Goal: Task Accomplishment & Management: Manage account settings

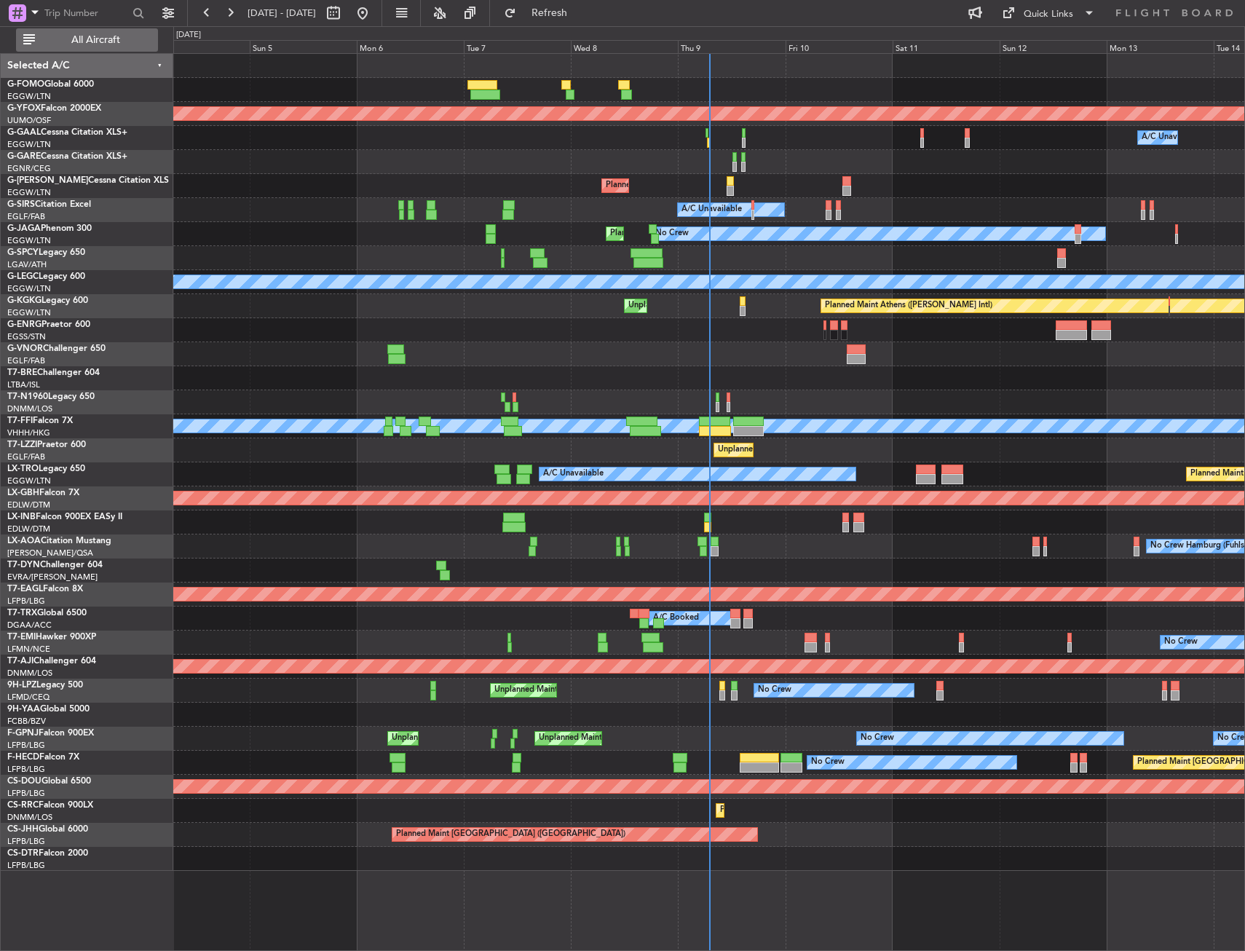
click at [127, 32] on button "All Aircraft" at bounding box center [87, 39] width 142 height 23
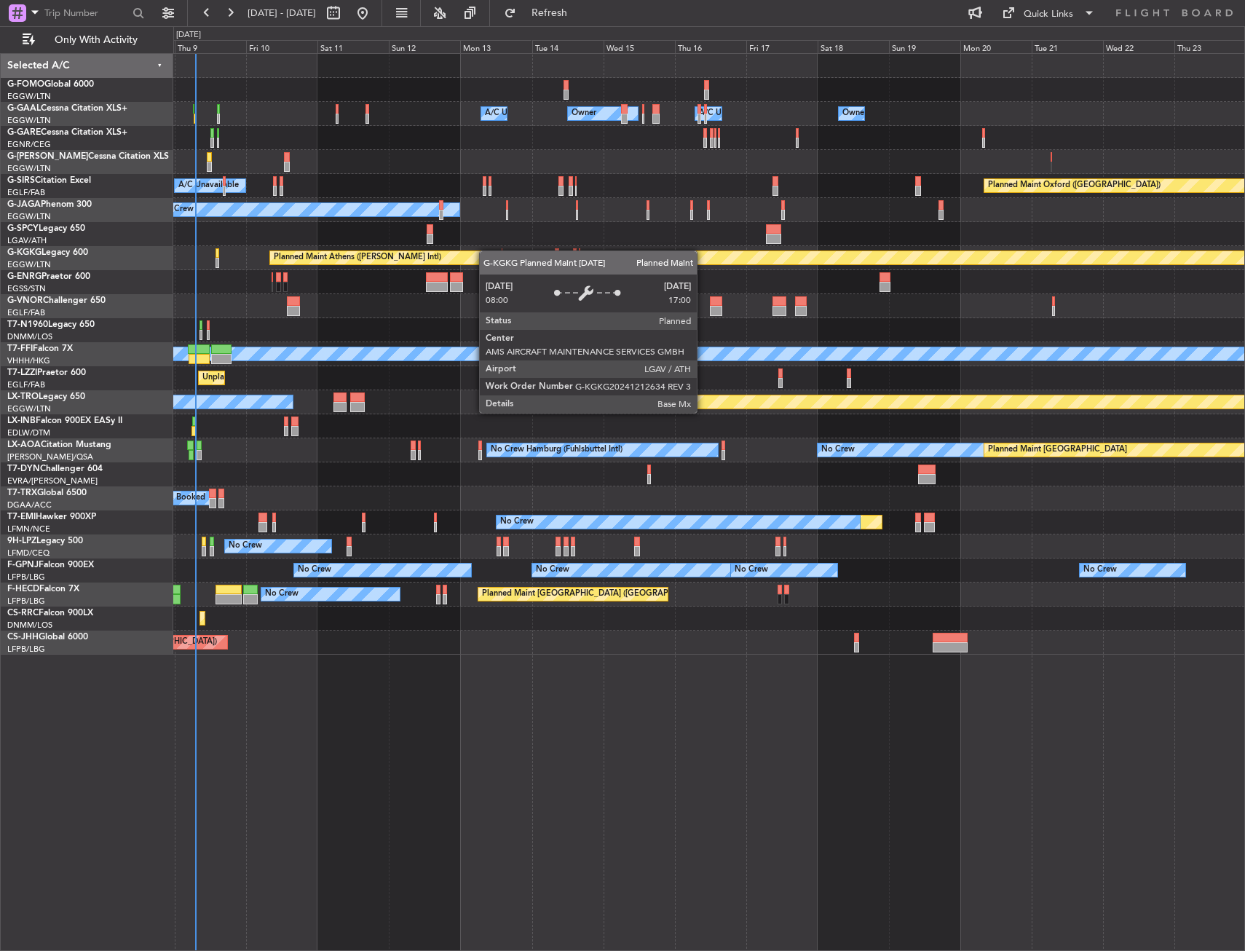
click at [470, 254] on div "A/C Unavailable Owner Owner A/C Unavailable Owner Planned Maint [GEOGRAPHIC_DAT…" at bounding box center [708, 354] width 1071 height 601
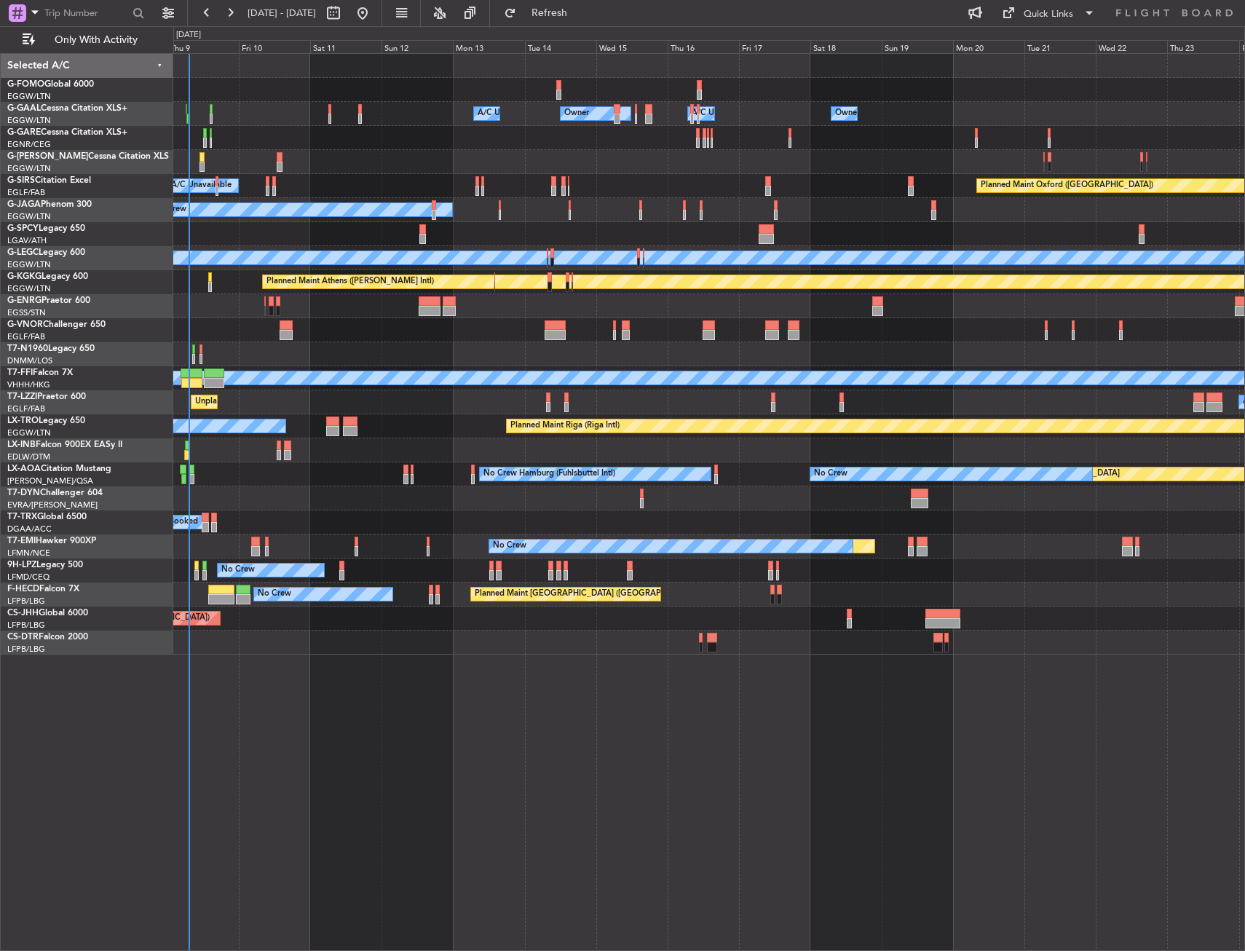
click at [311, 338] on div at bounding box center [708, 330] width 1071 height 24
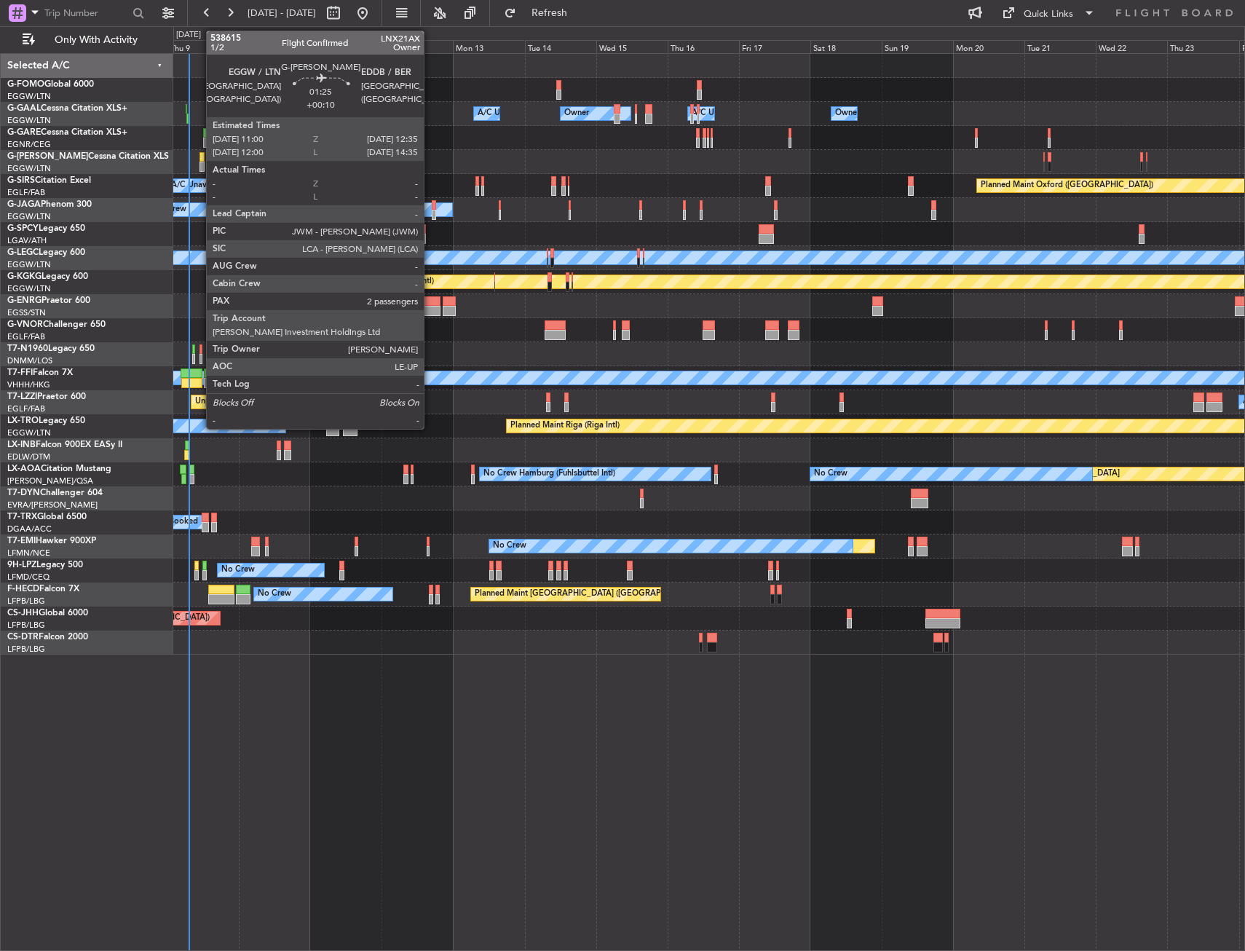
click at [200, 162] on div at bounding box center [202, 167] width 5 height 10
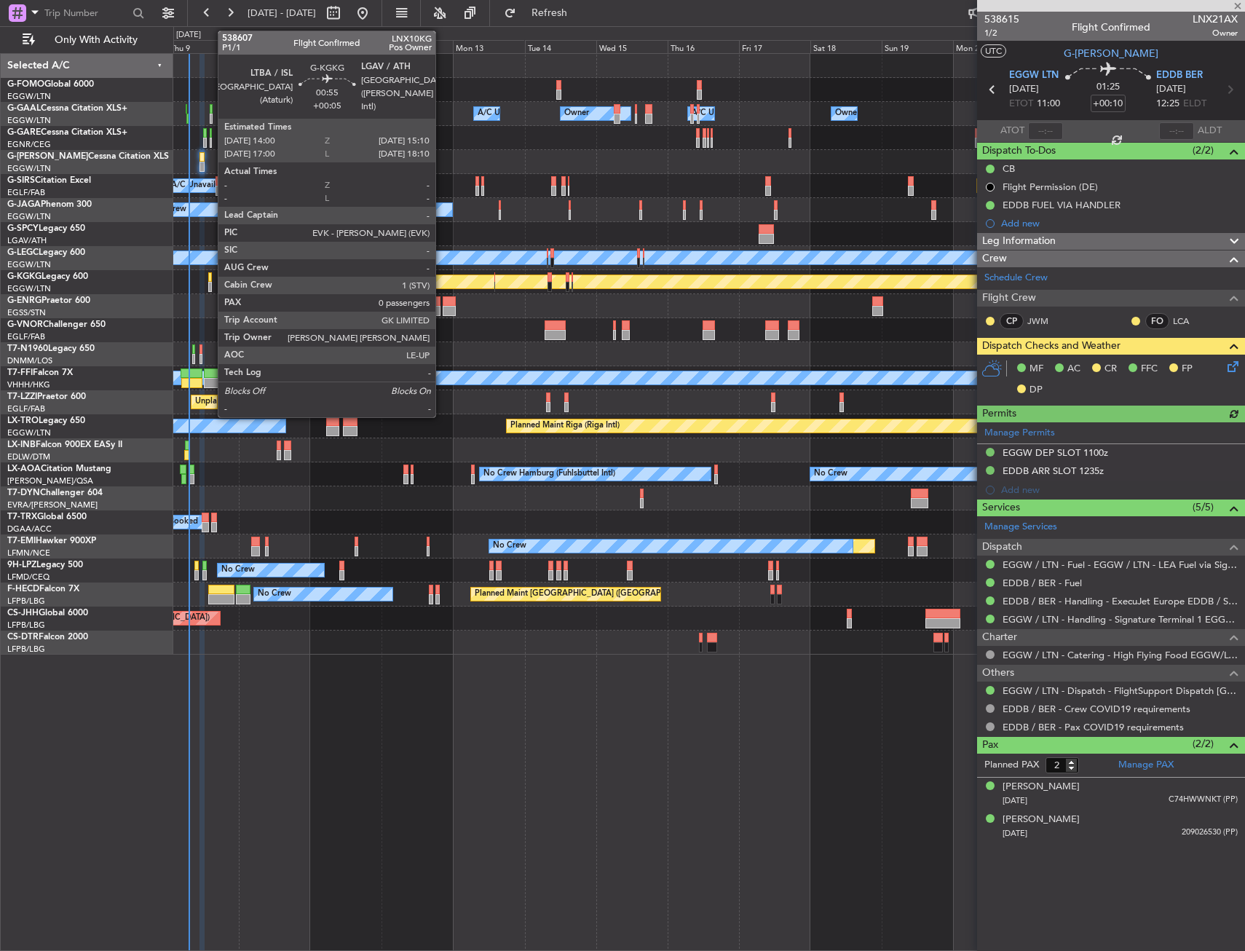
click at [210, 276] on div at bounding box center [210, 277] width 4 height 10
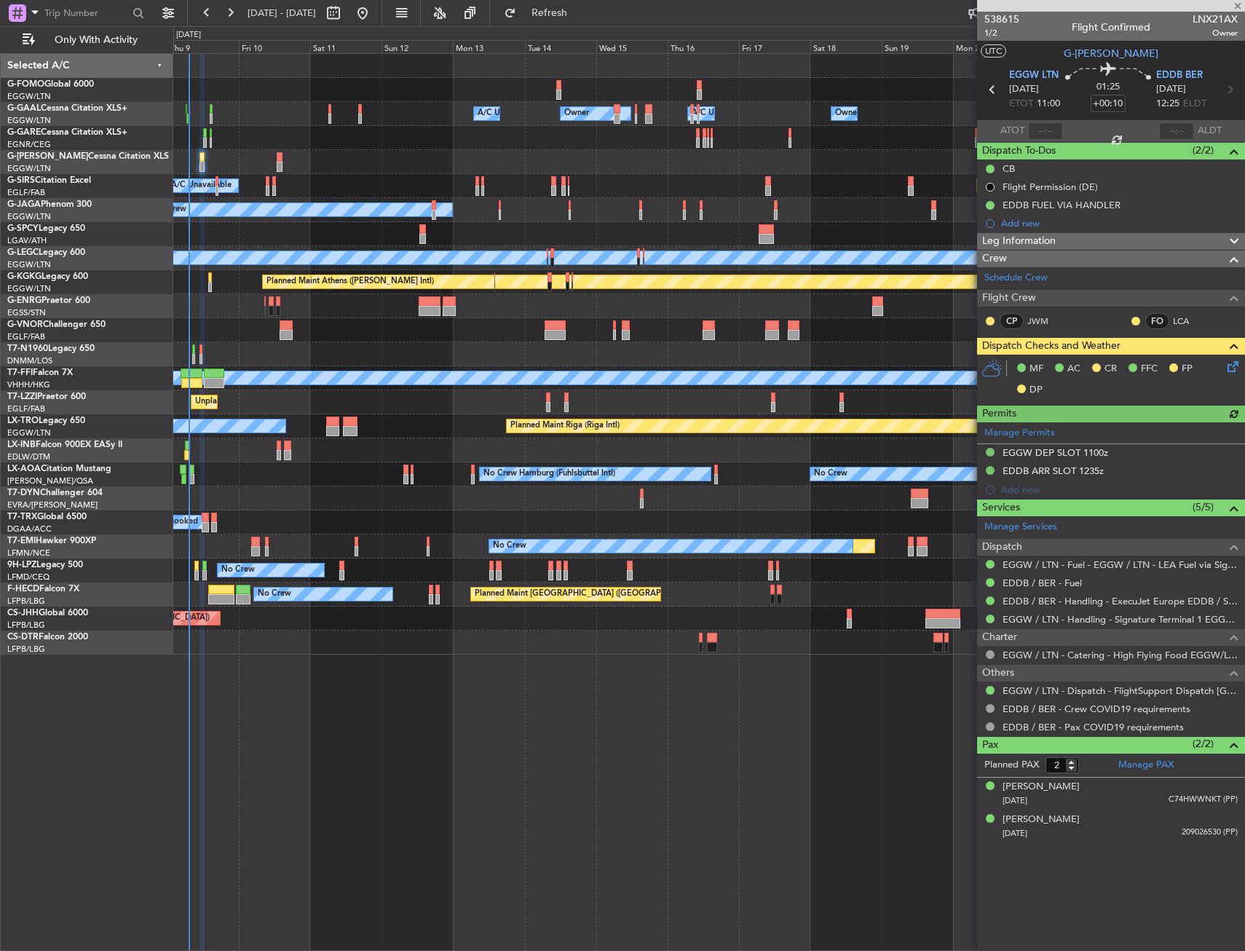
type input "+00:05"
type input "0"
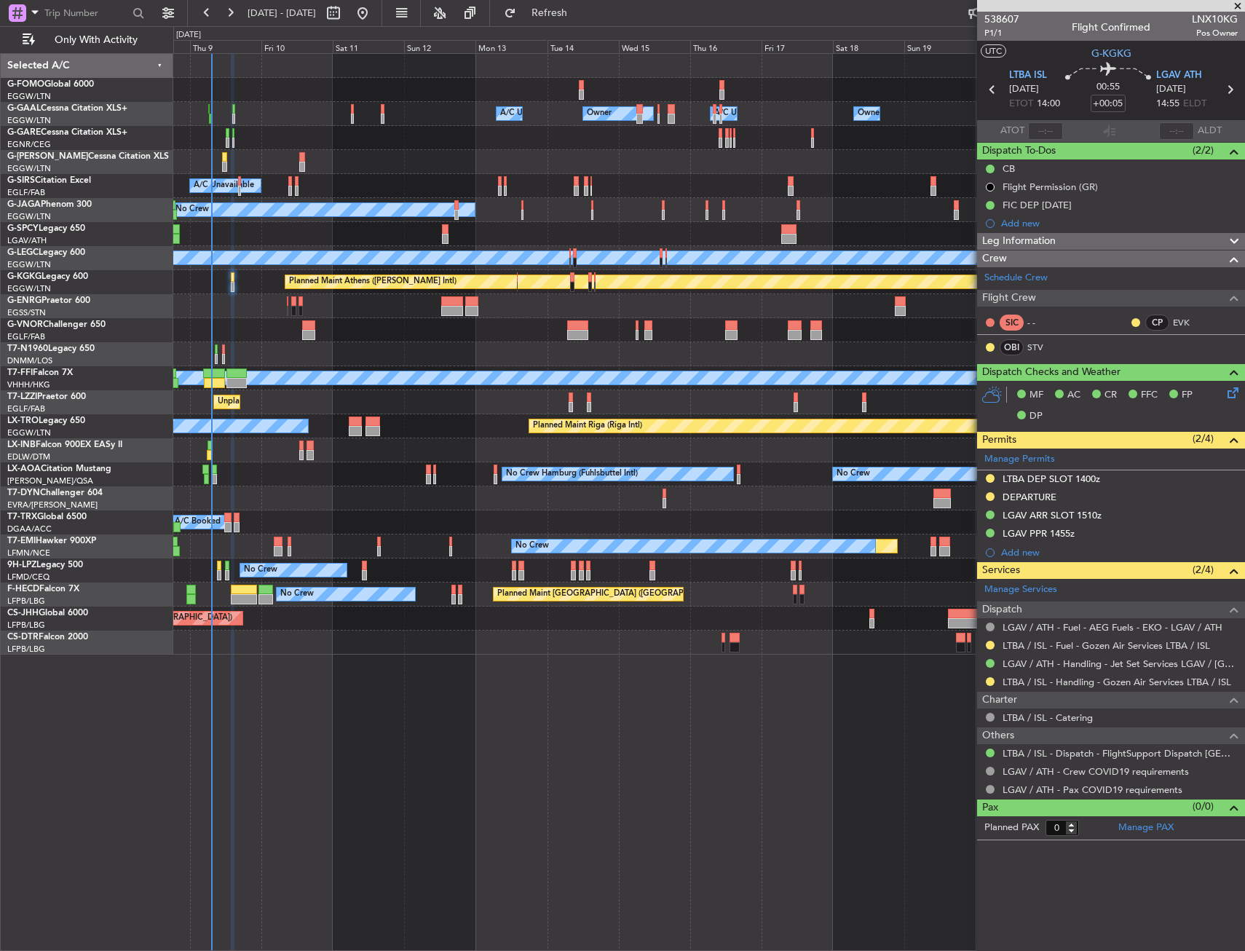
click at [277, 443] on div "Owner A/C Unavailable Owner Owner A/C Unavailable Owner Planned Maint [GEOGRAPH…" at bounding box center [708, 354] width 1071 height 601
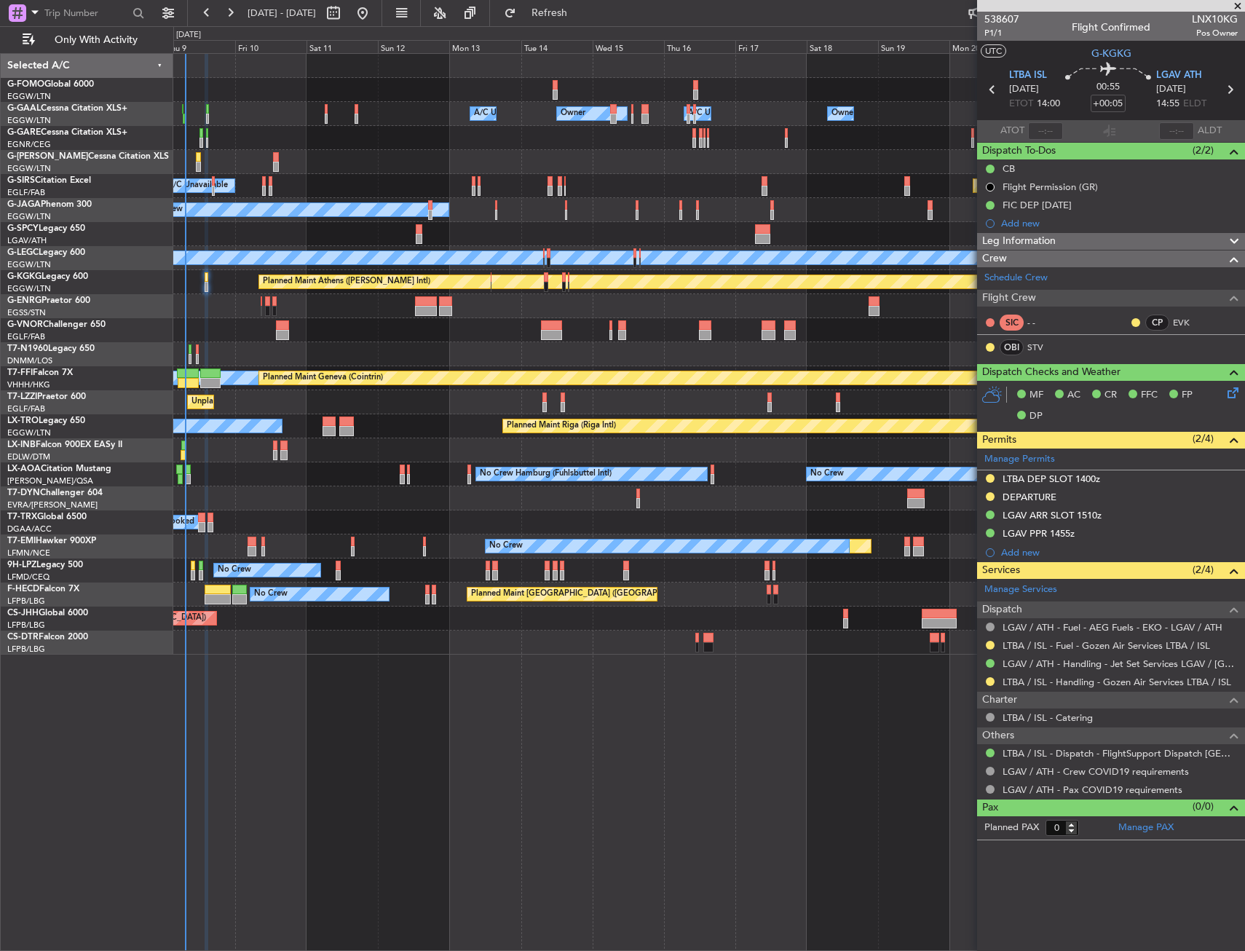
click at [458, 679] on div "Owner A/C Unavailable Owner Owner A/C Unavailable Owner Planned Maint [GEOGRAPH…" at bounding box center [709, 502] width 1072 height 898
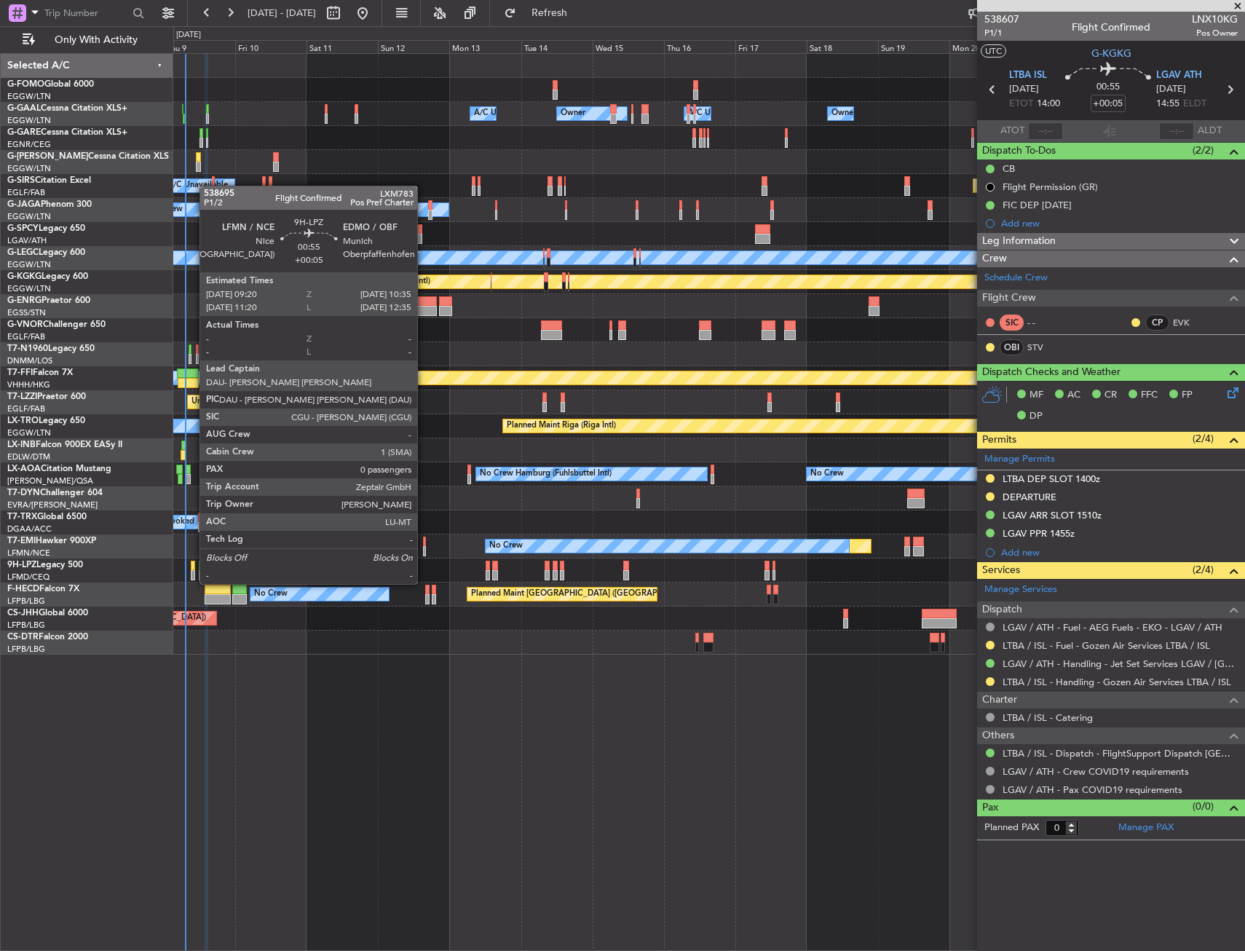
click at [192, 569] on div at bounding box center [193, 566] width 4 height 10
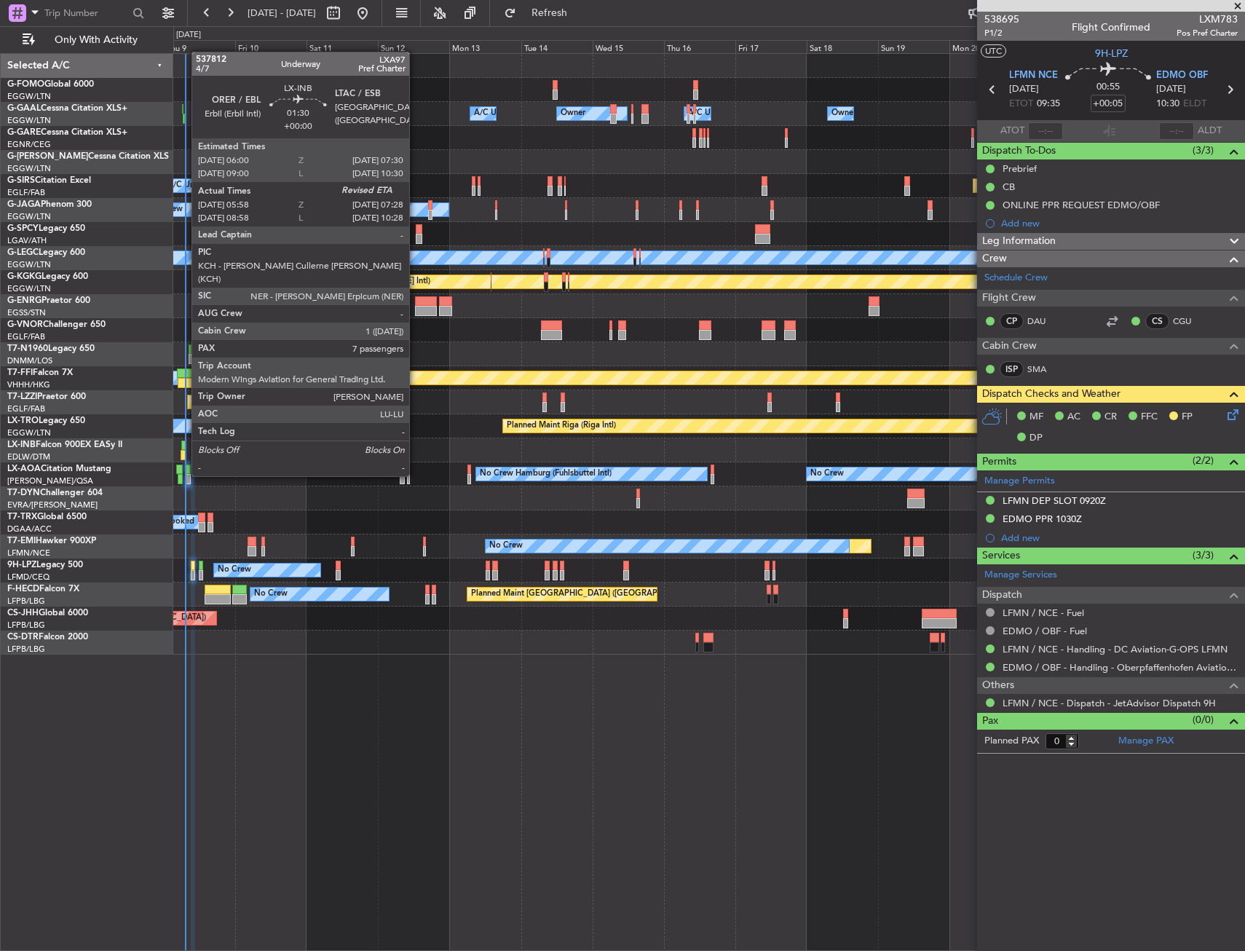
click at [184, 449] on div at bounding box center [183, 446] width 5 height 10
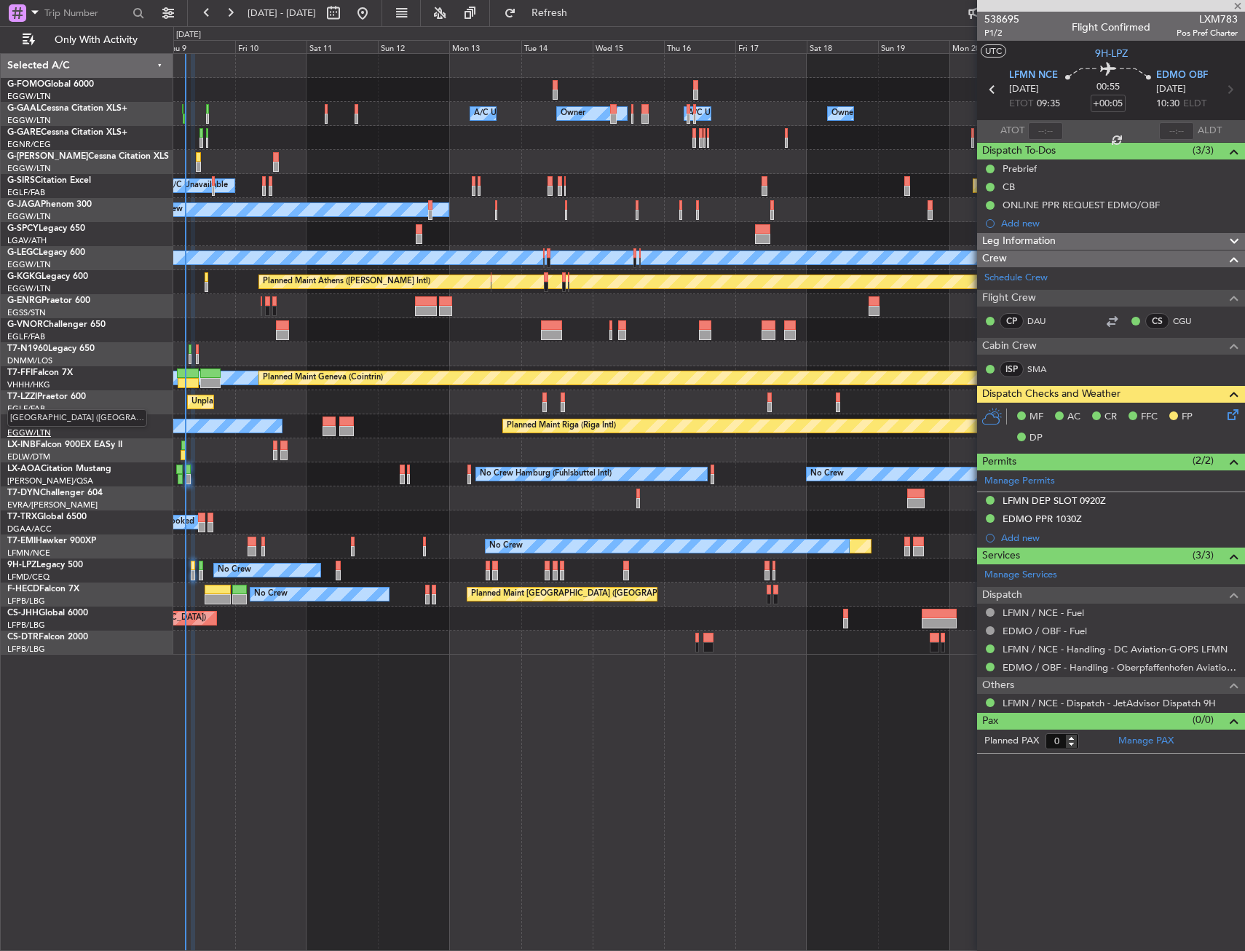
type input "05:58"
type input "7"
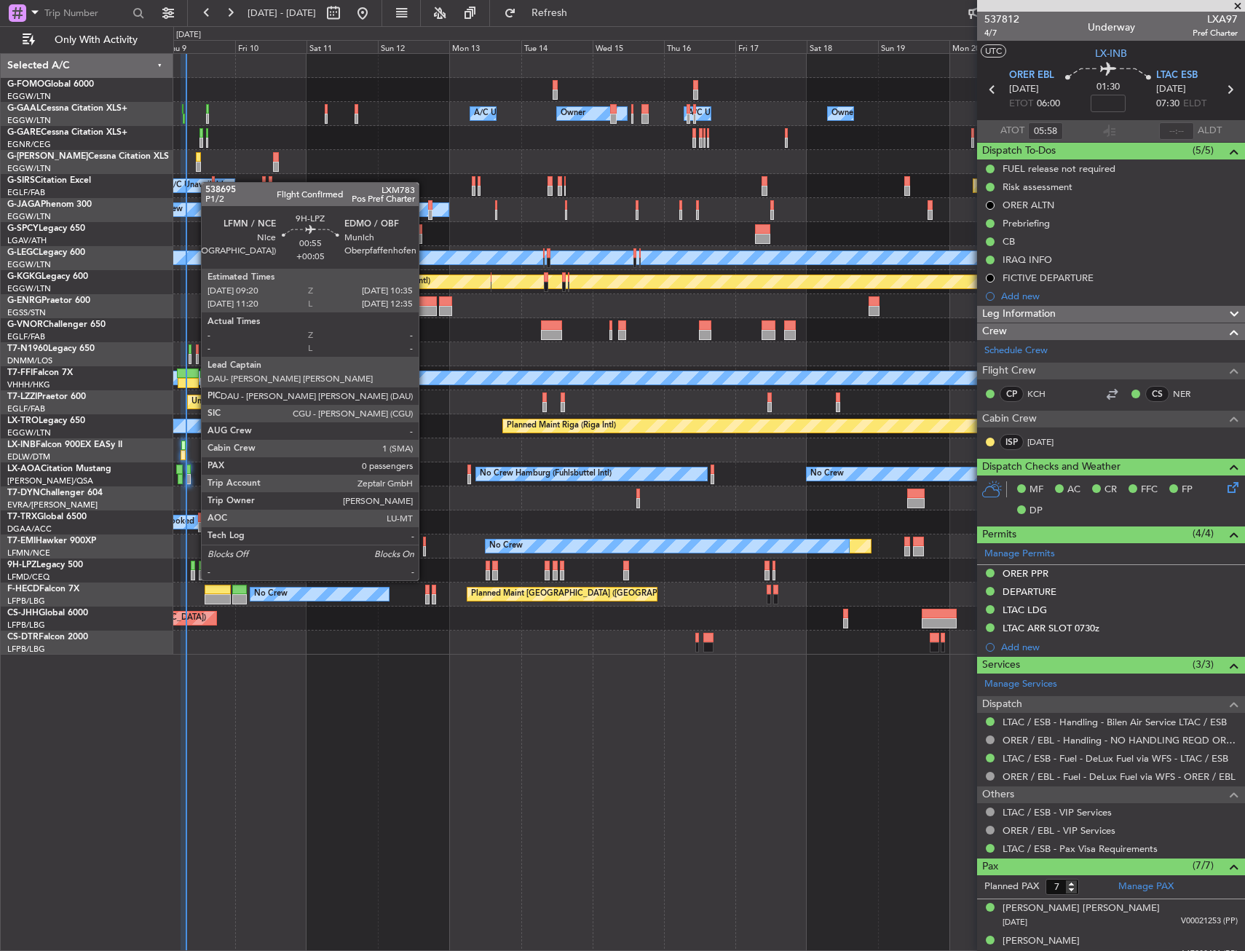
click at [194, 566] on div at bounding box center [193, 566] width 4 height 10
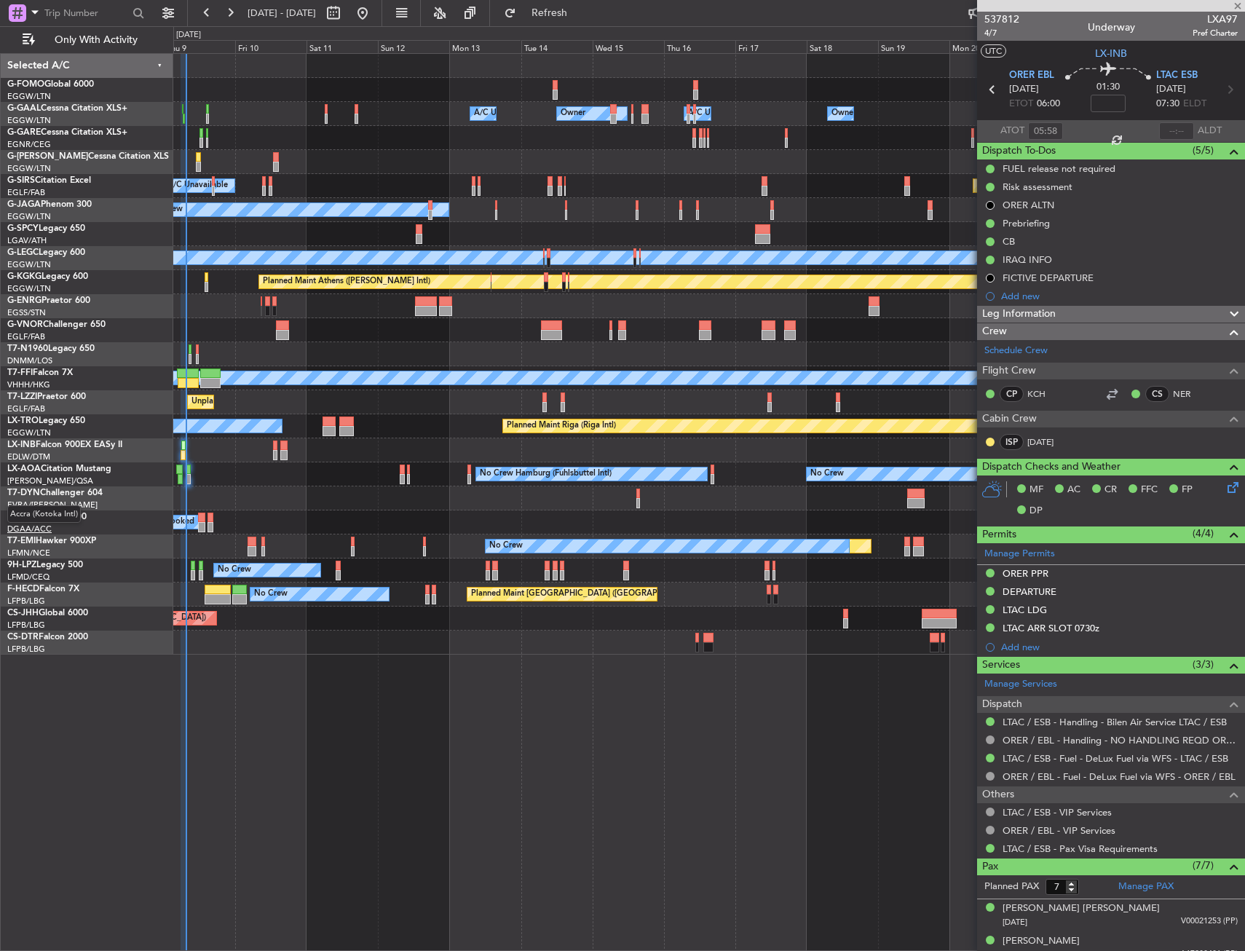
type input "+00:05"
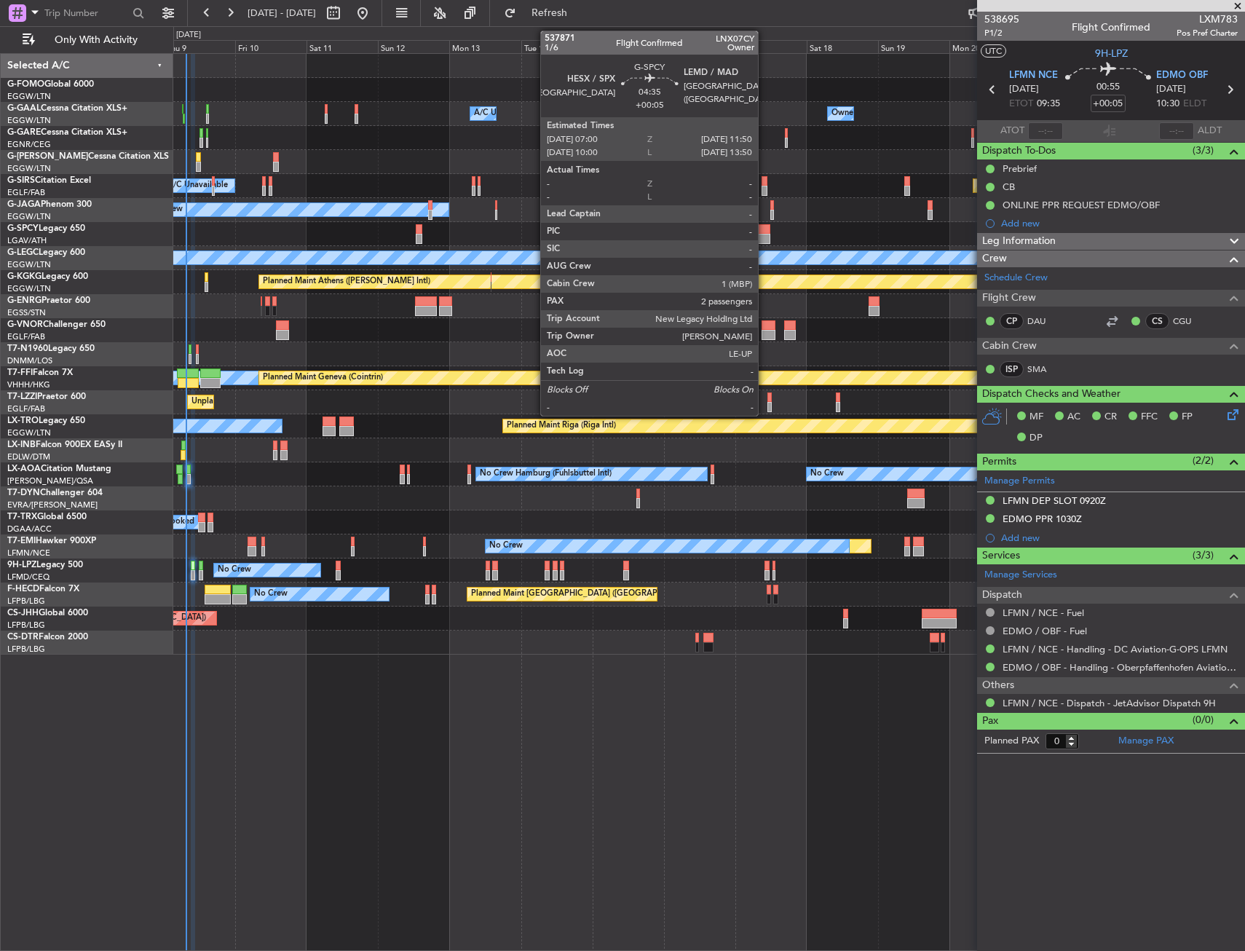
click at [765, 229] on div at bounding box center [762, 229] width 15 height 10
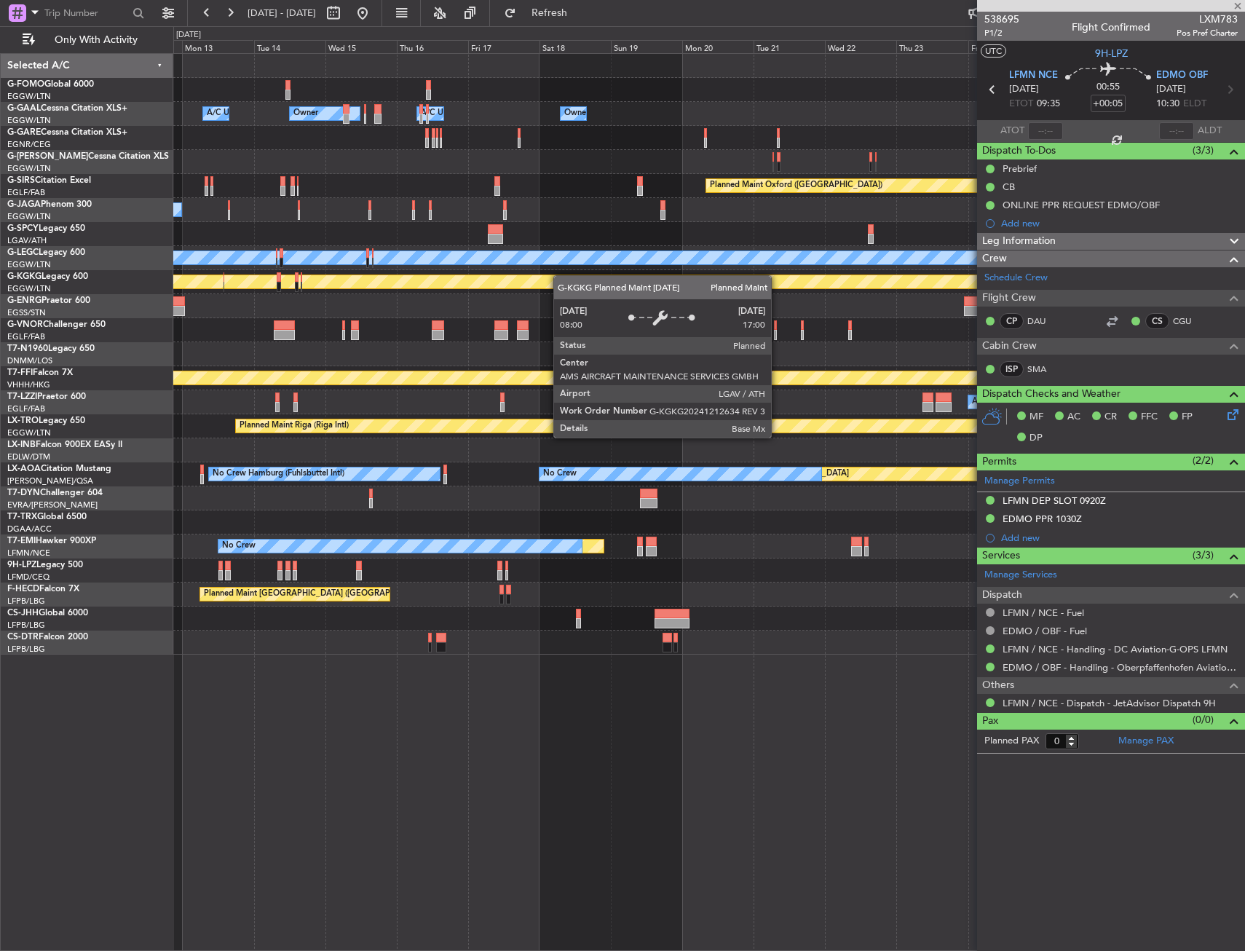
click at [553, 277] on div "Owner A/C Unavailable Owner Owner A/C Unavailable Owner Planned Maint [GEOGRAPH…" at bounding box center [708, 354] width 1071 height 601
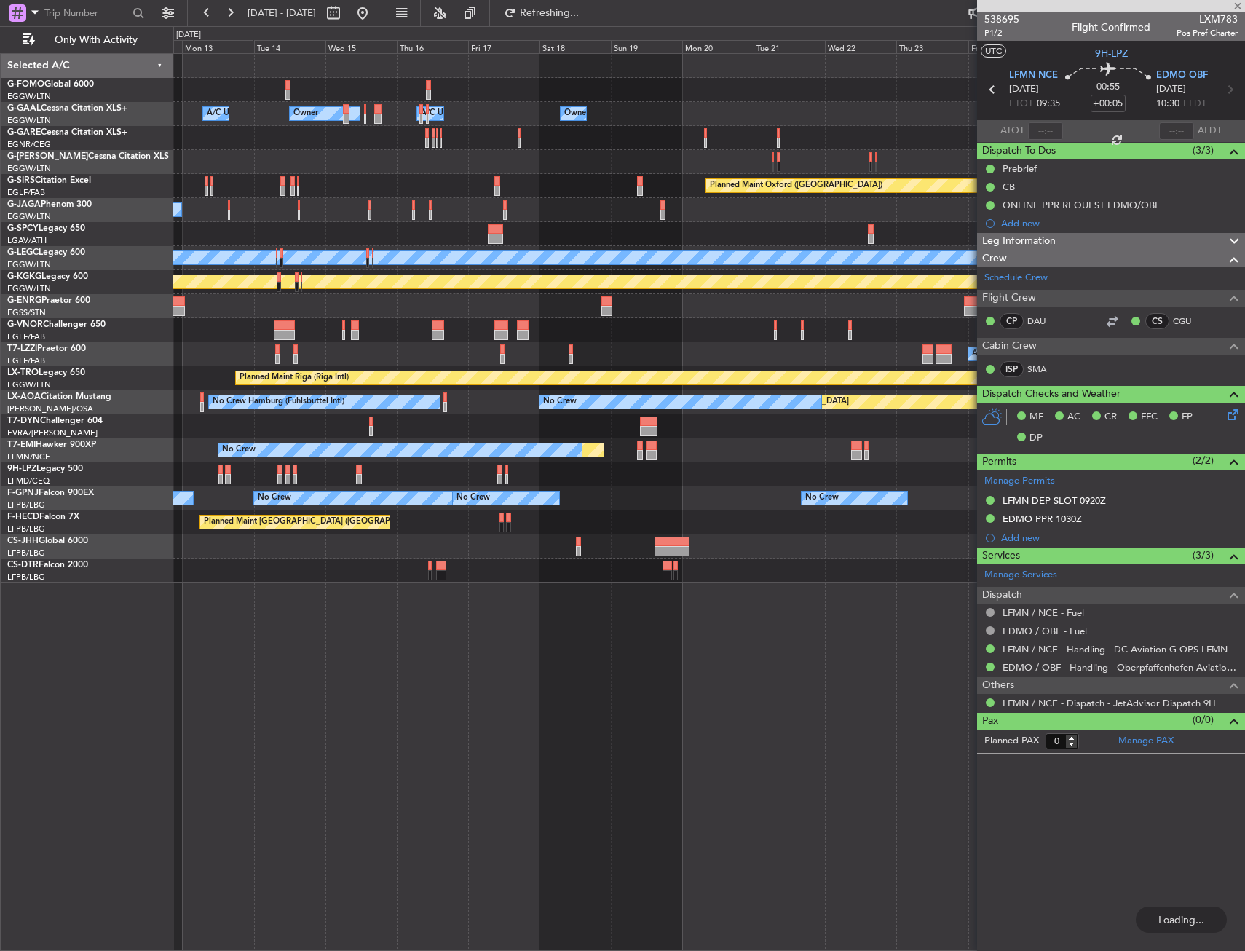
type input "2"
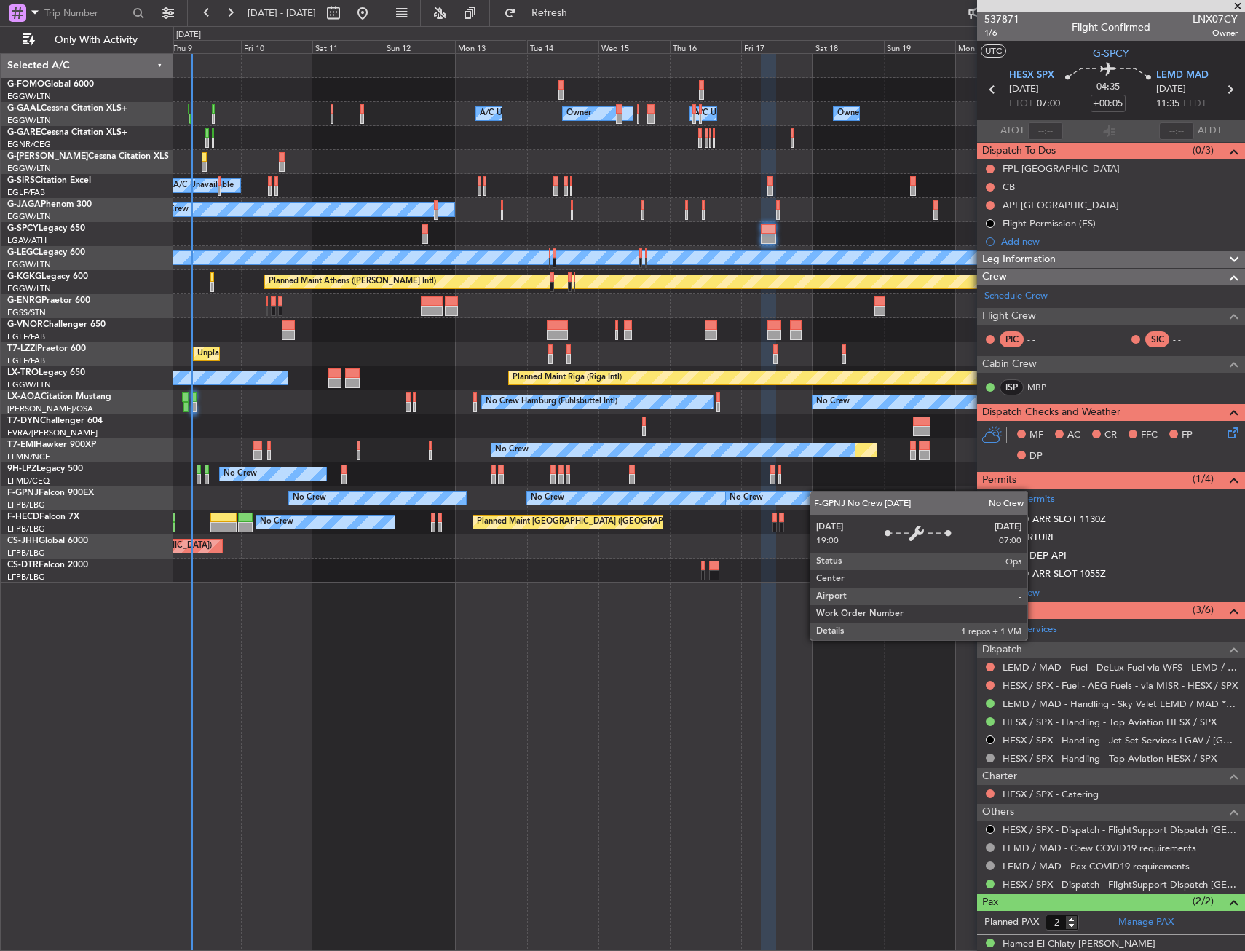
click at [807, 492] on div "No Crew" at bounding box center [779, 498] width 106 height 13
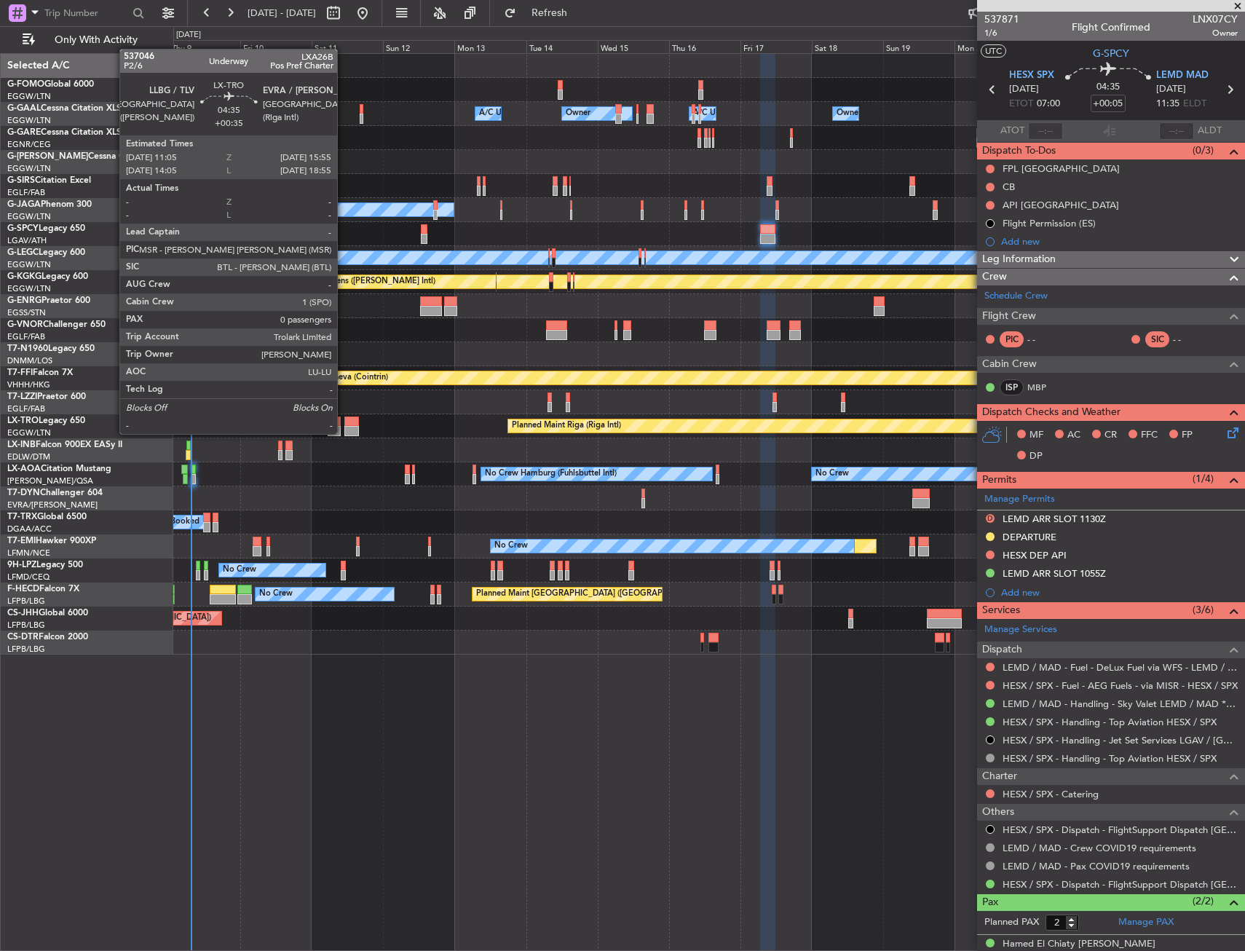
click at [344, 433] on div at bounding box center [351, 431] width 15 height 10
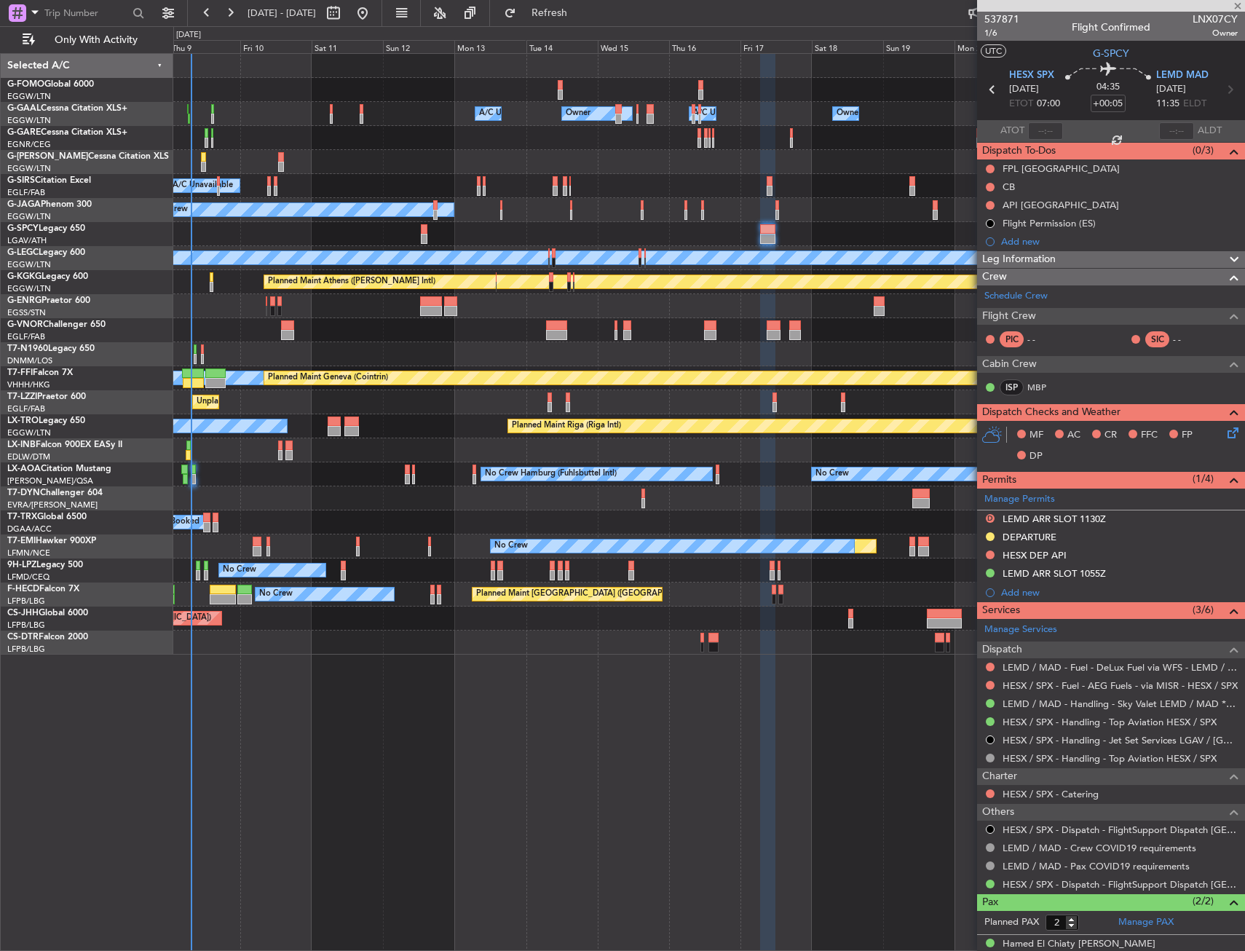
type input "+00:35"
type input "0"
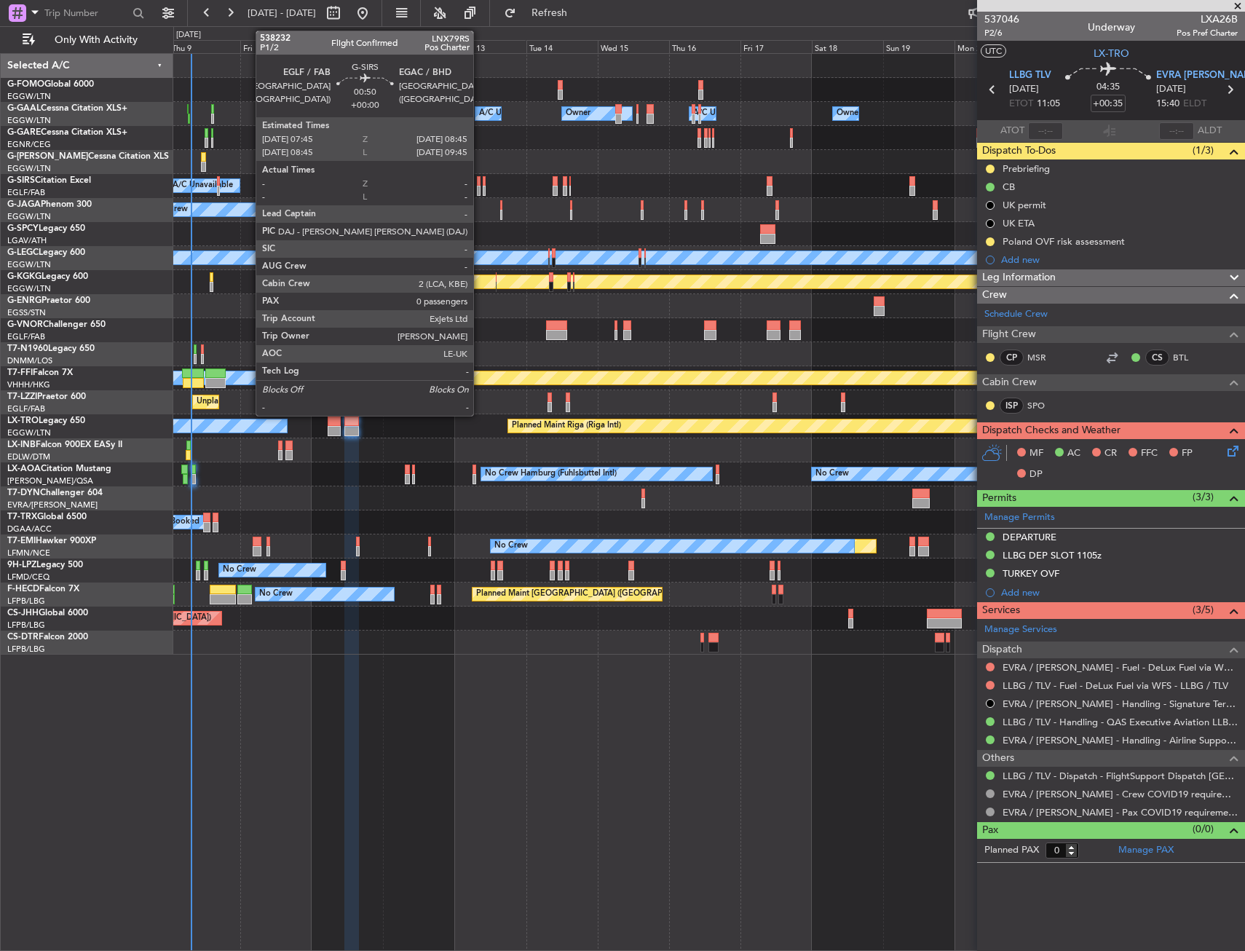
click at [480, 185] on div at bounding box center [479, 181] width 4 height 10
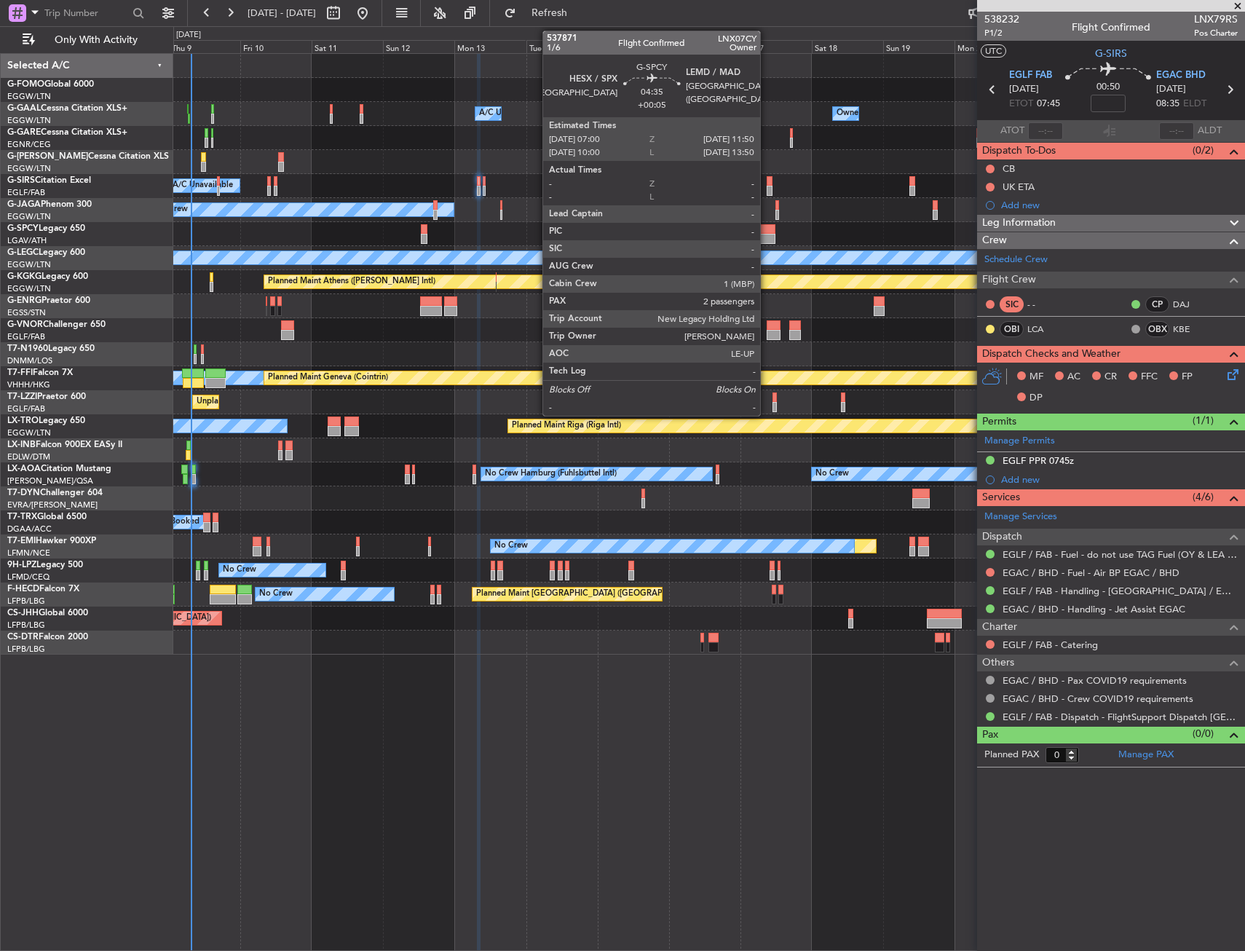
click at [767, 231] on div at bounding box center [767, 229] width 15 height 10
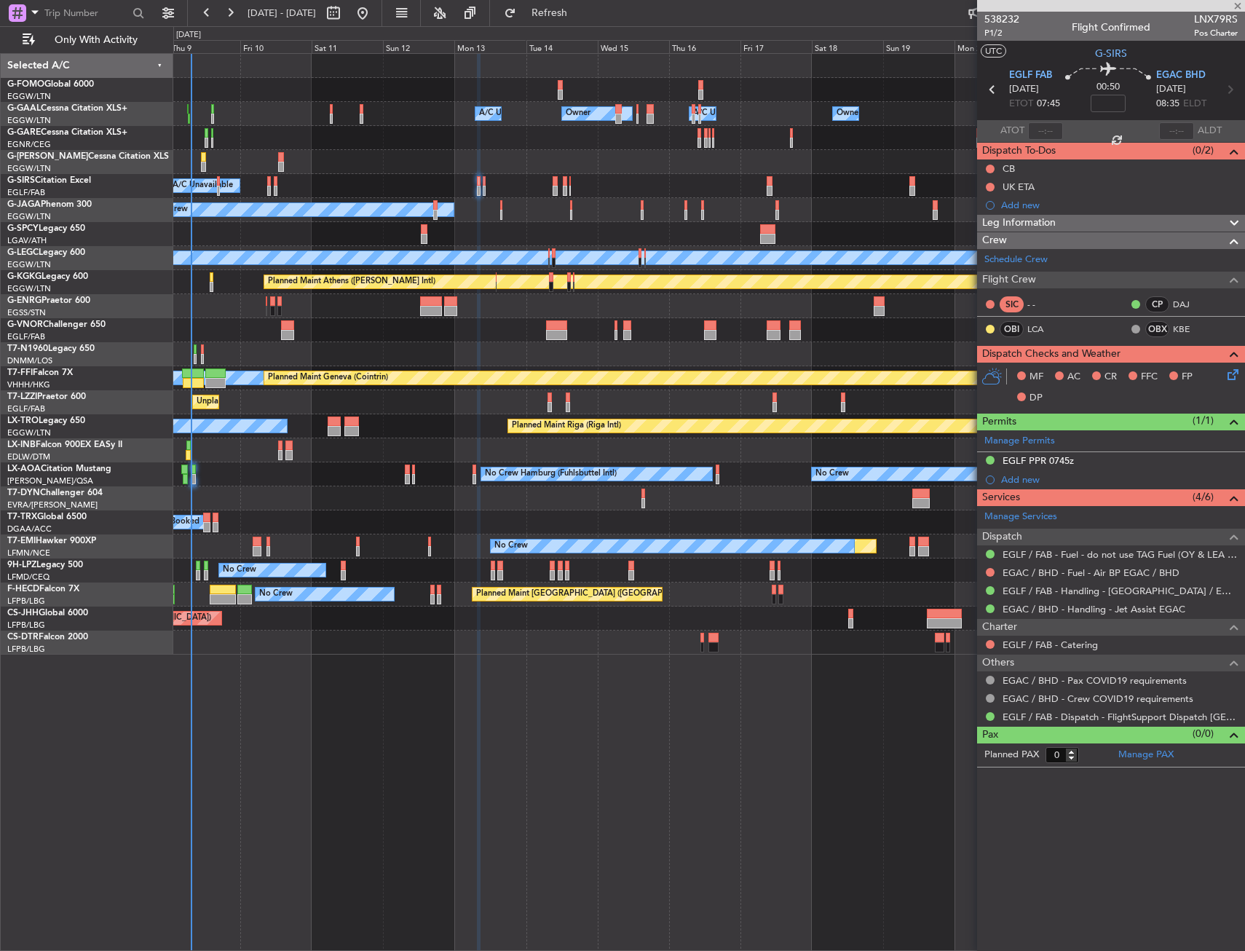
type input "+00:05"
type input "2"
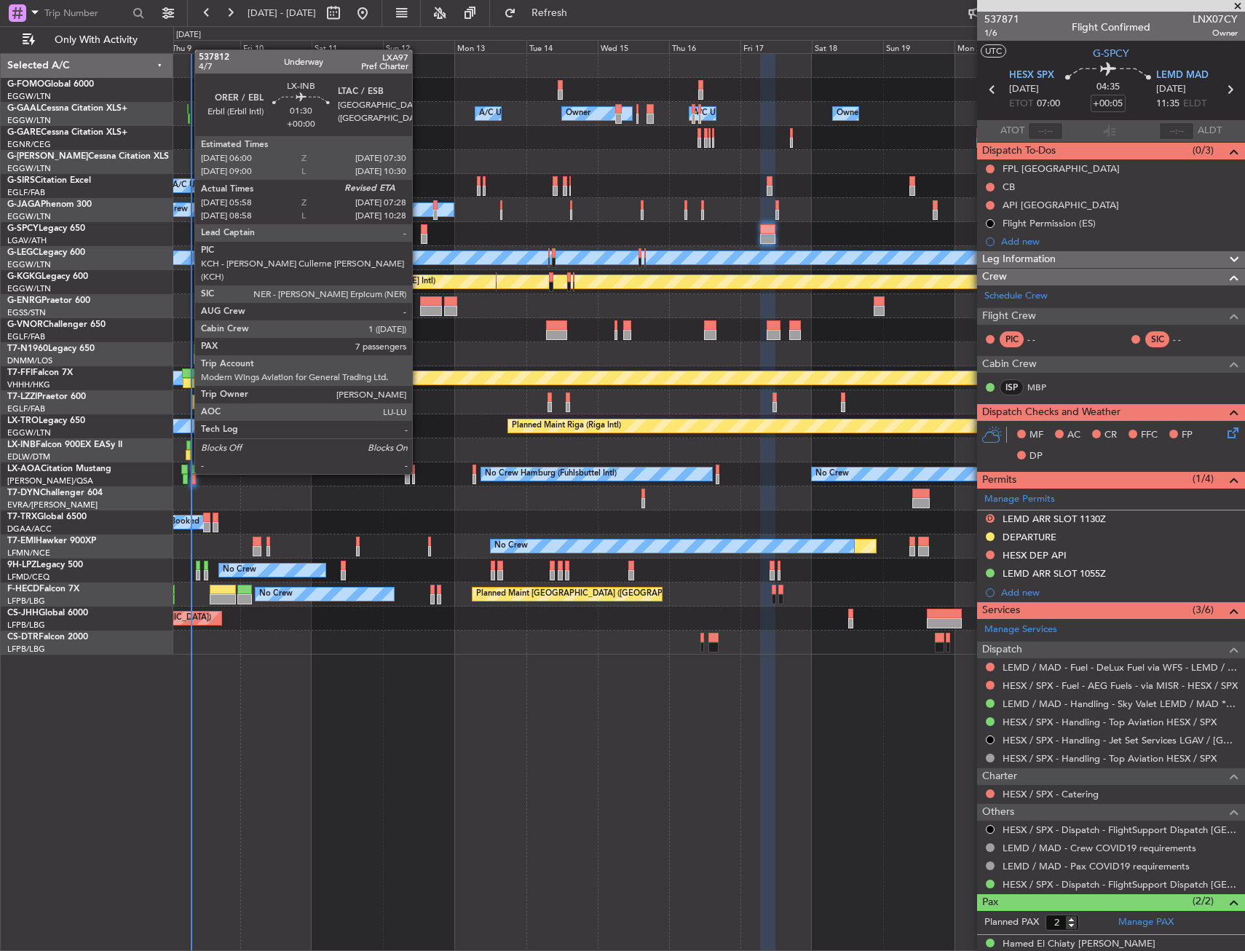
click at [187, 446] on div at bounding box center [188, 446] width 5 height 10
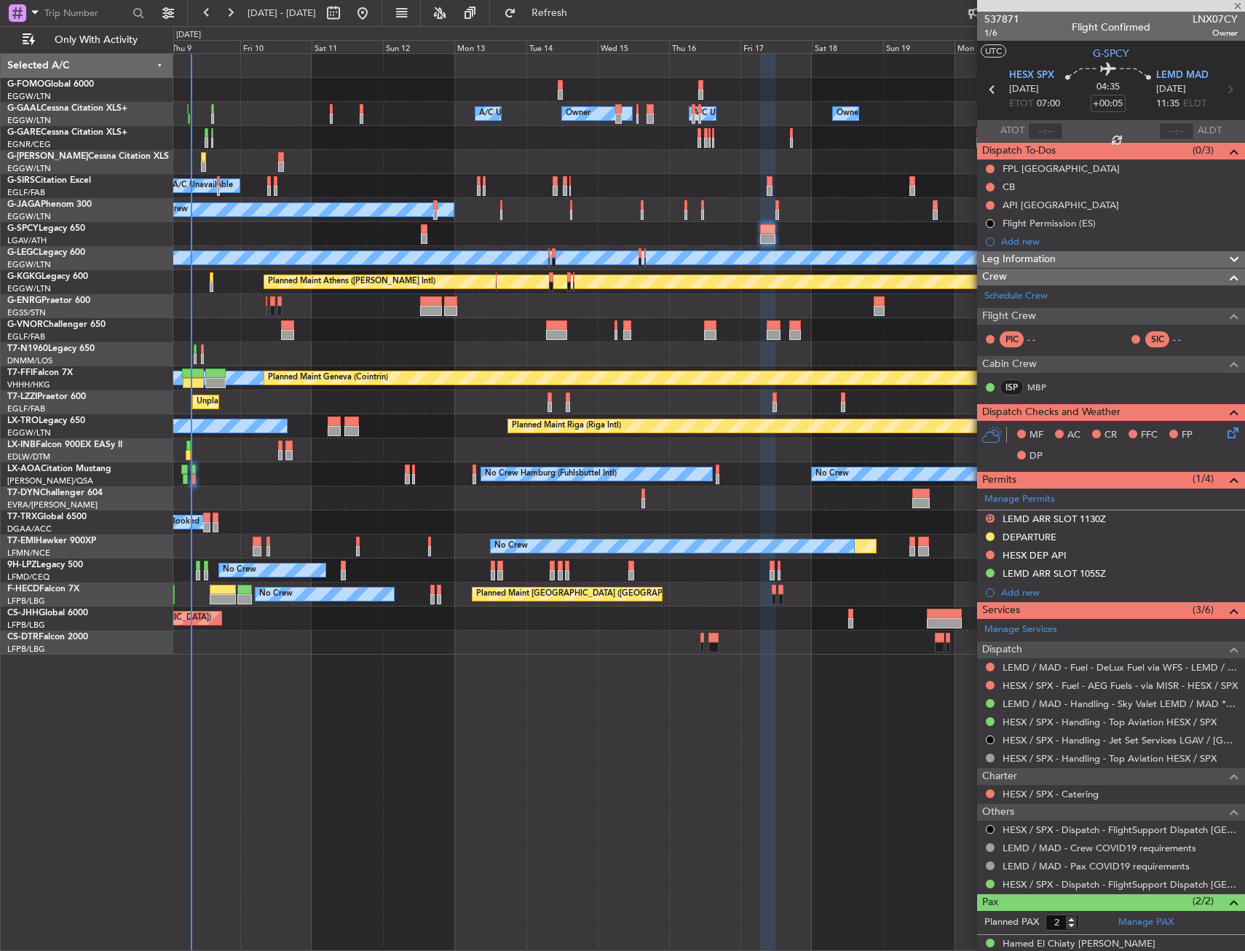
type input "05:58"
type input "7"
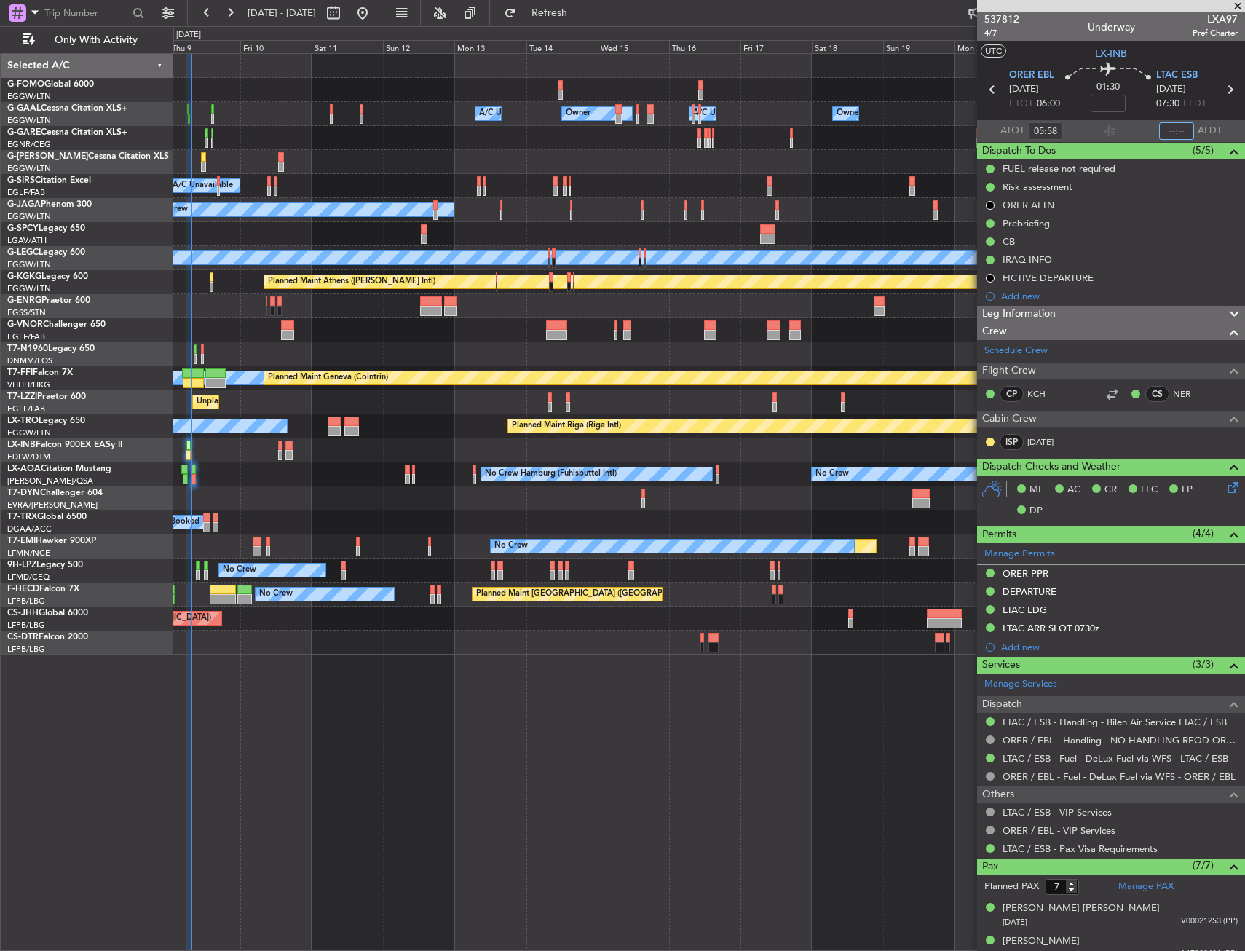
click at [1169, 133] on input "text" at bounding box center [1176, 130] width 35 height 17
click at [1053, 50] on section "UTC LX-INB" at bounding box center [1111, 52] width 268 height 22
type input "07:32"
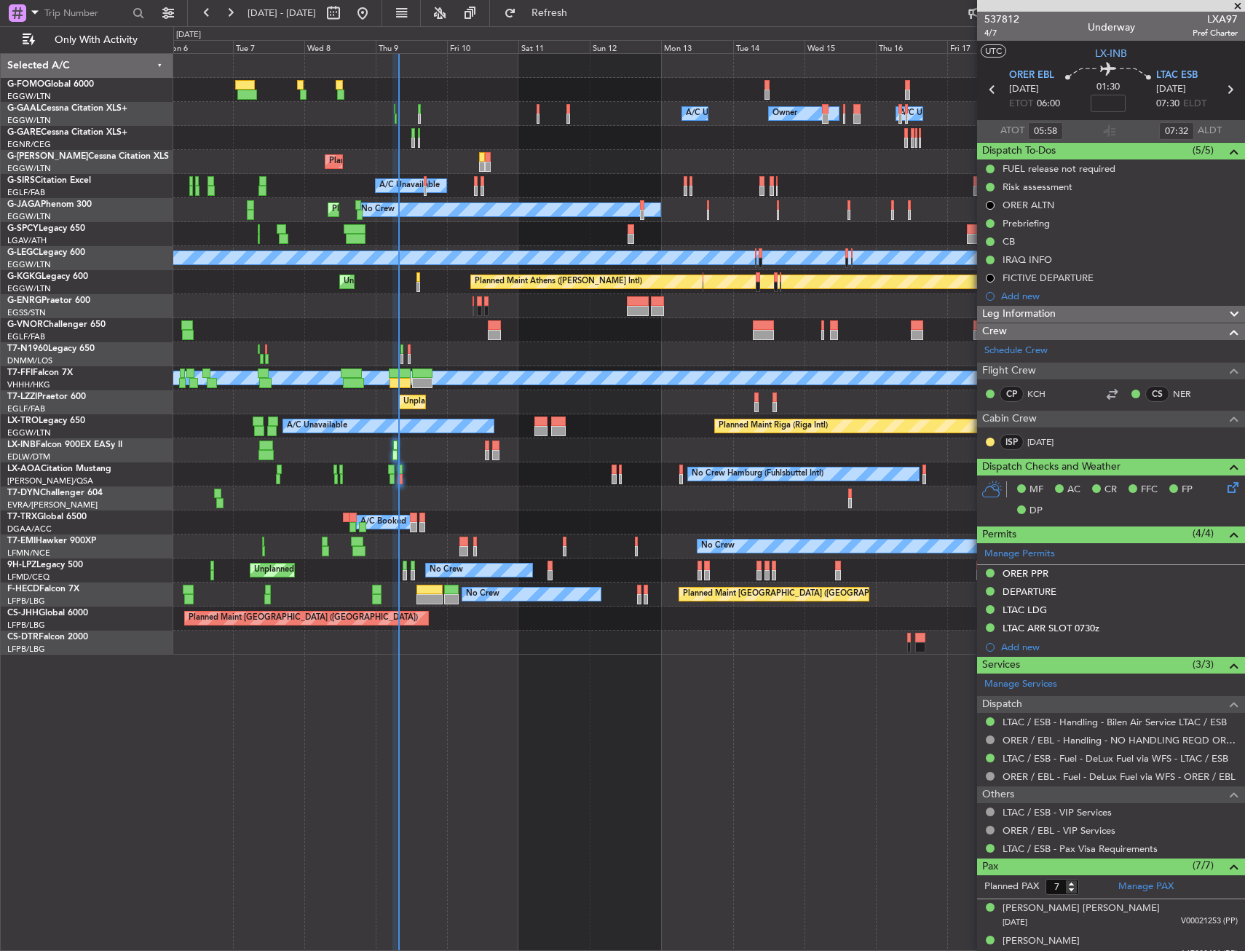
click at [425, 245] on div "Owner Owner A/C Unavailable A/C Unavailable Owner Planned Maint [GEOGRAPHIC_DAT…" at bounding box center [708, 354] width 1071 height 601
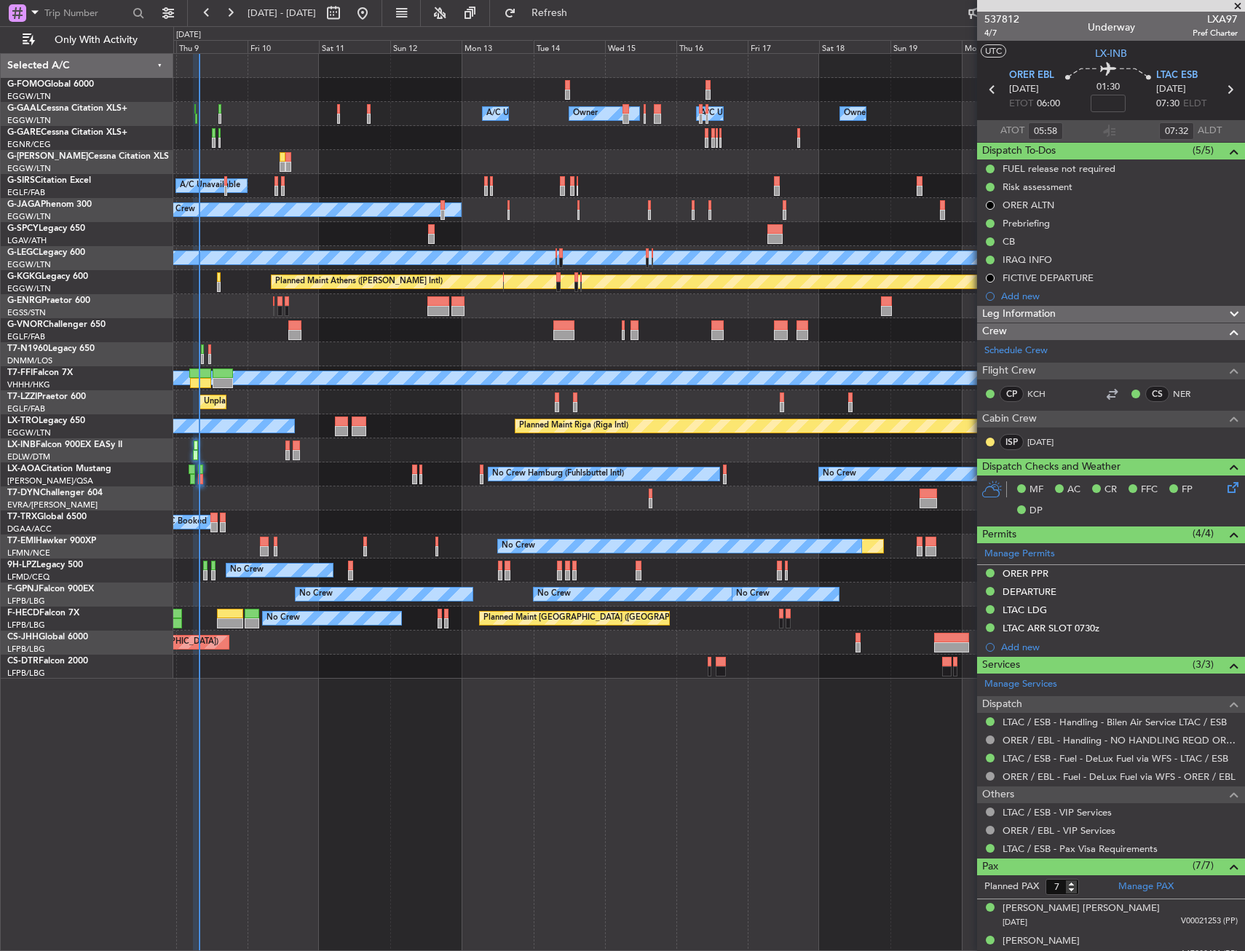
click at [226, 319] on div "Owner Owner A/C Unavailable A/C Unavailable Owner Owner Planned Maint [GEOGRAPH…" at bounding box center [708, 366] width 1071 height 625
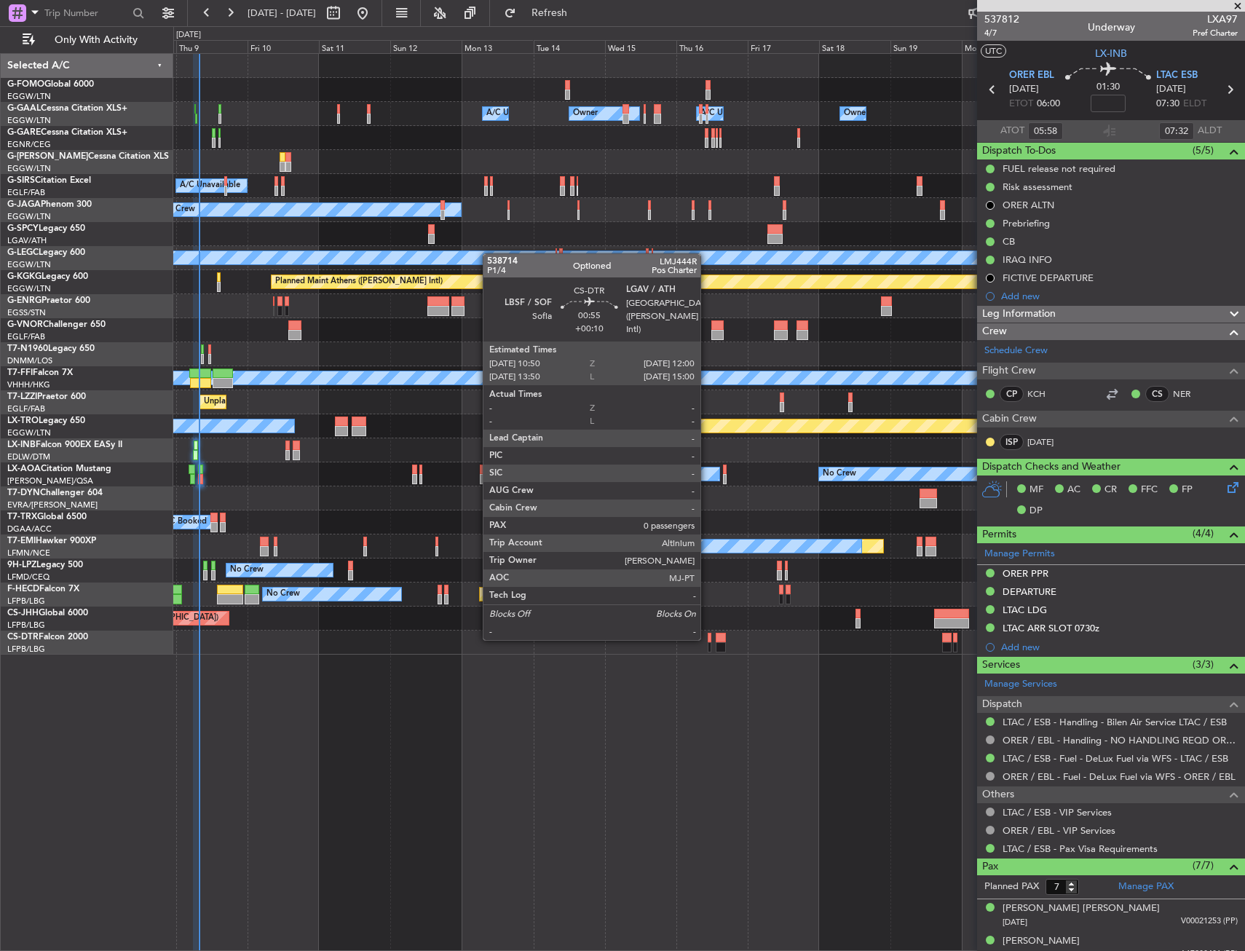
click at [708, 639] on div at bounding box center [710, 638] width 4 height 10
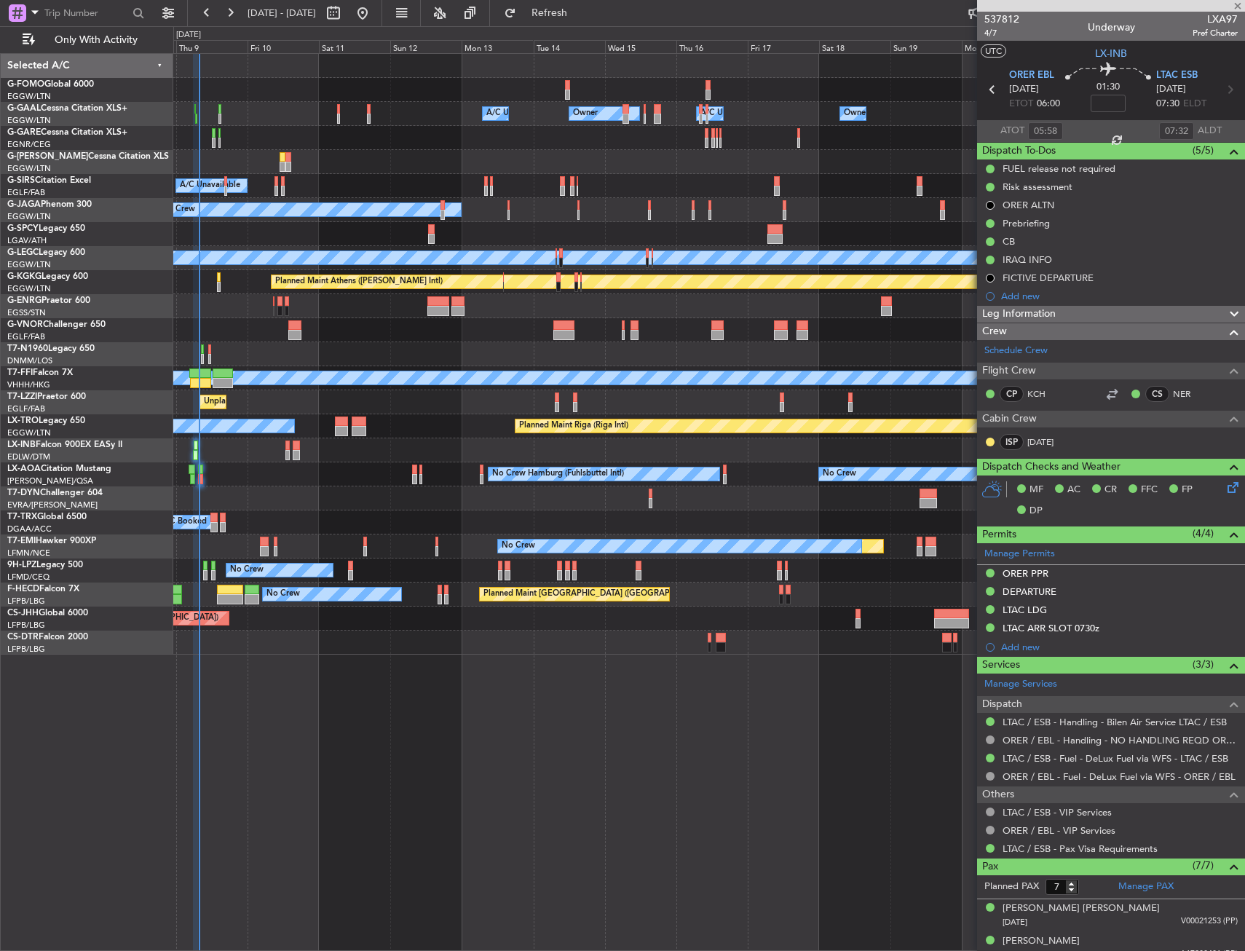
type input "+00:10"
type input "0"
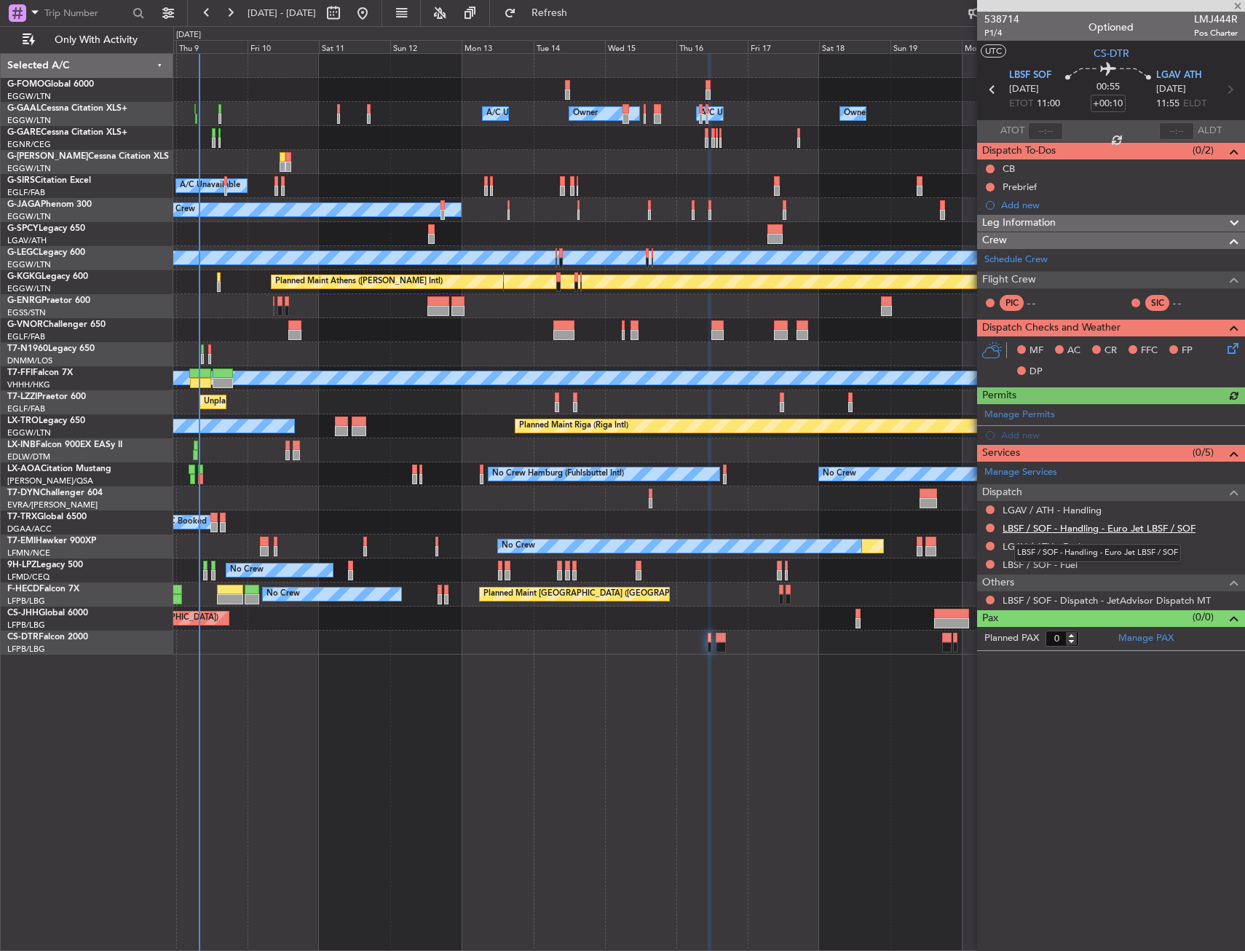
click at [1027, 526] on link "LBSF / SOF - Handling - Euro Jet LBSF / SOF" at bounding box center [1099, 528] width 193 height 12
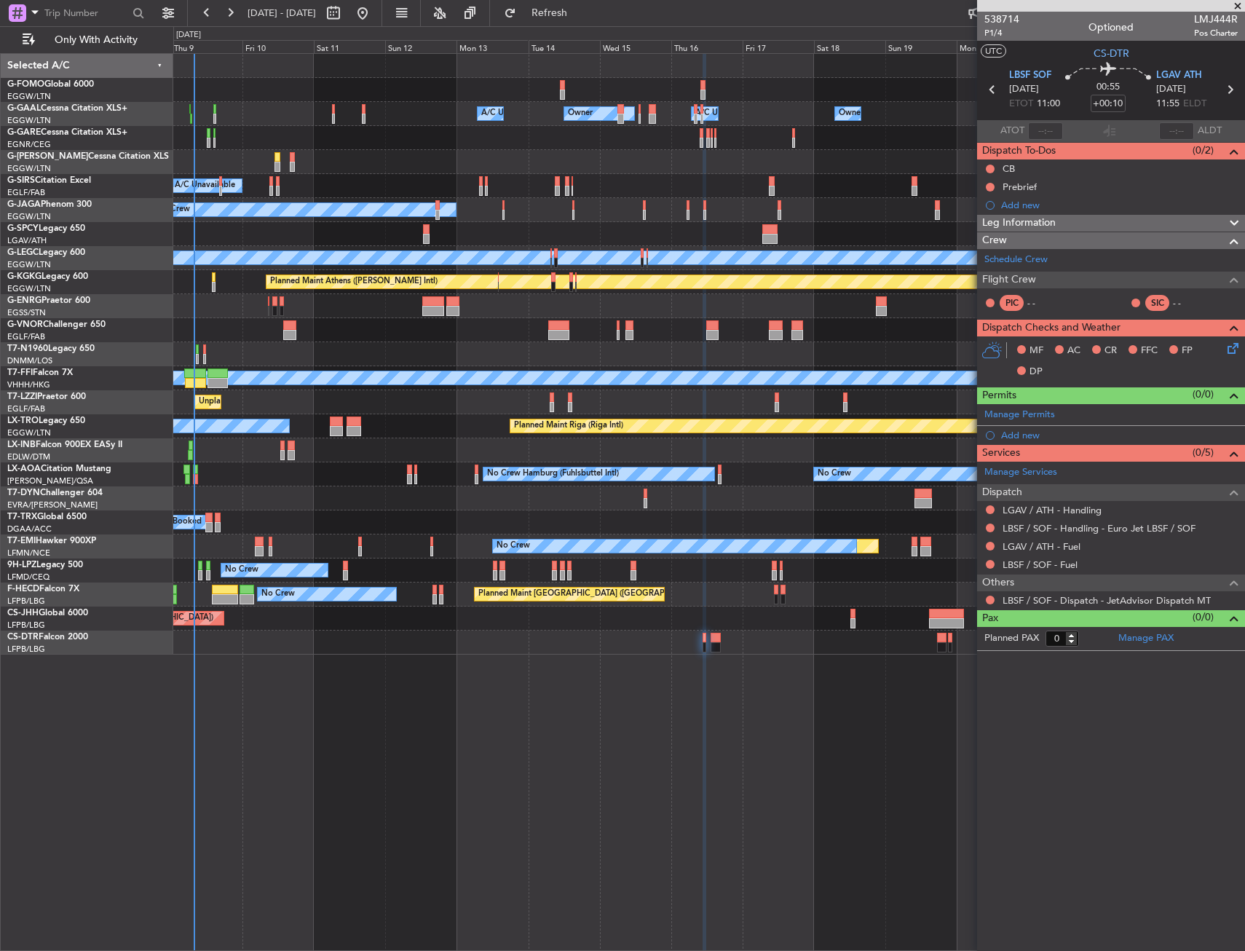
click at [323, 425] on div "Planned Maint Riga (Riga Intl) A/C Unavailable" at bounding box center [708, 426] width 1071 height 24
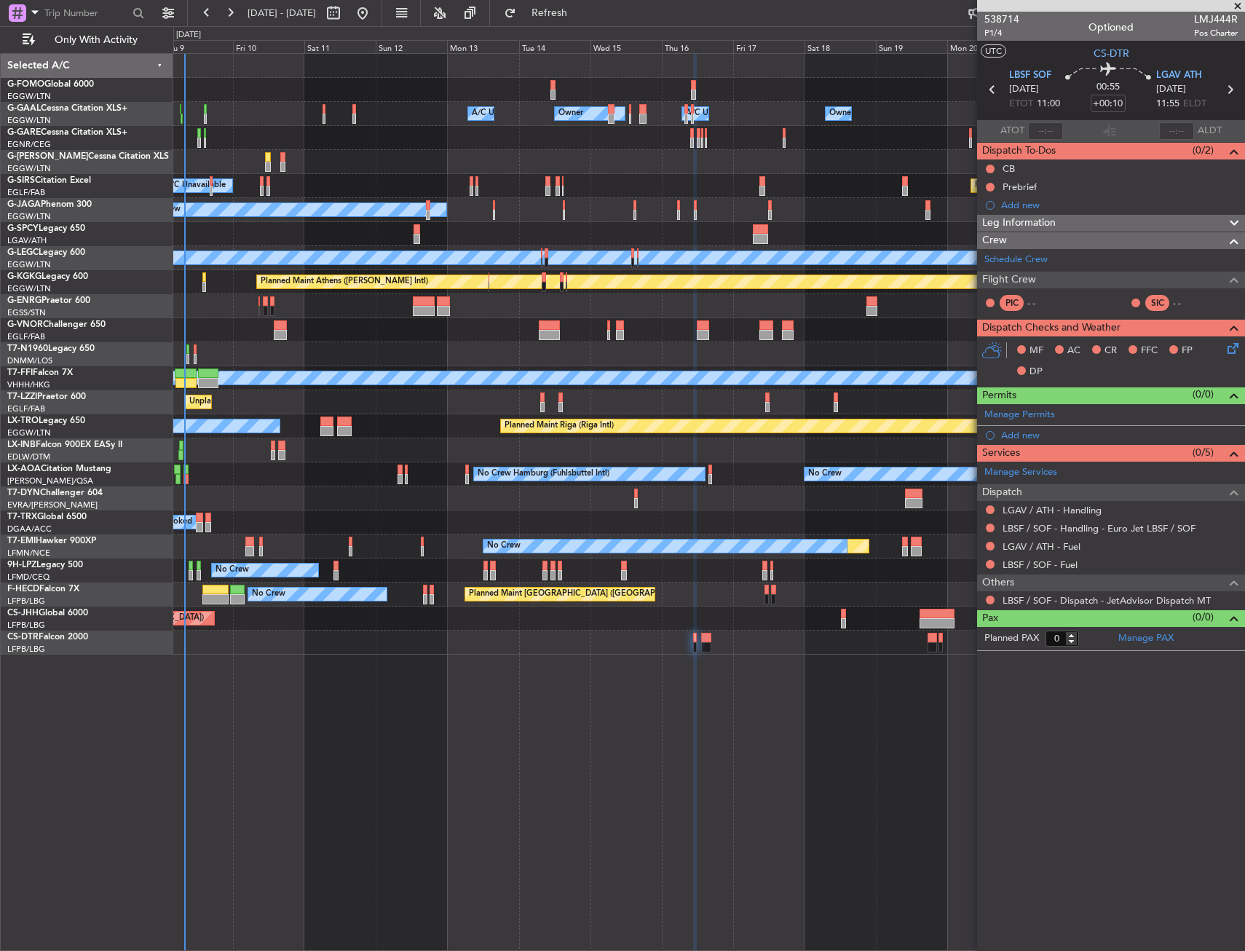
click at [404, 480] on div "Planned Maint [GEOGRAPHIC_DATA] No Crew No Crew Hamburg (Fuhlsbuttel Intl)" at bounding box center [708, 474] width 1071 height 24
click at [406, 482] on div "Planned Maint [GEOGRAPHIC_DATA] No Crew No Crew Hamburg (Fuhlsbuttel Intl)" at bounding box center [708, 474] width 1071 height 24
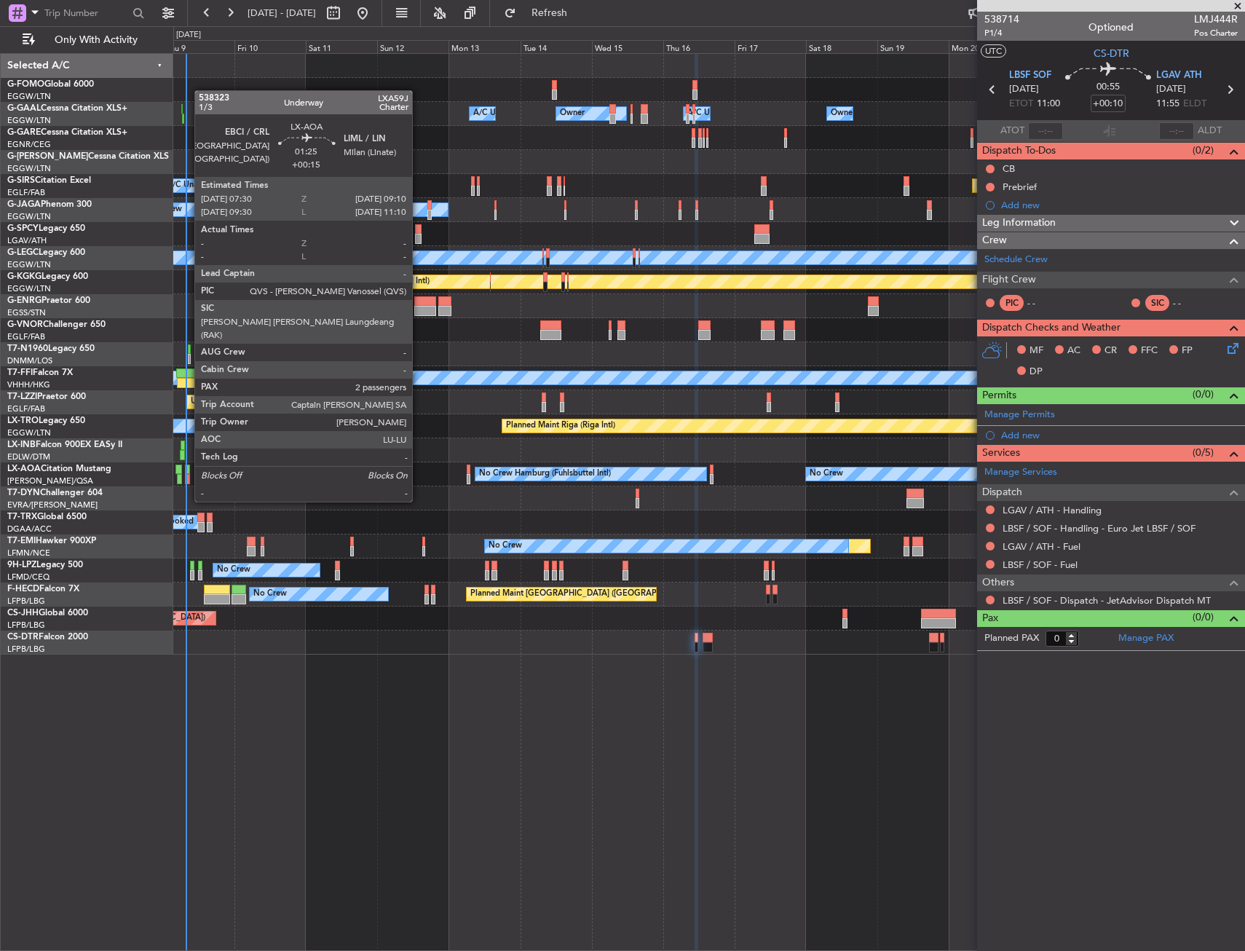
click at [187, 474] on div at bounding box center [187, 479] width 5 height 10
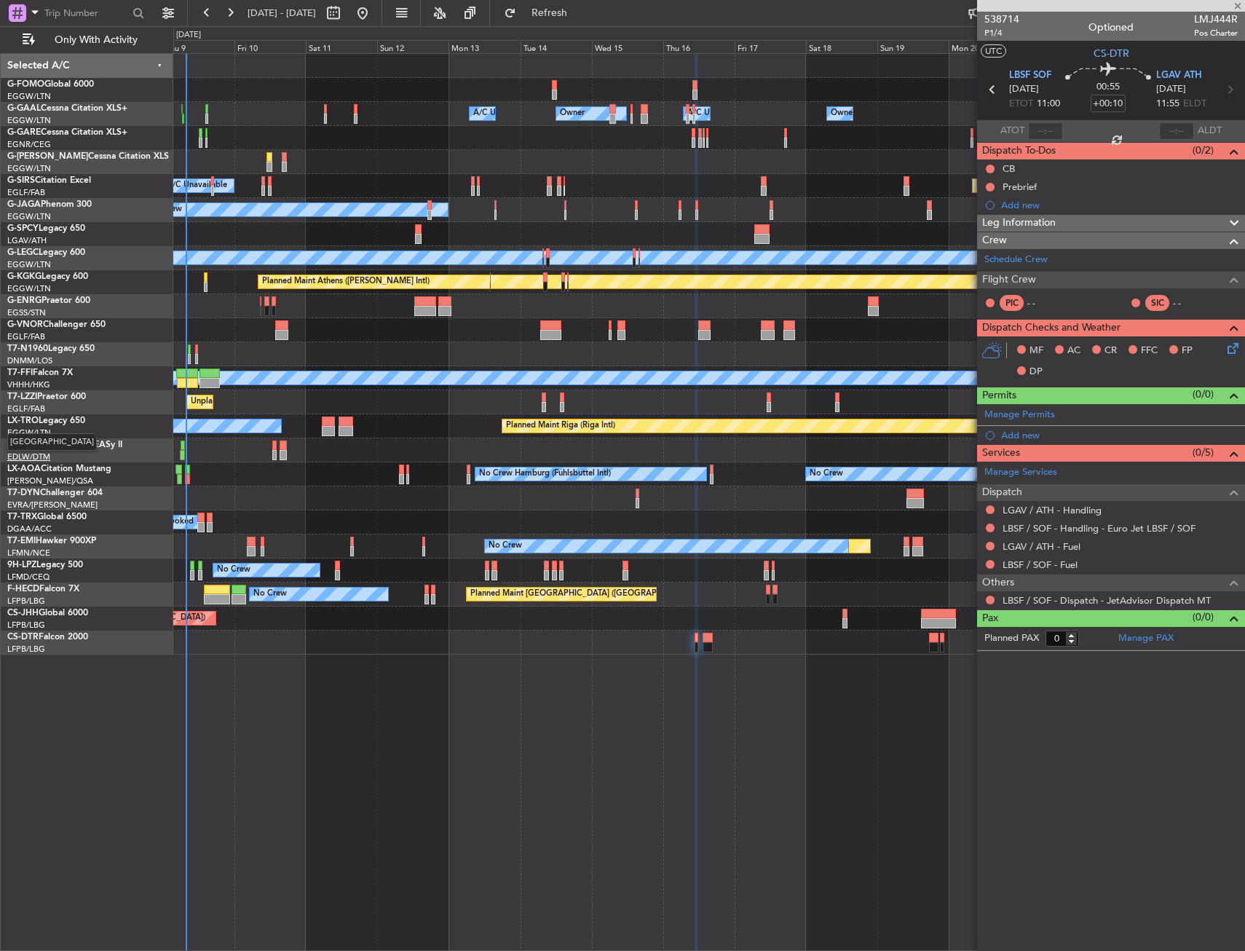
type input "+00:15"
type input "2"
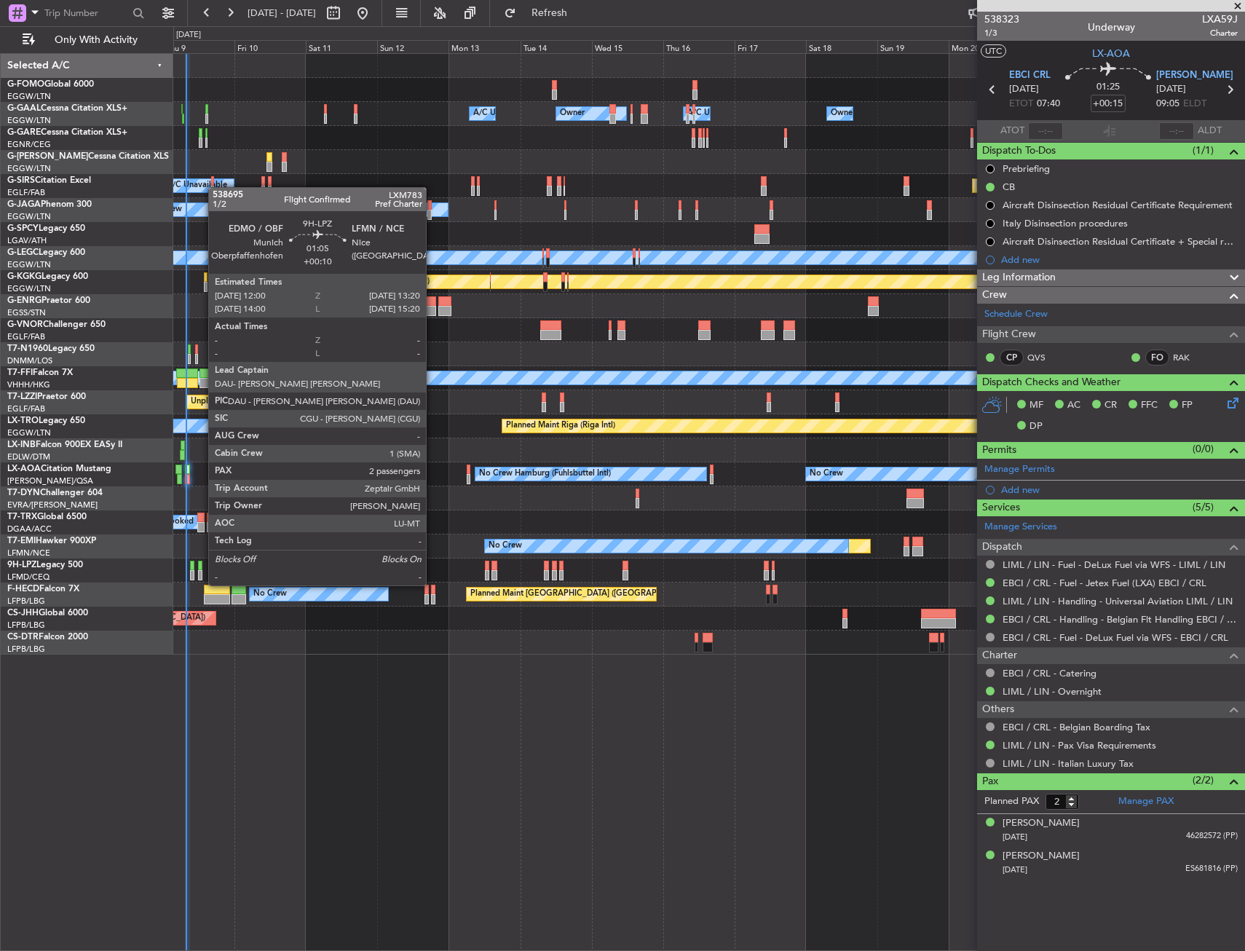
click at [201, 571] on div at bounding box center [200, 575] width 4 height 10
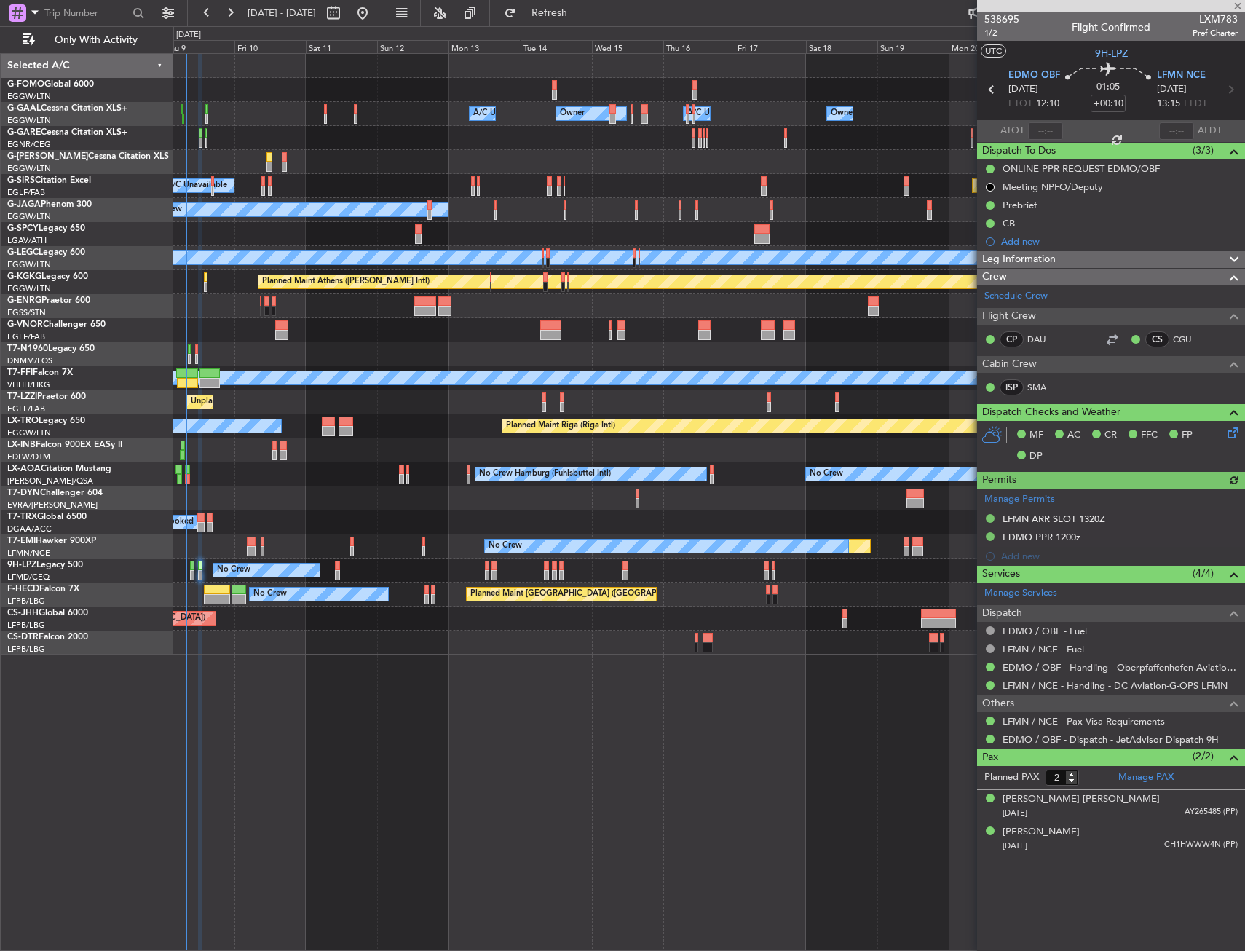
click at [1028, 69] on span "EDMO OBF" at bounding box center [1035, 75] width 52 height 15
click at [1017, 72] on span "EDMO OBF" at bounding box center [1035, 75] width 52 height 15
click at [1041, 75] on span "EDMO OBF" at bounding box center [1035, 75] width 52 height 15
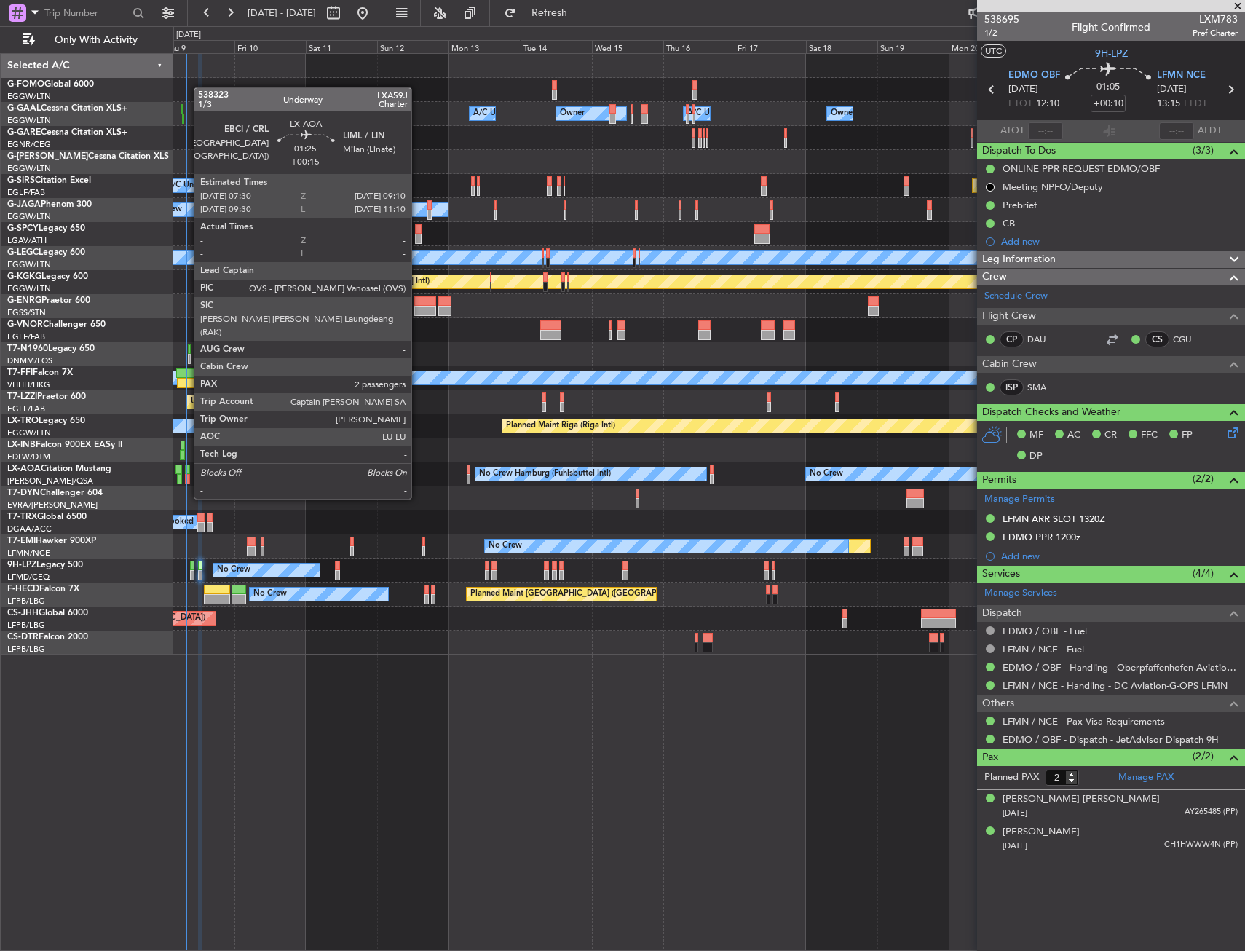
click at [186, 471] on div at bounding box center [187, 470] width 5 height 10
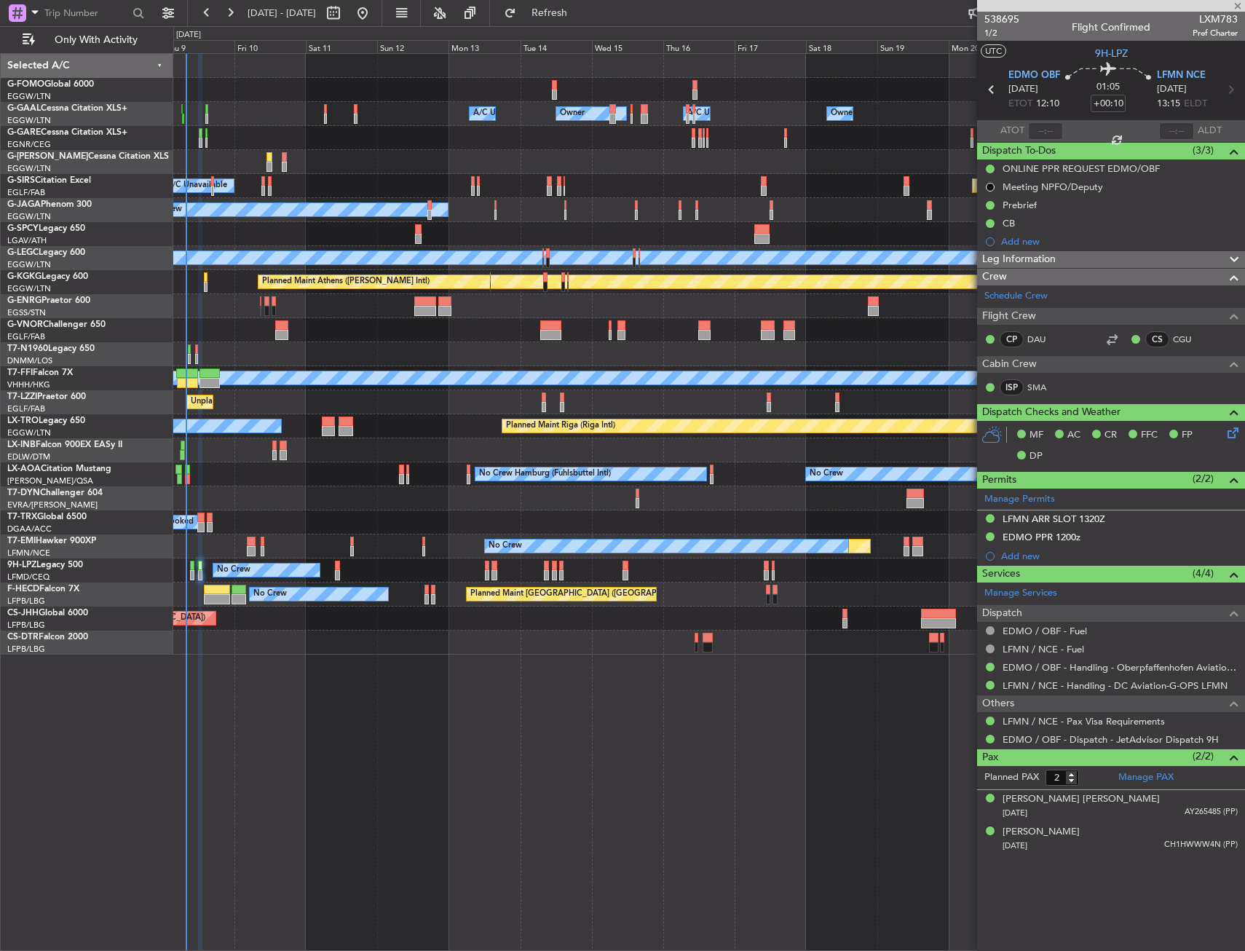
type input "+00:15"
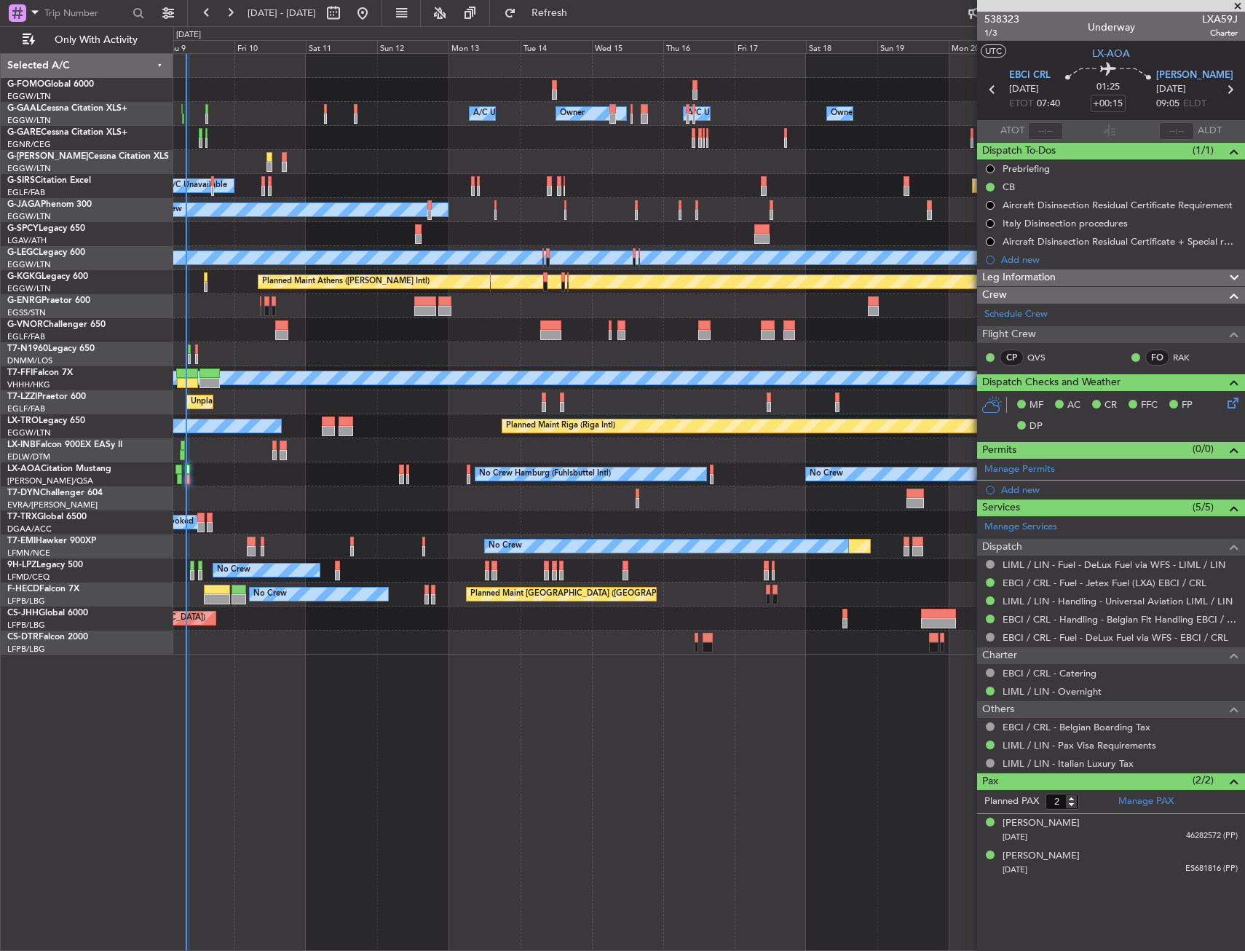
click at [1055, 123] on mat-tooltip-component "Estimated Take-Off Time" at bounding box center [1048, 130] width 117 height 39
click at [1052, 133] on input "text" at bounding box center [1045, 130] width 35 height 17
click at [1033, 54] on section "UTC LX-AOA" at bounding box center [1111, 52] width 268 height 22
type input "07:35"
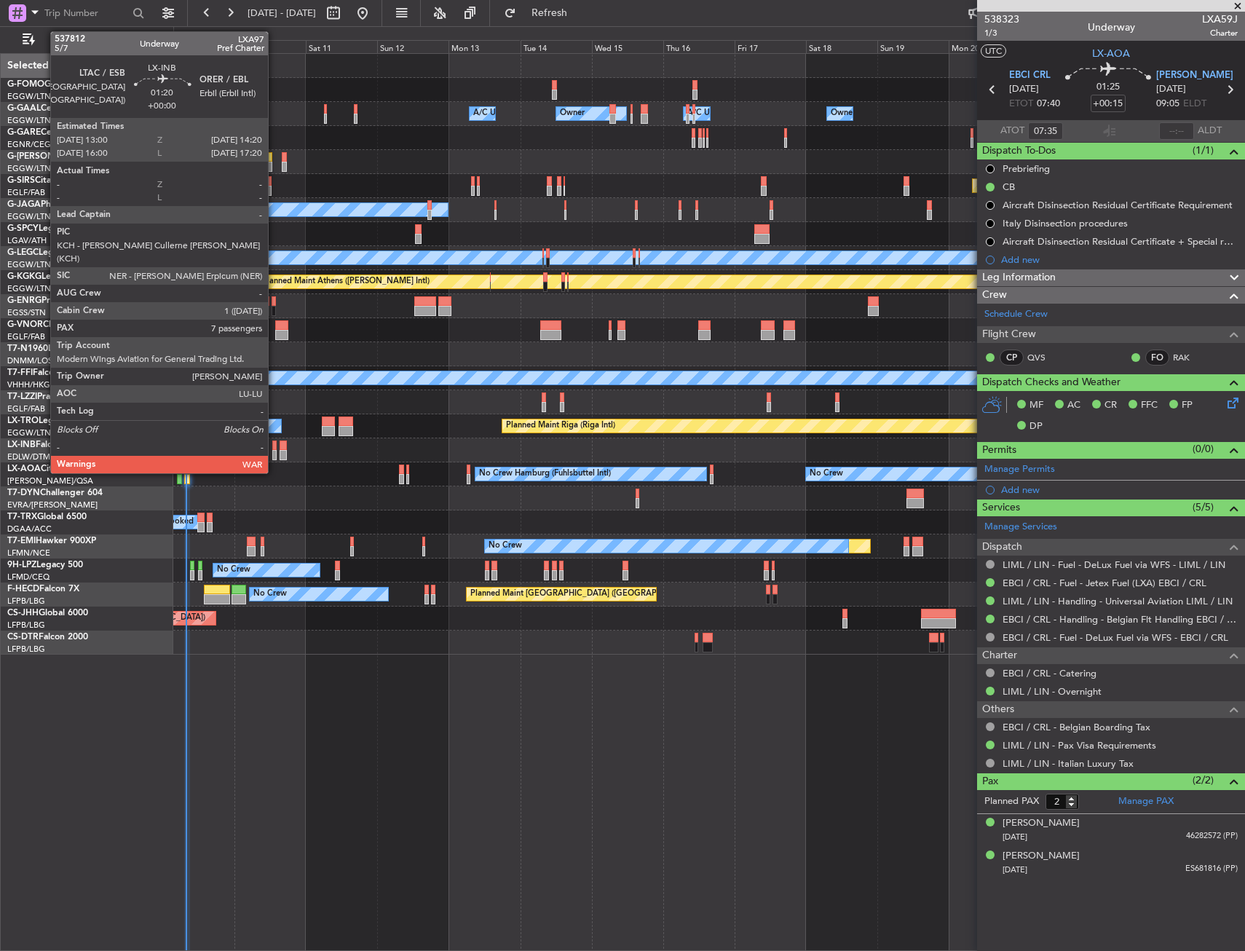
click at [275, 446] on div at bounding box center [274, 446] width 4 height 10
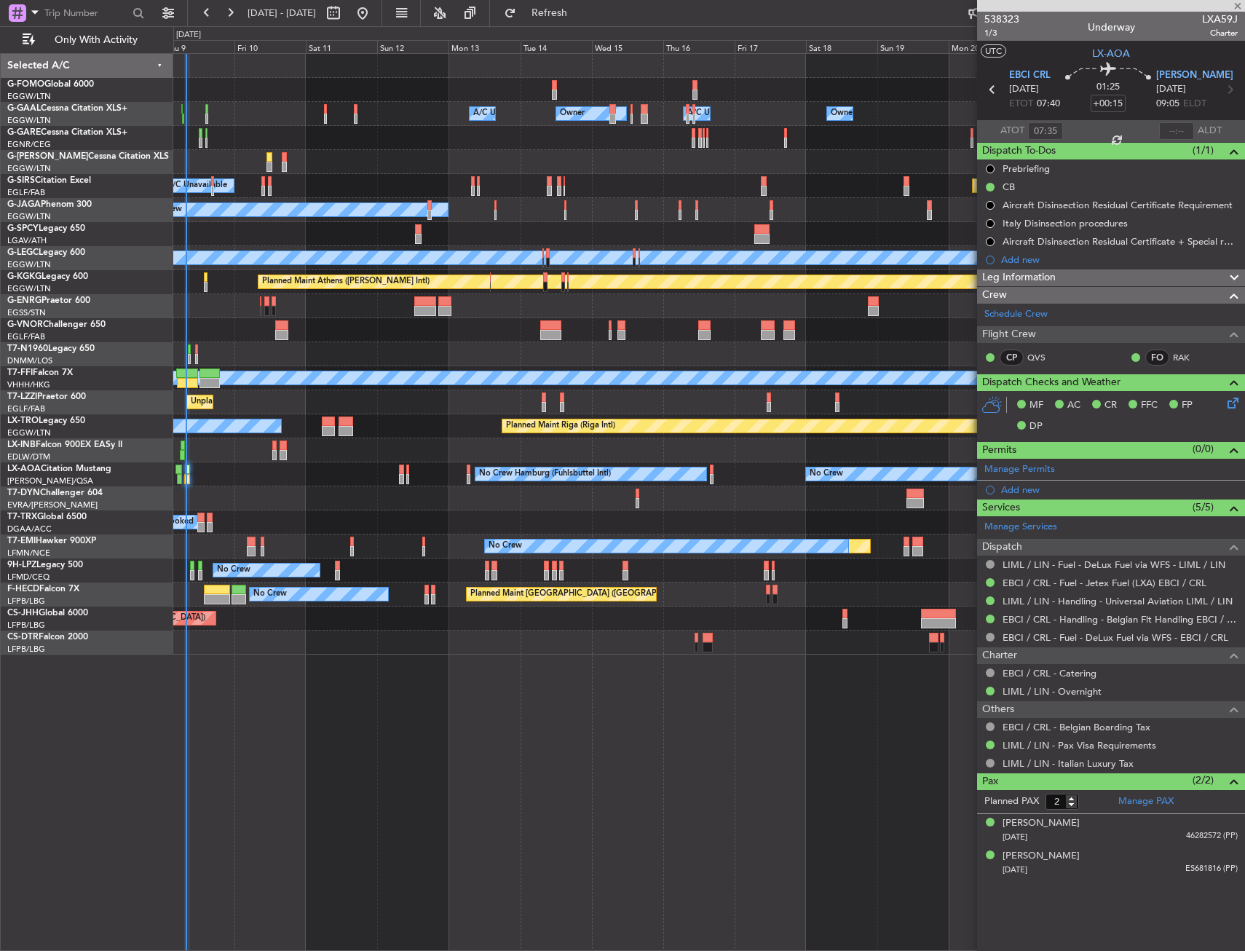
type input "7"
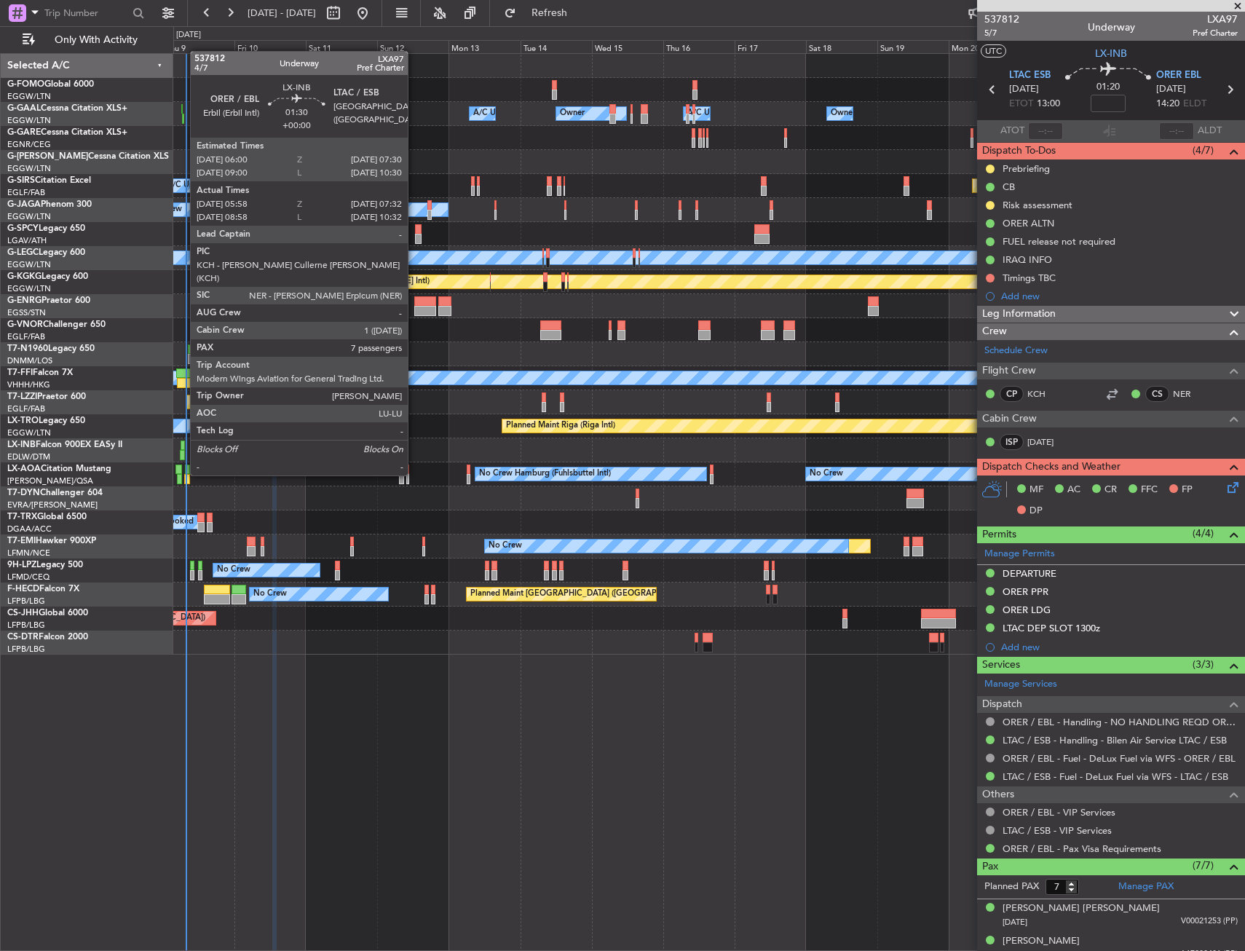
click at [185, 449] on div at bounding box center [183, 446] width 5 height 10
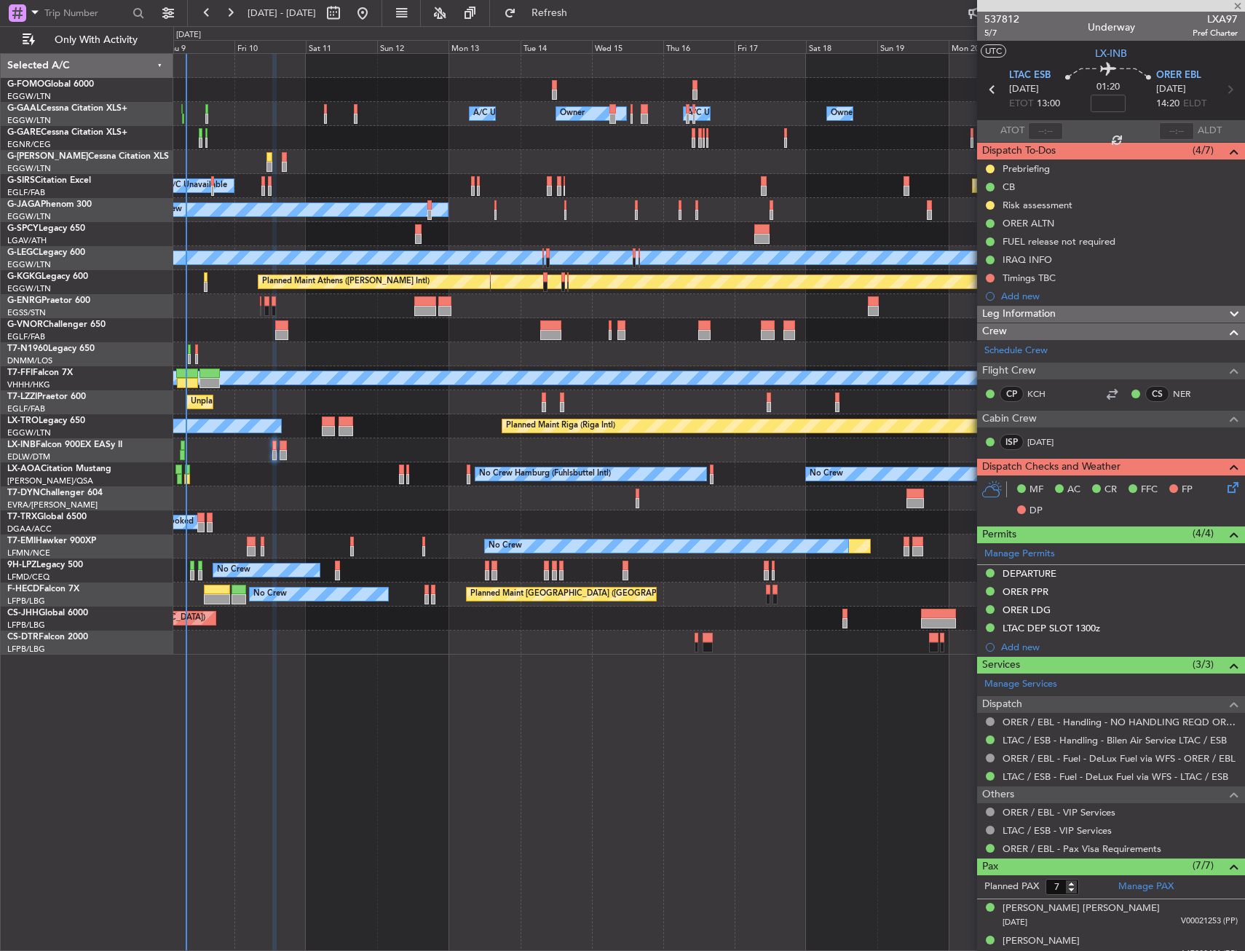
type input "05:58"
type input "07:32"
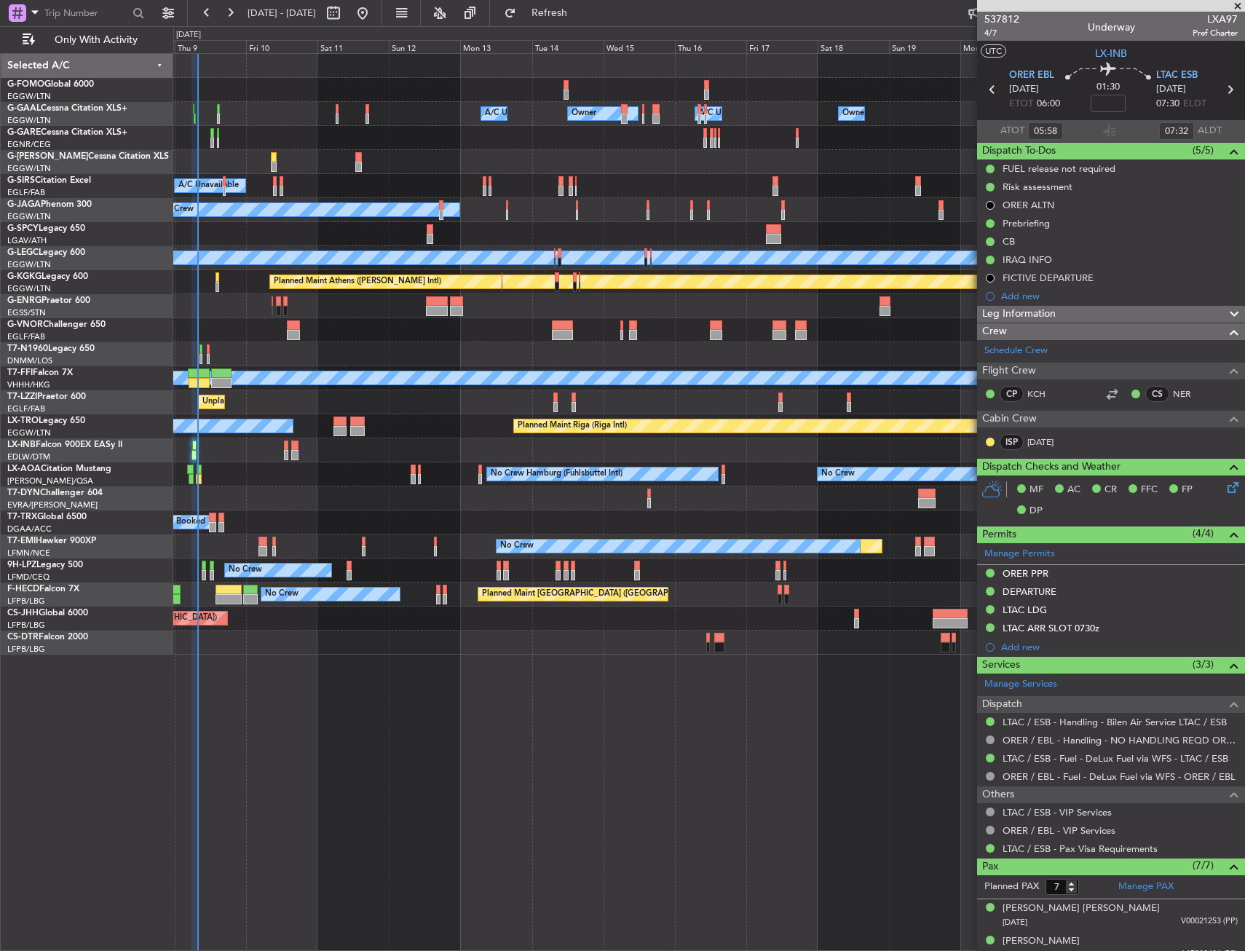
click at [348, 479] on div "No Crew Hamburg (Fuhlsbuttel Intl) Planned Maint [GEOGRAPHIC_DATA] No Crew" at bounding box center [708, 474] width 1071 height 24
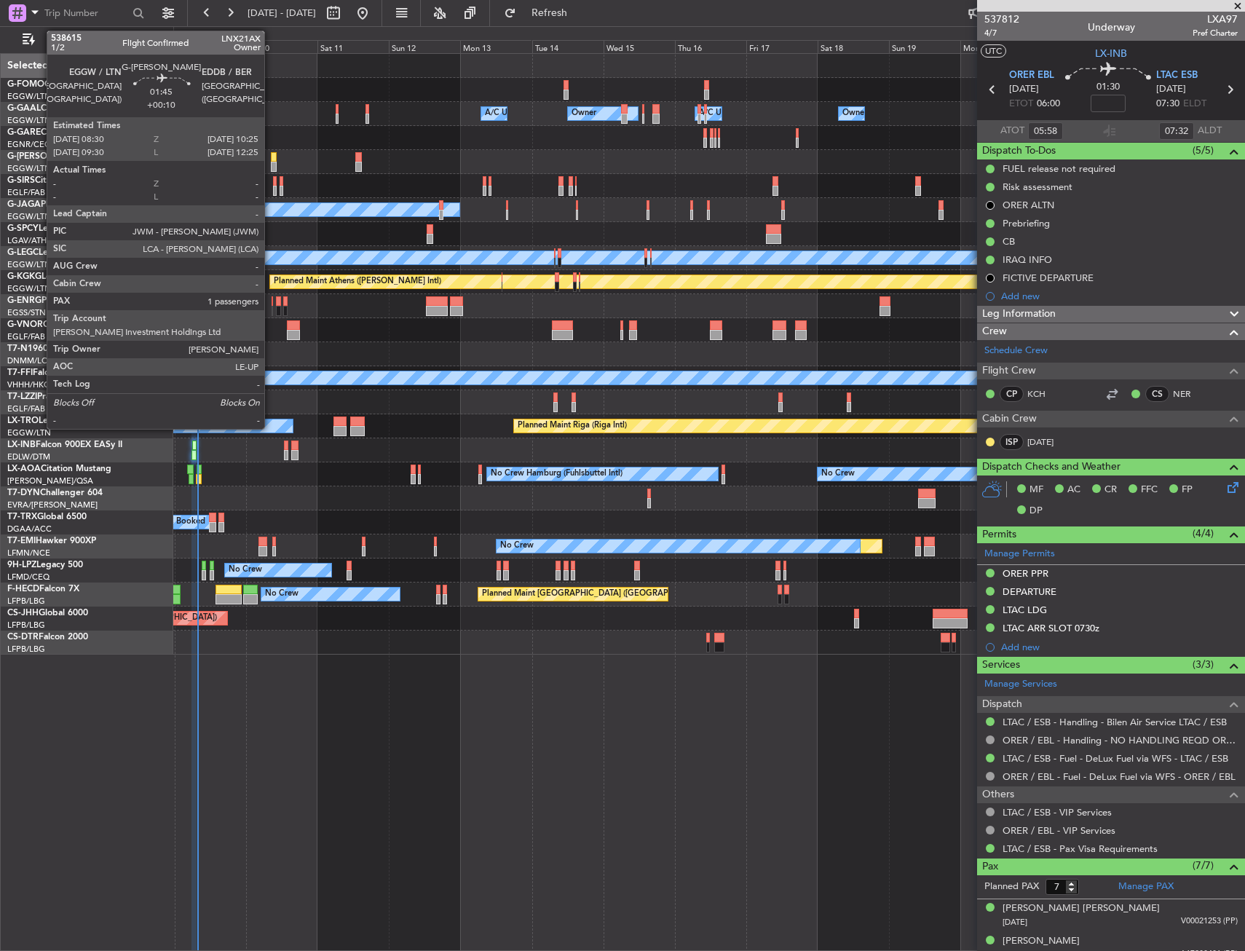
click at [271, 164] on div at bounding box center [274, 167] width 6 height 10
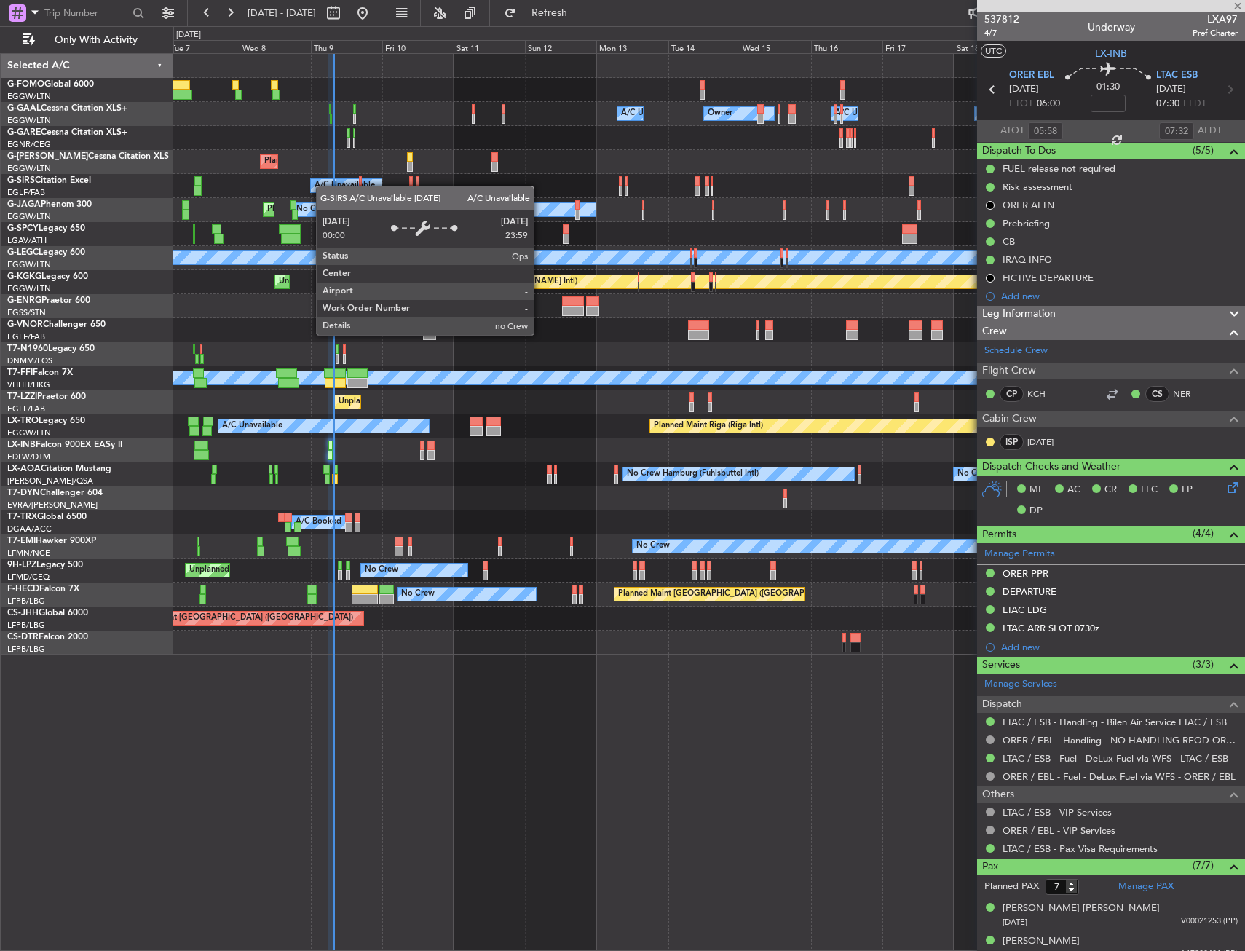
click at [349, 186] on div "A/C Unavailable" at bounding box center [345, 186] width 60 height 22
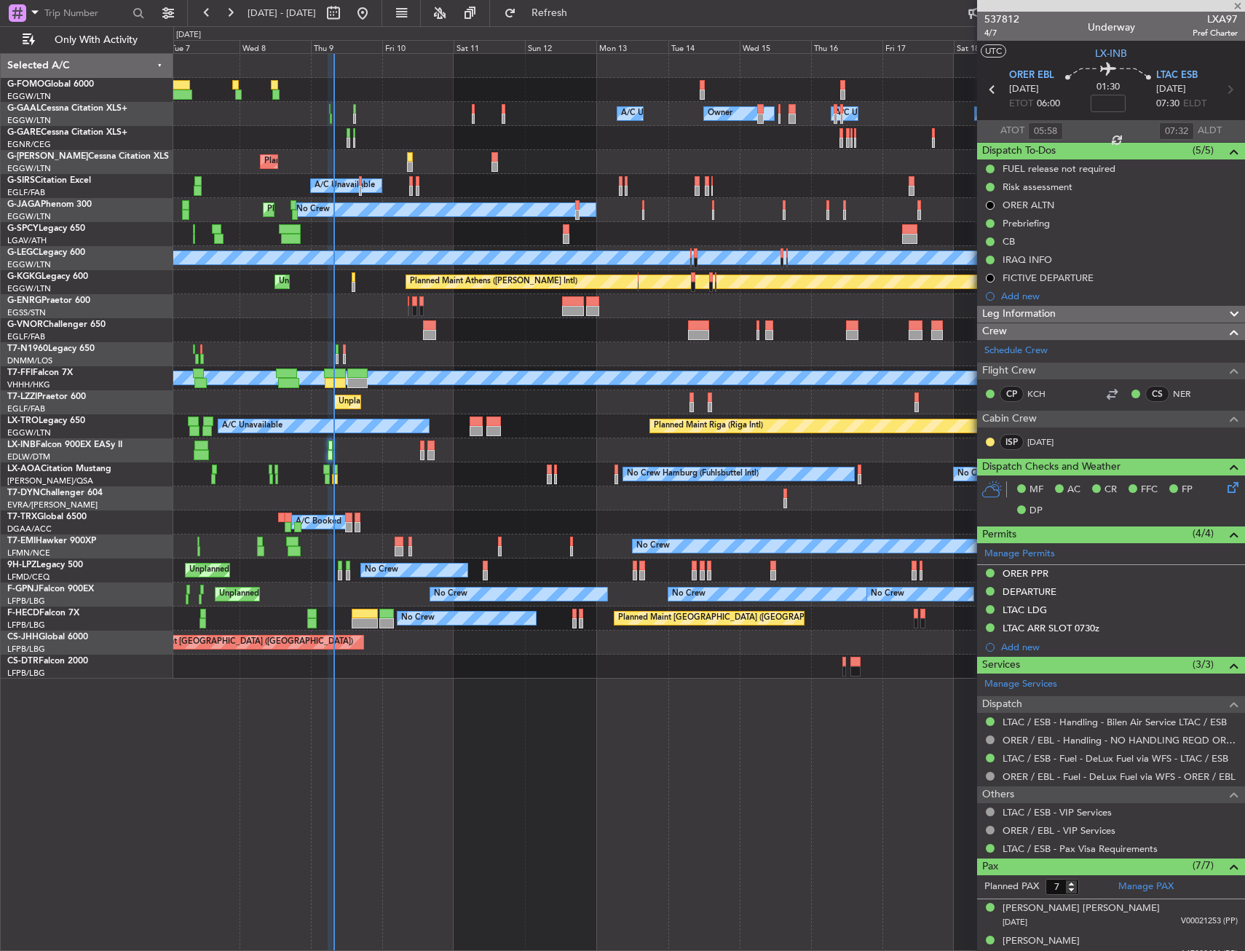
type input "+00:10"
type input "1"
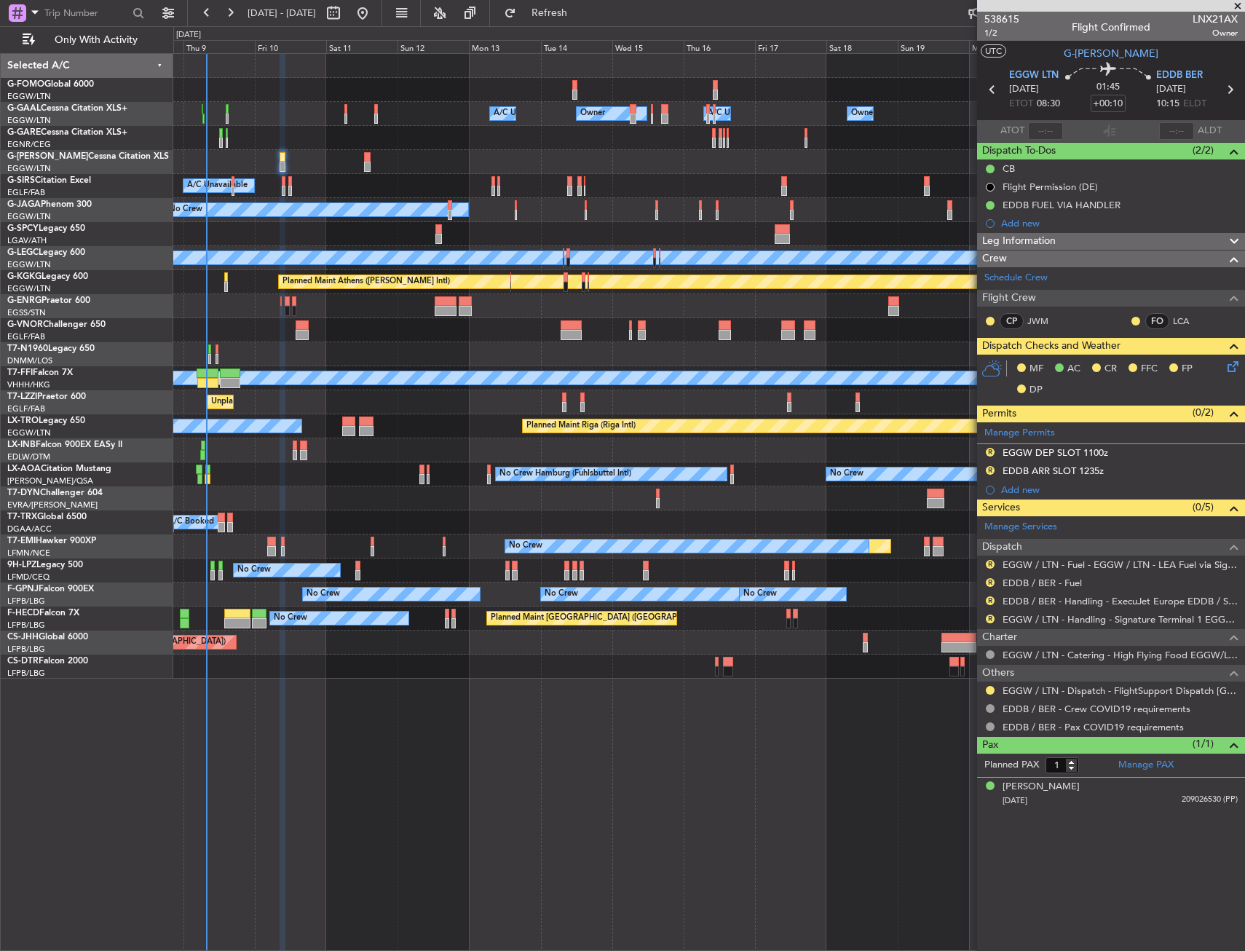
click at [313, 435] on div "Owner Owner A/C Unavailable A/C Unavailable Owner Owner Planned Maint London (L…" at bounding box center [708, 366] width 1071 height 625
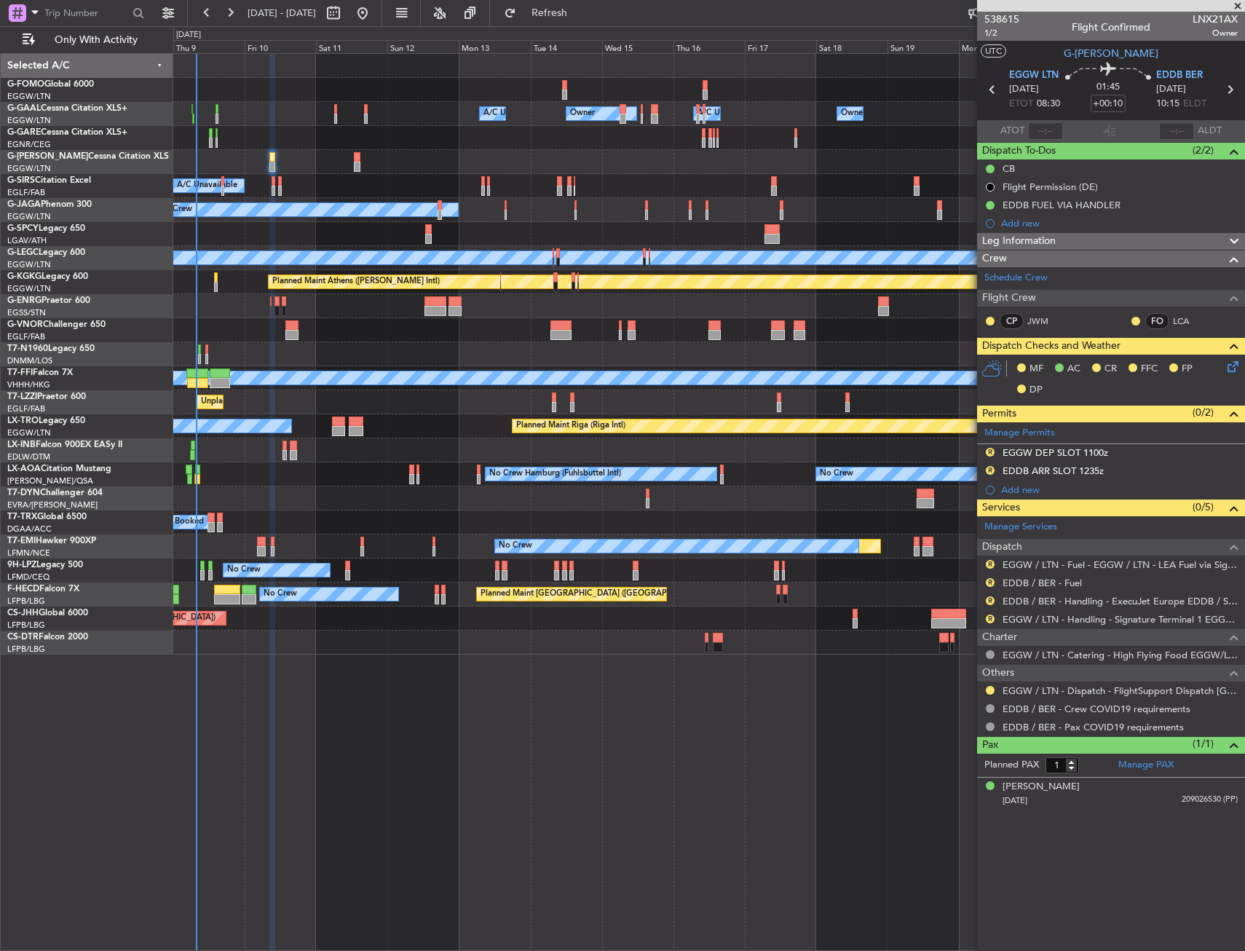
click at [584, 460] on div at bounding box center [708, 450] width 1071 height 24
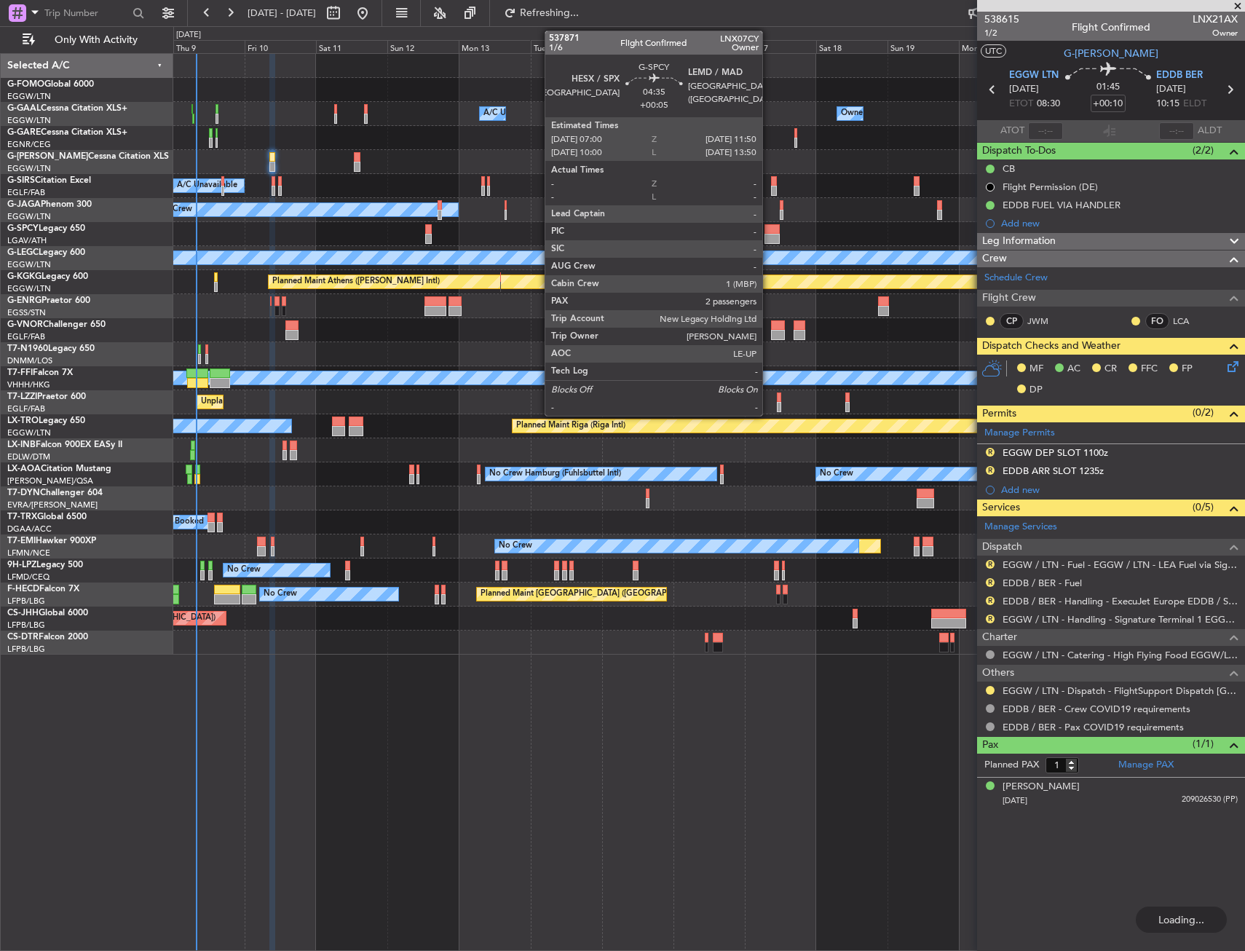
click at [769, 229] on div at bounding box center [772, 229] width 15 height 10
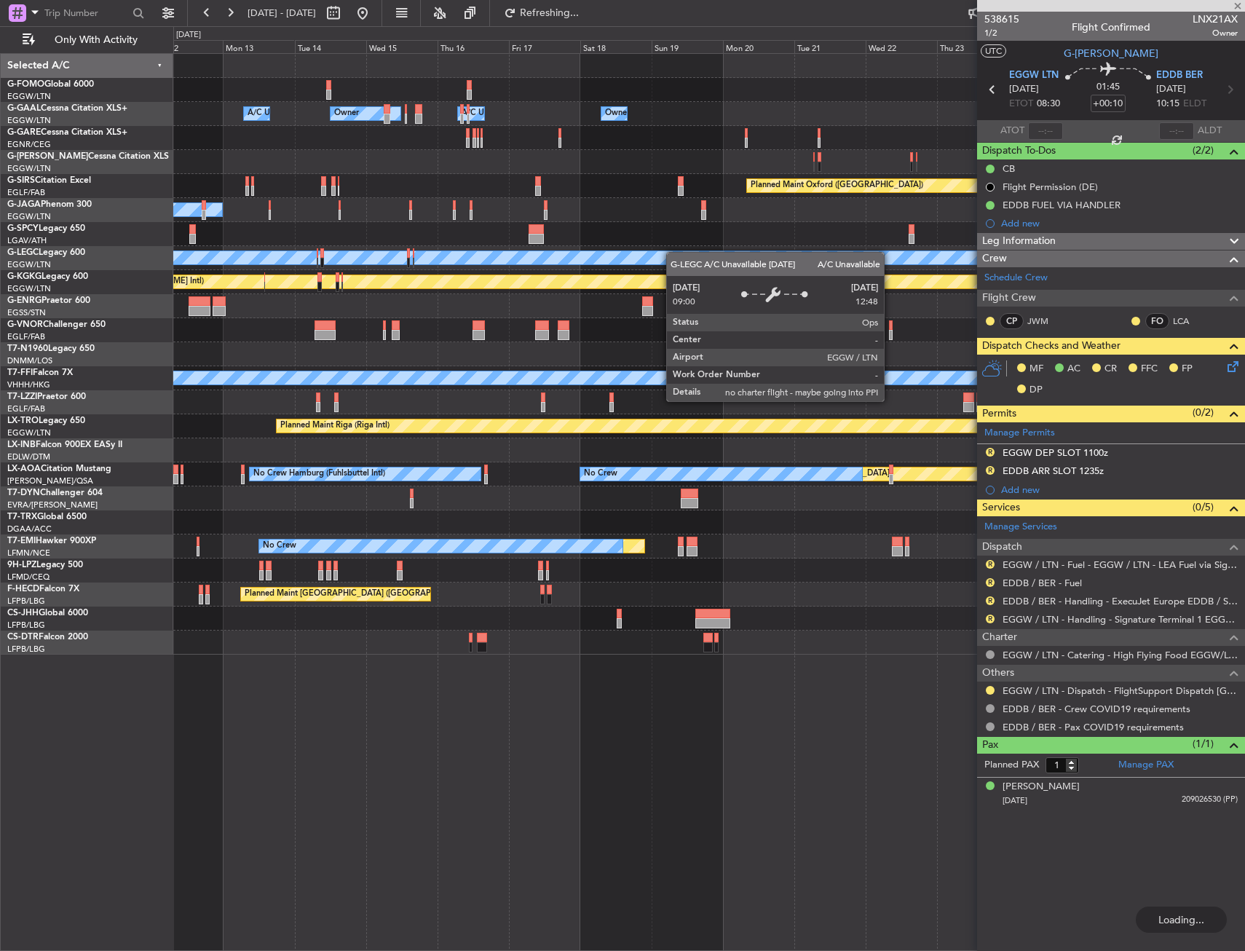
click at [507, 277] on div "Owner Owner A/C Unavailable Owner Owner A/C Unavailable Planned Maint Oxford (K…" at bounding box center [708, 354] width 1071 height 601
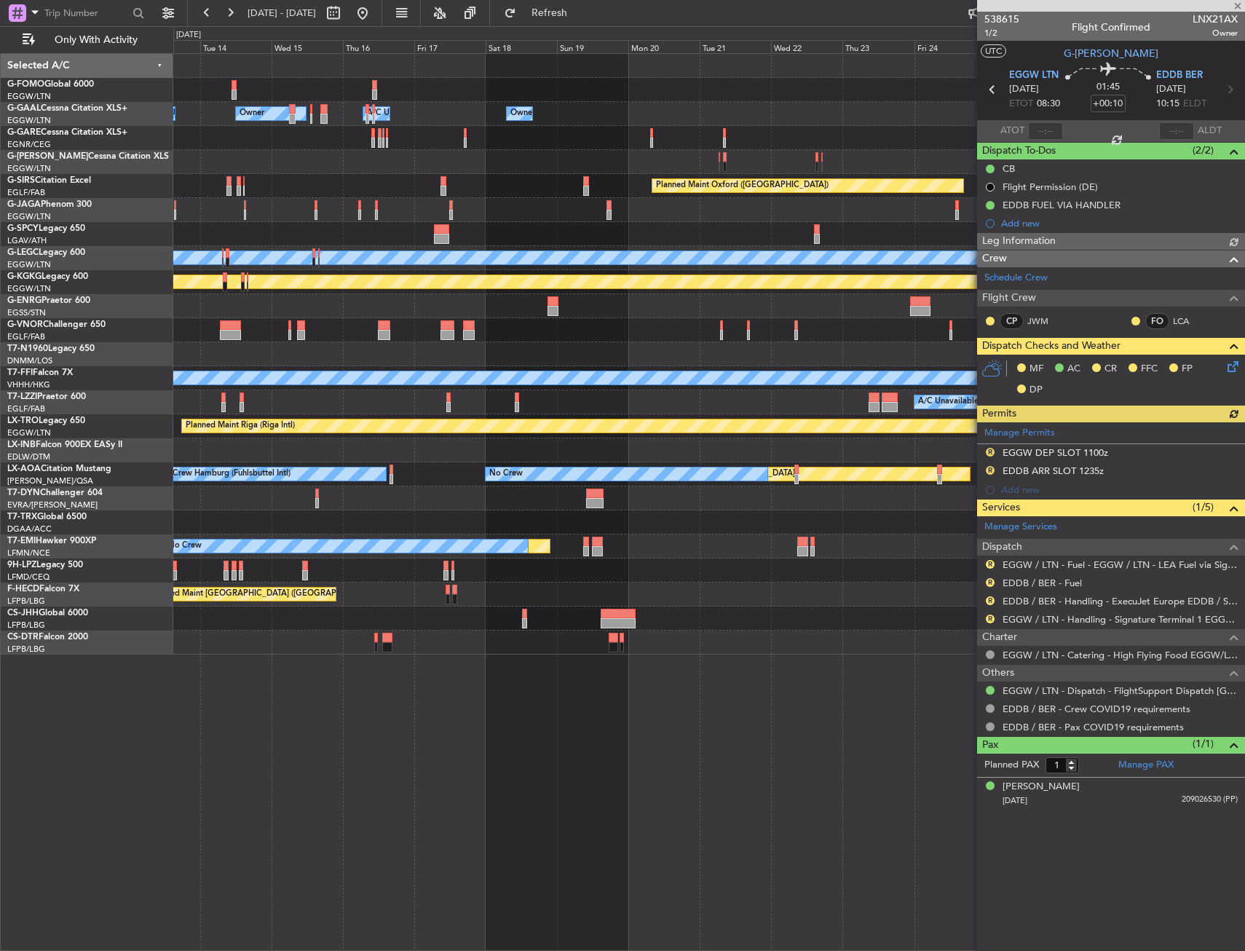
type input "+00:05"
type input "2"
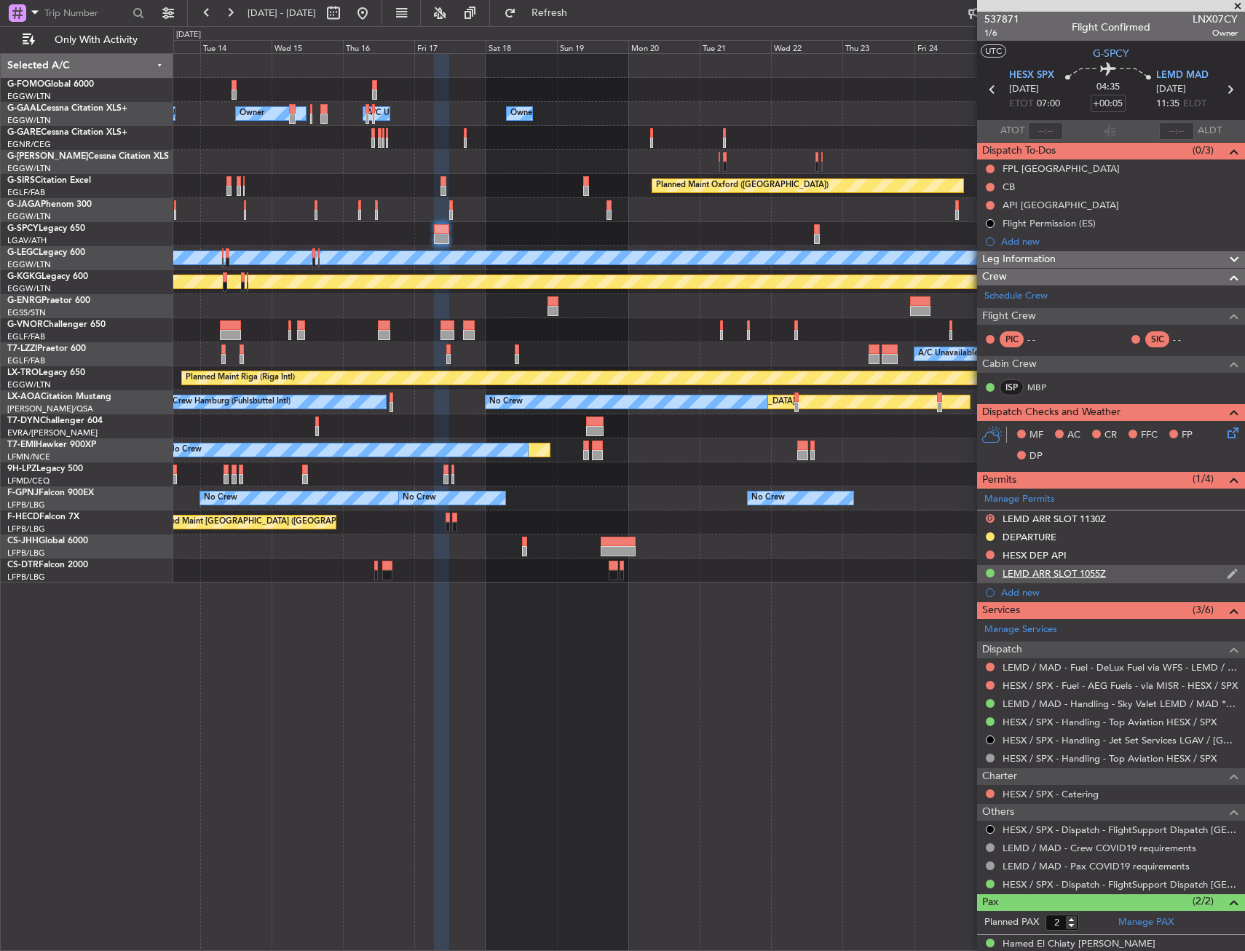
click at [1145, 572] on div "LEMD ARR SLOT 1055Z" at bounding box center [1111, 574] width 268 height 18
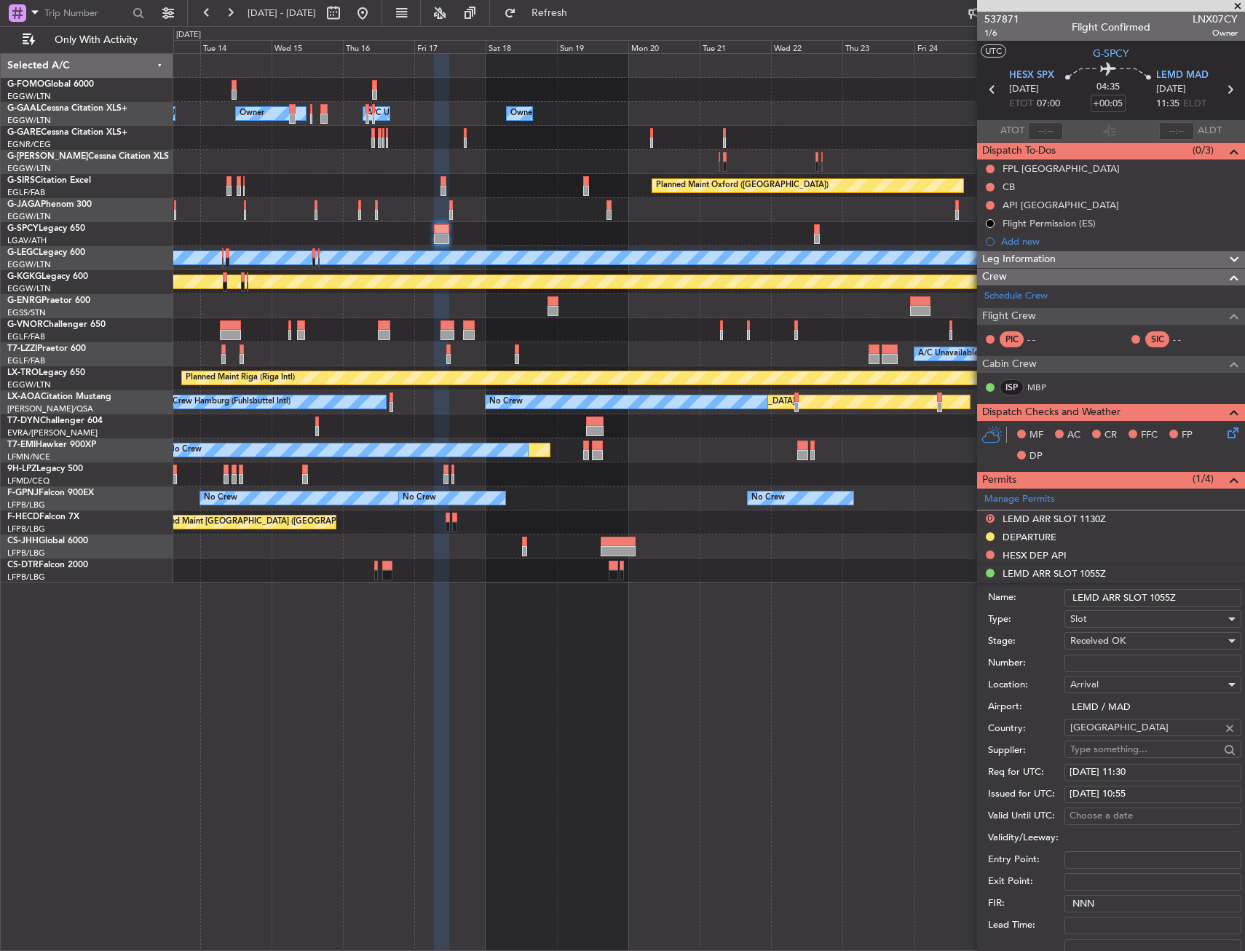
click at [1193, 602] on input "LEMD ARR SLOT 1055Z" at bounding box center [1153, 597] width 177 height 17
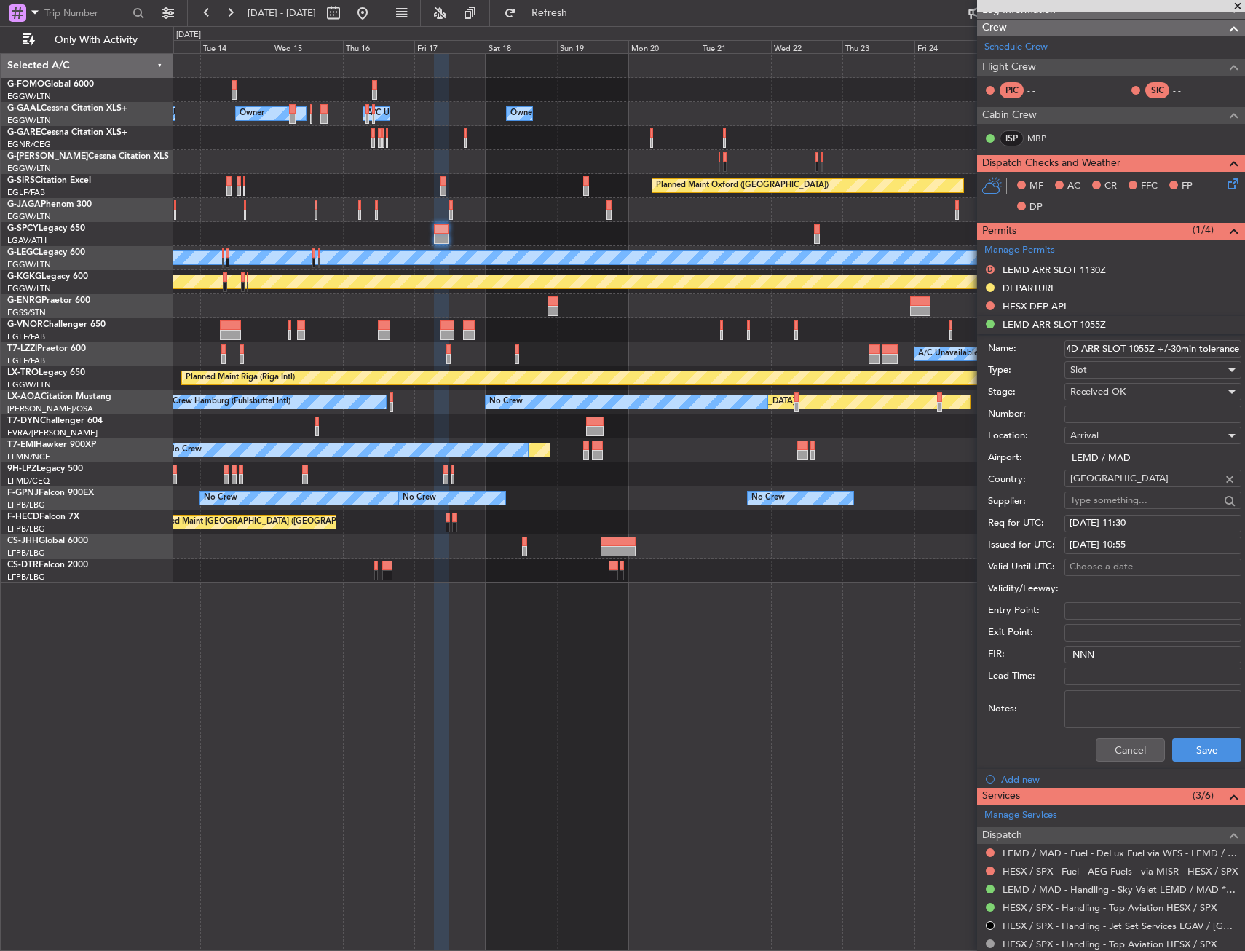
scroll to position [291, 0]
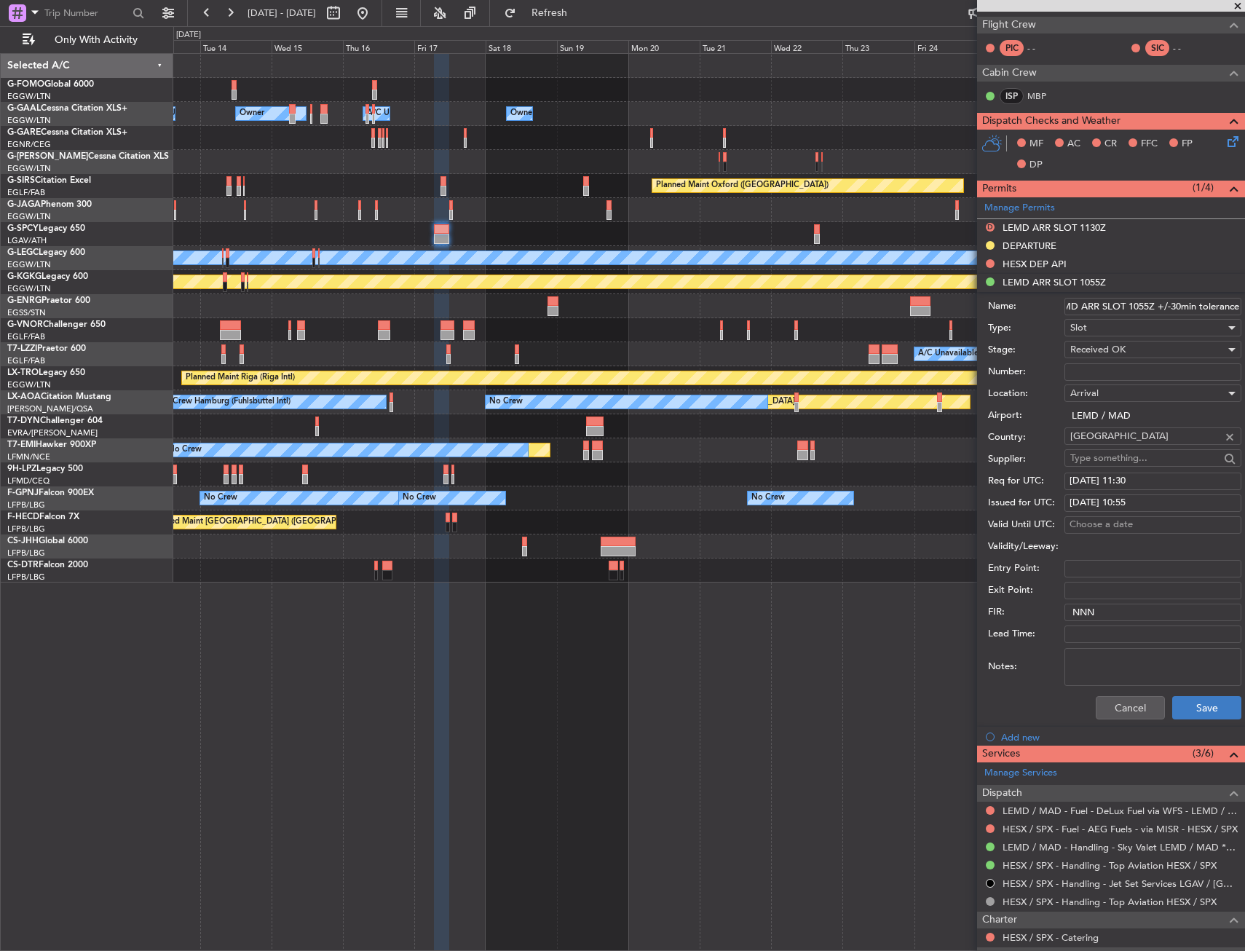
type input "LEMD ARR SLOT 1055Z +/-30min tolerance"
click at [1204, 710] on button "Save" at bounding box center [1206, 707] width 69 height 23
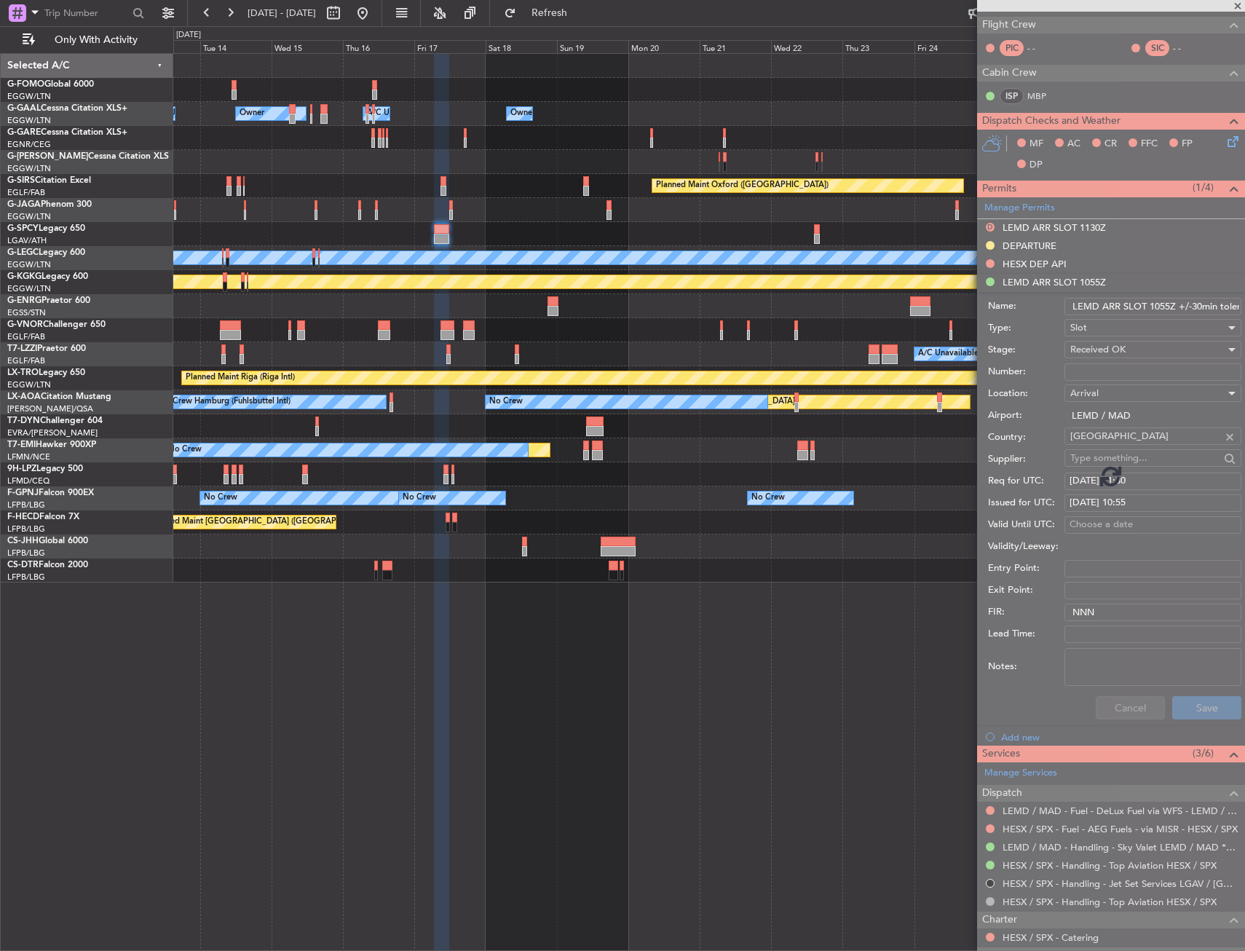
scroll to position [49, 0]
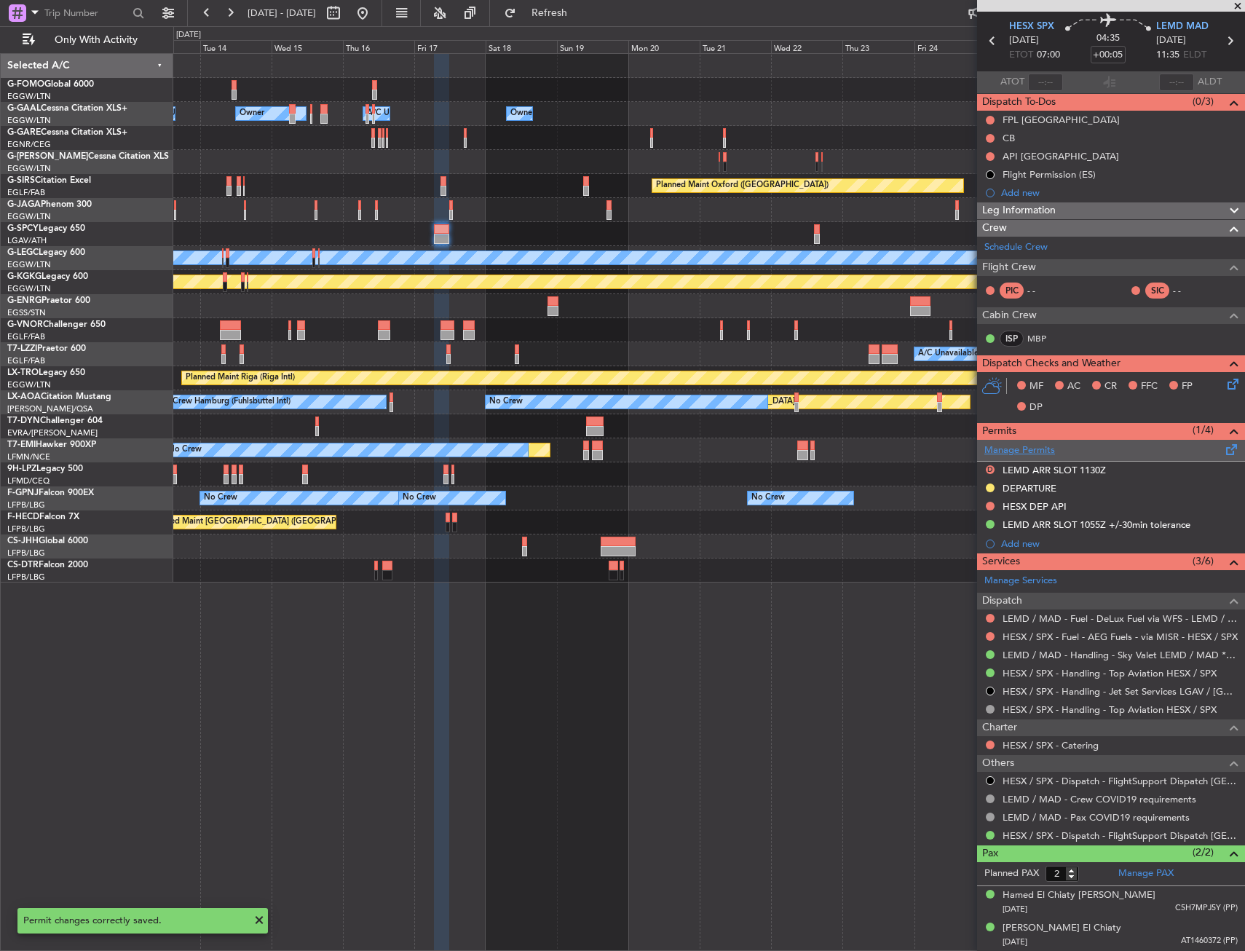
click at [1011, 451] on link "Manage Permits" at bounding box center [1019, 450] width 71 height 15
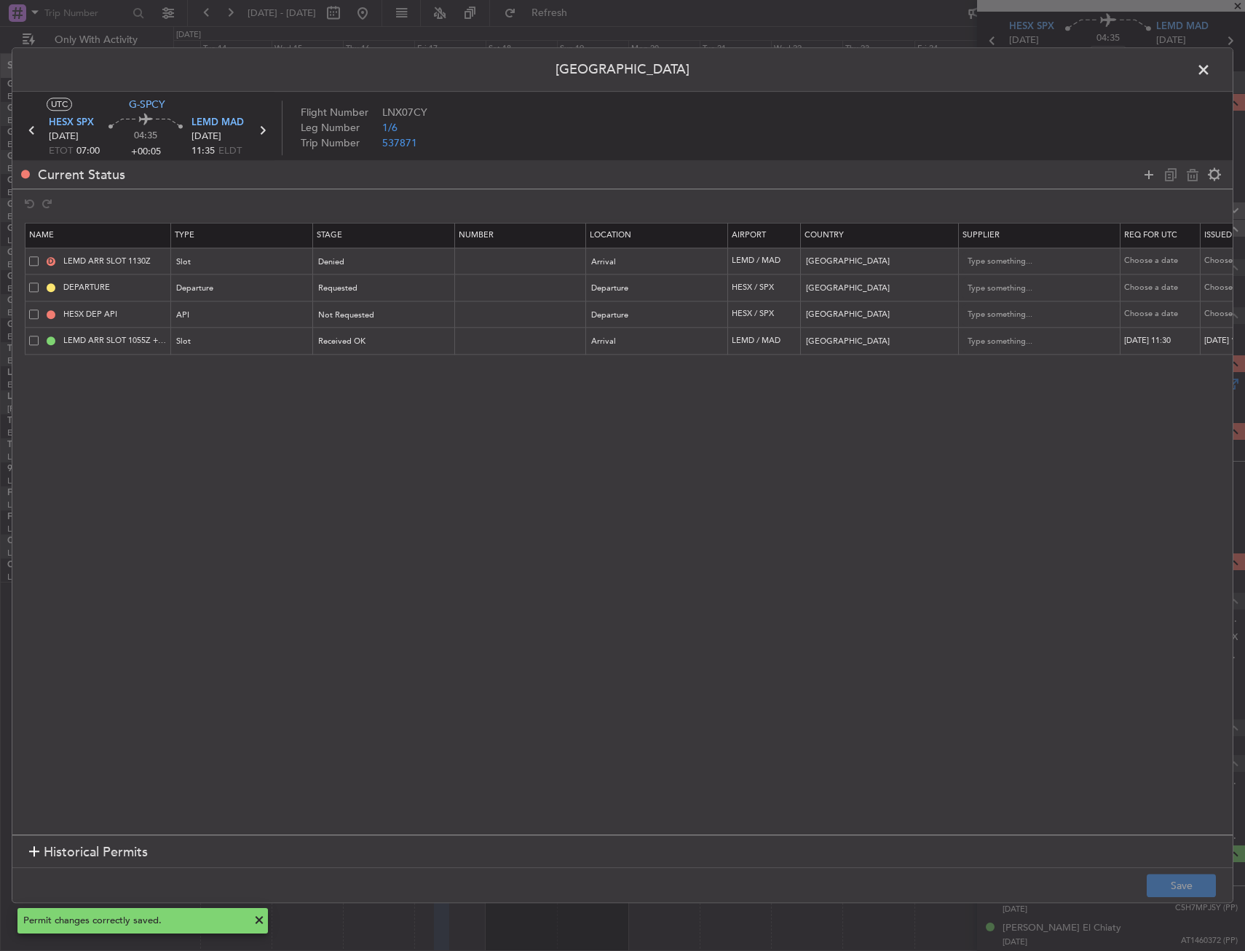
click at [33, 264] on span at bounding box center [33, 260] width 9 height 9
click at [39, 256] on input "checkbox" at bounding box center [39, 256] width 0 height 0
click at [1183, 178] on div at bounding box center [1181, 174] width 87 height 21
click at [1185, 178] on icon at bounding box center [1192, 174] width 17 height 17
type input "DEPARTURE"
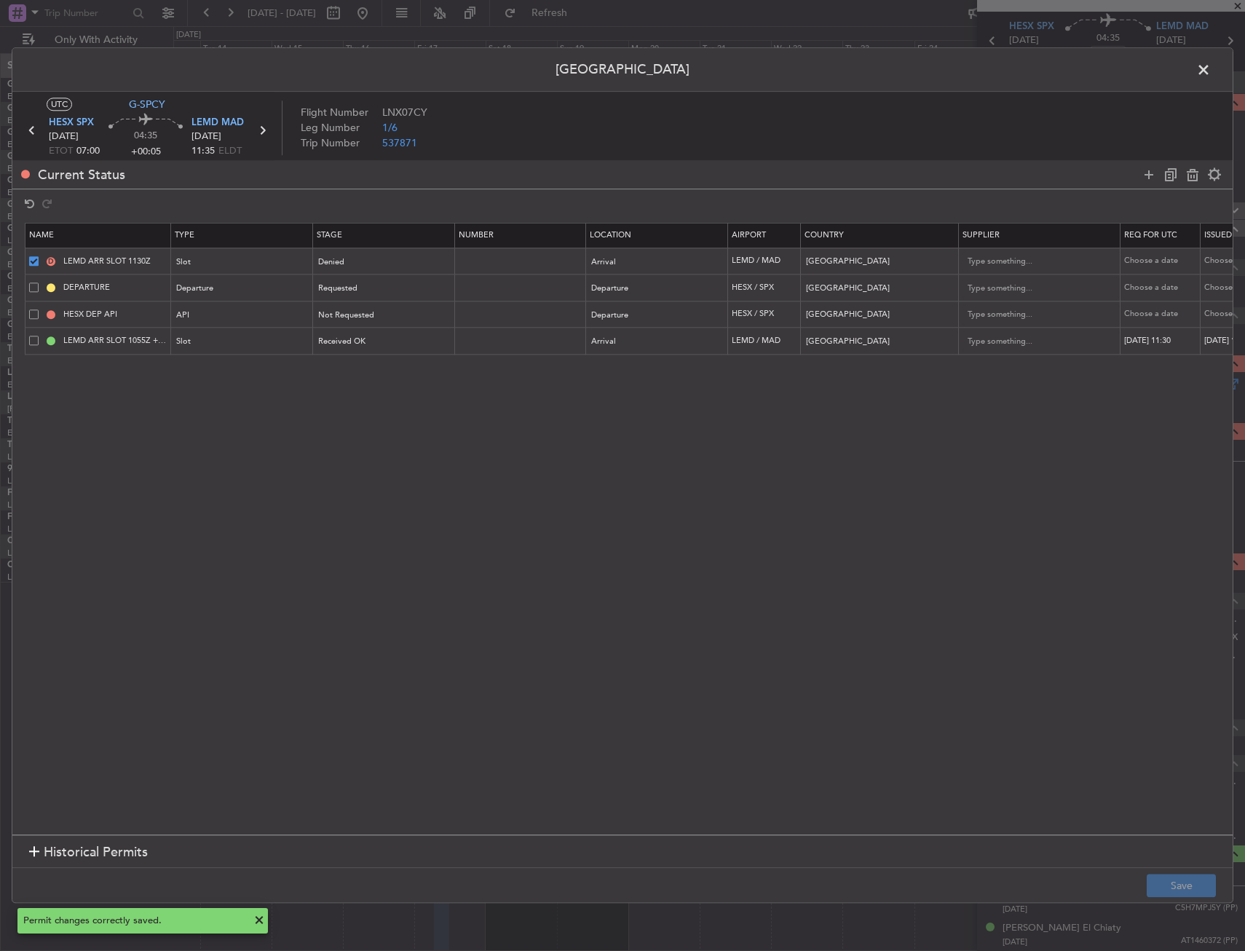
type input "Egypt"
type input "HESX DEP API"
type input "LEMD ARR SLOT 1055Z +/-30min tolerance"
type input "Spain"
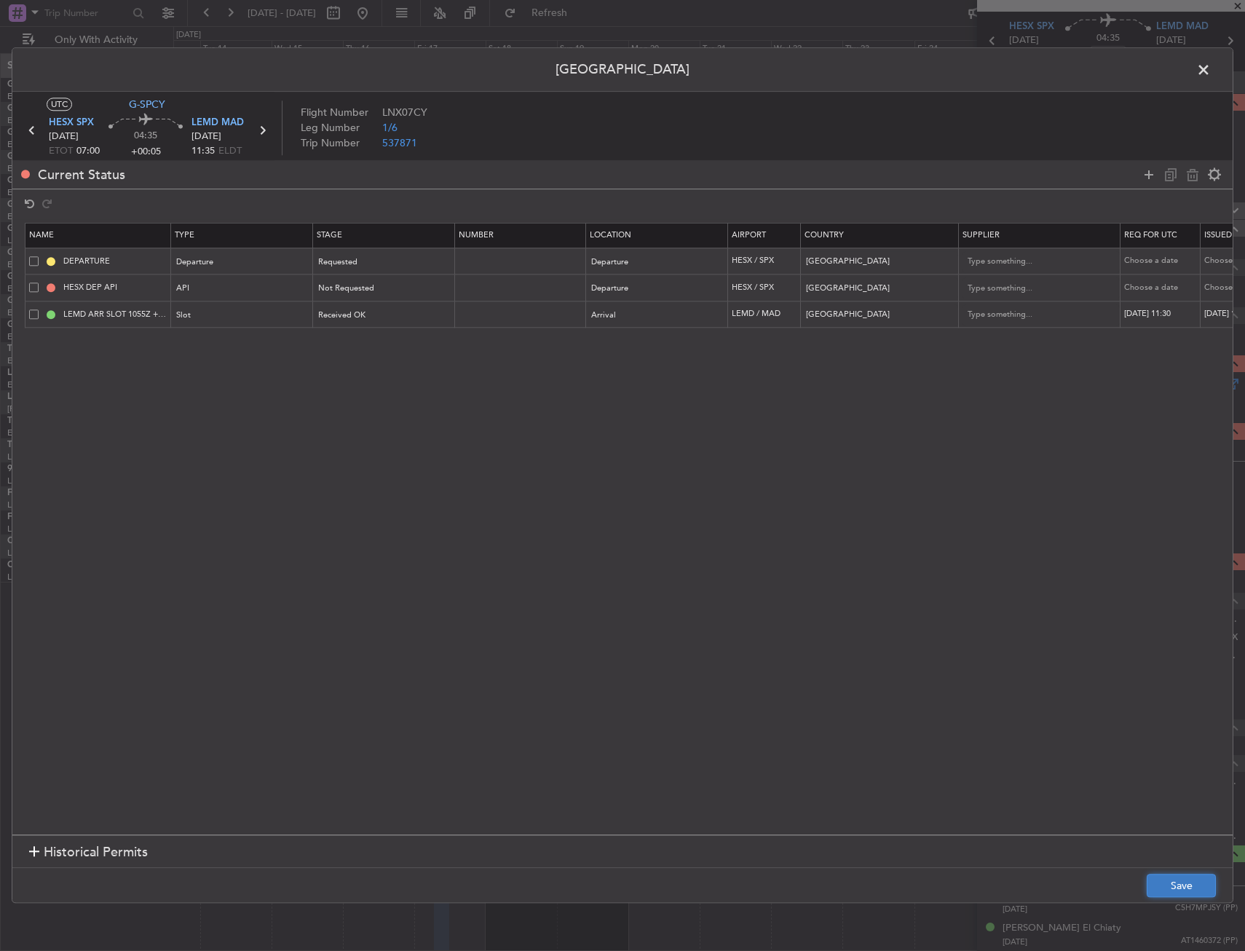
click at [1196, 885] on button "Save" at bounding box center [1181, 886] width 69 height 23
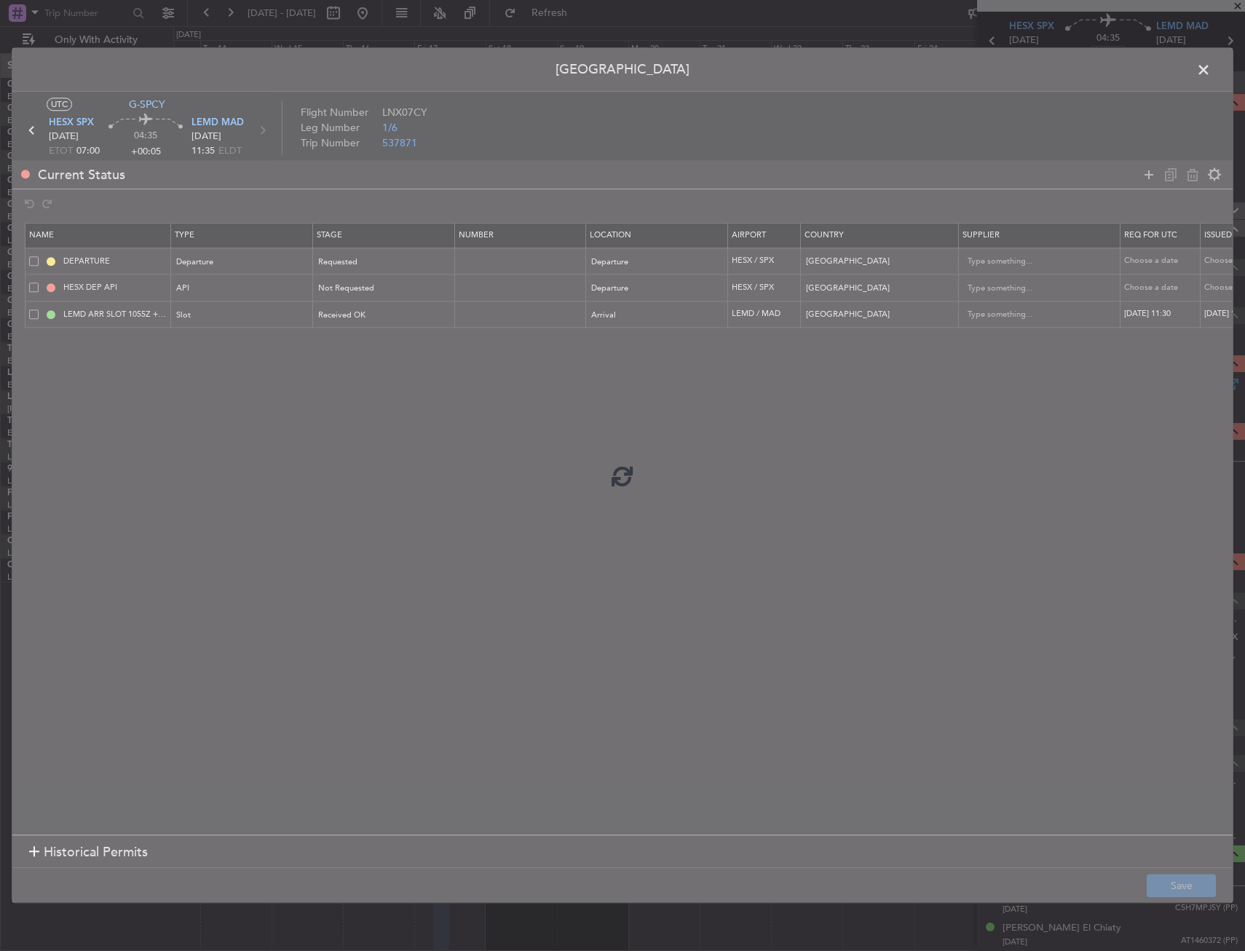
scroll to position [31, 0]
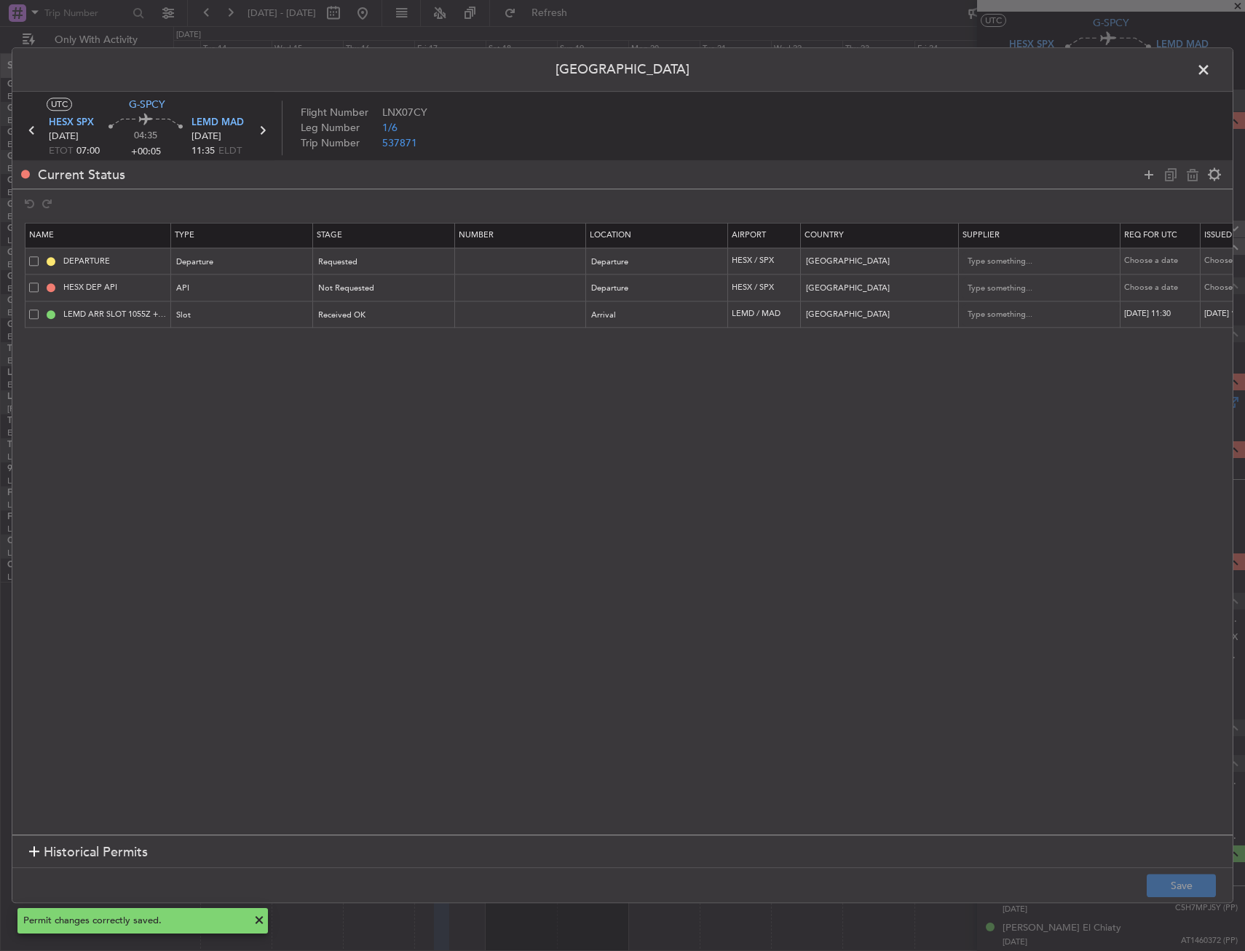
click at [1211, 70] on span at bounding box center [1211, 73] width 0 height 29
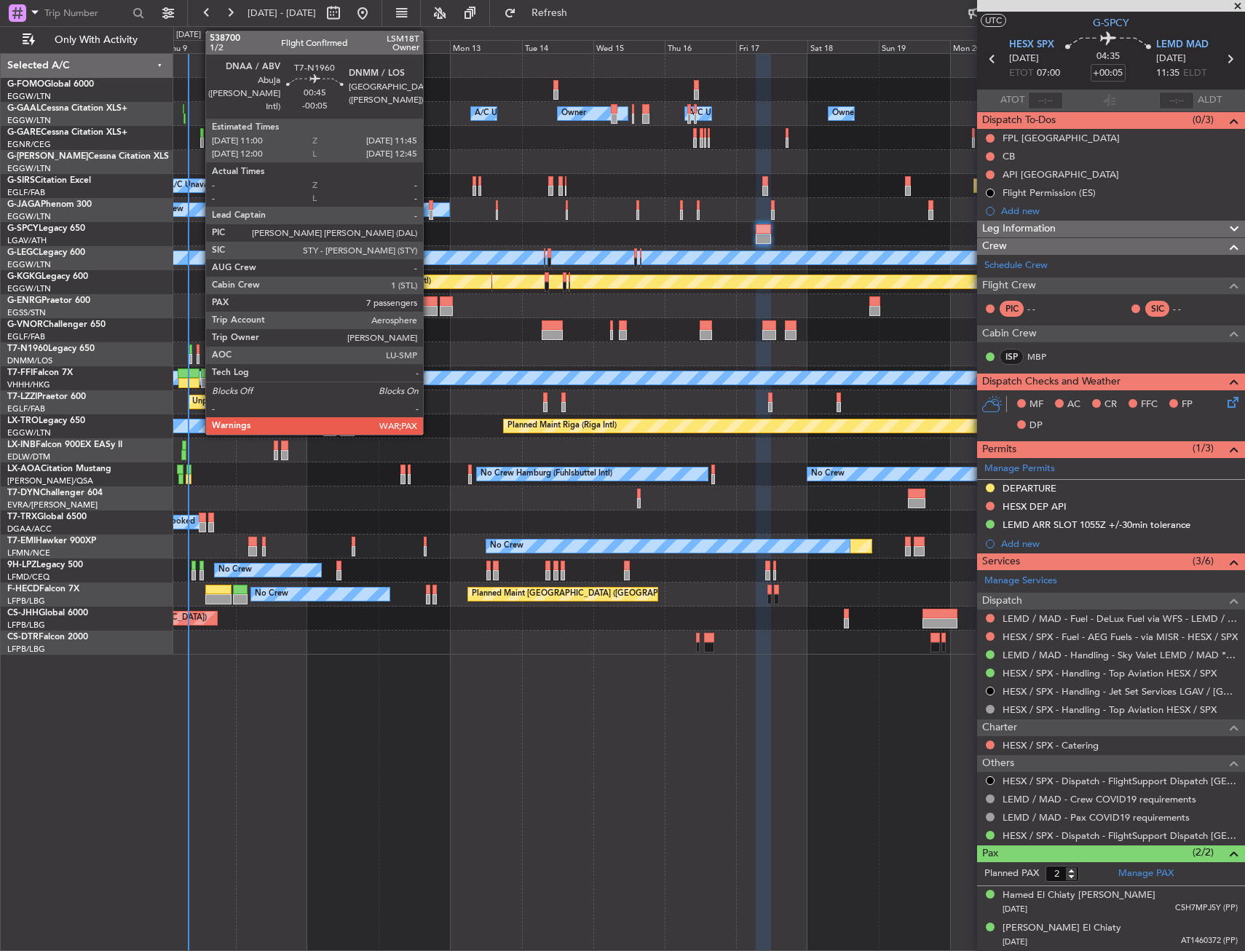
click at [198, 354] on div at bounding box center [198, 359] width 3 height 10
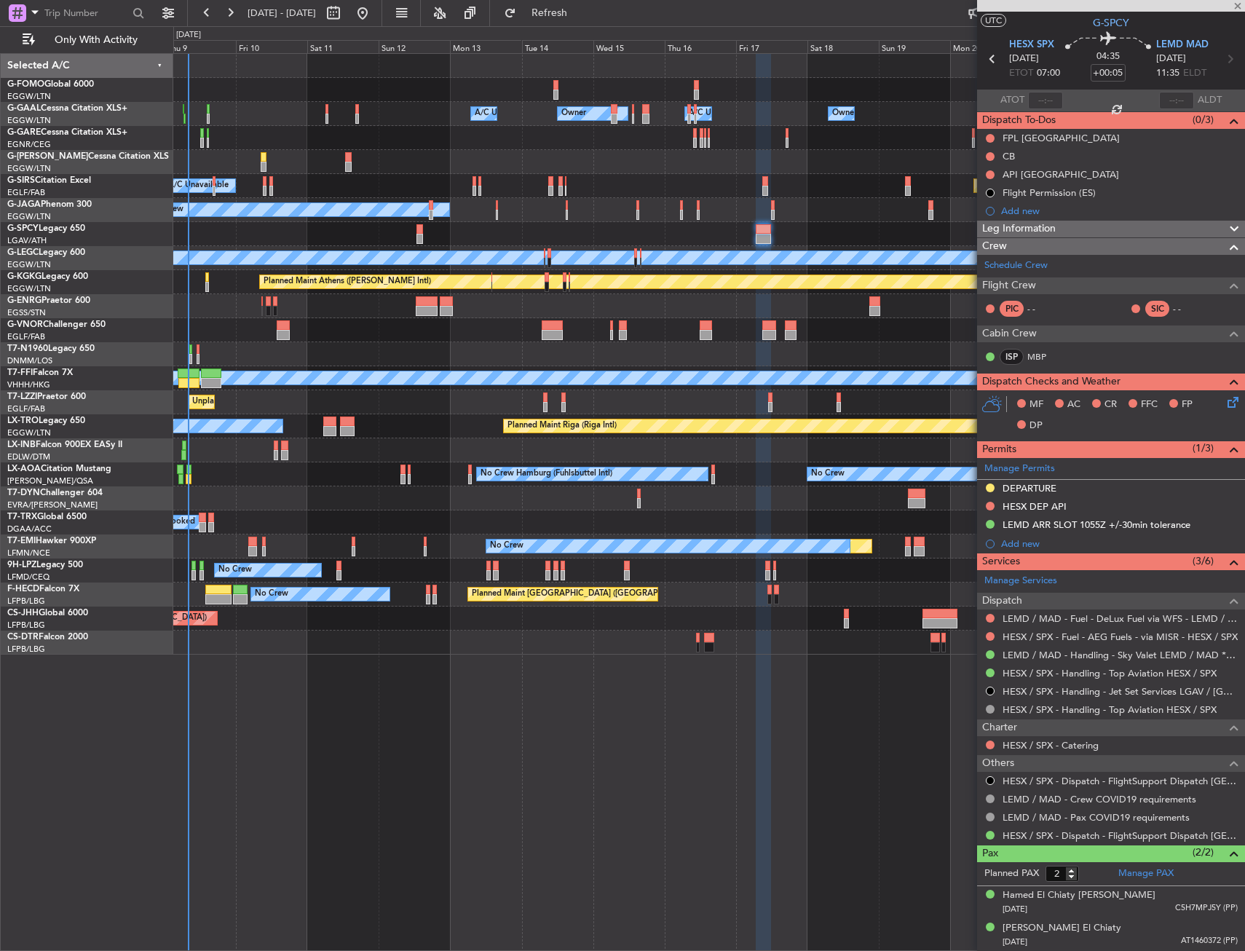
type input "-00:05"
type input "7"
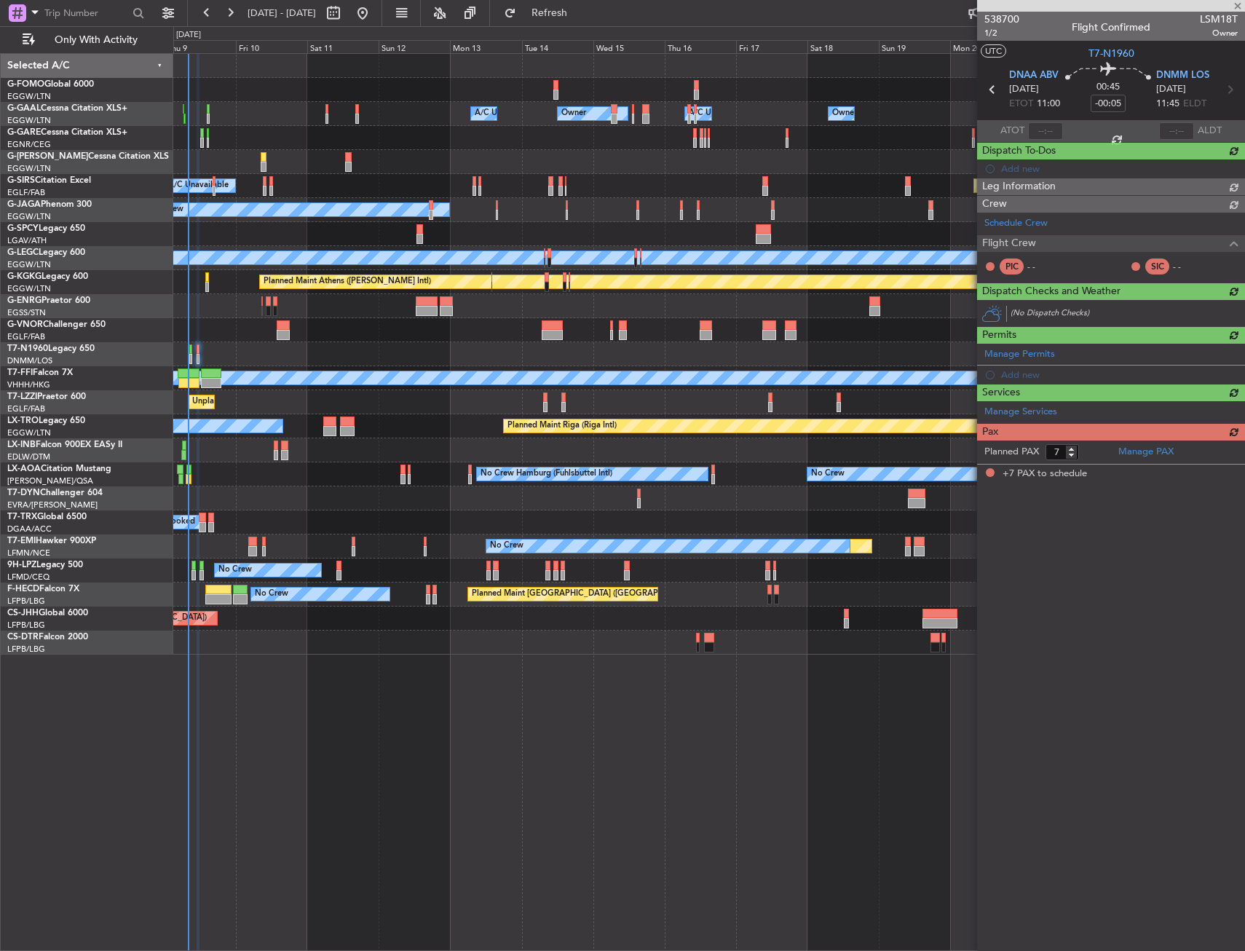
scroll to position [0, 0]
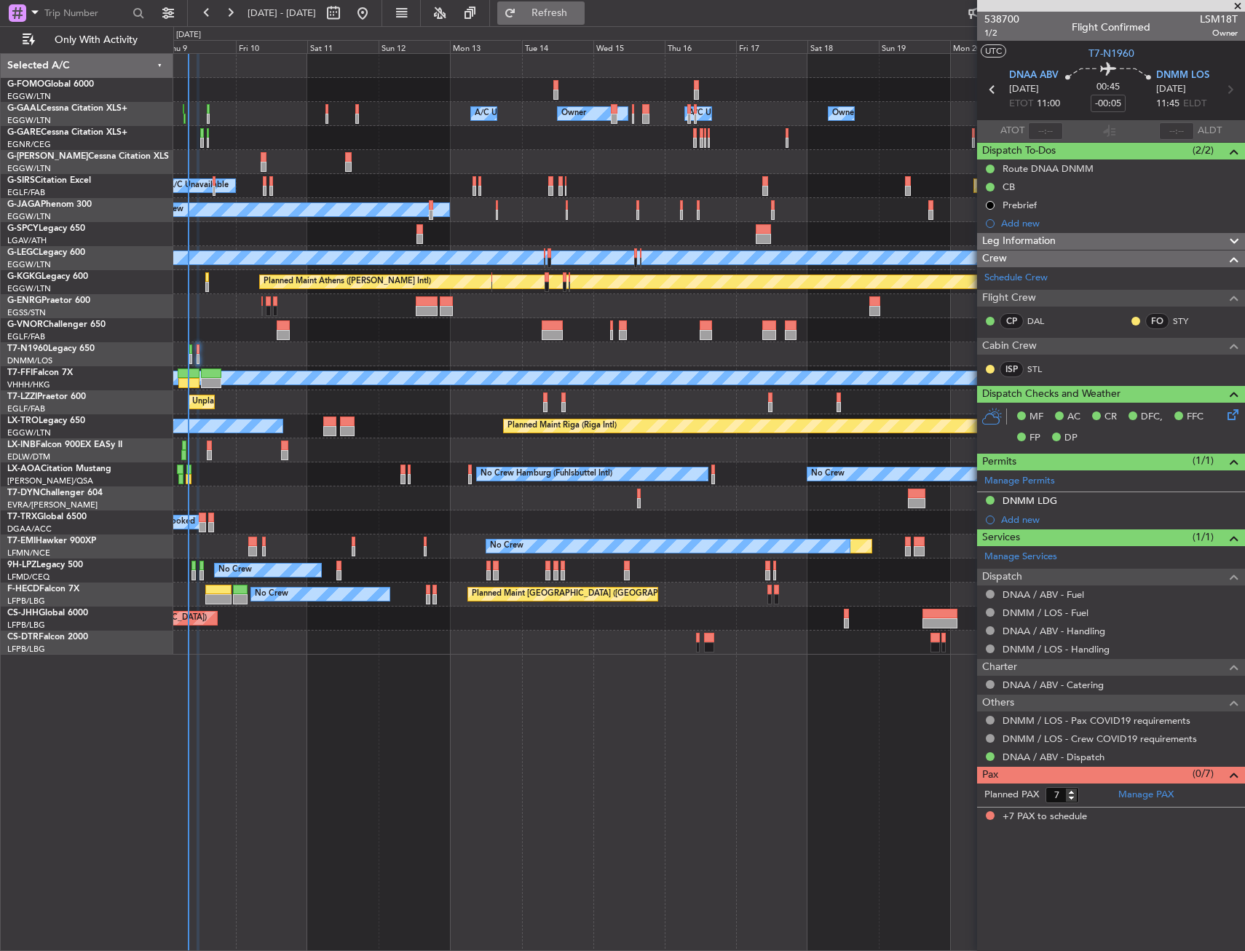
click at [580, 17] on span "Refresh" at bounding box center [549, 13] width 61 height 10
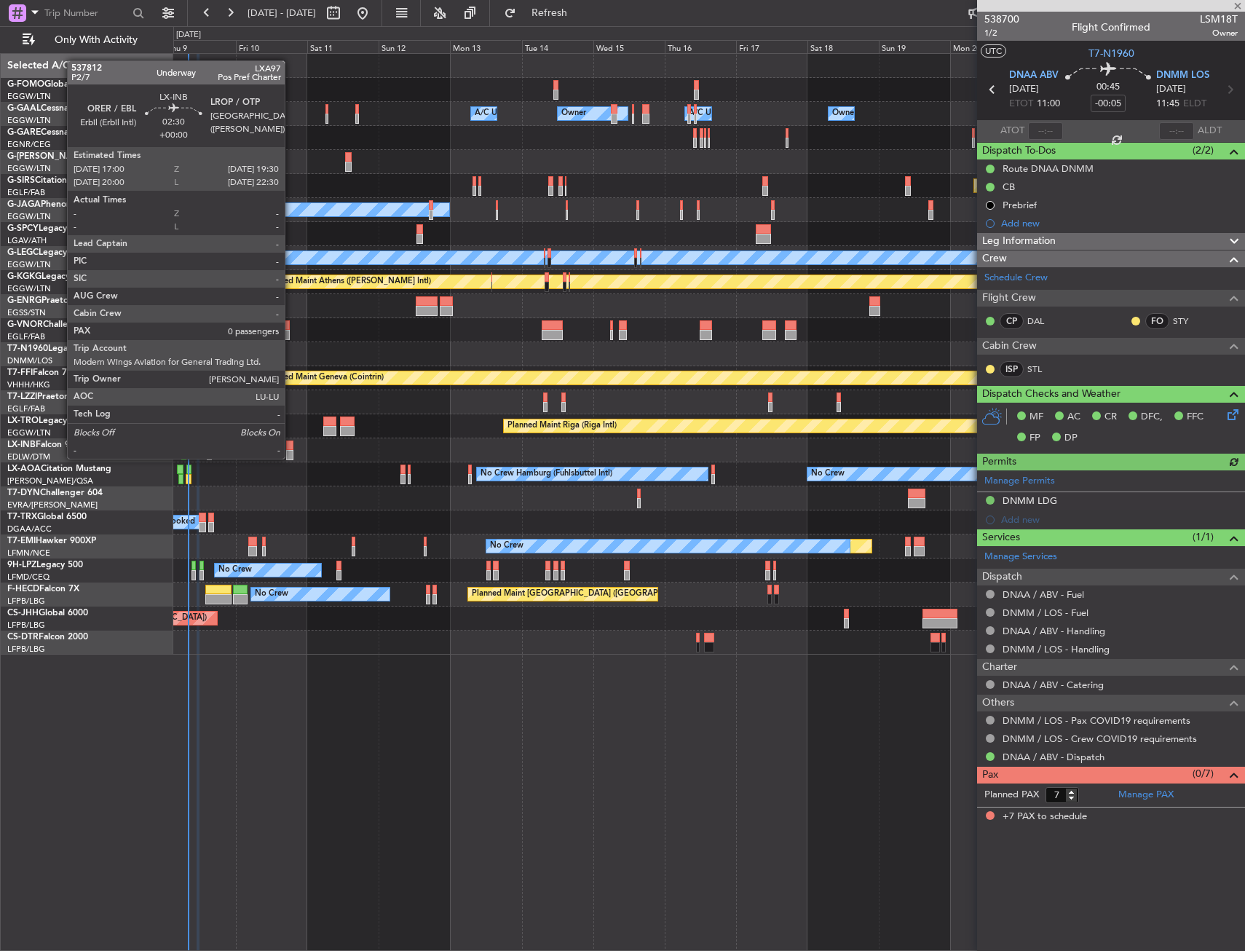
click at [291, 457] on div at bounding box center [290, 455] width 8 height 10
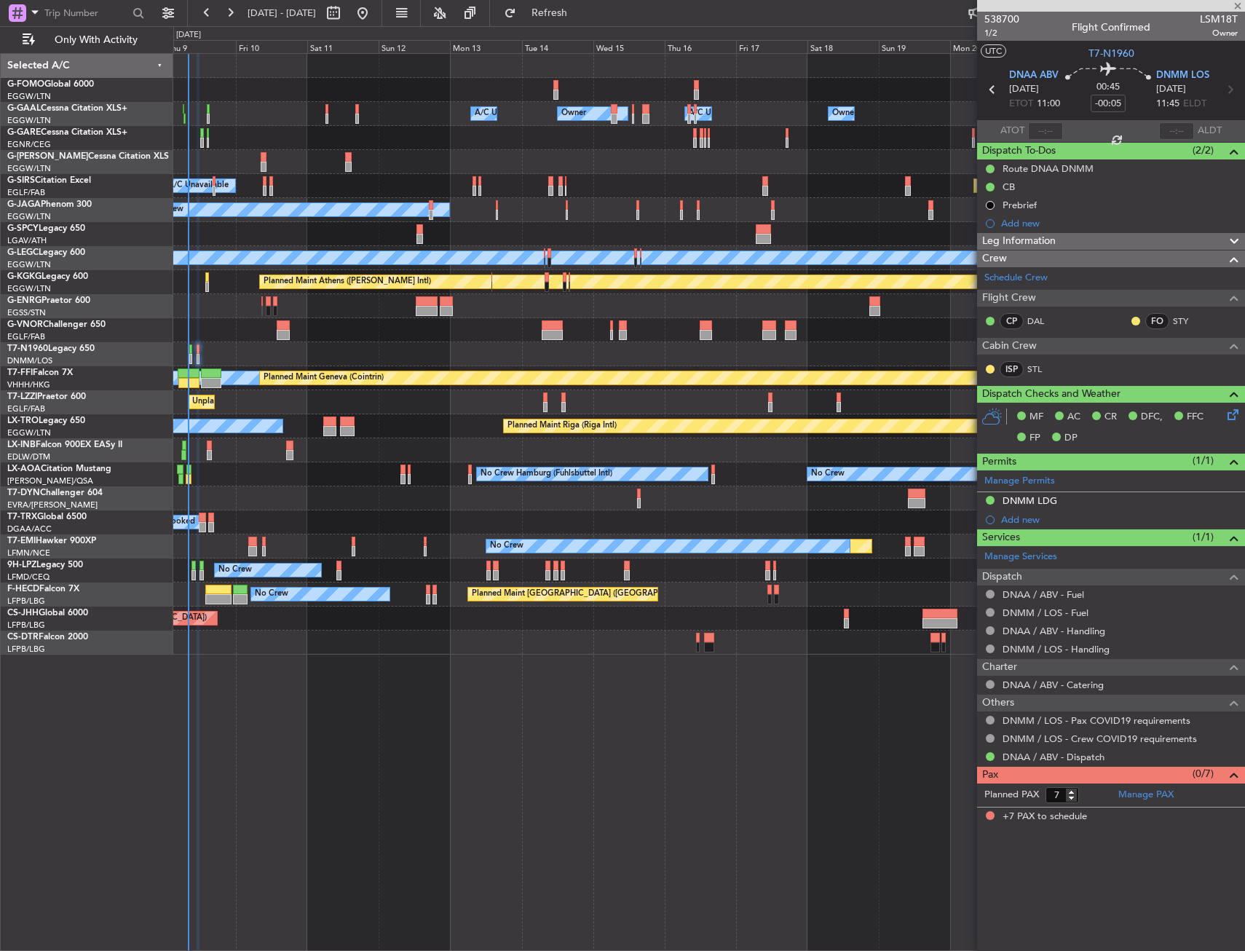
type input "0"
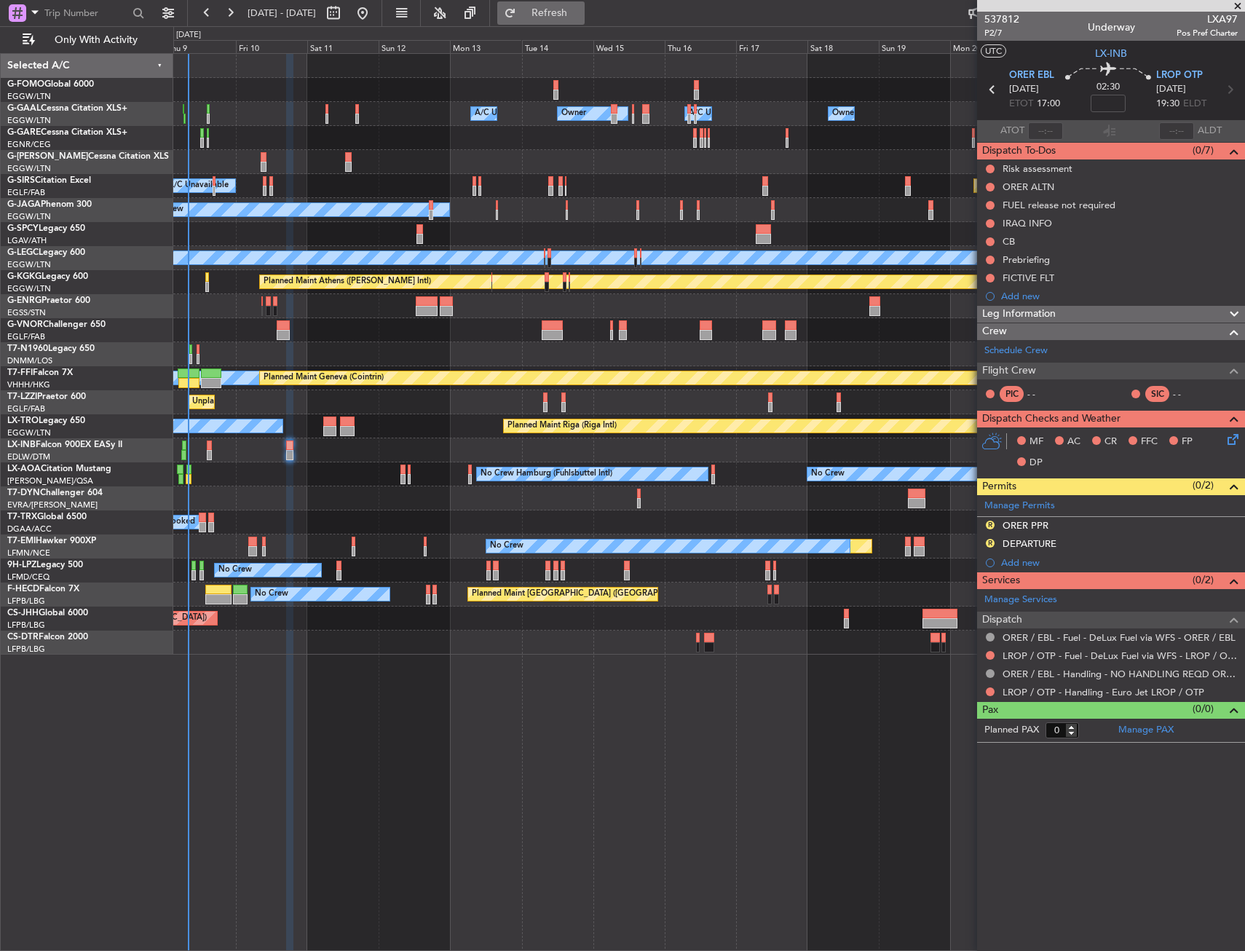
click at [585, 1] on button "Refresh" at bounding box center [540, 12] width 87 height 23
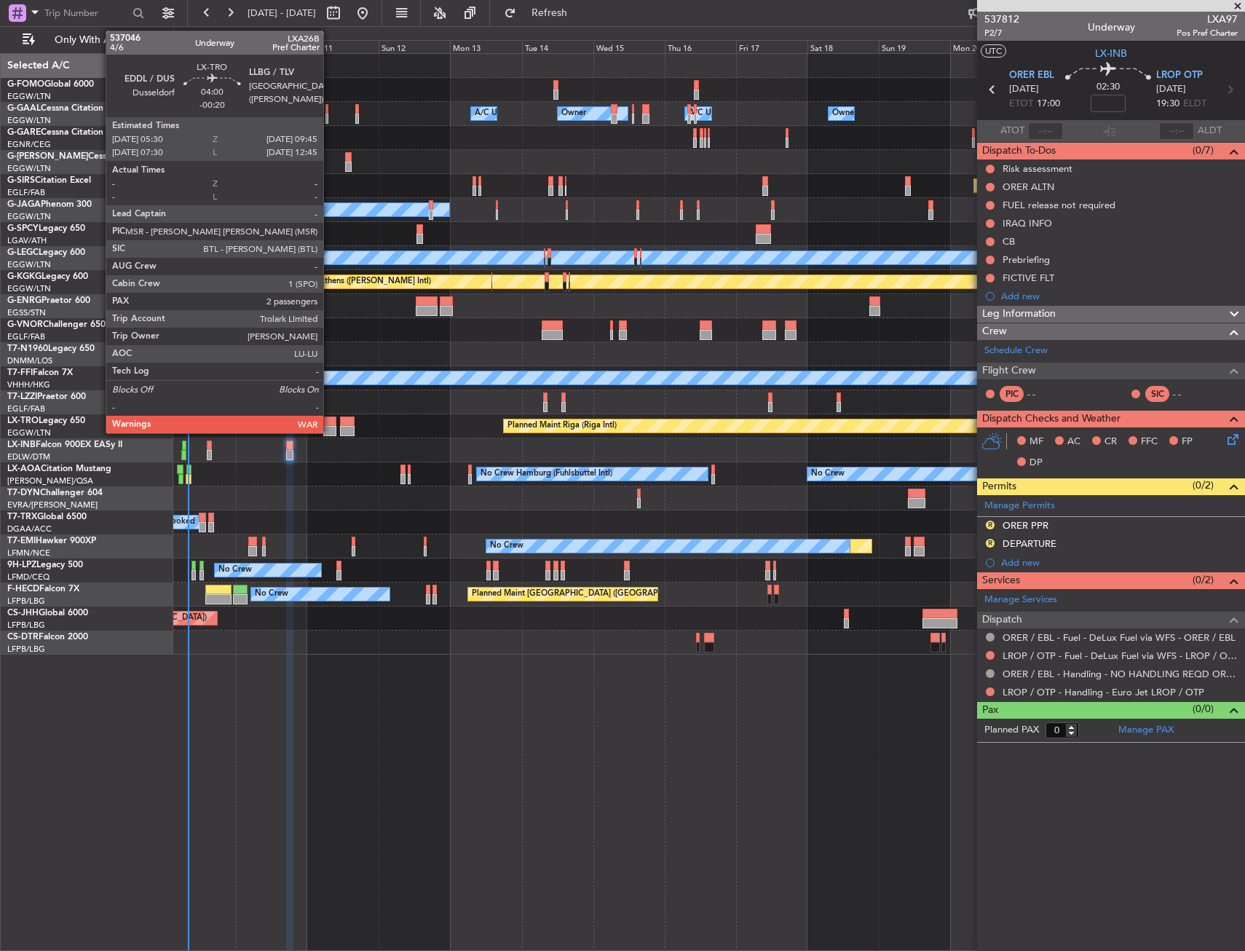
click at [330, 427] on div at bounding box center [329, 431] width 13 height 10
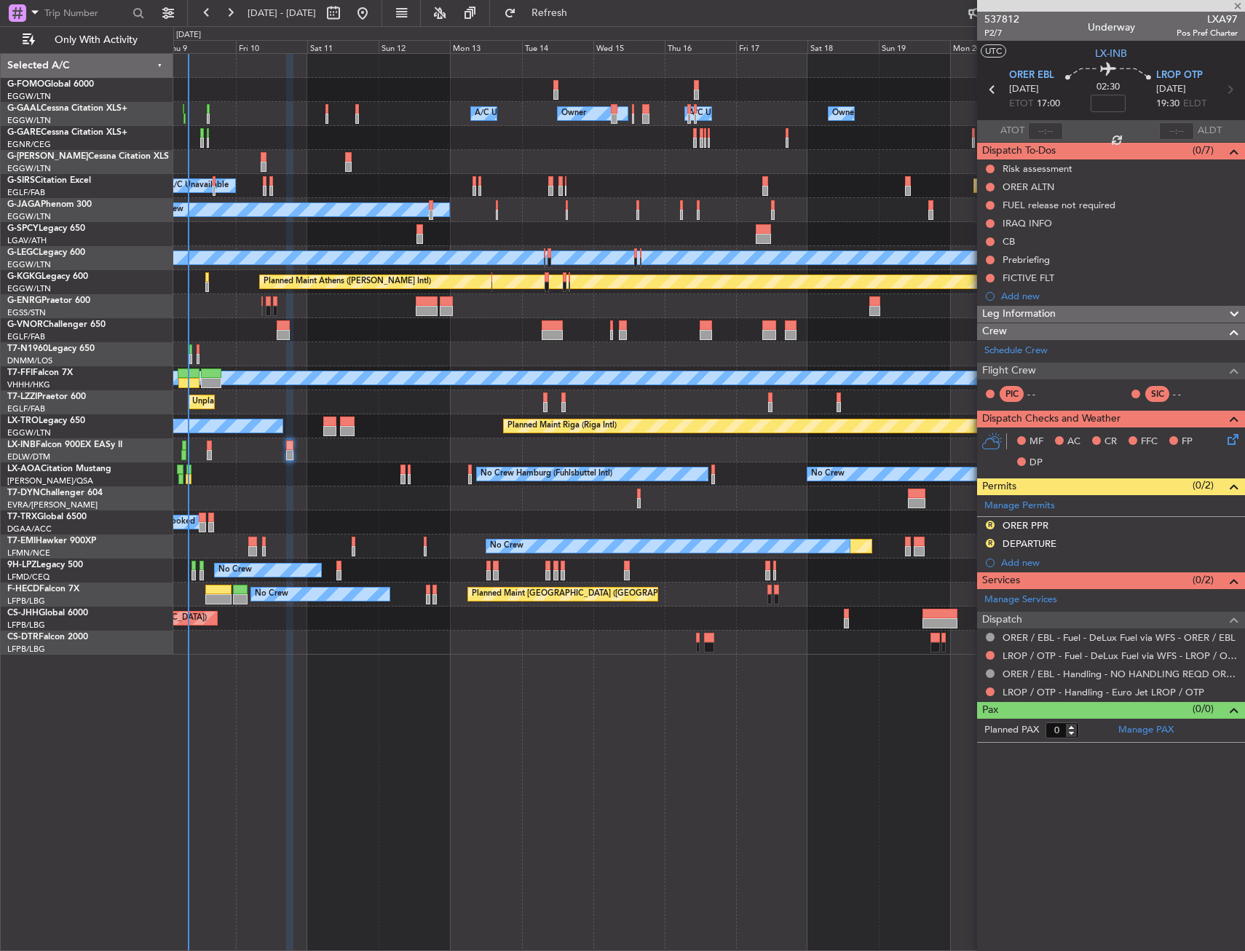
type input "-00:20"
type input "2"
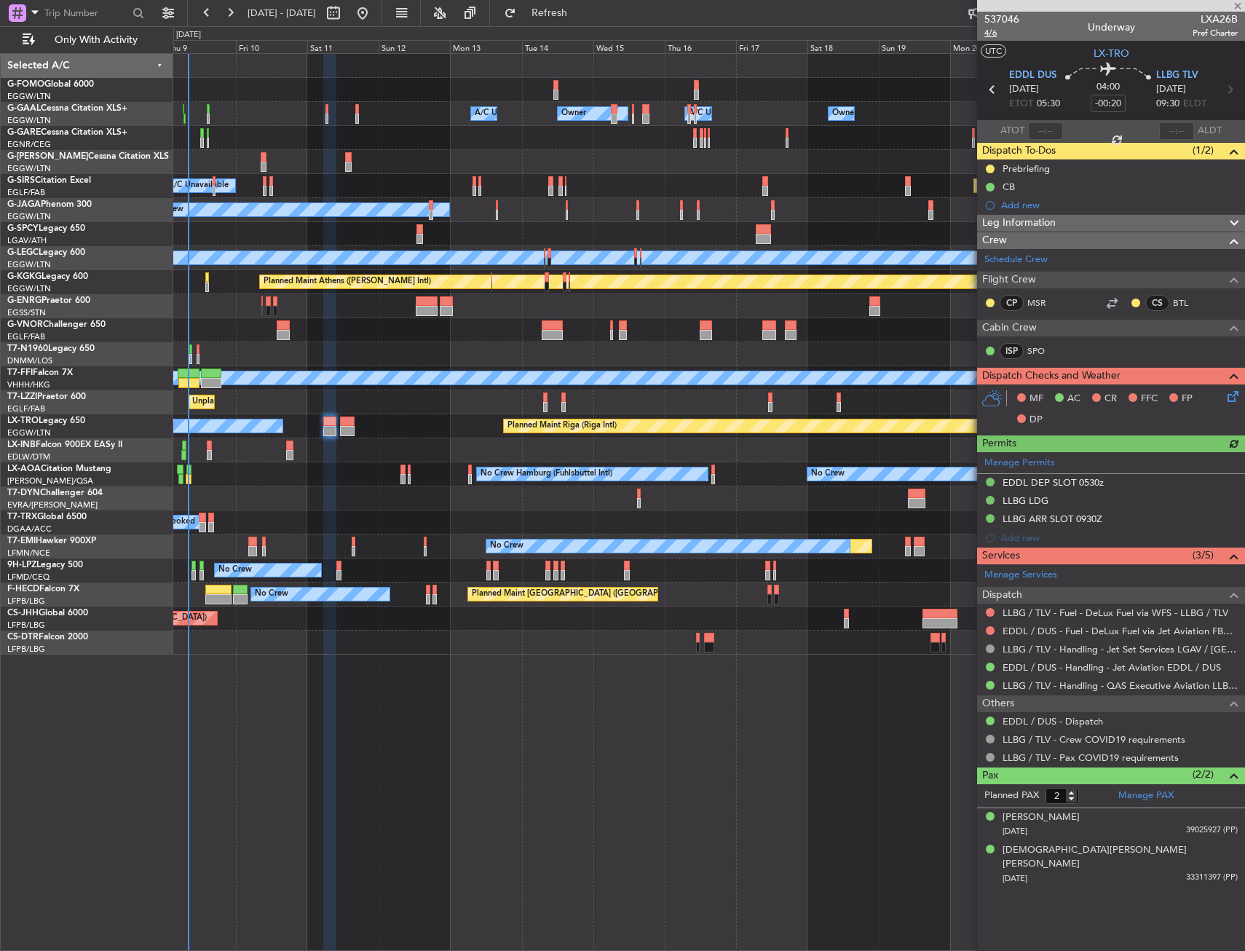
click at [984, 33] on span "4/6" at bounding box center [1001, 33] width 35 height 12
click at [1019, 615] on link "LLBG / TLV - Fuel - DeLux Fuel via WFS - LLBG / TLV" at bounding box center [1116, 613] width 226 height 12
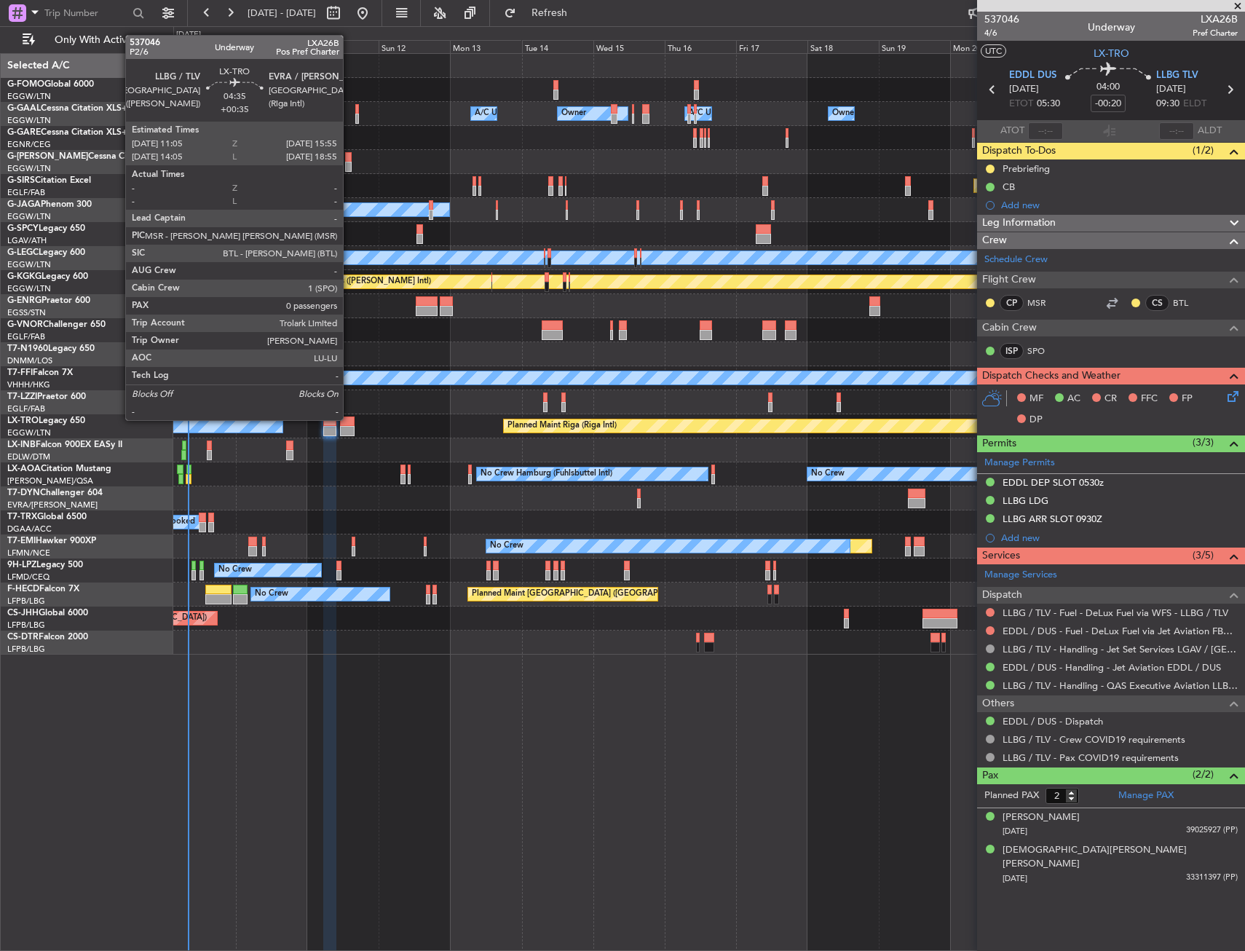
click at [350, 419] on div at bounding box center [347, 422] width 15 height 10
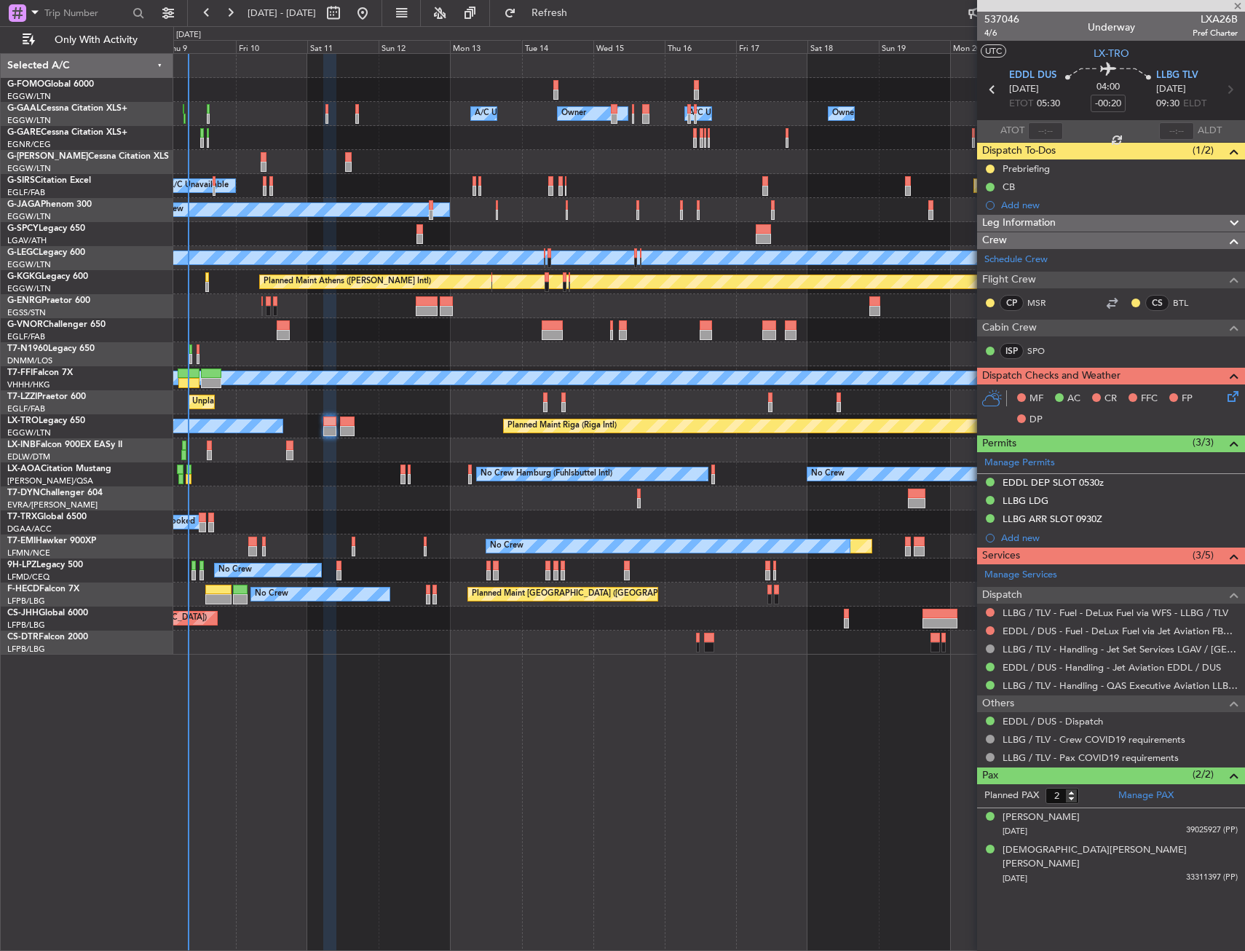
type input "+00:35"
type input "0"
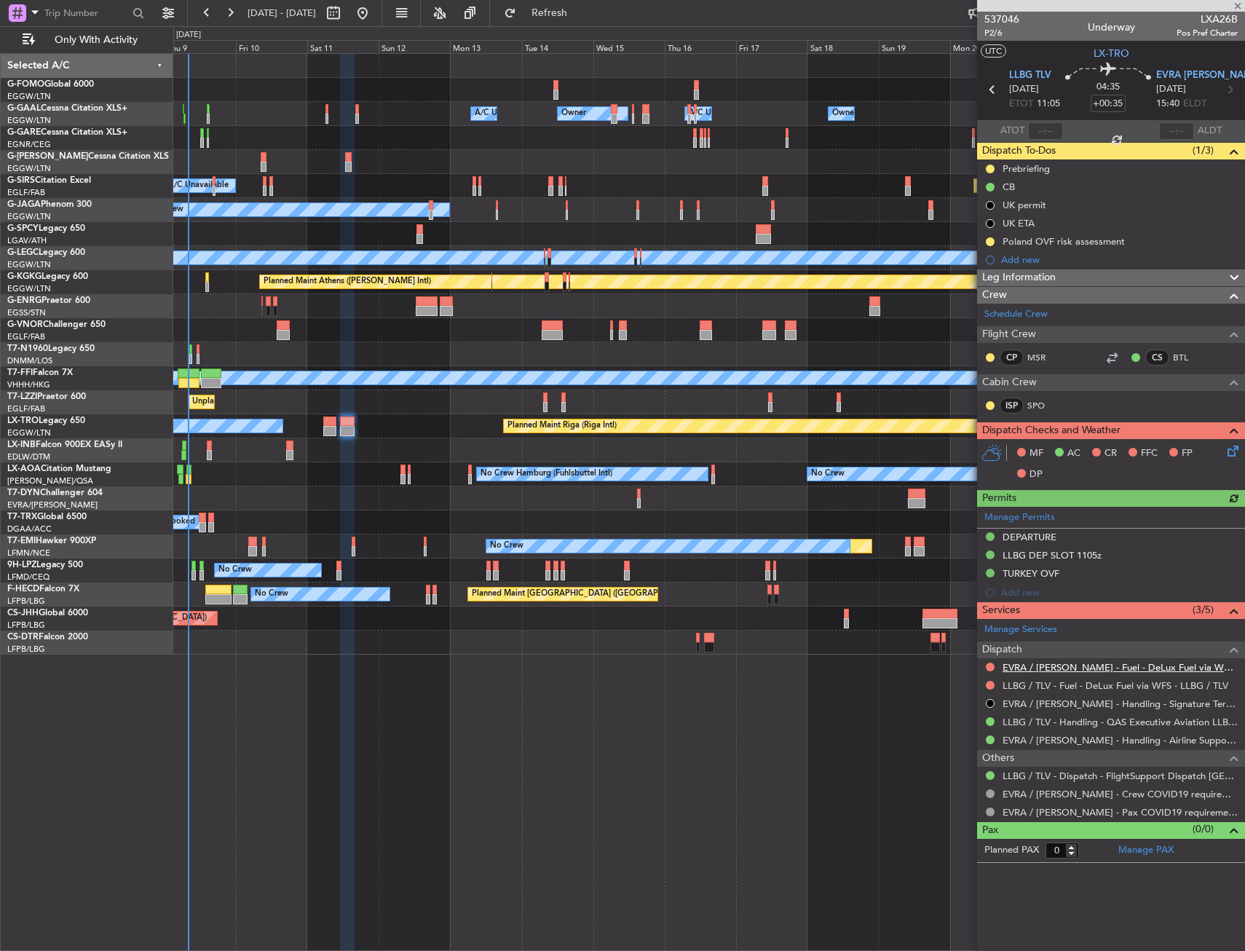
click at [1040, 668] on link "EVRA / [PERSON_NAME] - Fuel - DeLux Fuel via WFS - [GEOGRAPHIC_DATA] / [PERSON_…" at bounding box center [1120, 667] width 235 height 12
click at [1011, 688] on link "LLBG / TLV - Fuel - DeLux Fuel via WFS - LLBG / TLV" at bounding box center [1116, 685] width 226 height 12
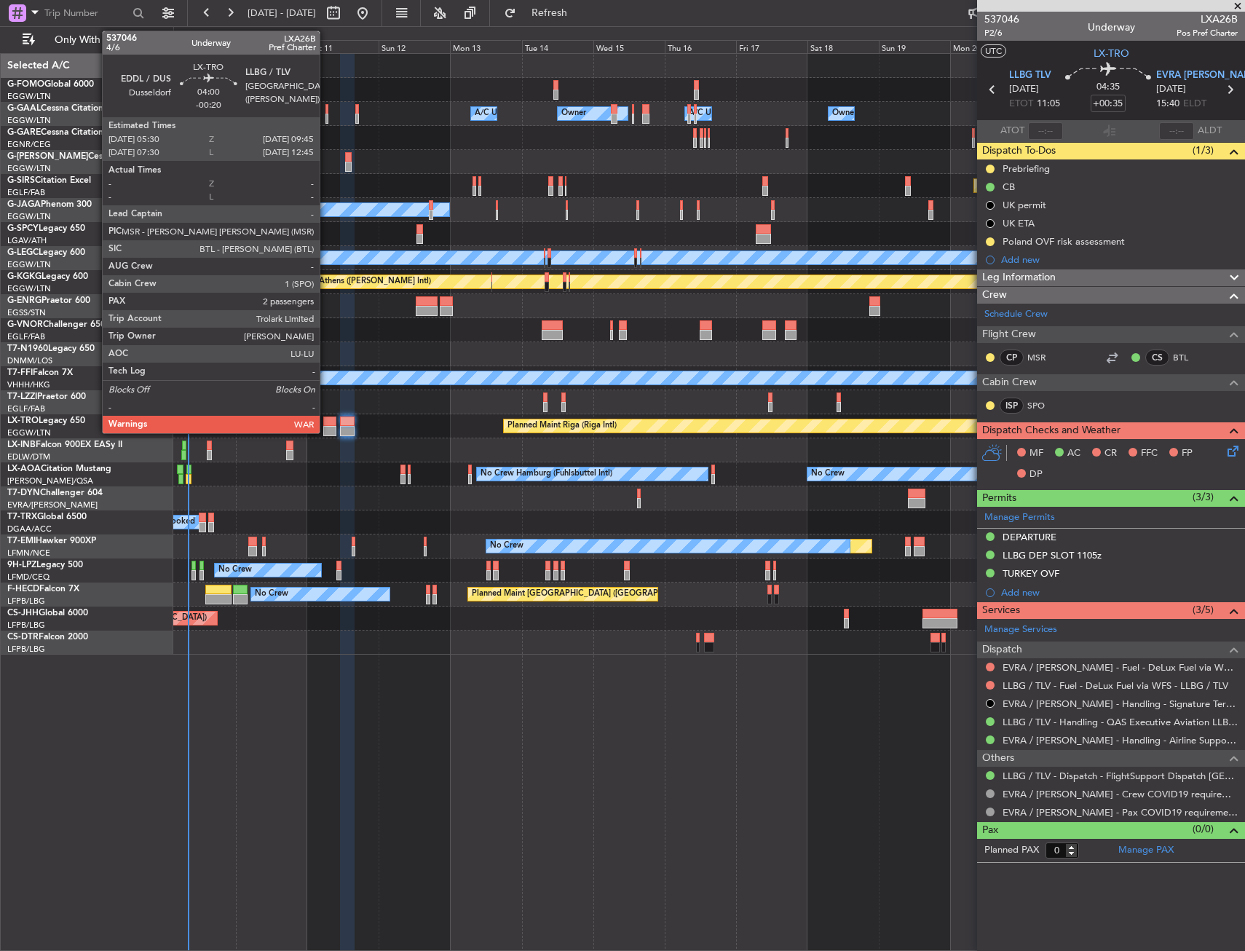
click at [326, 425] on div at bounding box center [329, 422] width 13 height 10
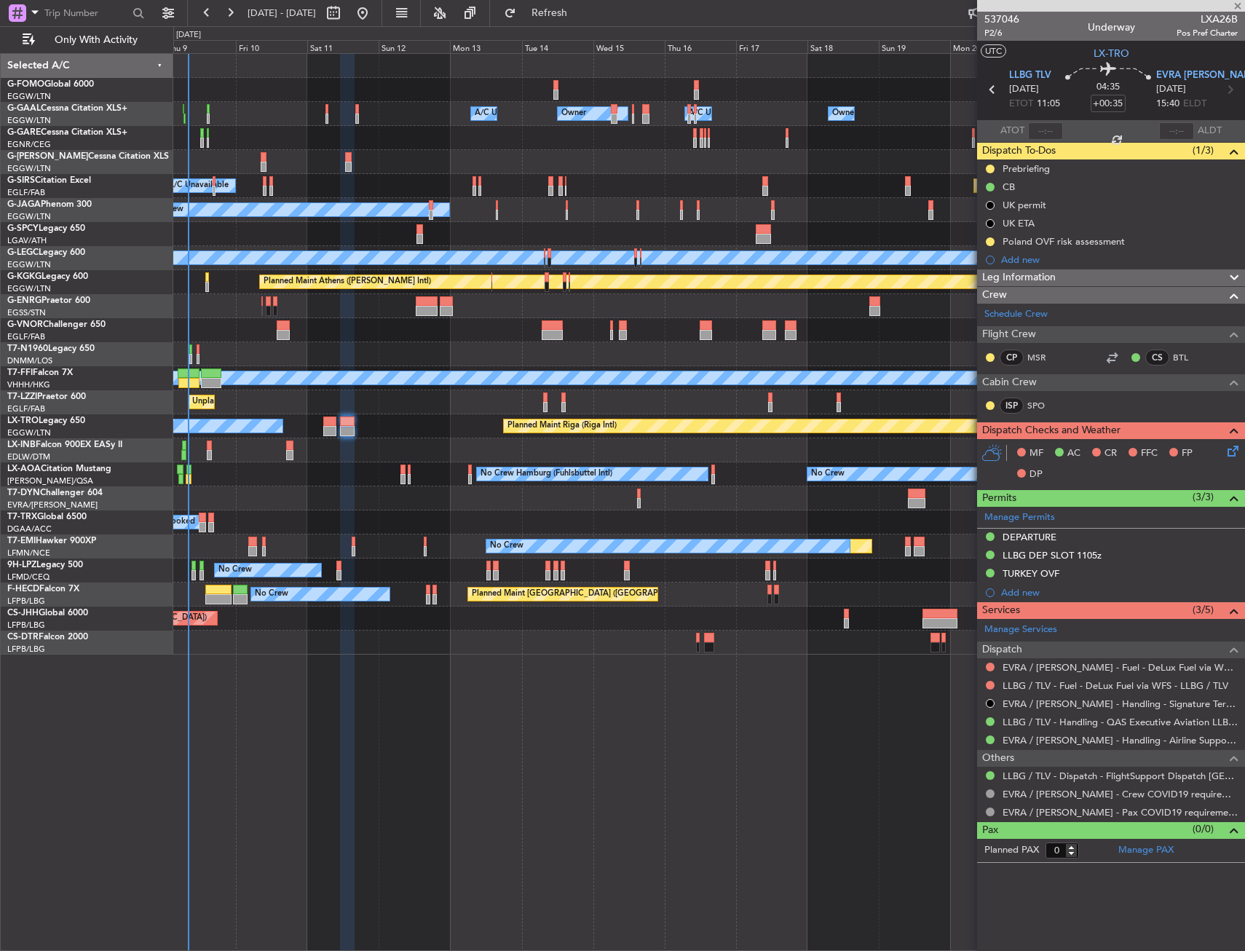
type input "-00:20"
type input "2"
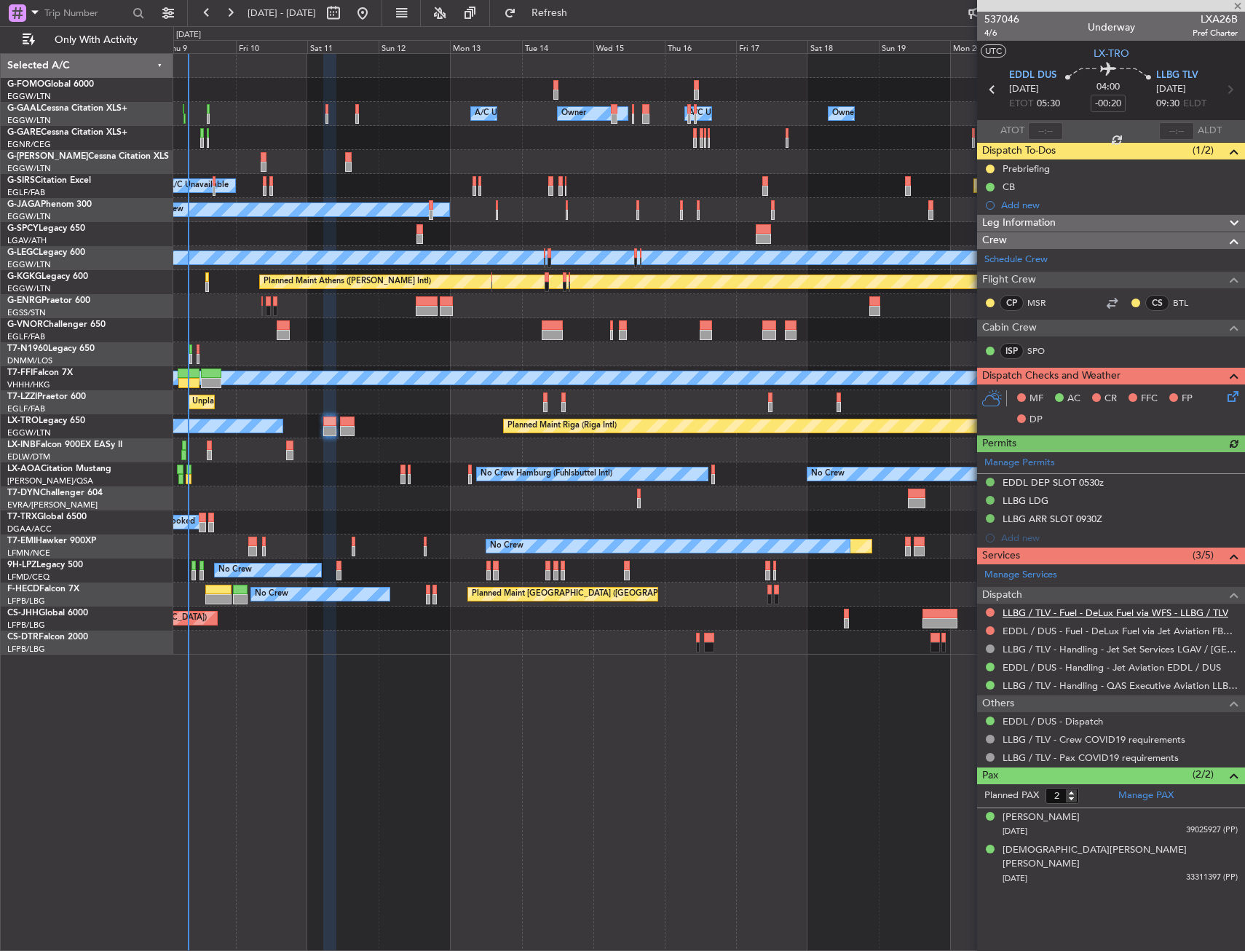
click at [1029, 615] on link "LLBG / TLV - Fuel - DeLux Fuel via WFS - LLBG / TLV" at bounding box center [1116, 613] width 226 height 12
click at [570, 13] on span "Refresh" at bounding box center [549, 13] width 61 height 10
click at [1019, 615] on link "LLBG / TLV - Fuel - DeLux Fuel via WFS - LLBG / TLV" at bounding box center [1116, 613] width 226 height 12
click at [994, 26] on span "537046" at bounding box center [1001, 19] width 35 height 15
click at [990, 36] on span "4/6" at bounding box center [1001, 33] width 35 height 12
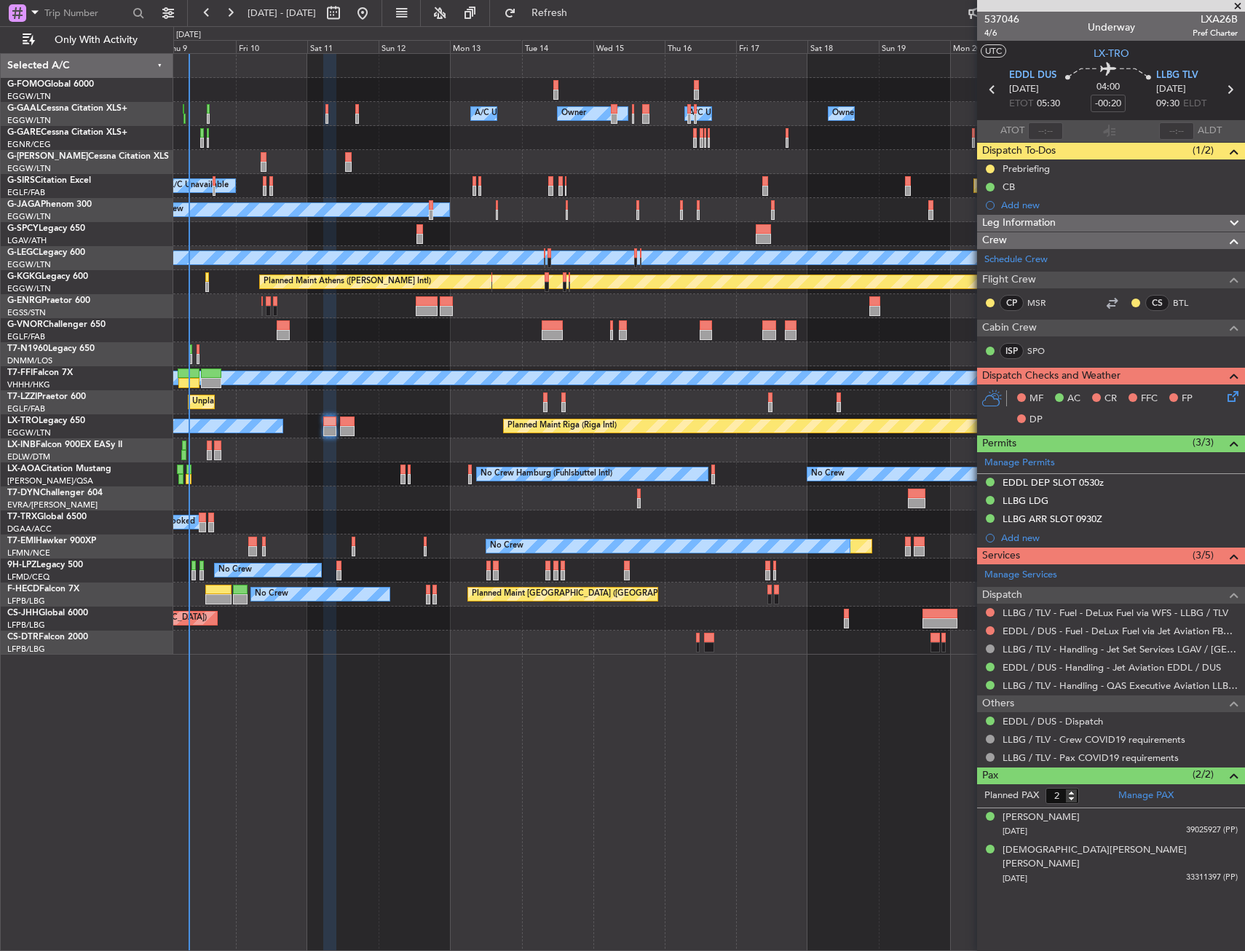
click at [309, 466] on div "Owner A/C Unavailable Owner Owner A/C Unavailable Owner Planned Maint [GEOGRAPH…" at bounding box center [708, 354] width 1071 height 601
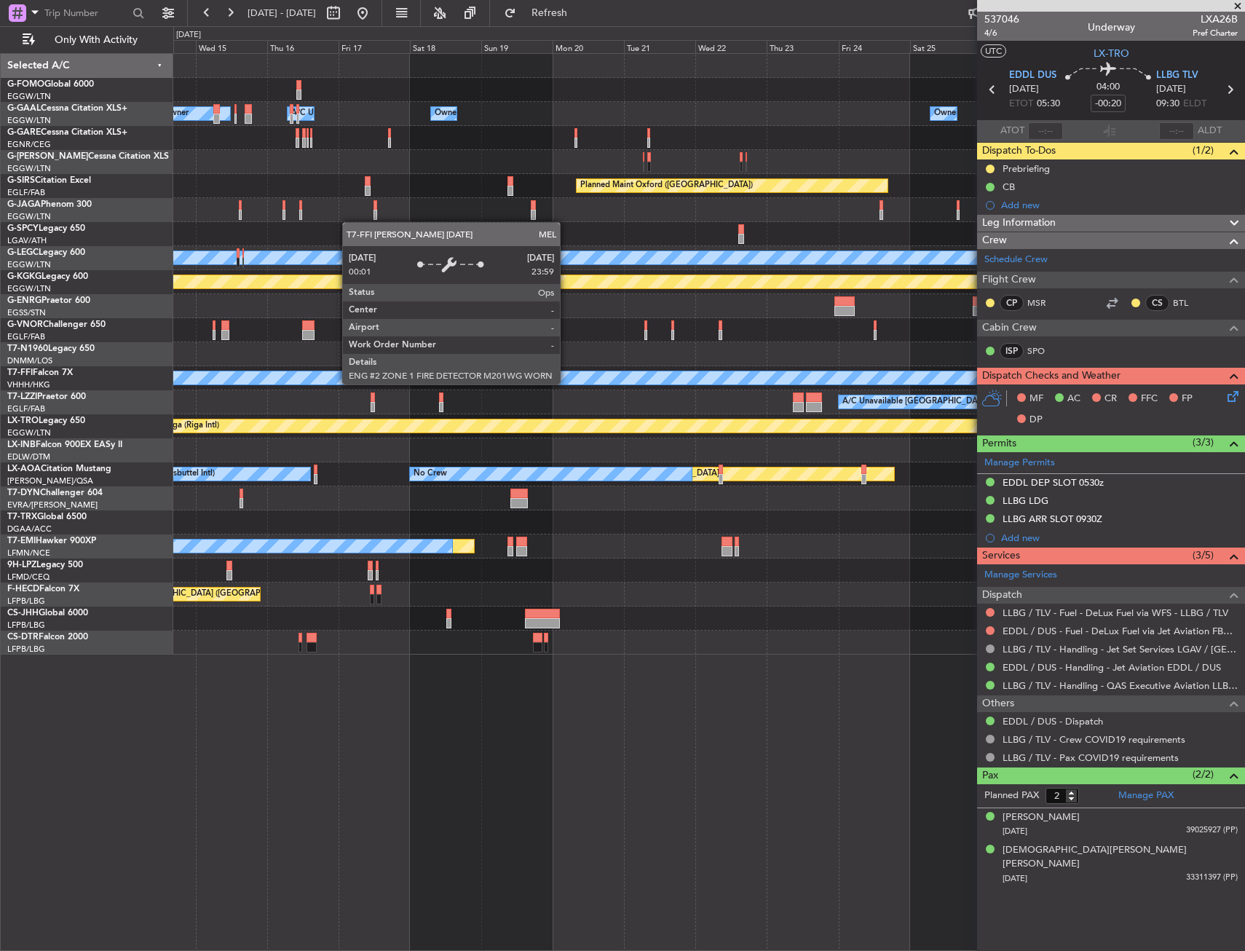
click at [298, 464] on div "Owner A/C Unavailable Owner Owner Owner A/C Unavailable Owner Planned Maint Oxf…" at bounding box center [708, 354] width 1071 height 601
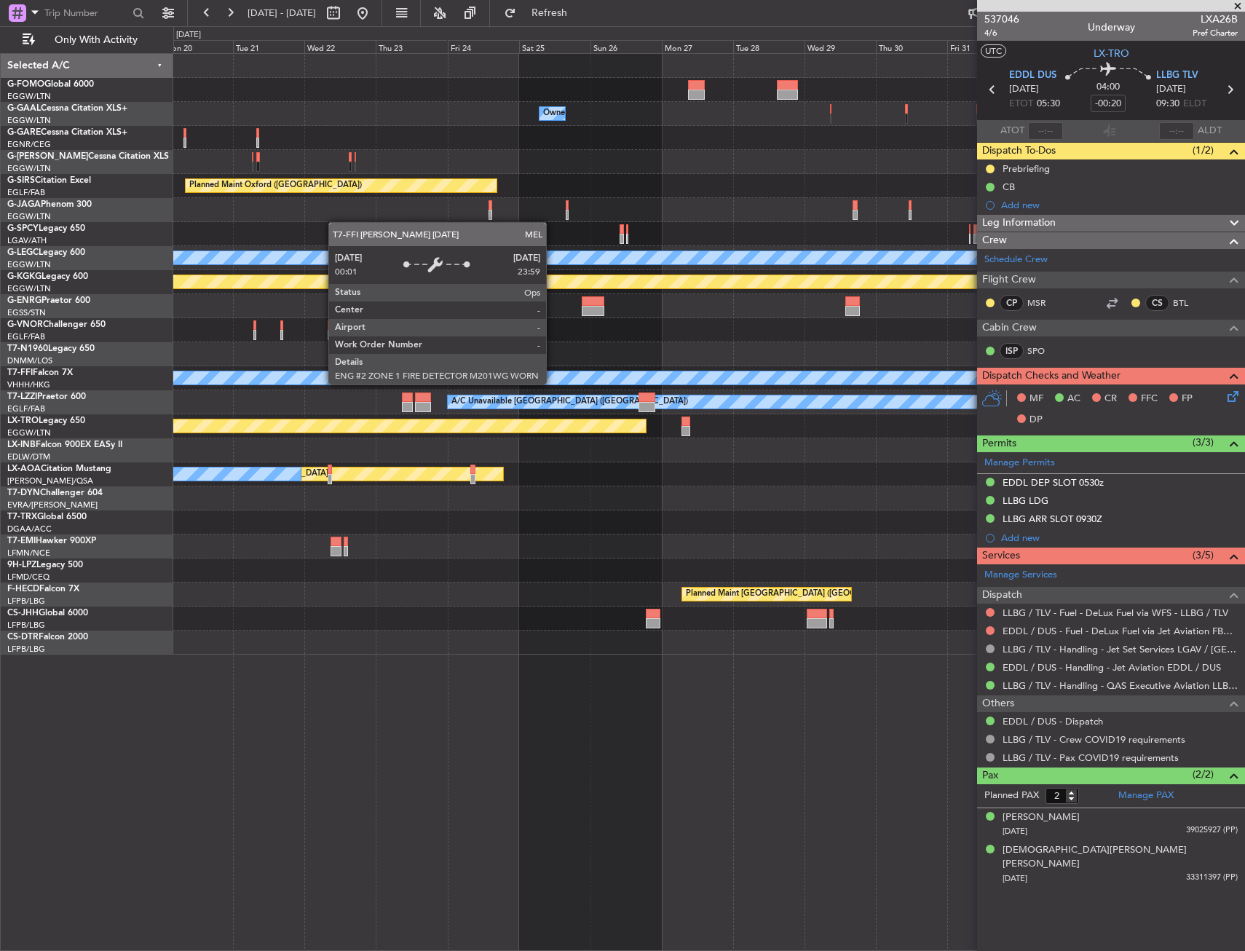
click at [362, 415] on div "Owner Owner Owner A/C Unavailable Owner Planned Maint Oxford (Kidlington) Plann…" at bounding box center [708, 354] width 1071 height 601
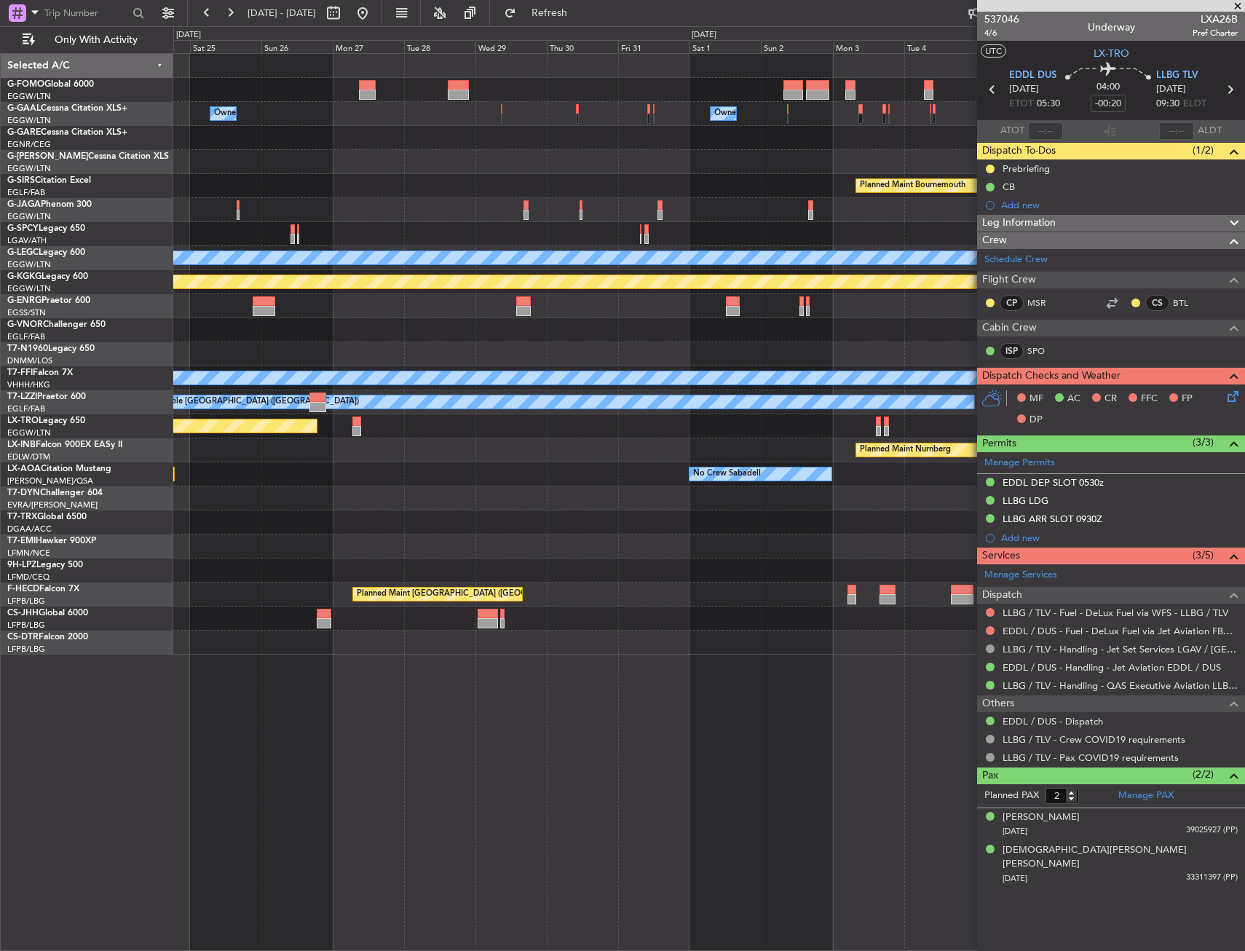
click at [301, 427] on div "Owner Owner Planned Maint Bournemouth Planned Maint Bournemouth Planned Maint O…" at bounding box center [708, 354] width 1071 height 601
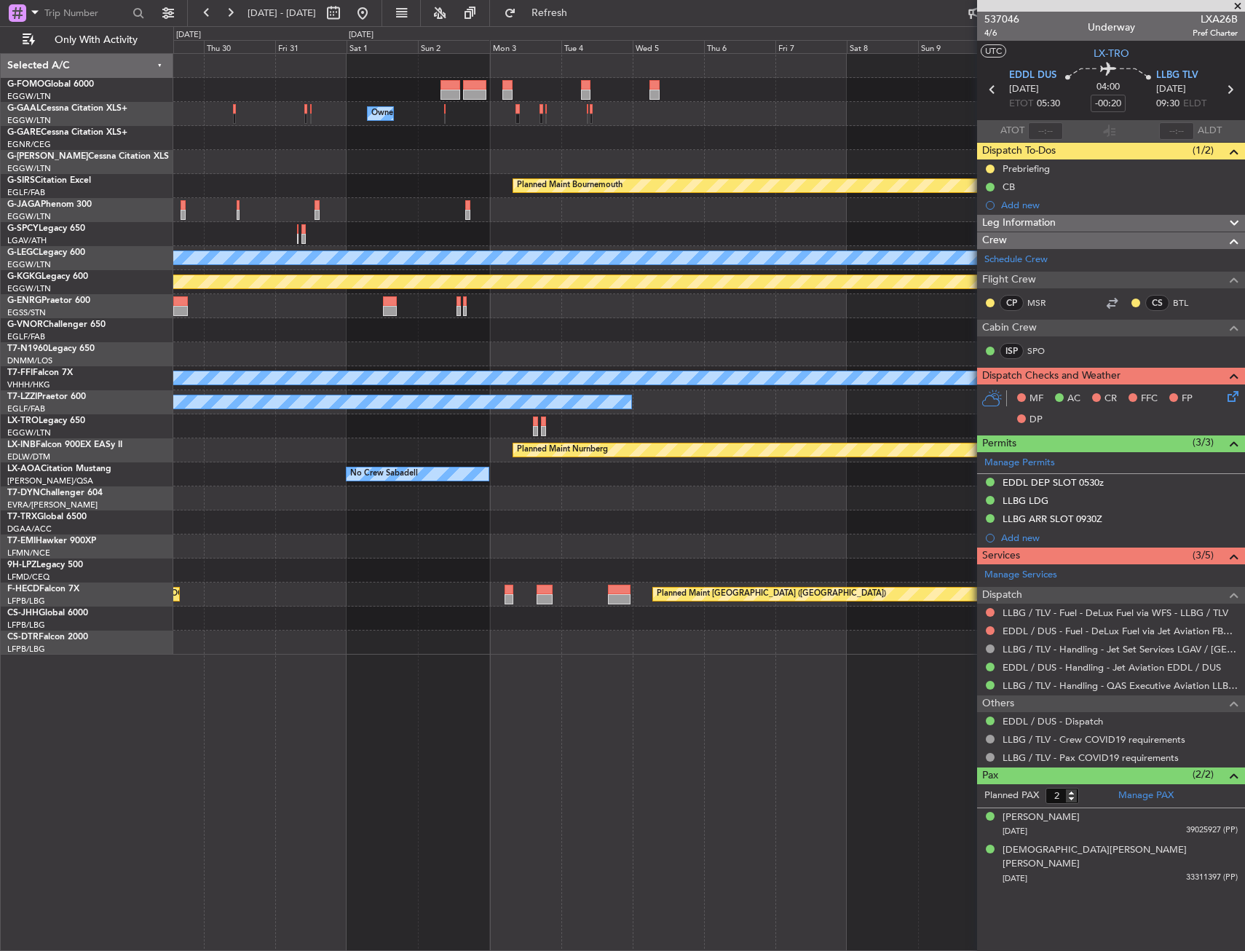
click at [187, 466] on div "Owner Planned Maint Bournemouth Planned Maint Bournemouth Planned Maint London …" at bounding box center [708, 354] width 1071 height 601
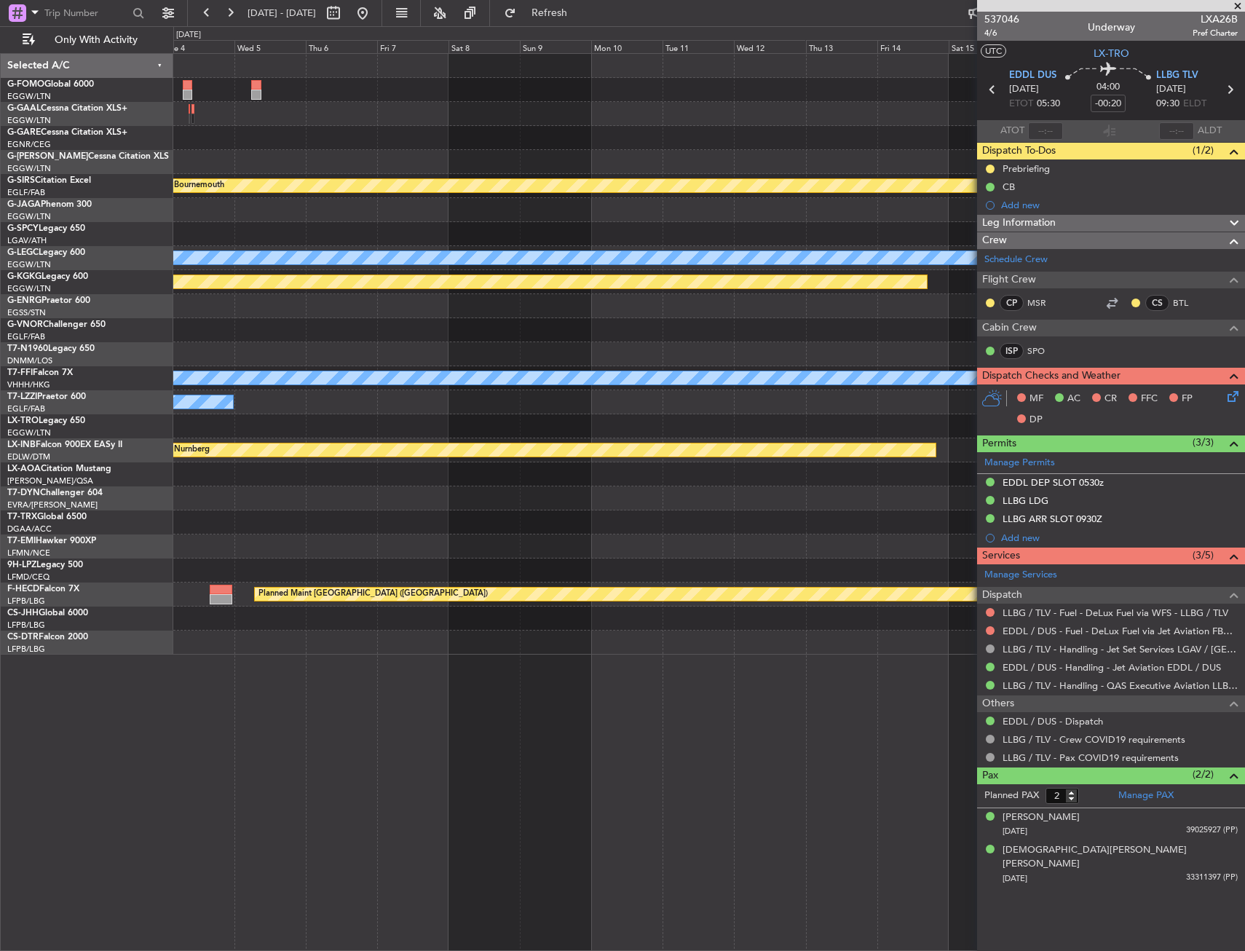
click at [146, 482] on div "Owner Planned Maint Bournemouth Planned Maint Bournemouth A/C Unavailable Londo…" at bounding box center [622, 488] width 1245 height 925
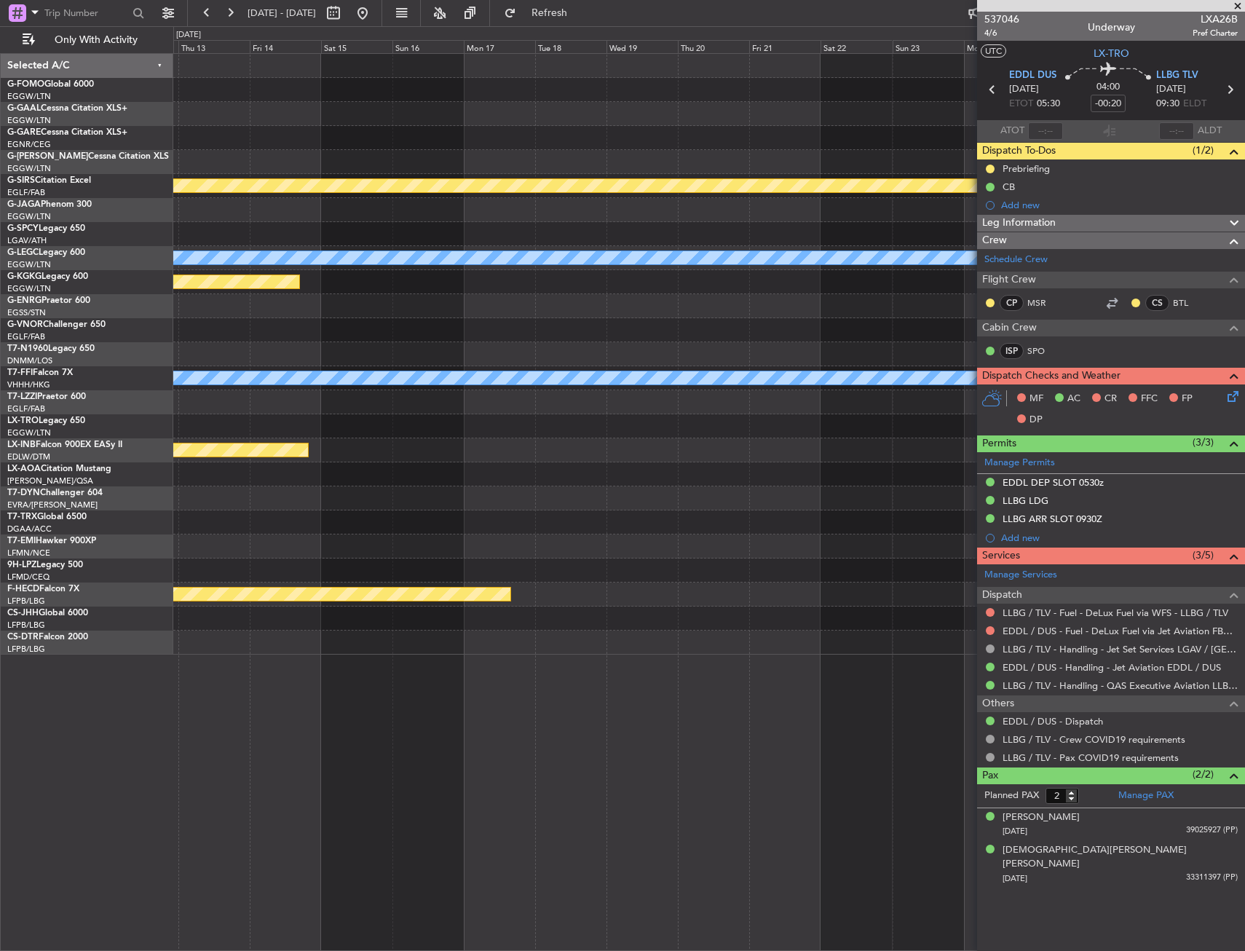
click at [130, 493] on div "Planned Maint Bournemouth Planned Maint Bournemouth A/C Unavailable London (Lut…" at bounding box center [622, 488] width 1245 height 925
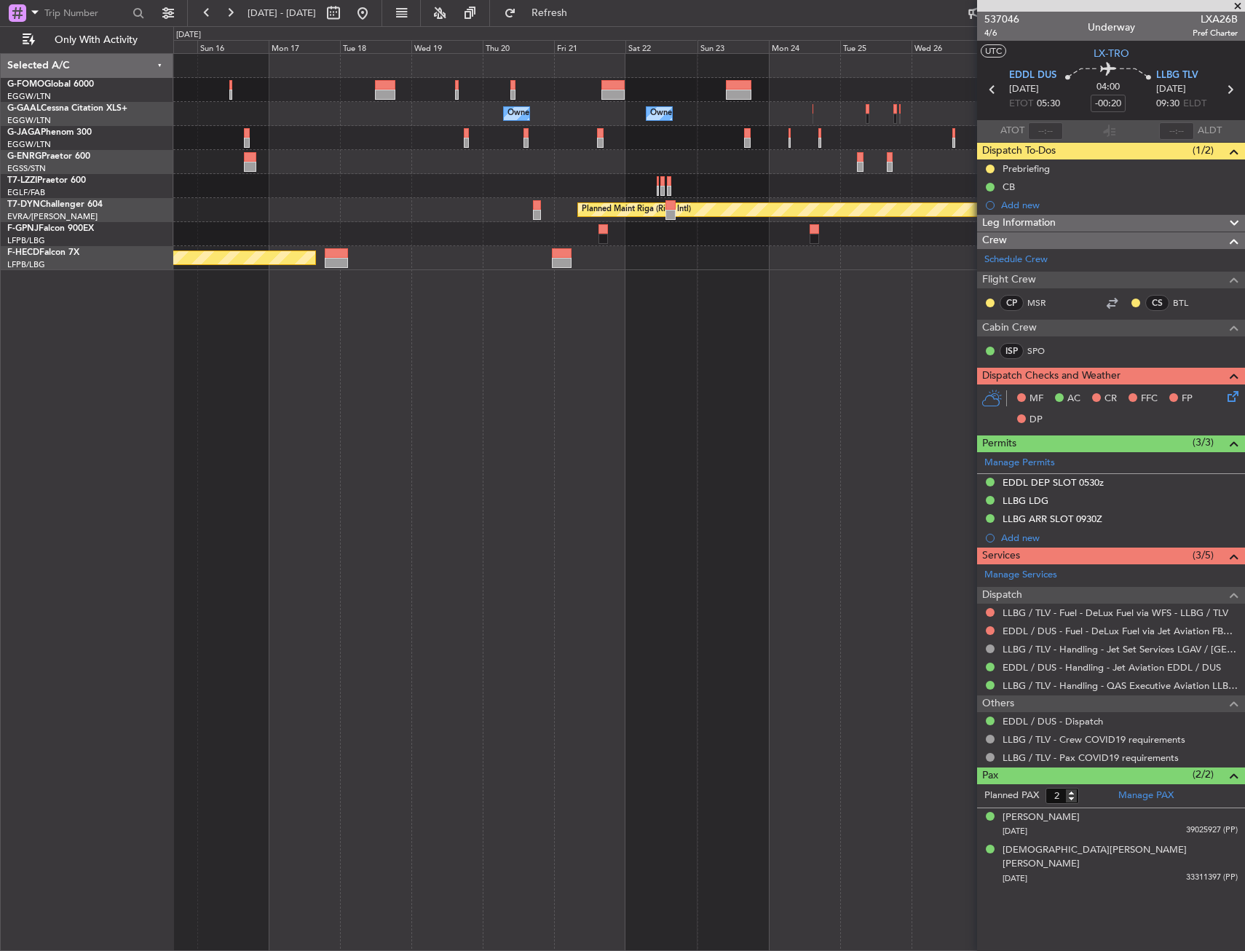
click at [650, 269] on div "Owner Owner Owner Owner Owner Planned Maint Riga (Riga Intl) Planned Maint Pari…" at bounding box center [708, 162] width 1071 height 216
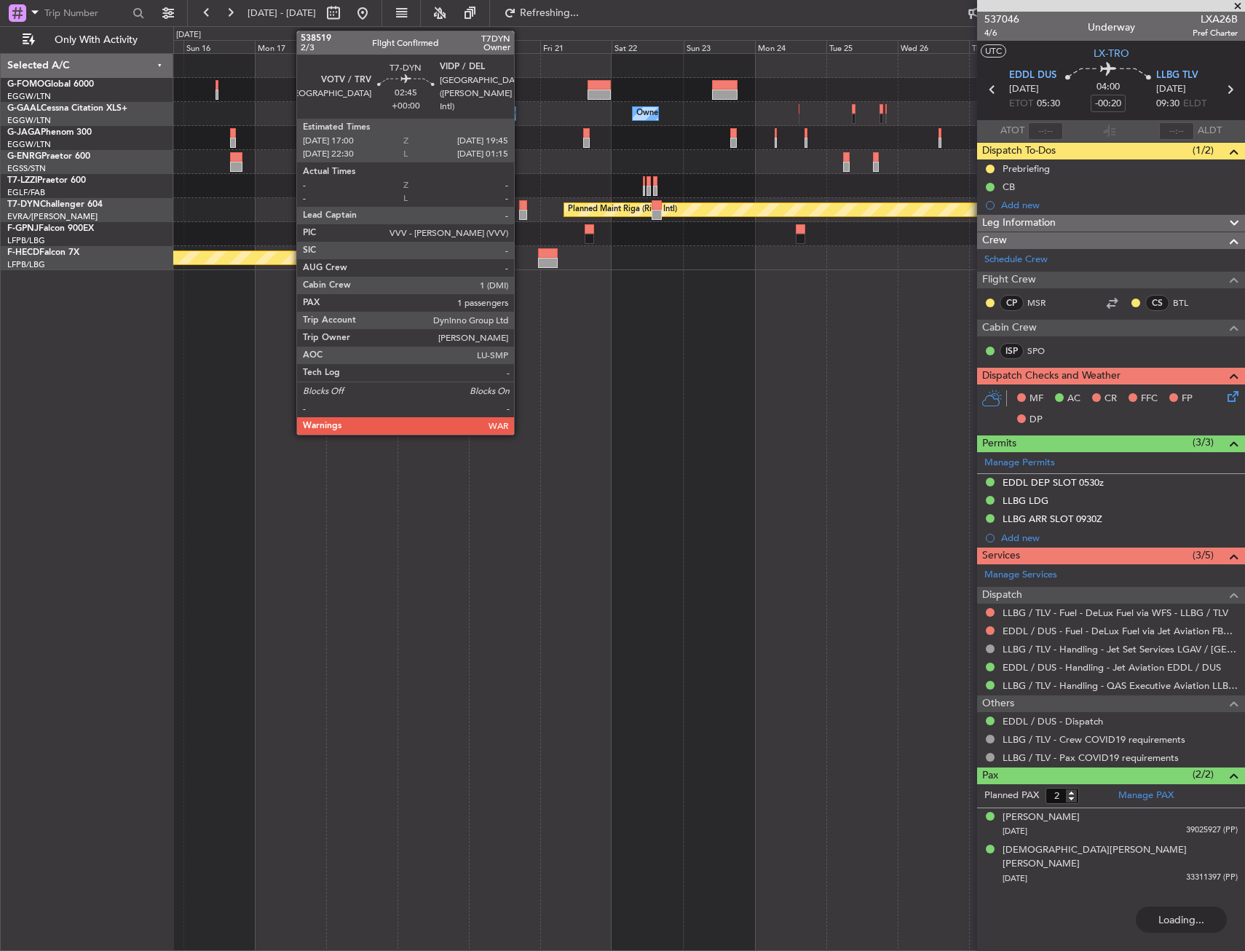
click at [521, 202] on div at bounding box center [523, 205] width 9 height 10
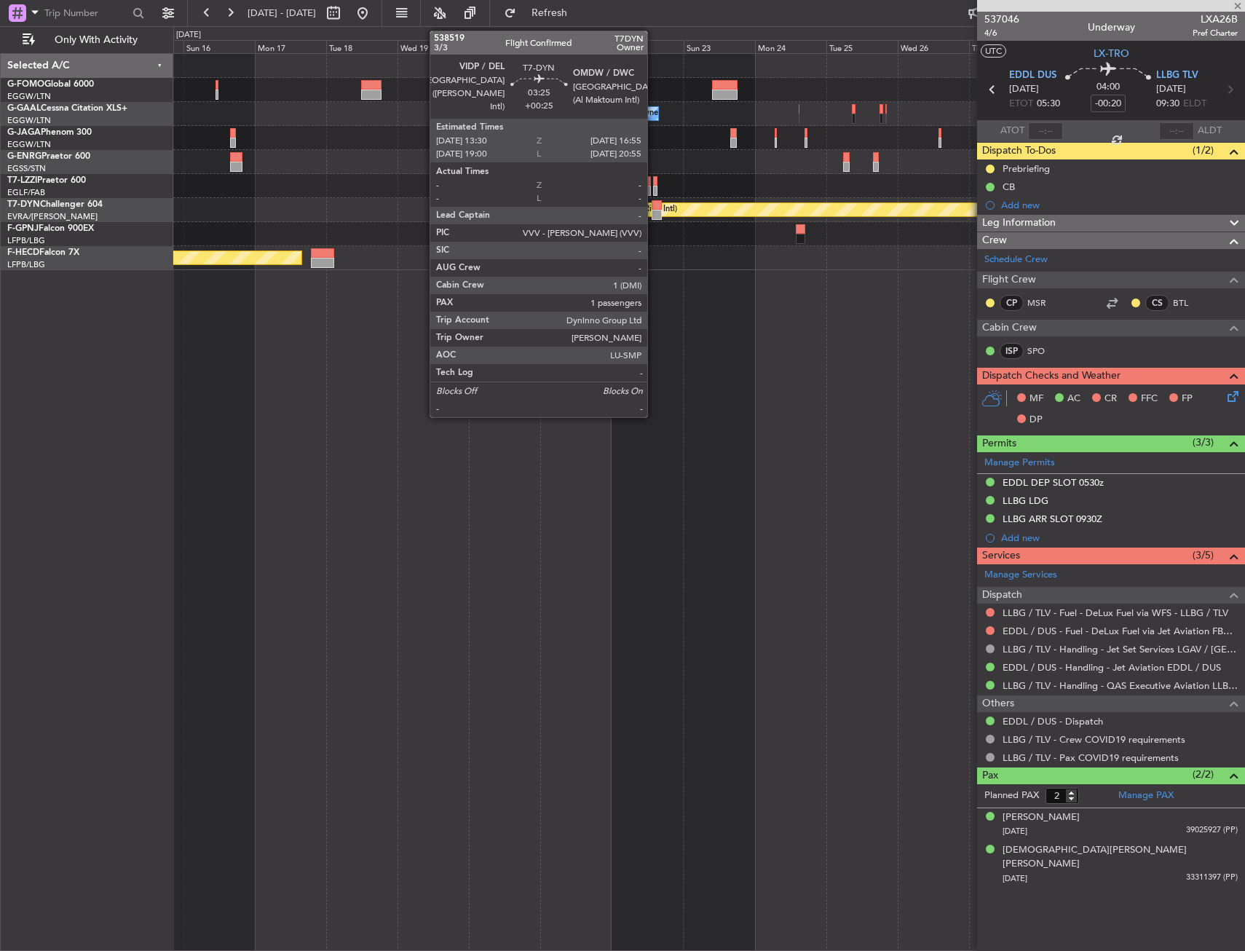
type input "1"
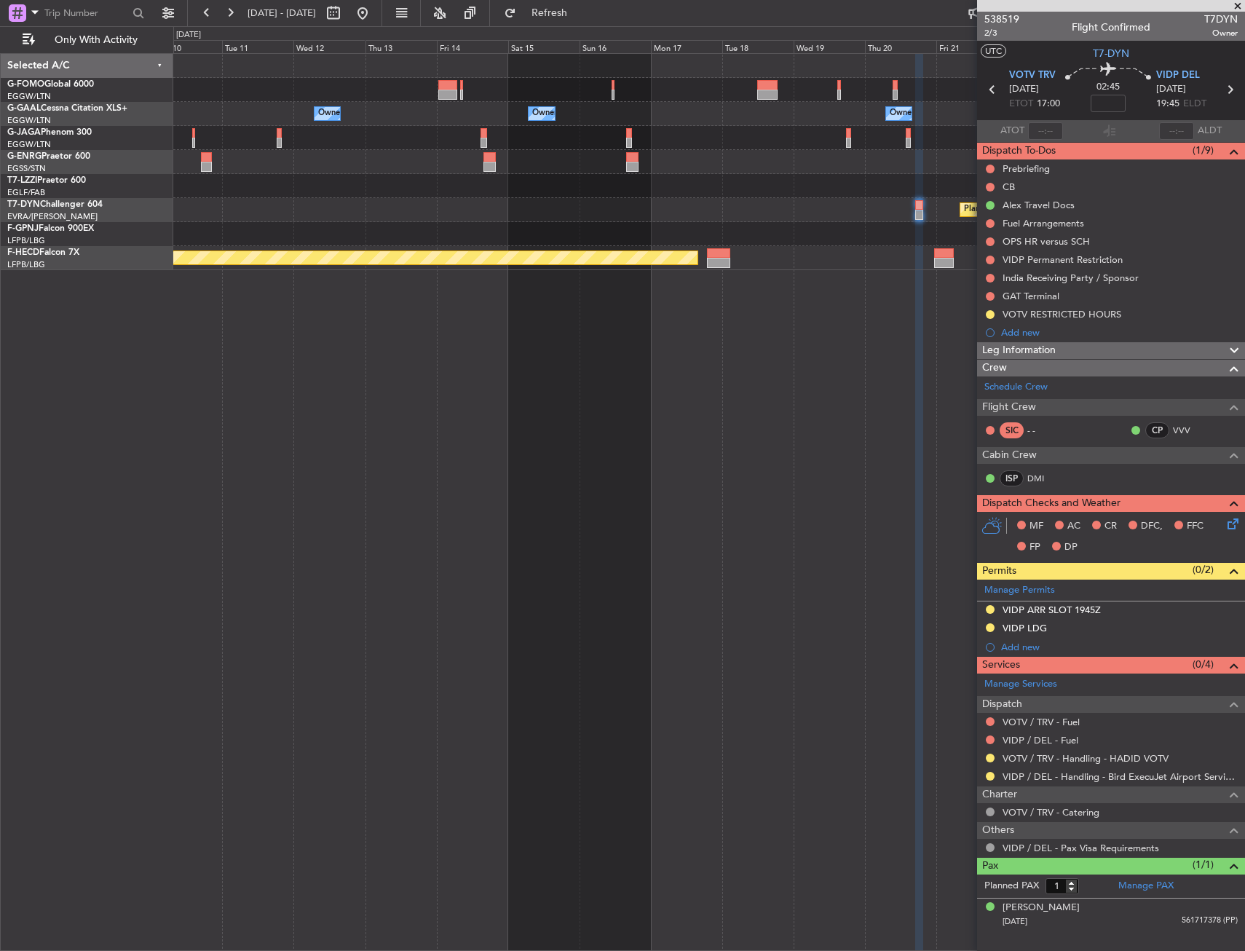
click at [909, 244] on div "Owner Owner Owner Owner Owner Planned Maint Riga (Riga Intl) Planned Maint Pari…" at bounding box center [708, 162] width 1071 height 216
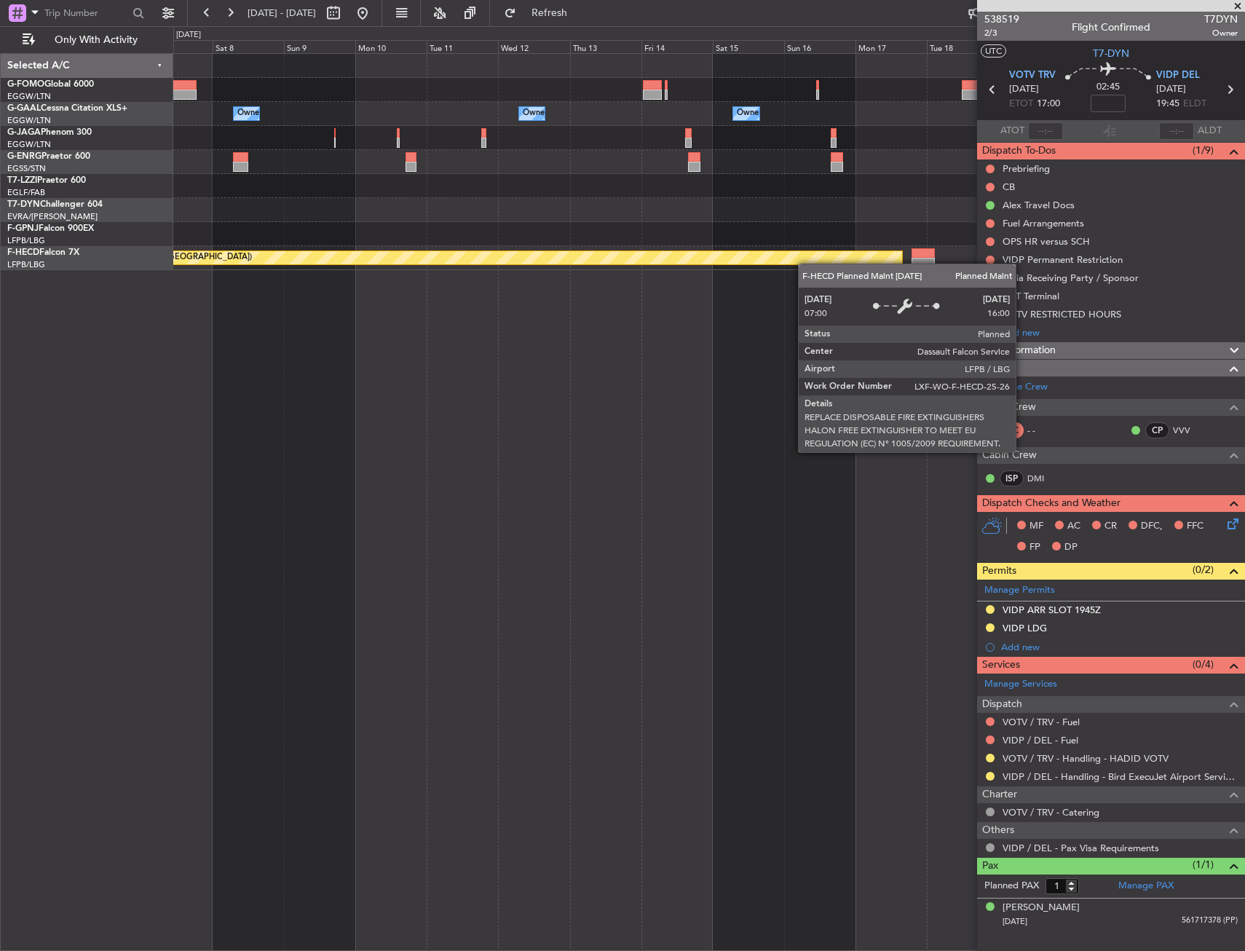
click at [824, 261] on div "Owner Owner Owner Owner Owner A/C Unavailable London (Luton) Planned Maint Riga…" at bounding box center [709, 502] width 1072 height 898
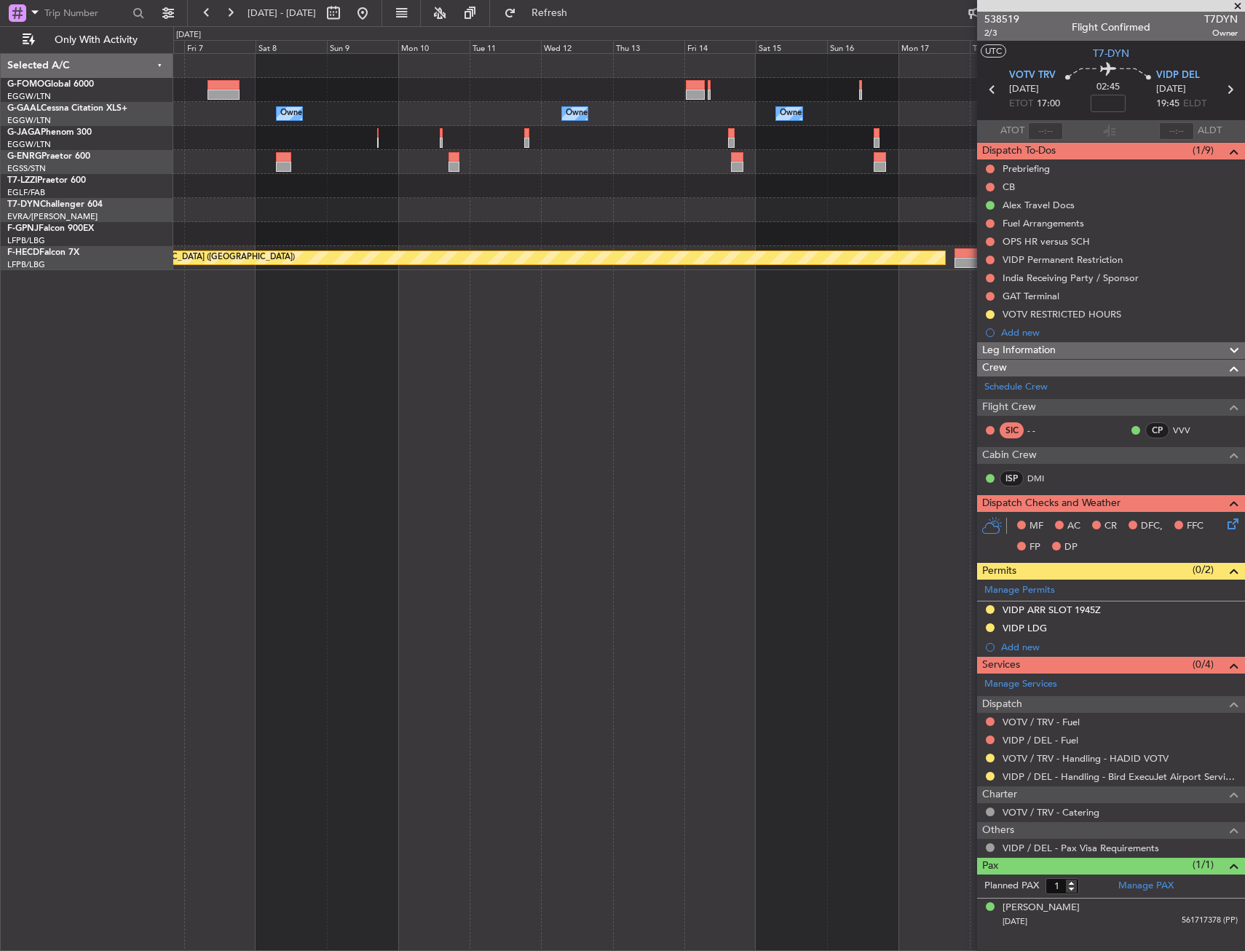
click at [746, 274] on div "Owner Owner Owner Owner Owner A/C Unavailable London (Luton) Planned Maint Riga…" at bounding box center [709, 502] width 1072 height 898
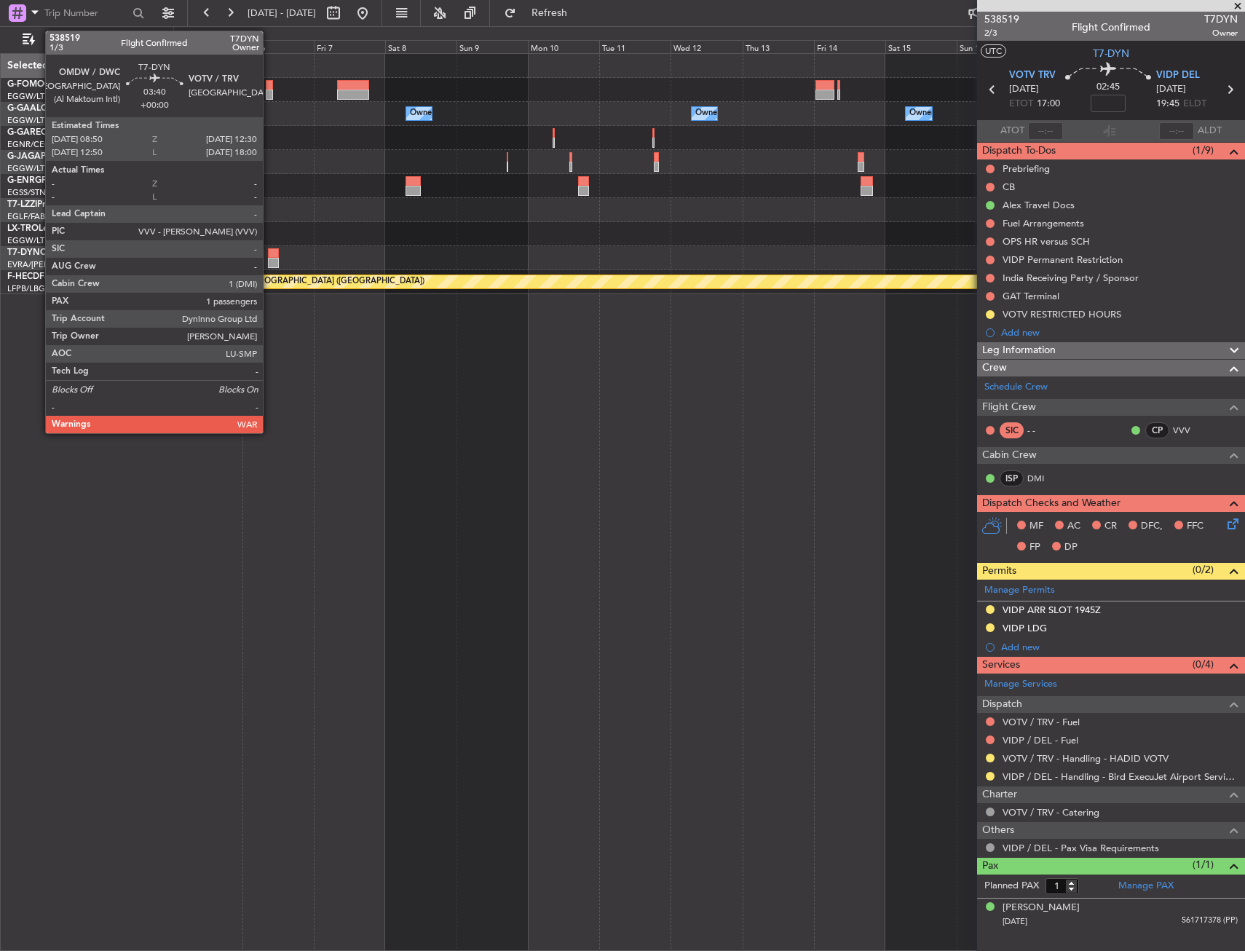
click at [269, 253] on div at bounding box center [273, 253] width 11 height 10
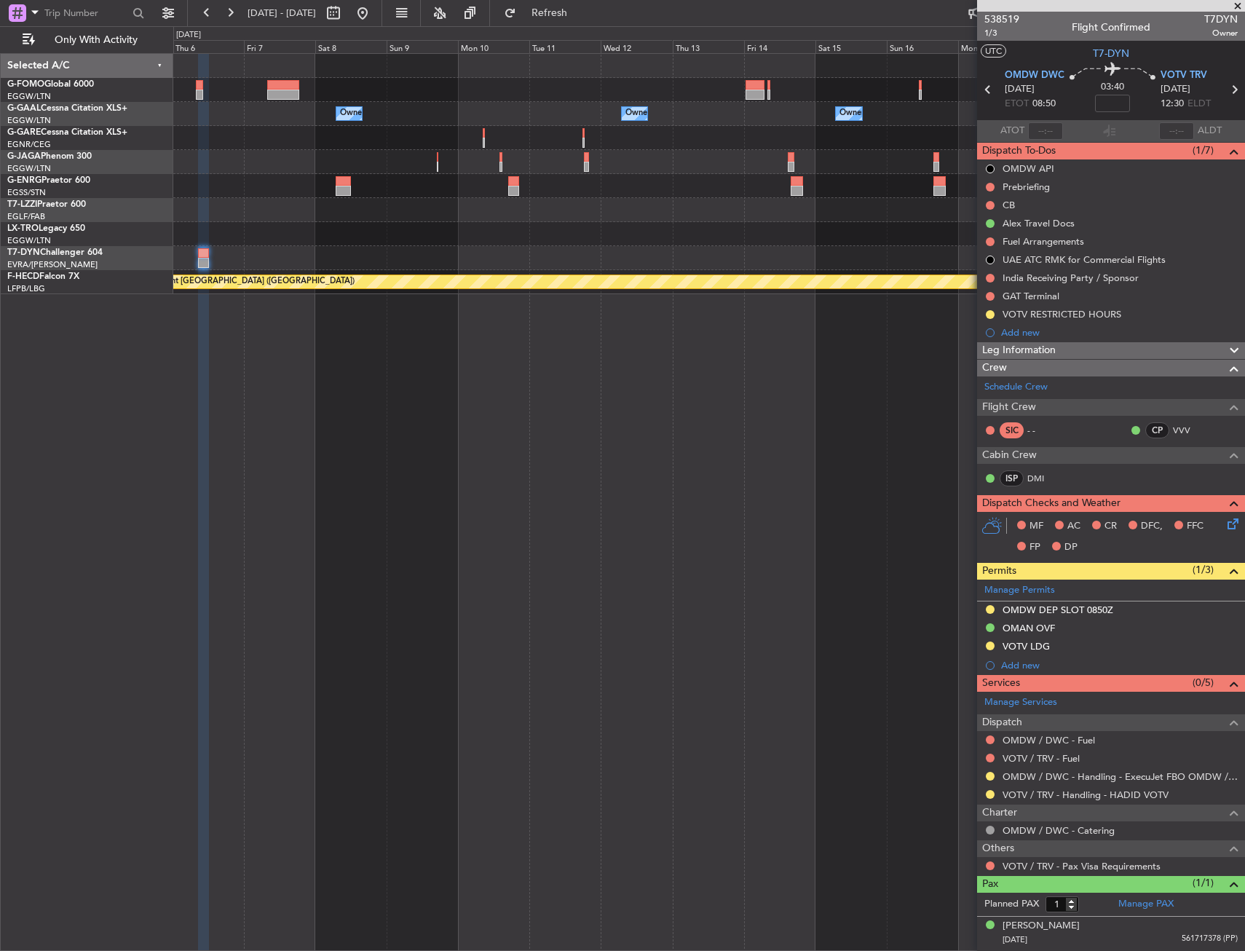
click at [523, 331] on div "Owner Owner Owner Owner Owner A/C Unavailable London (Luton) Planned Maint Riga…" at bounding box center [709, 502] width 1072 height 898
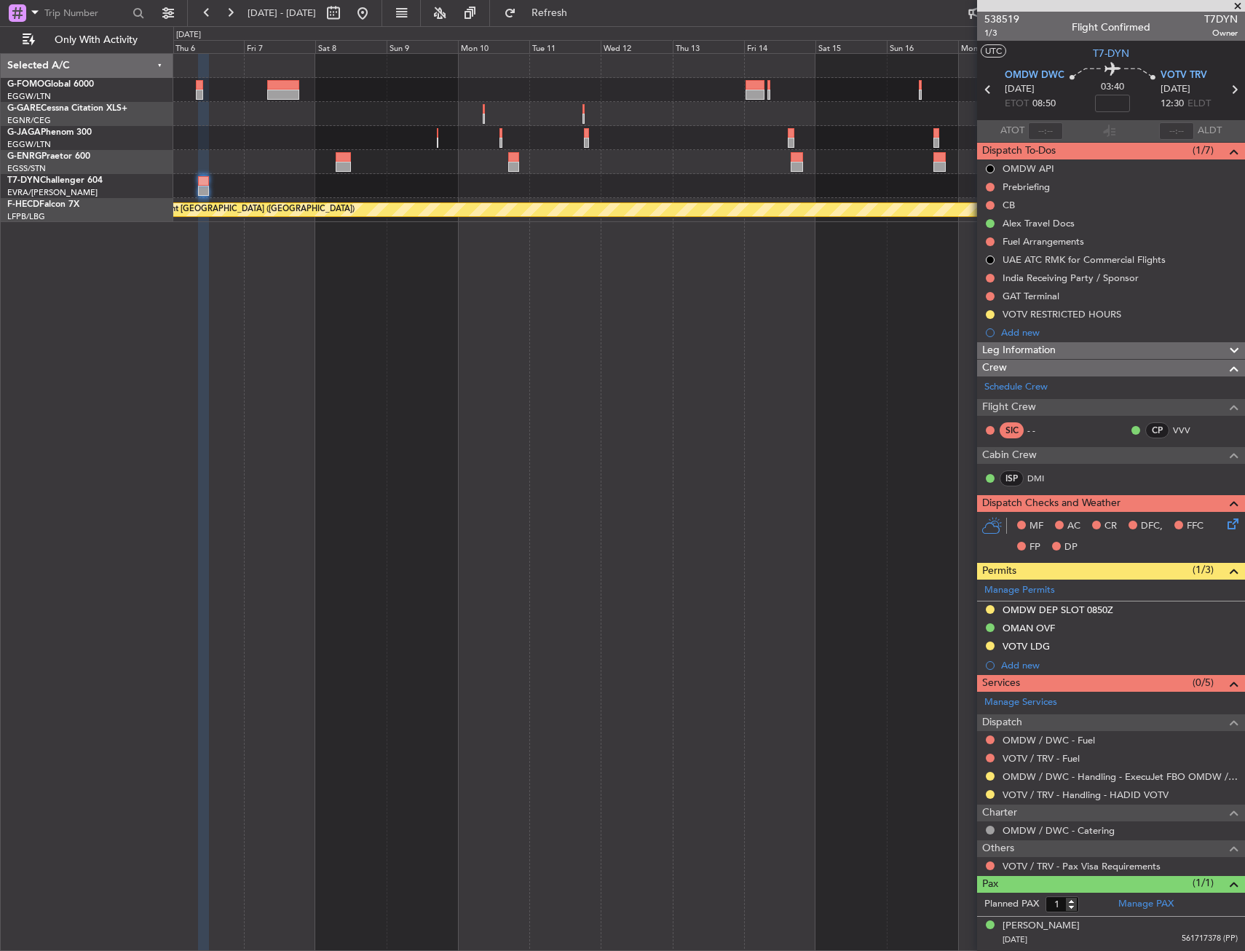
click at [513, 264] on div "Planned Maint Riga (Riga Intl) Planned Maint Paris (Le Bourget)" at bounding box center [709, 502] width 1072 height 898
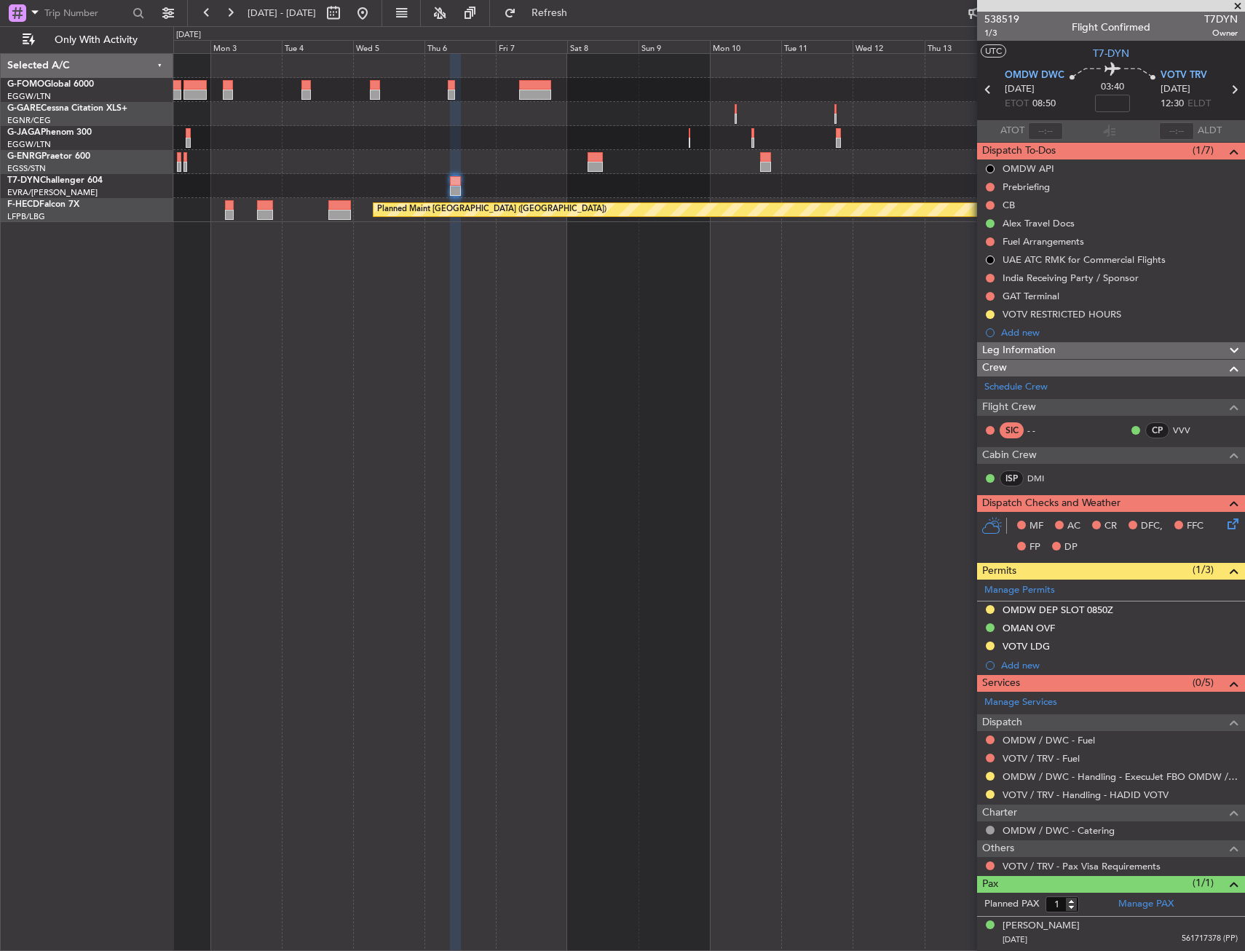
click at [615, 269] on div "Planned Maint [GEOGRAPHIC_DATA] ([GEOGRAPHIC_DATA])" at bounding box center [709, 502] width 1072 height 898
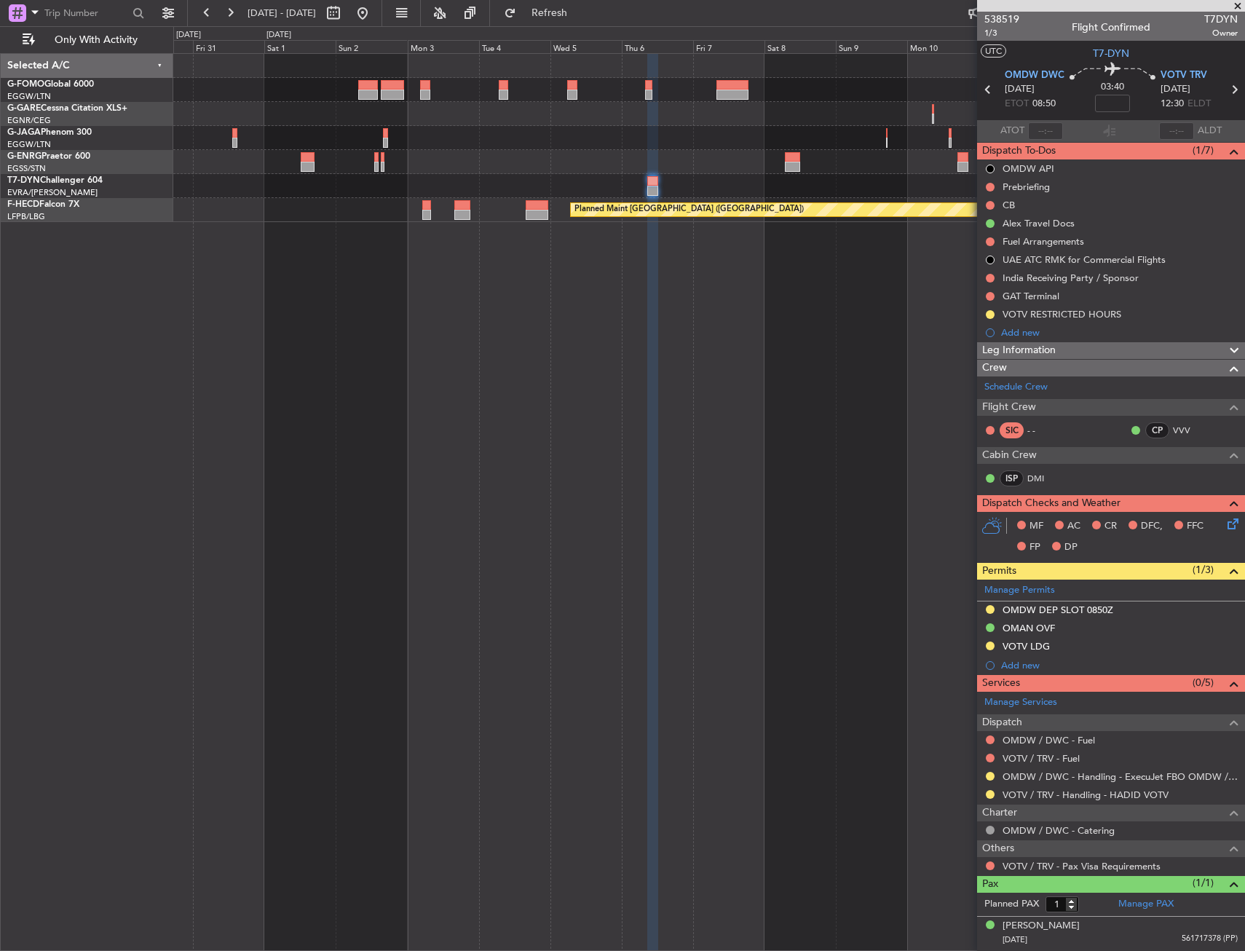
click at [596, 287] on div "Planned Maint Paris (Le Bourget) Planned Maint Paris (Le Bourget)" at bounding box center [709, 502] width 1072 height 898
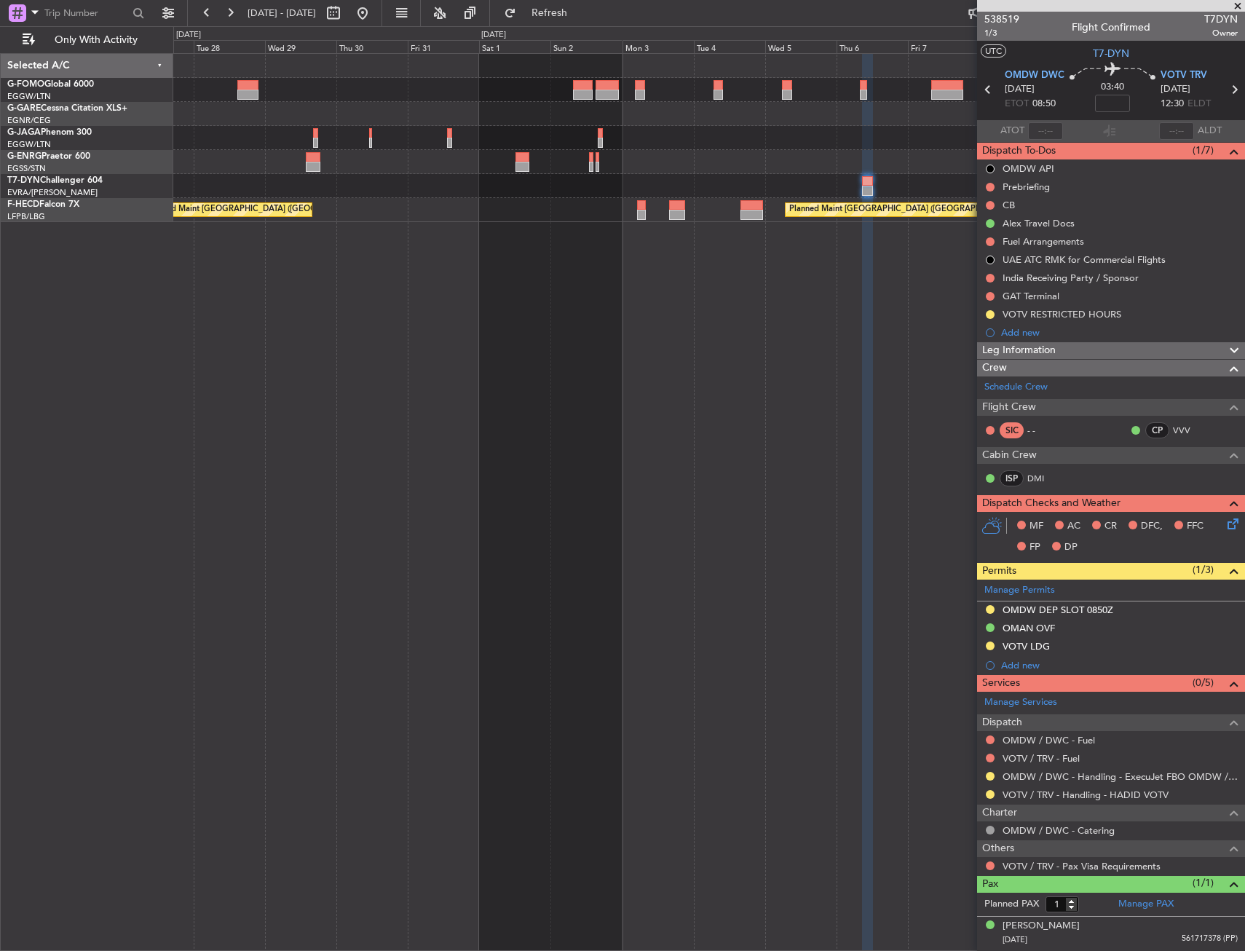
click at [658, 291] on div "Planned Maint Paris (Le Bourget) Planned Maint Paris (Le Bourget)" at bounding box center [709, 502] width 1072 height 898
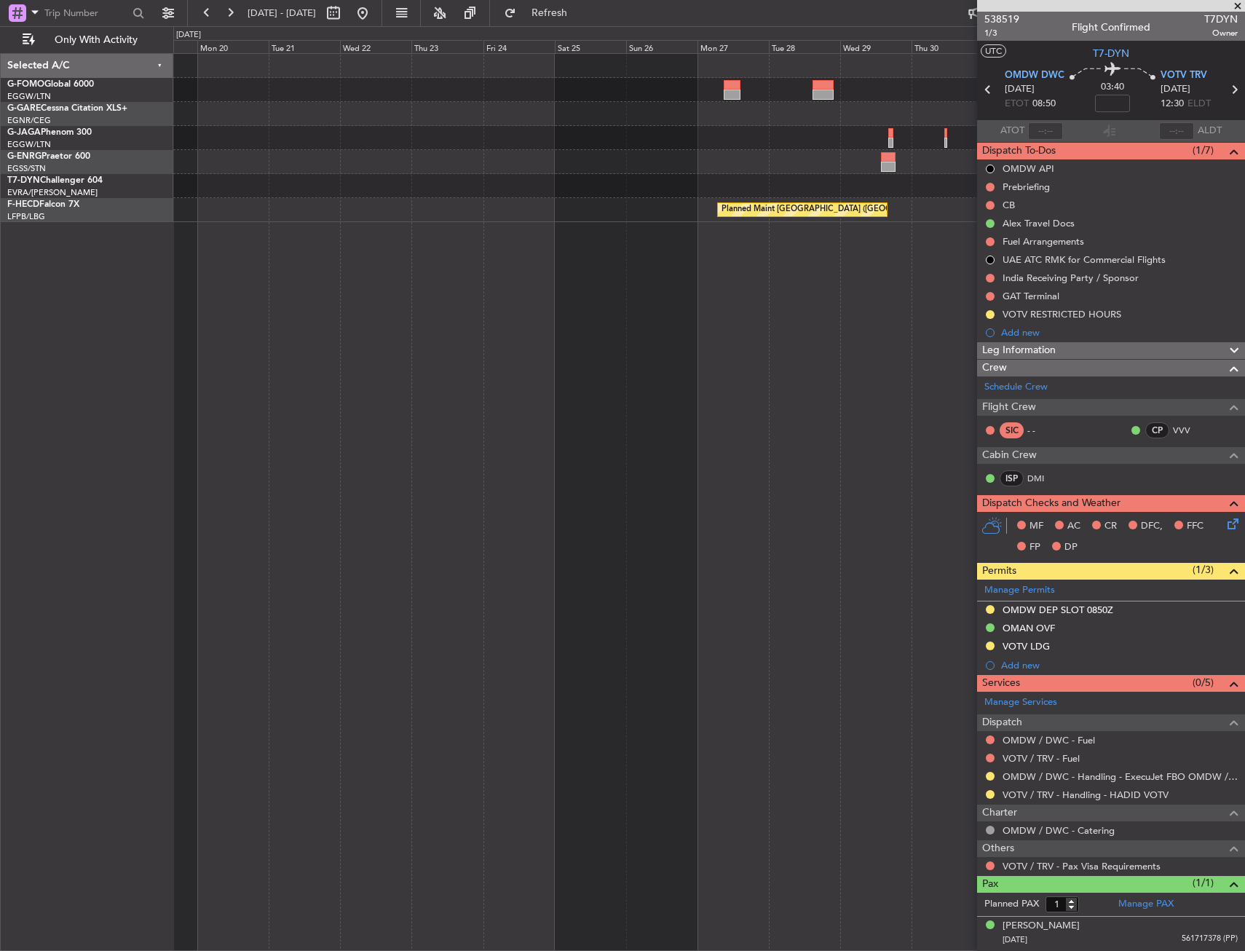
click at [828, 303] on div "Planned Maint Paris (Le Bourget) Planned Maint Paris (Le Bourget)" at bounding box center [709, 502] width 1072 height 898
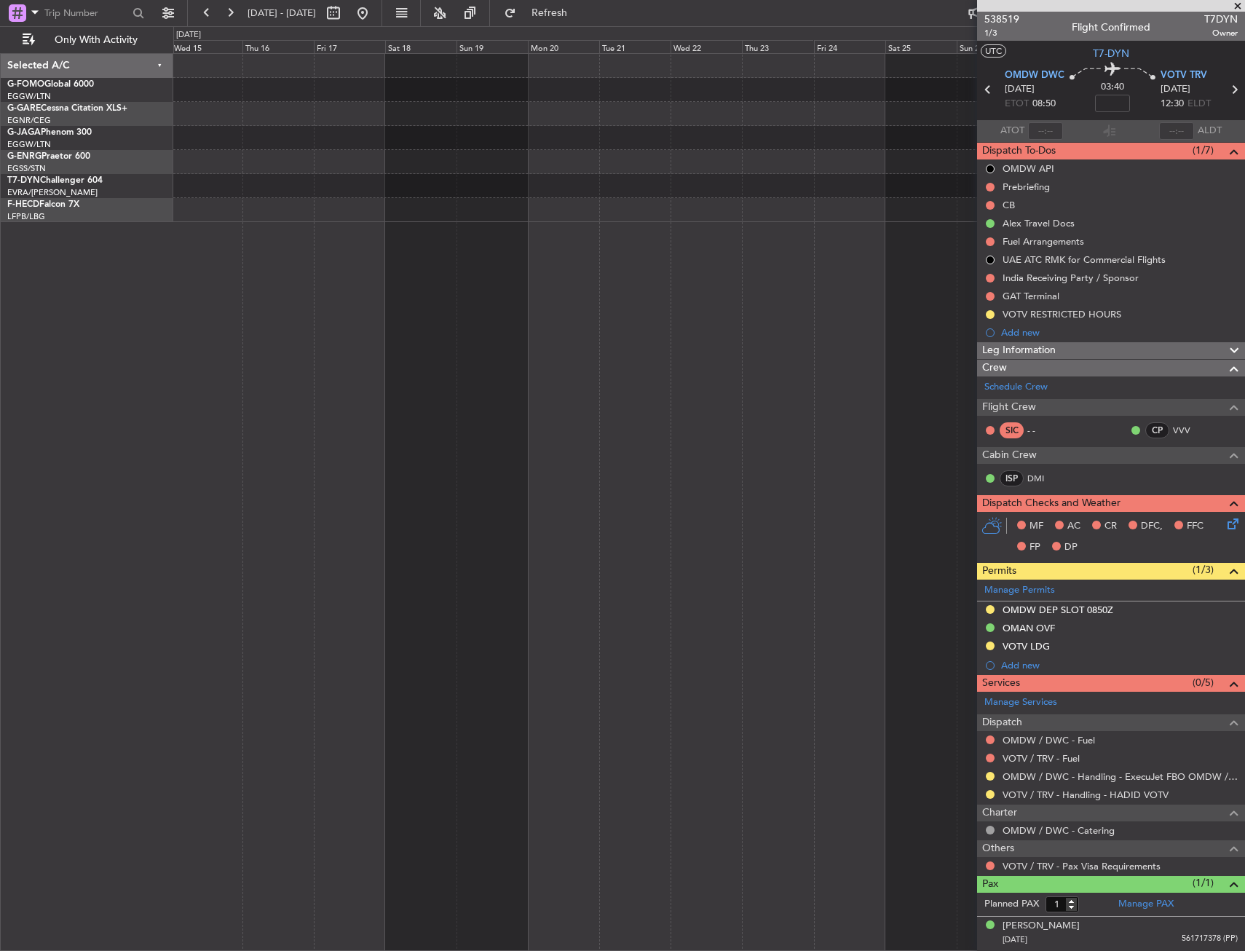
click at [859, 304] on div "No Crew Planned Maint Paris (Le Bourget) No Crew" at bounding box center [709, 502] width 1072 height 898
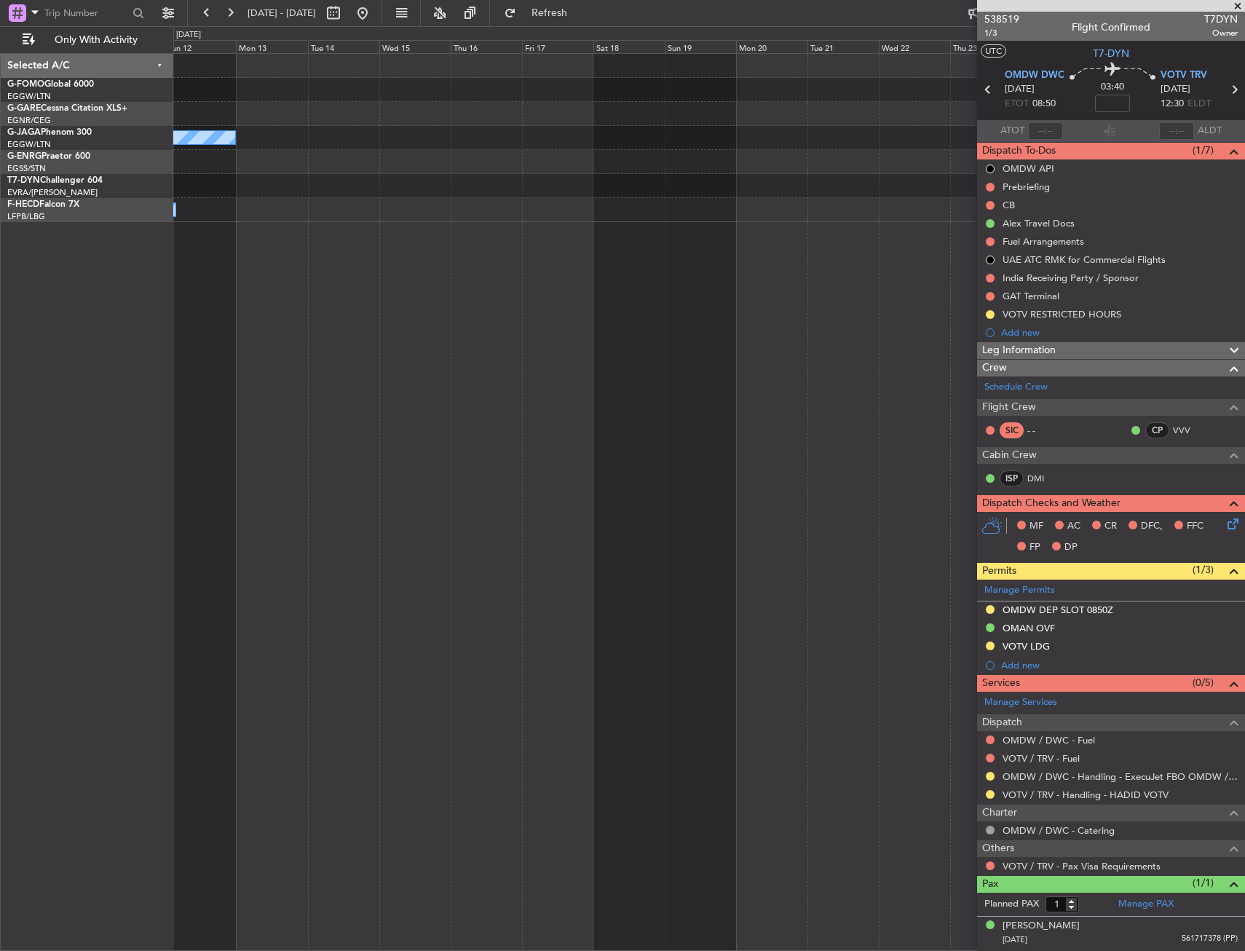
click at [764, 305] on div "No Crew No Crew Planned Maint Paris (Le Bourget)" at bounding box center [709, 502] width 1072 height 898
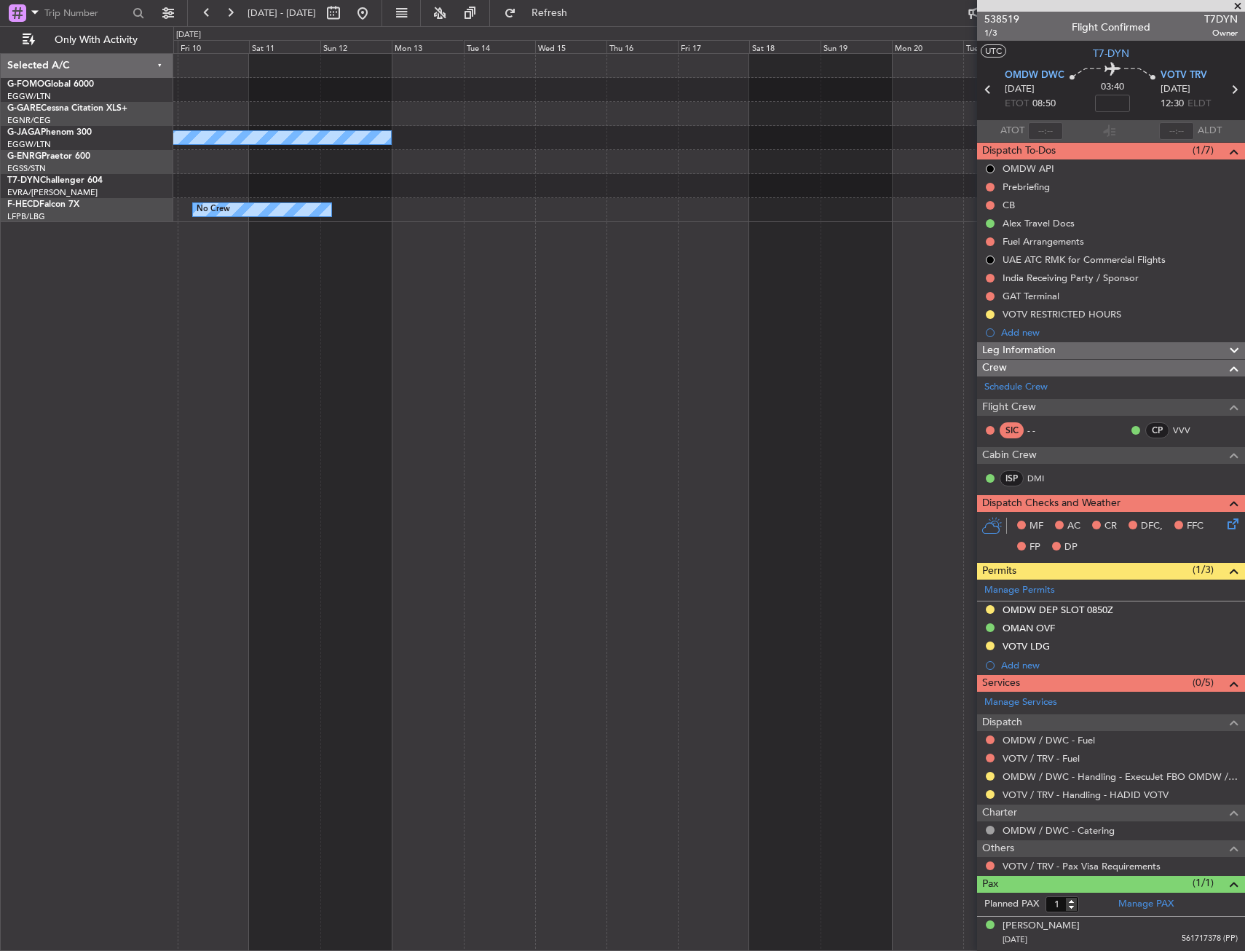
click at [708, 311] on div "No Crew No Crew Planned Maint Paris (Le Bourget)" at bounding box center [709, 502] width 1072 height 898
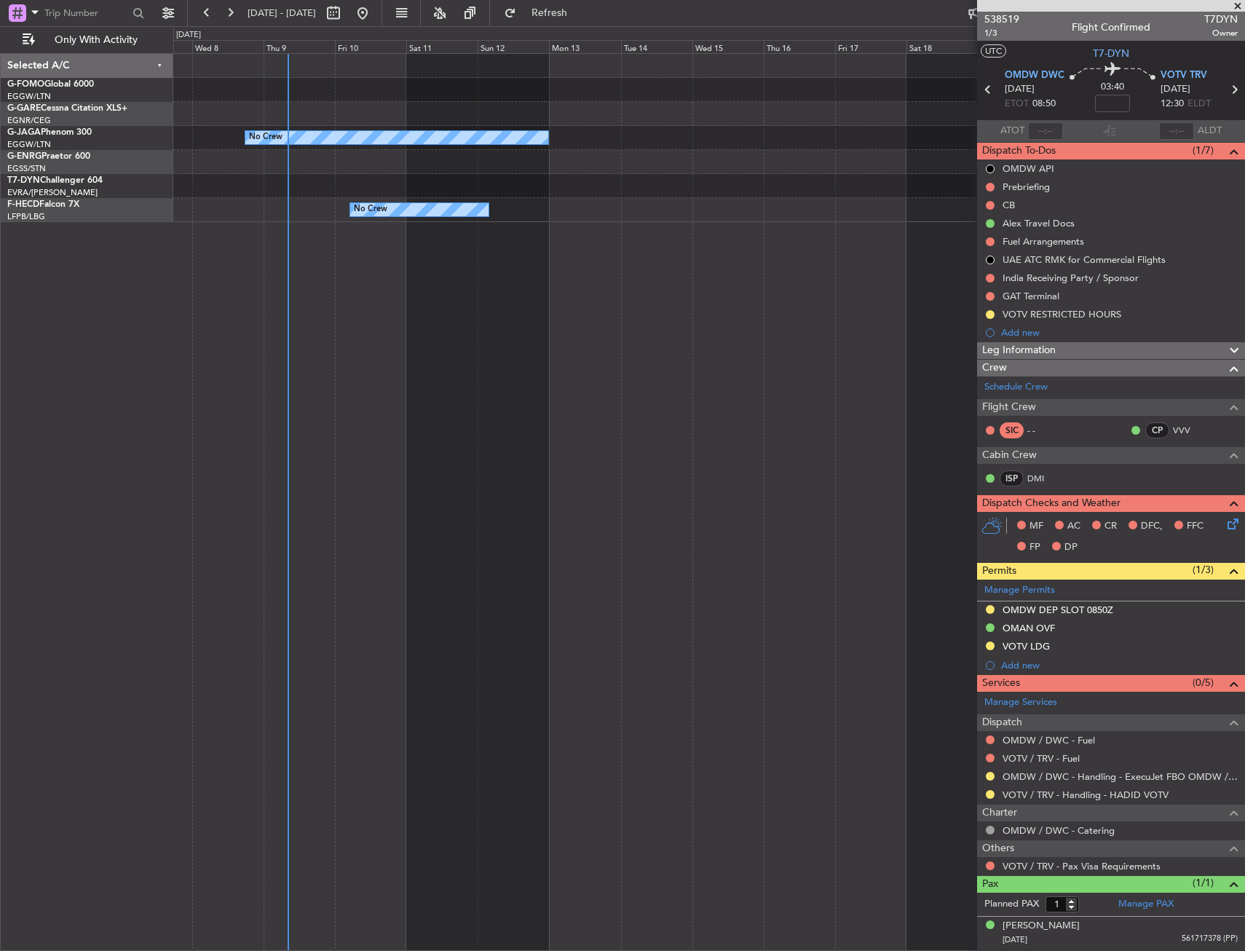
click at [848, 278] on div "No Crew No Crew" at bounding box center [709, 502] width 1072 height 898
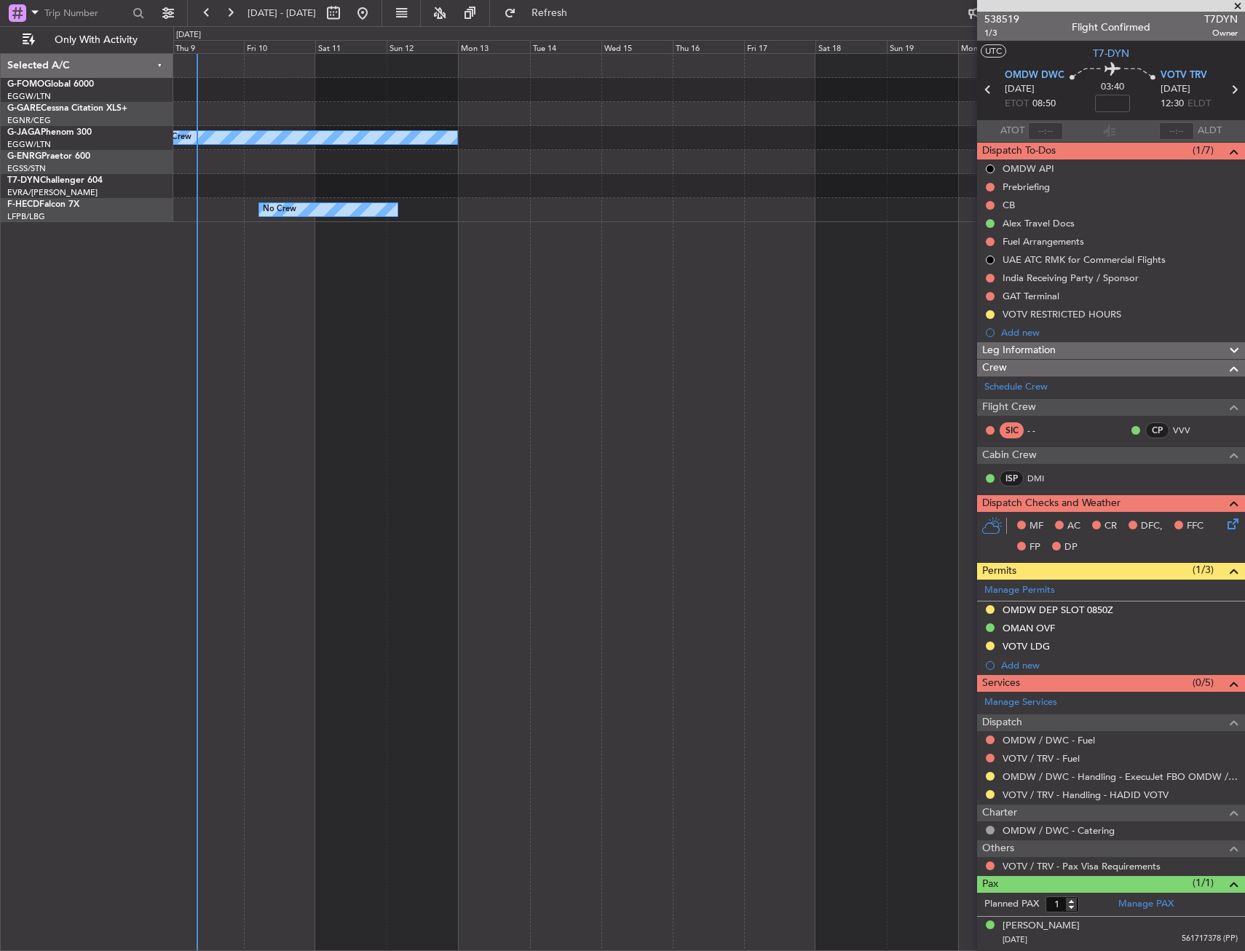
click at [423, 373] on div "No Crew No Crew Planned Maint Paris (Le Bourget)" at bounding box center [709, 502] width 1072 height 898
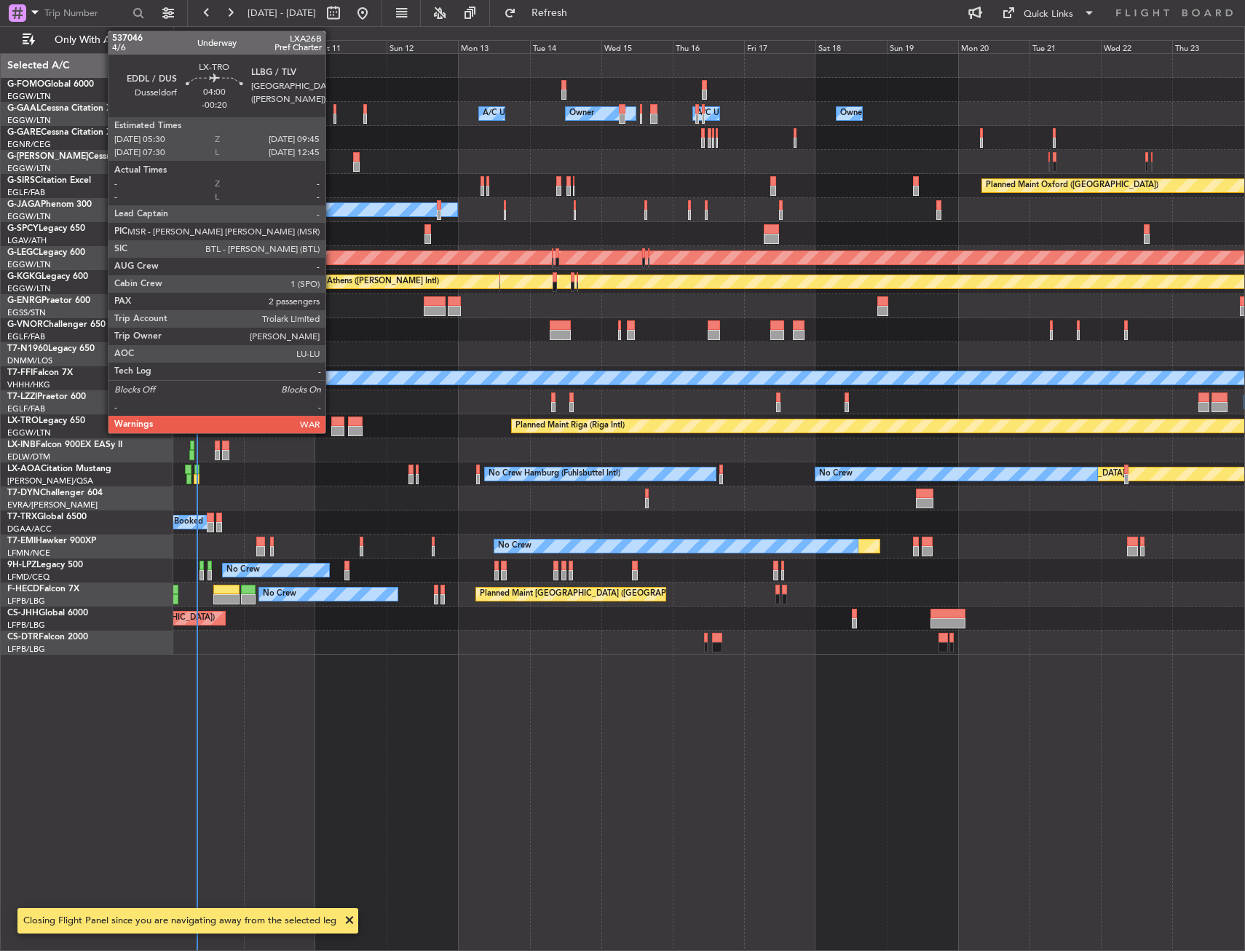
click at [332, 430] on div at bounding box center [337, 431] width 13 height 10
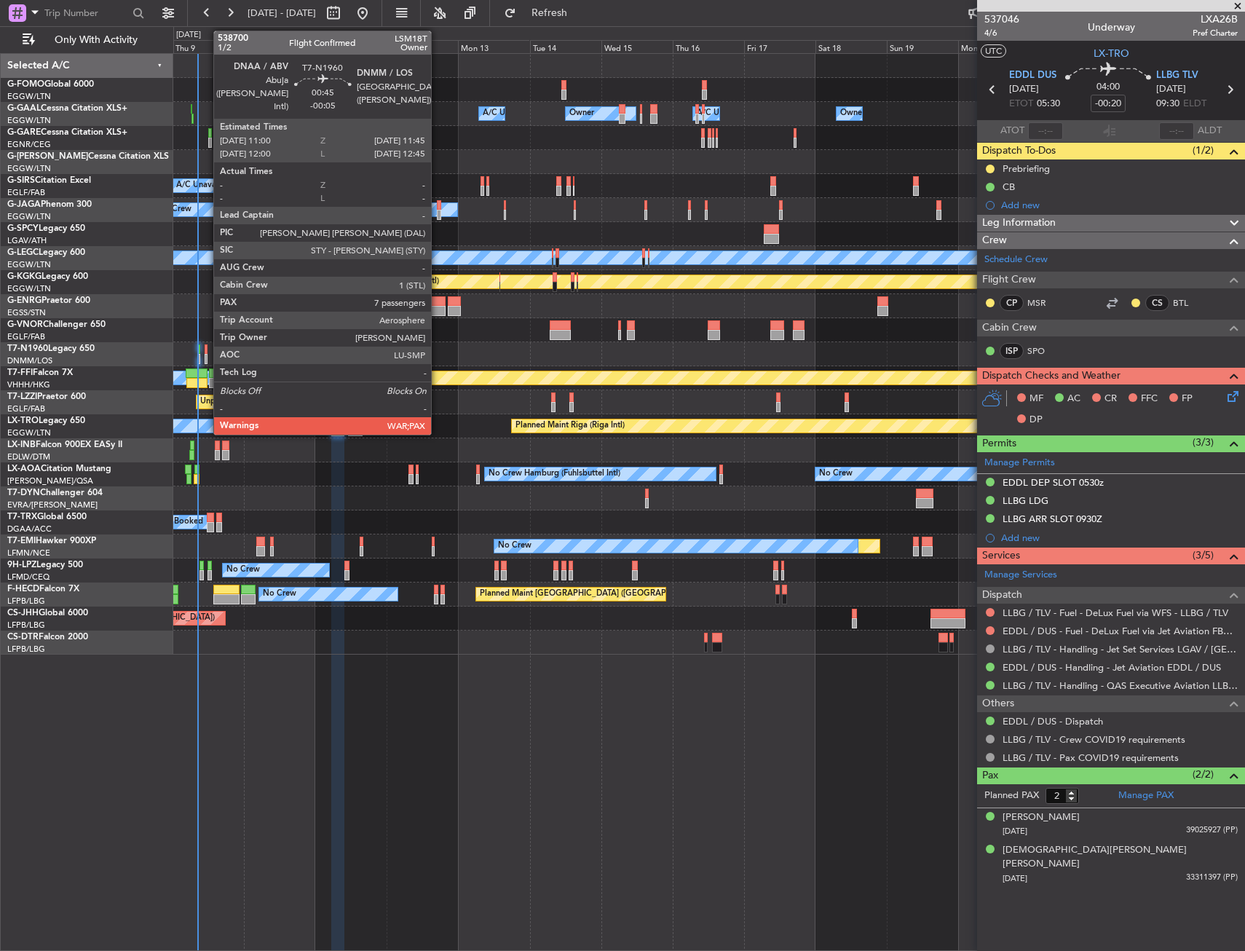
click at [206, 355] on div at bounding box center [206, 359] width 3 height 10
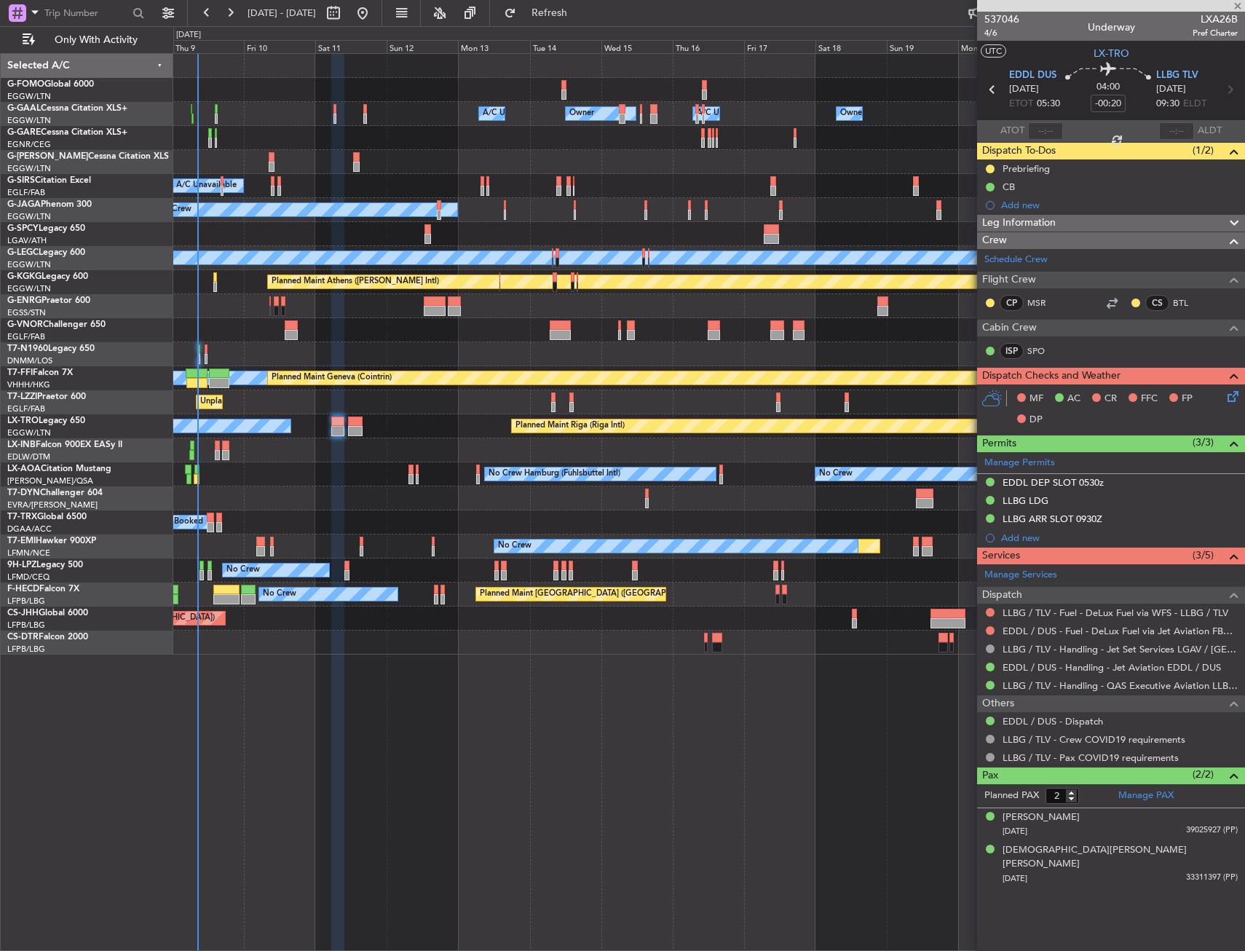
type input "-00:05"
type input "7"
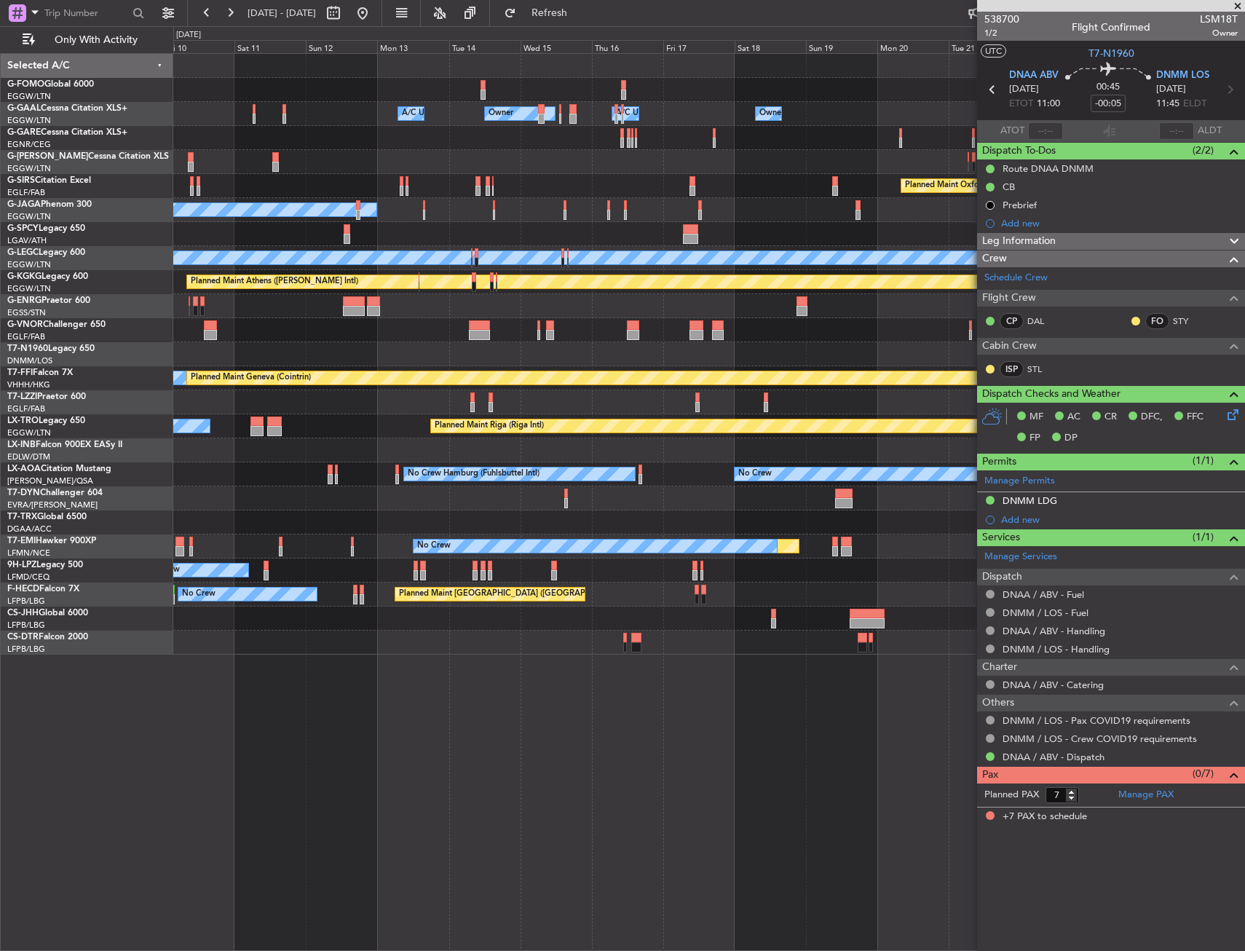
click at [663, 409] on div "Owner A/C Unavailable Owner Owner A/C Unavailable Owner Planned Maint London (L…" at bounding box center [708, 354] width 1071 height 601
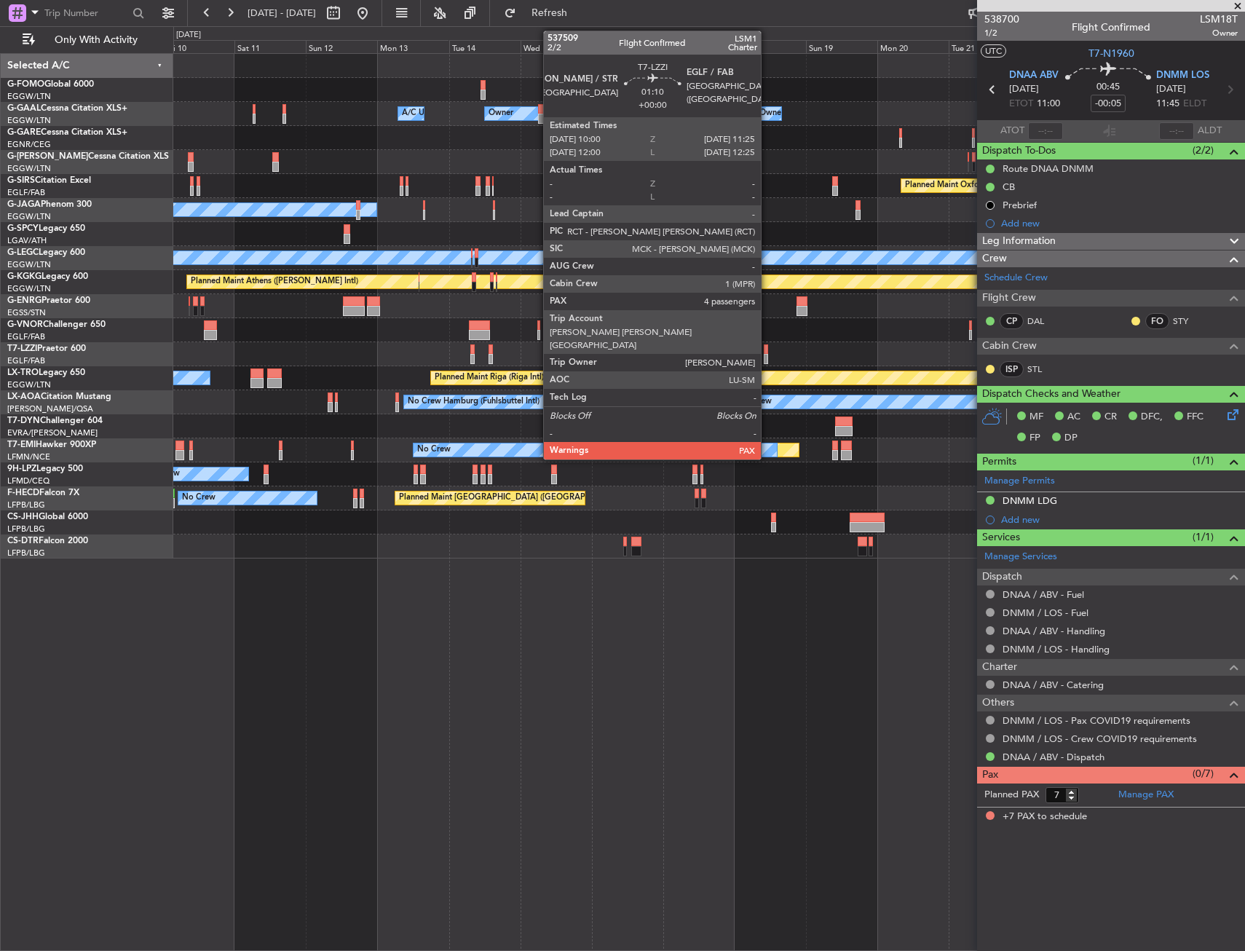
click at [767, 350] on div at bounding box center [766, 349] width 4 height 10
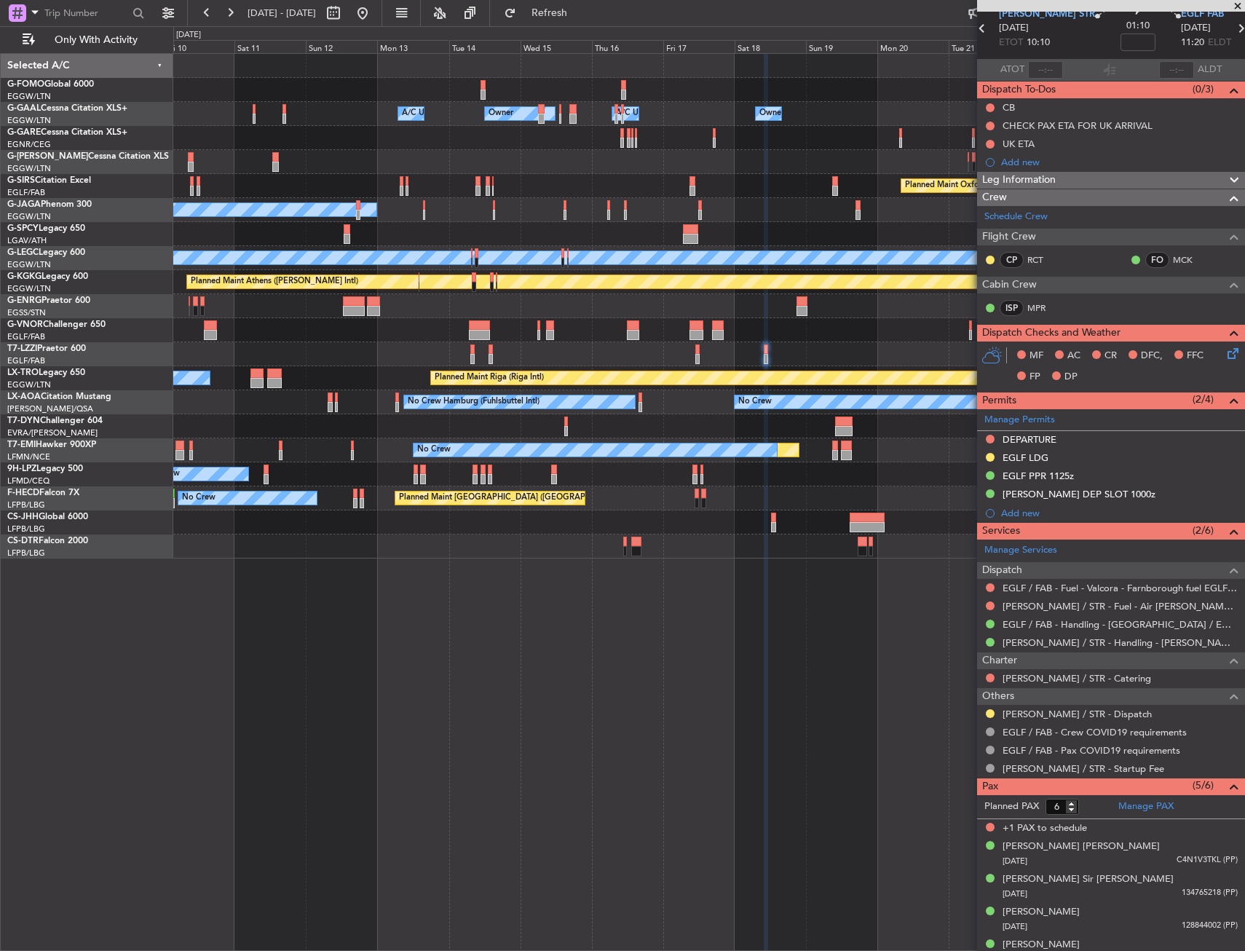
scroll to position [111, 0]
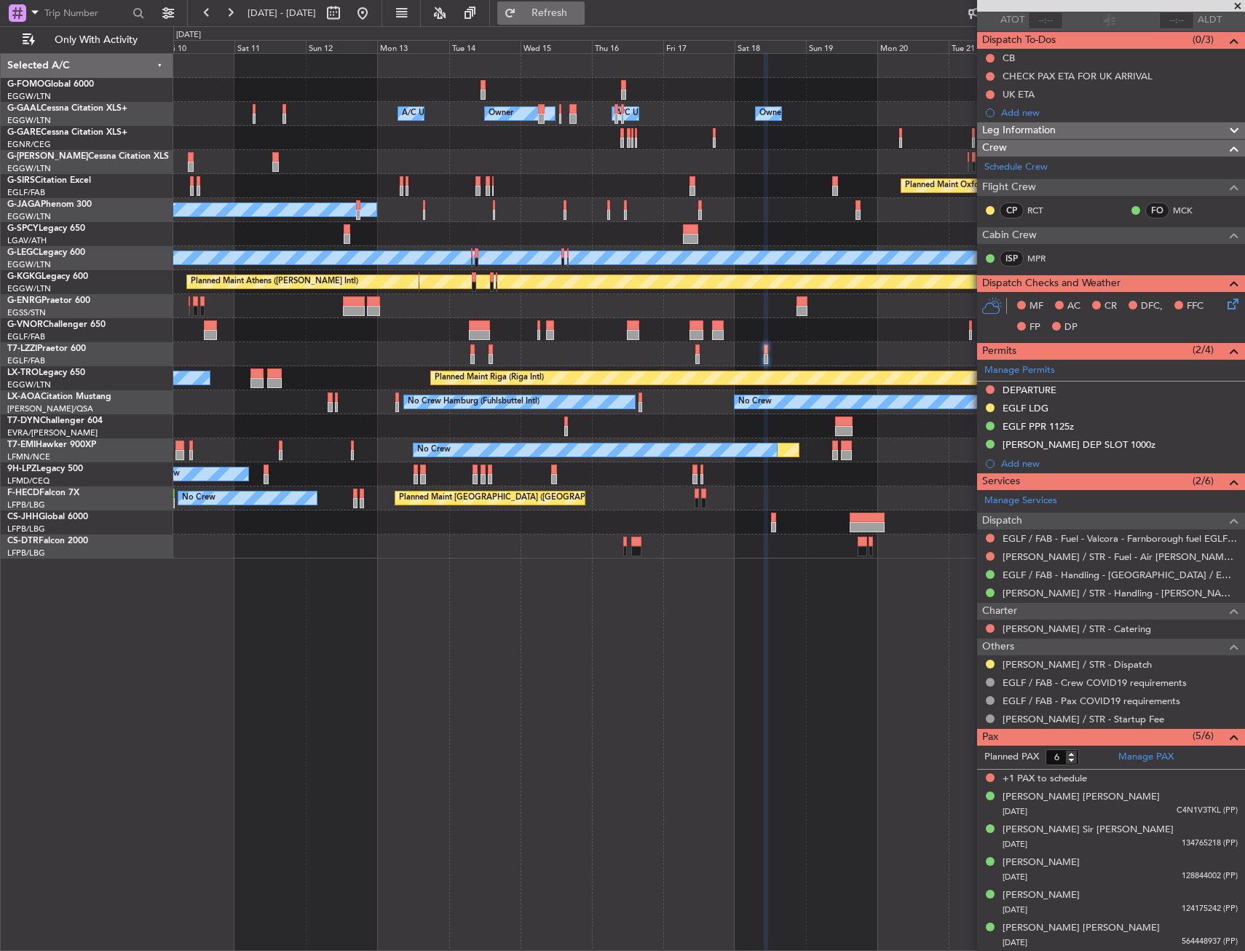
click at [580, 13] on span "Refresh" at bounding box center [549, 13] width 61 height 10
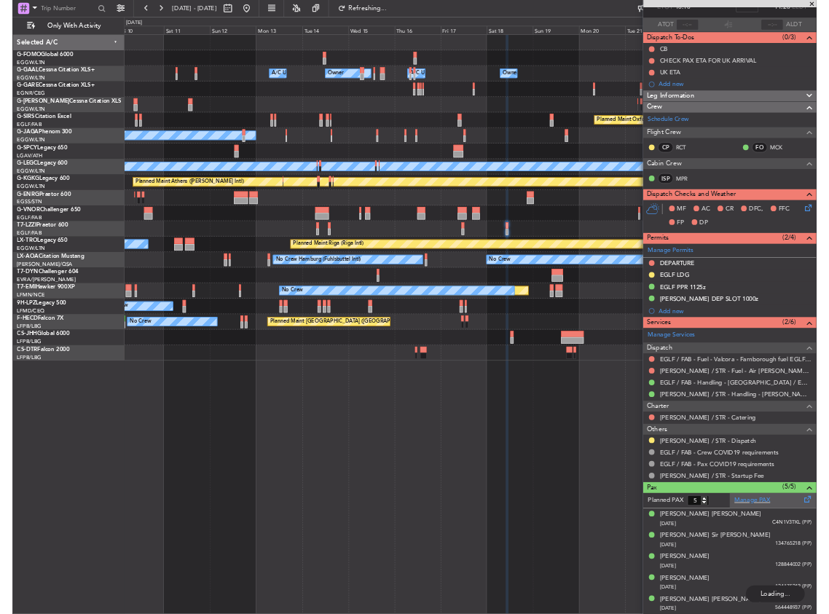
scroll to position [92, 0]
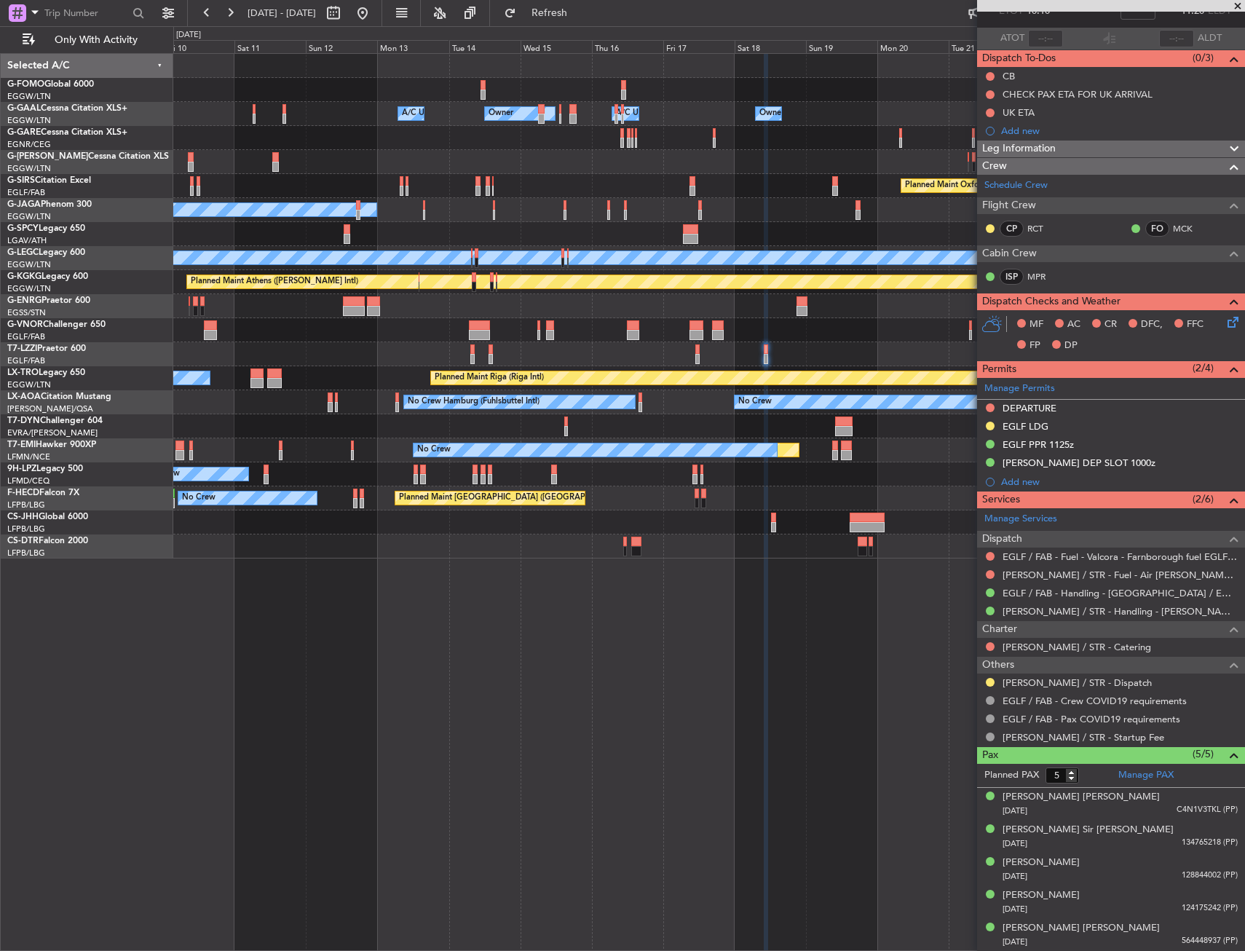
click at [700, 615] on div "Owner A/C Unavailable Owner Owner A/C Unavailable Owner Planned Maint London (L…" at bounding box center [709, 502] width 1072 height 898
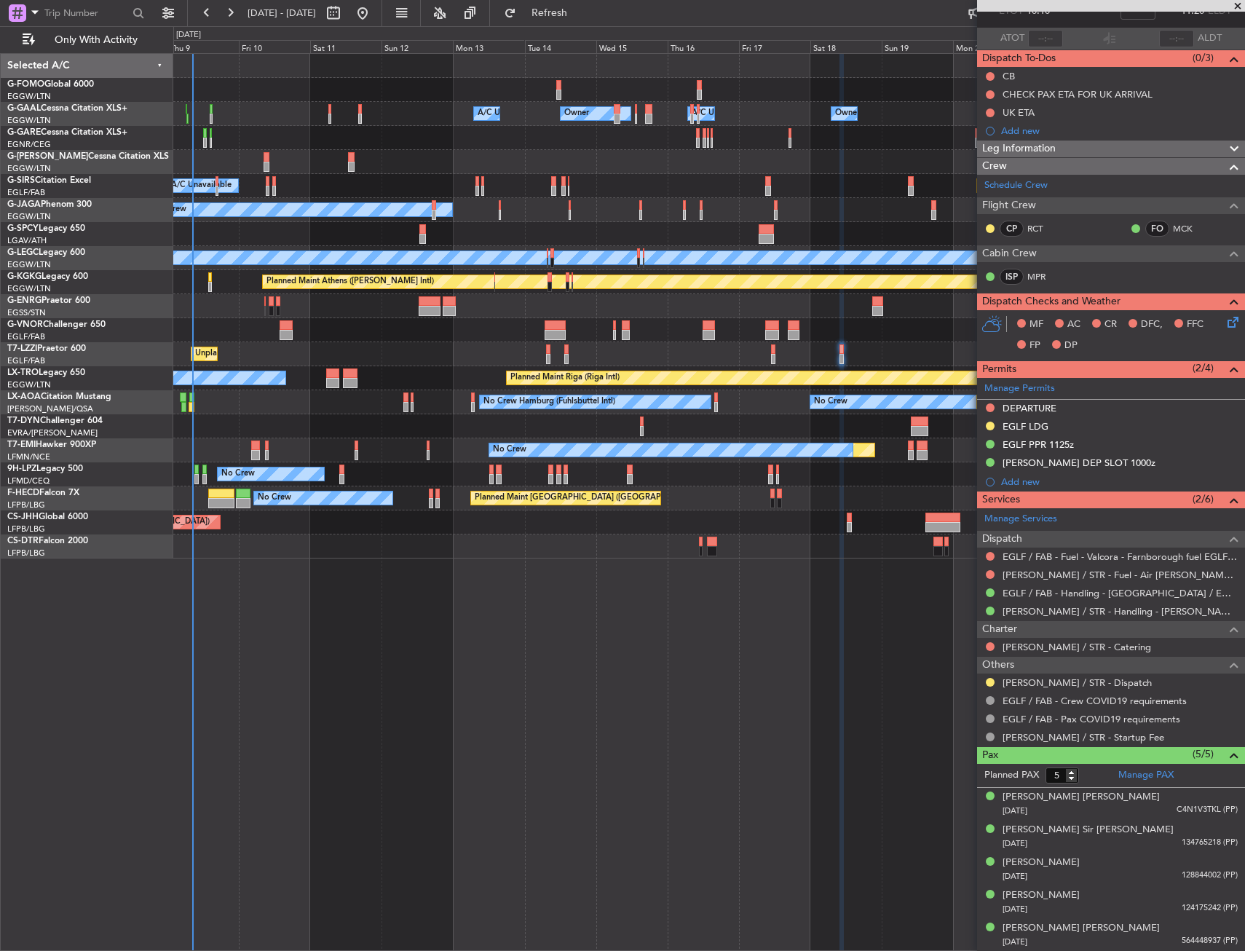
click at [401, 682] on div "Owner A/C Unavailable Owner Owner A/C Unavailable Owner Planned Maint London (L…" at bounding box center [709, 502] width 1072 height 898
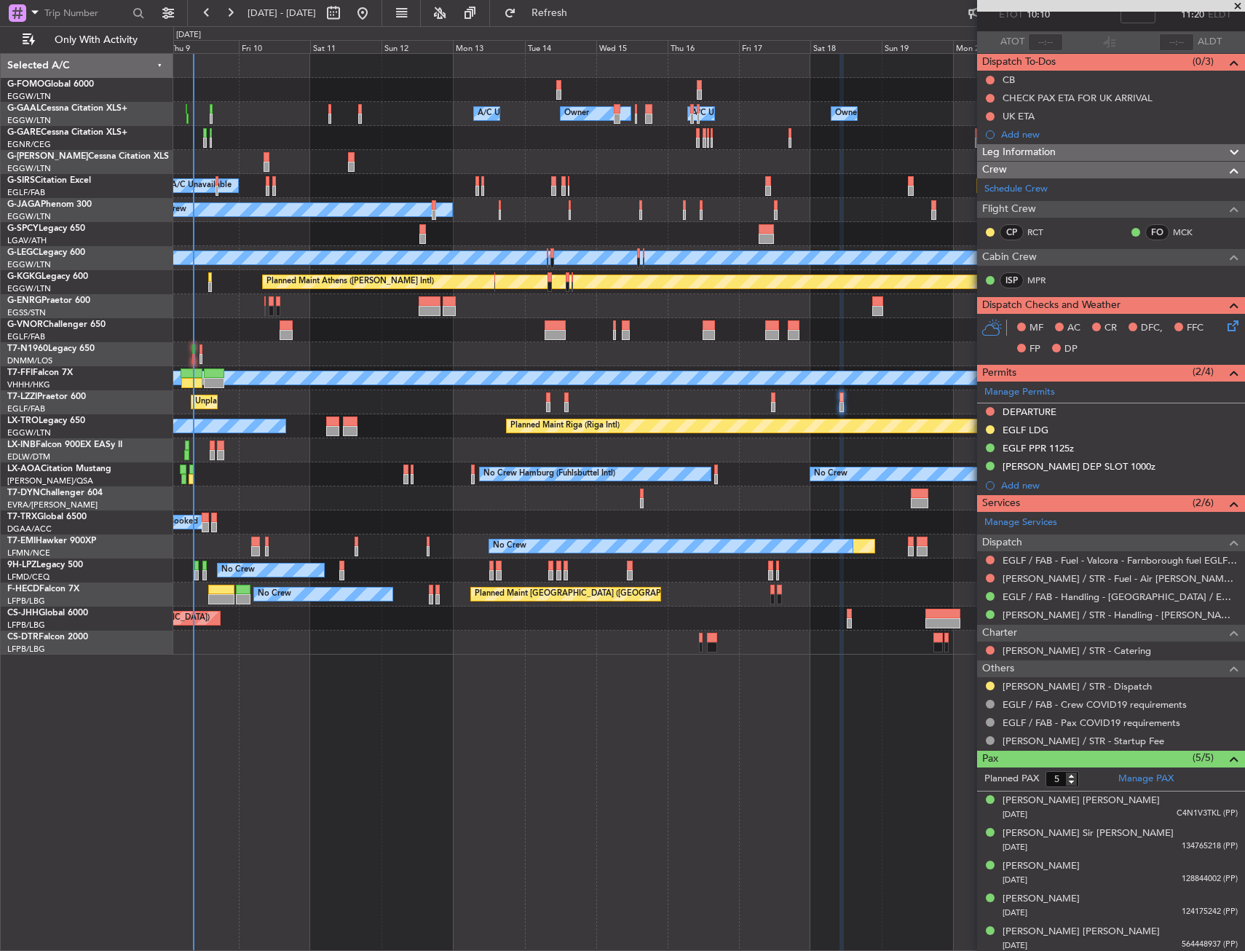
scroll to position [89, 0]
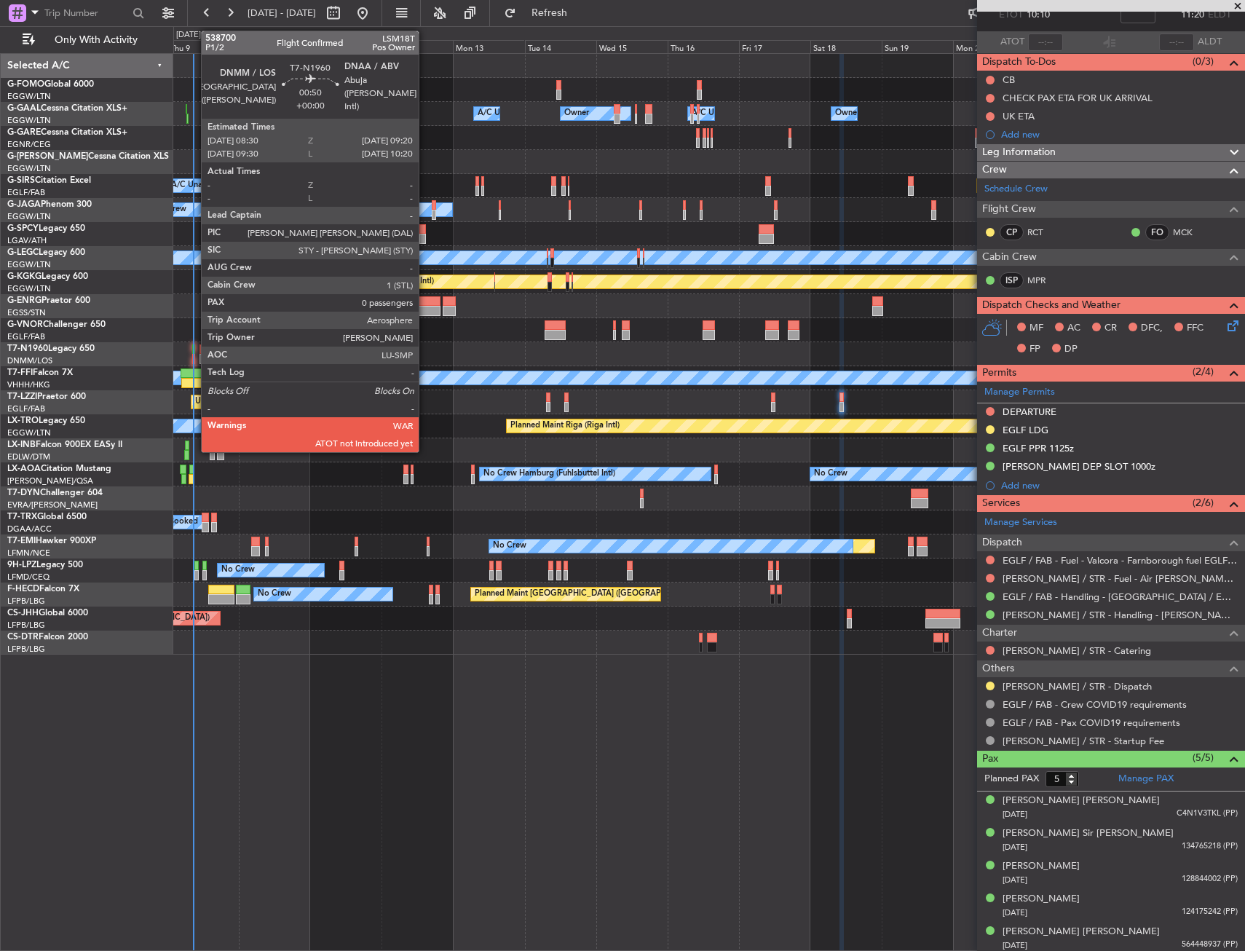
click at [194, 351] on div at bounding box center [193, 349] width 3 height 10
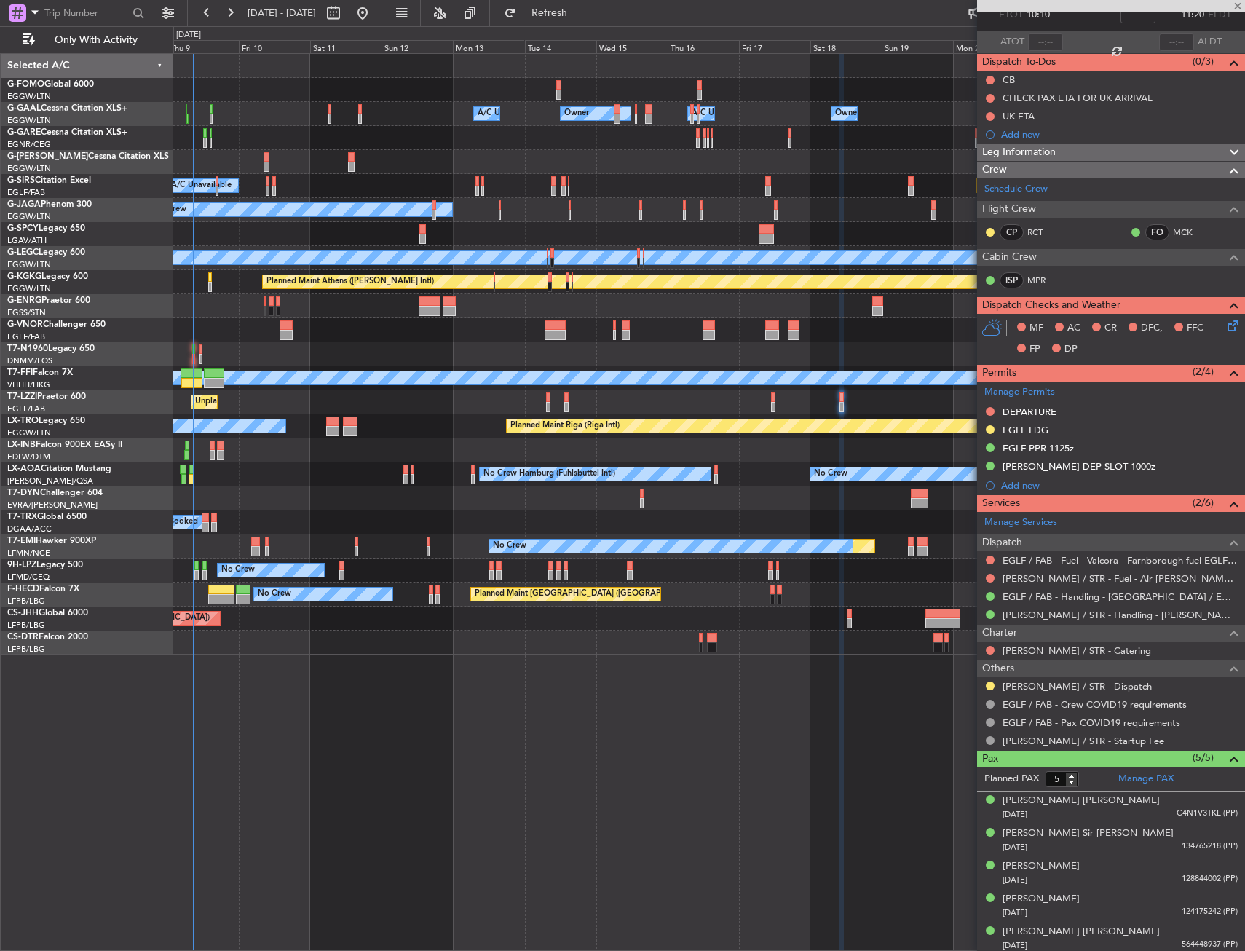
type input "0"
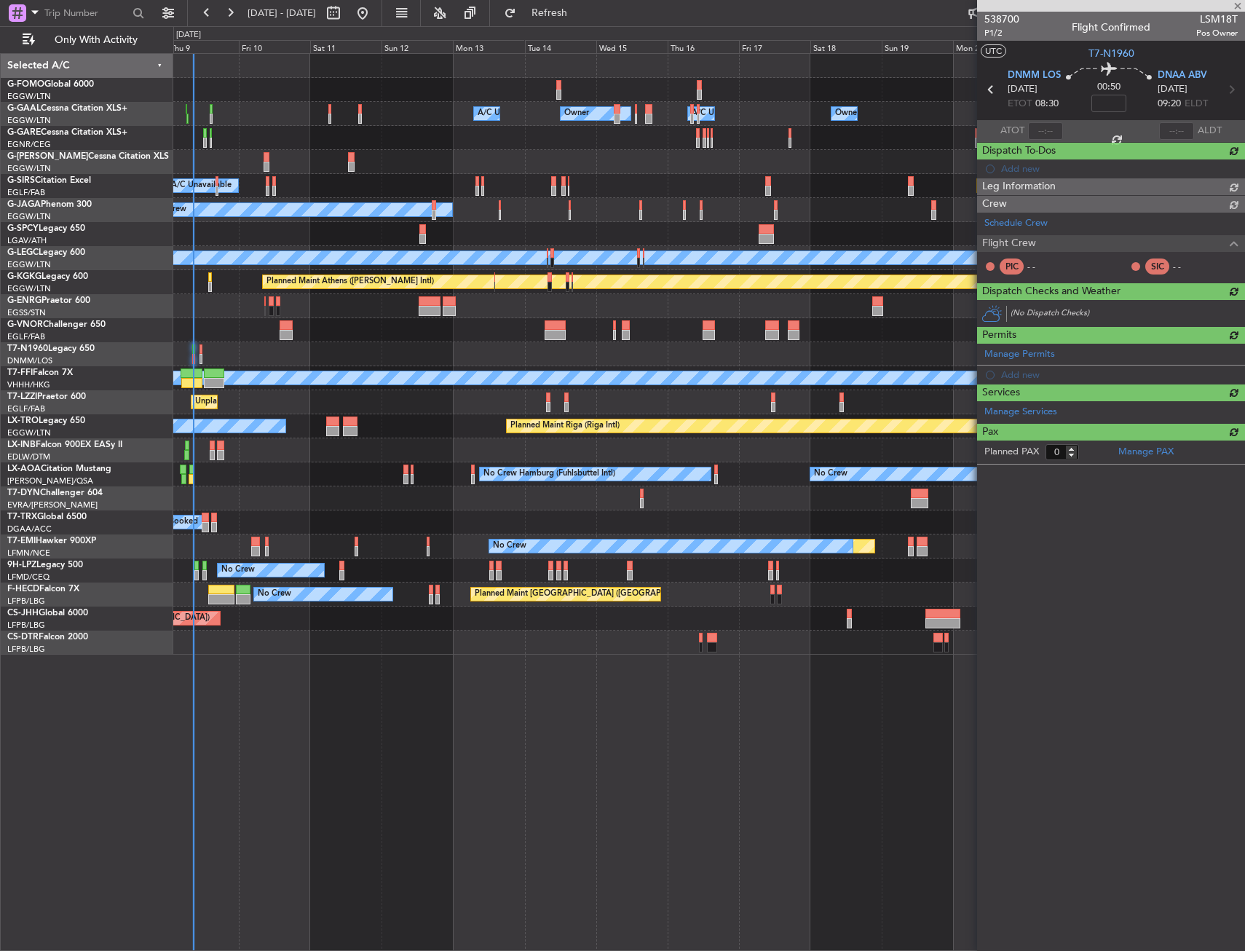
scroll to position [0, 0]
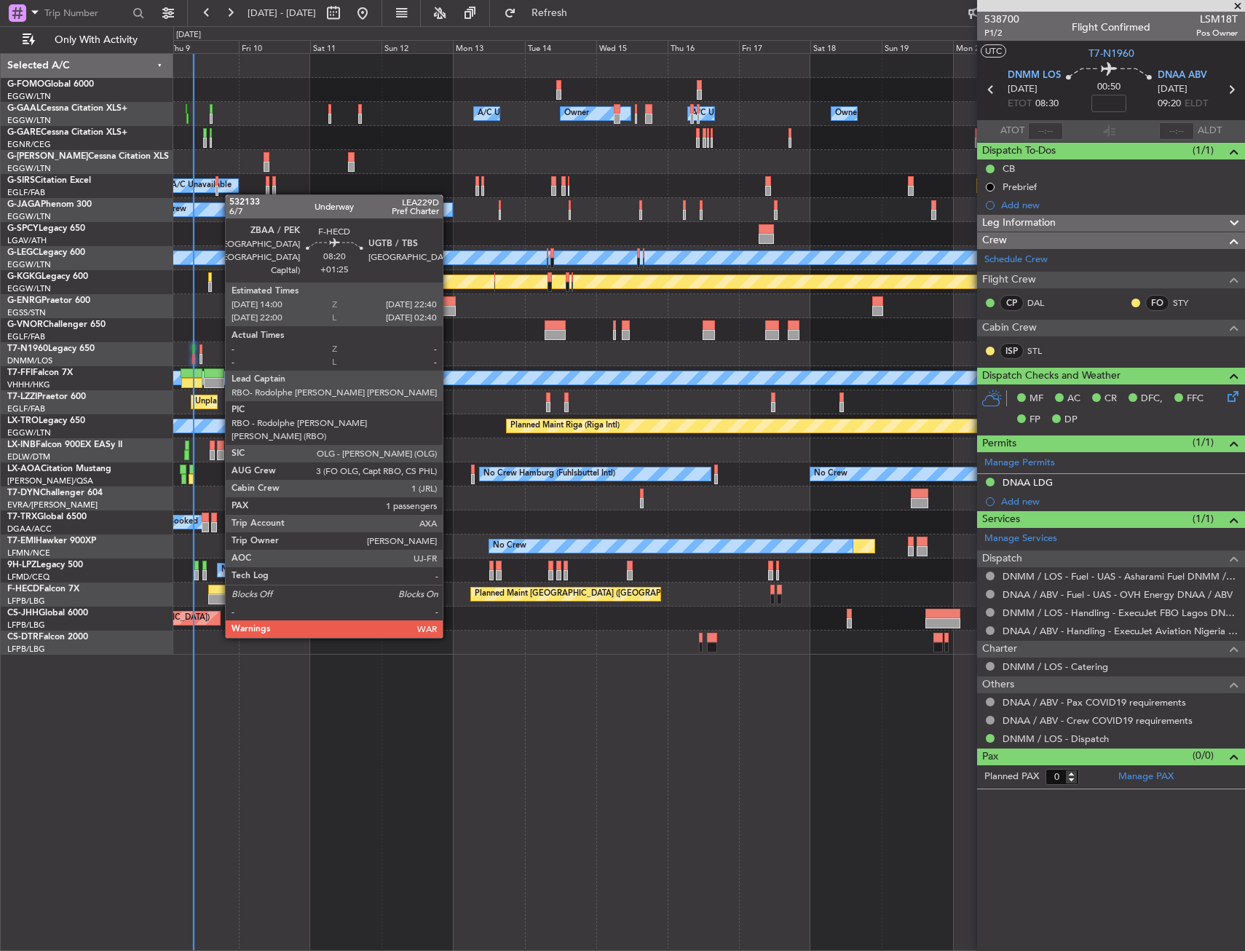
click at [218, 596] on div at bounding box center [221, 599] width 26 height 10
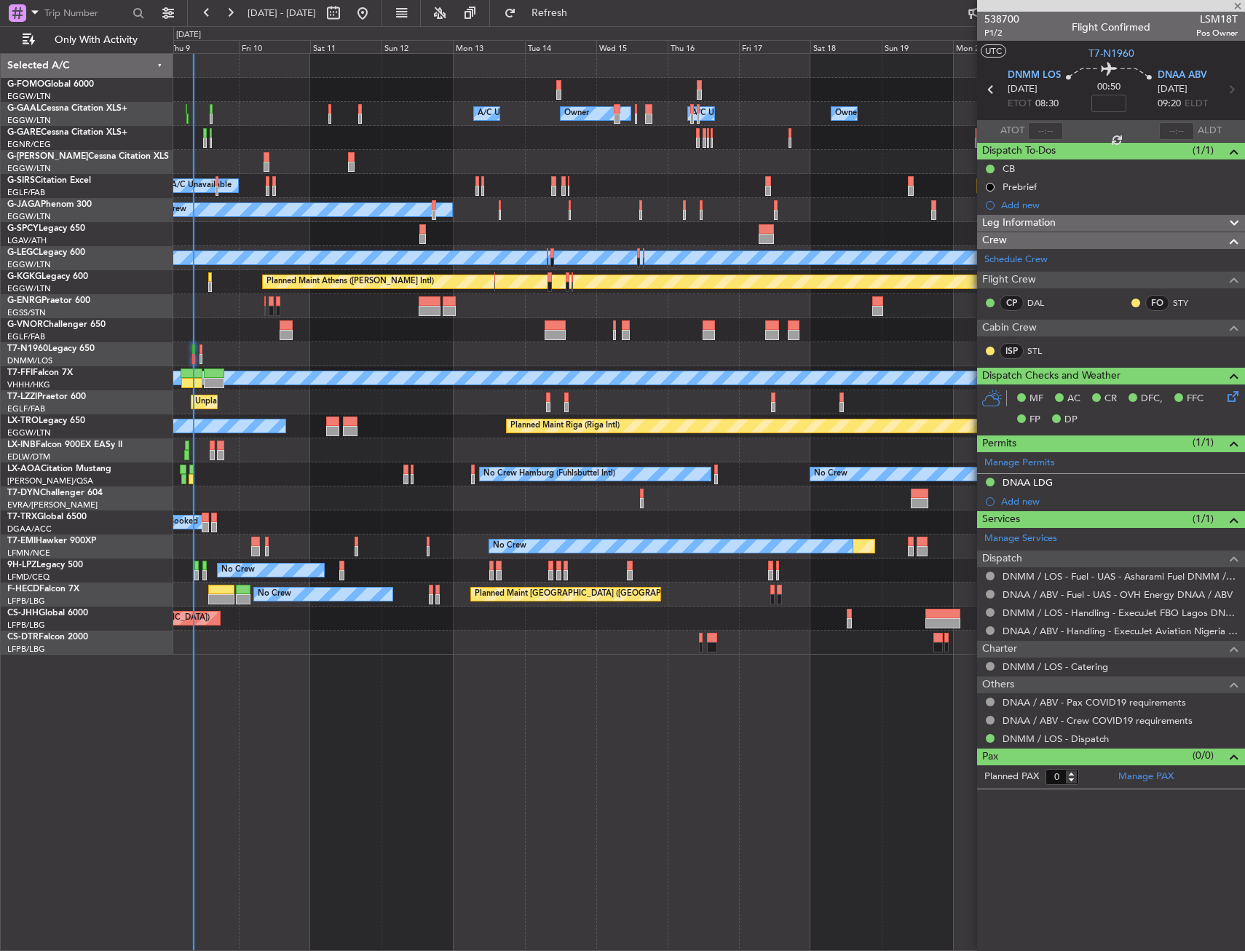
type input "+01:25"
type input "1"
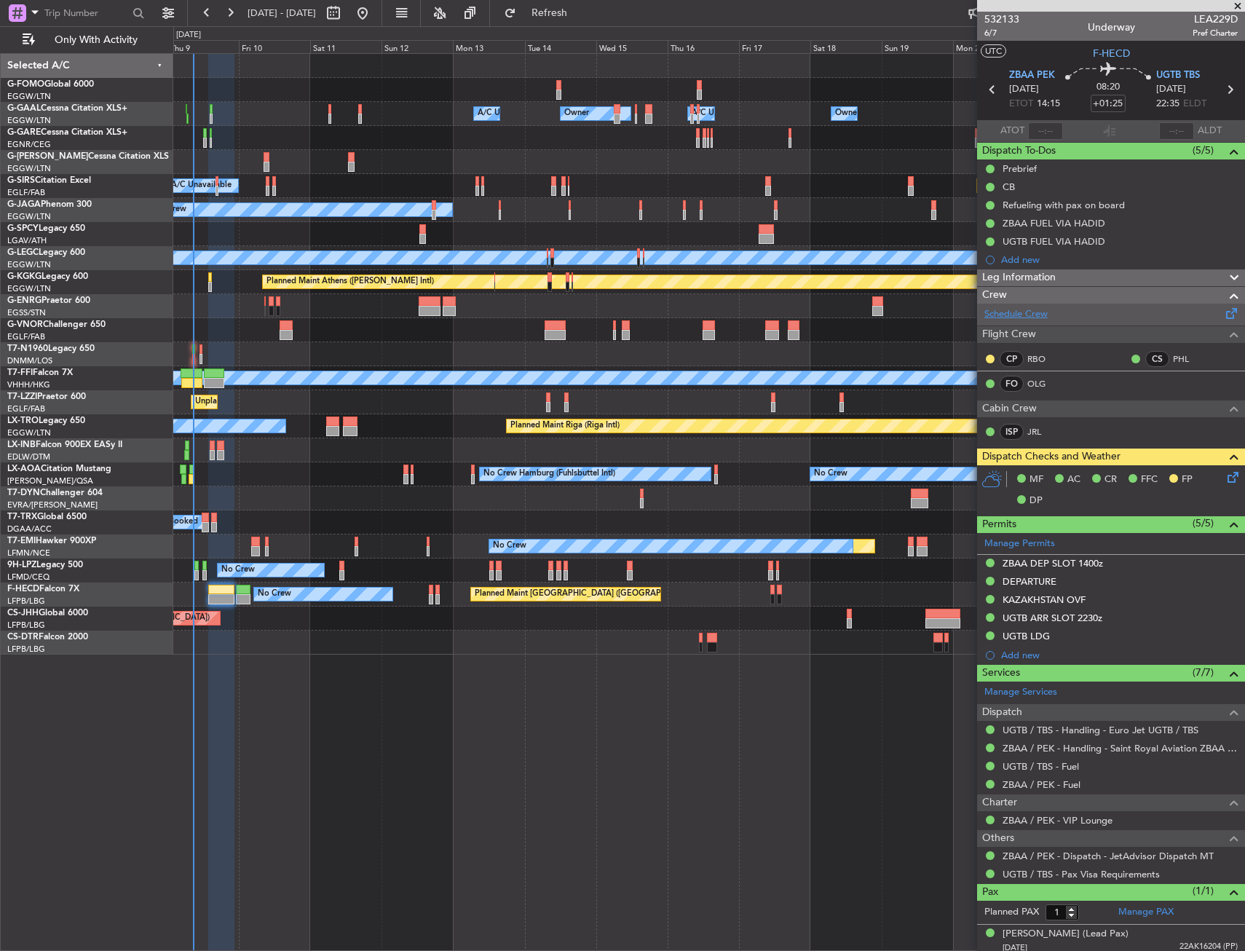
click at [1046, 320] on link "Schedule Crew" at bounding box center [1015, 314] width 63 height 15
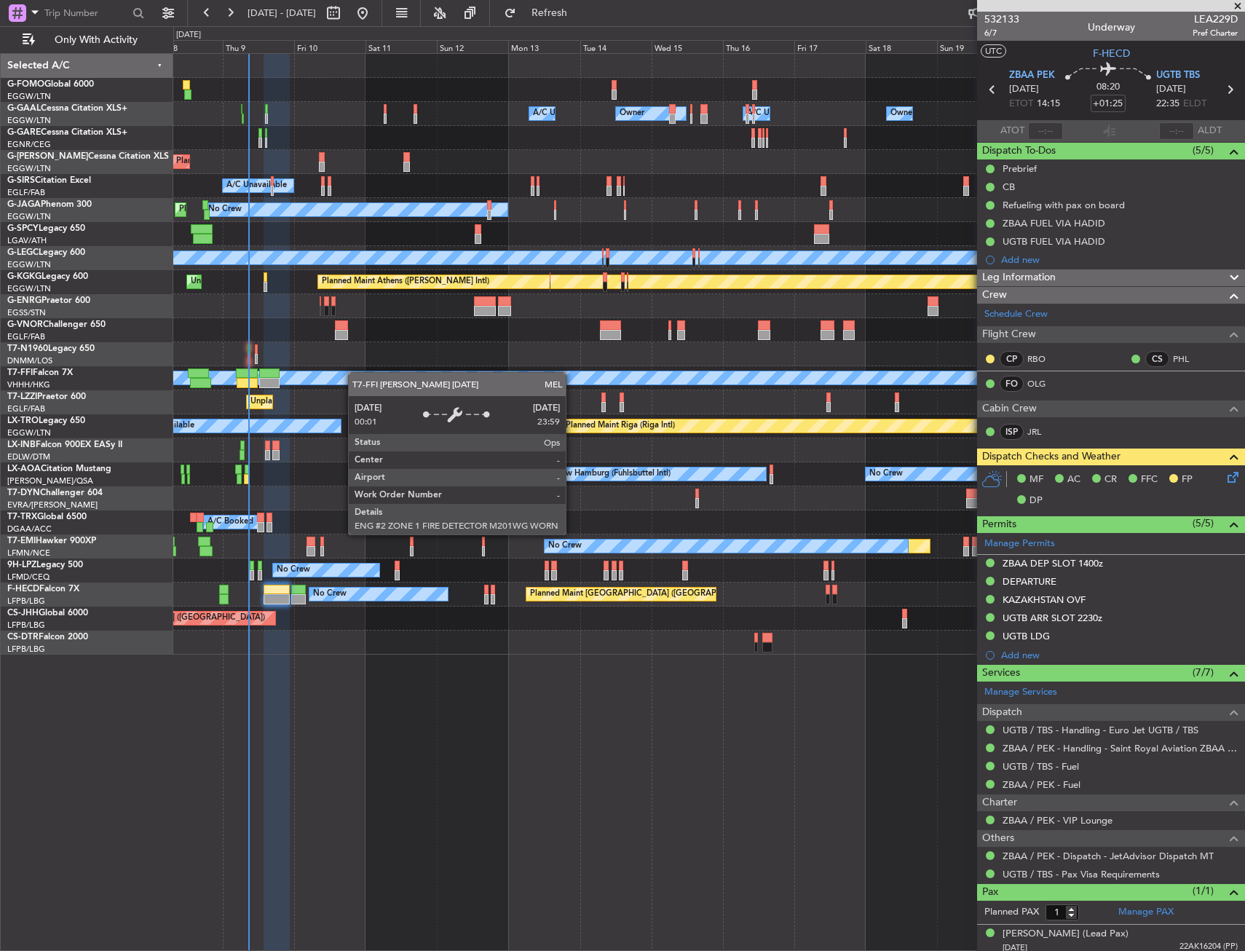
click at [362, 373] on div "Owner A/C Unavailable Owner Owner A/C Unavailable Owner Planned Maint London (L…" at bounding box center [708, 354] width 1071 height 601
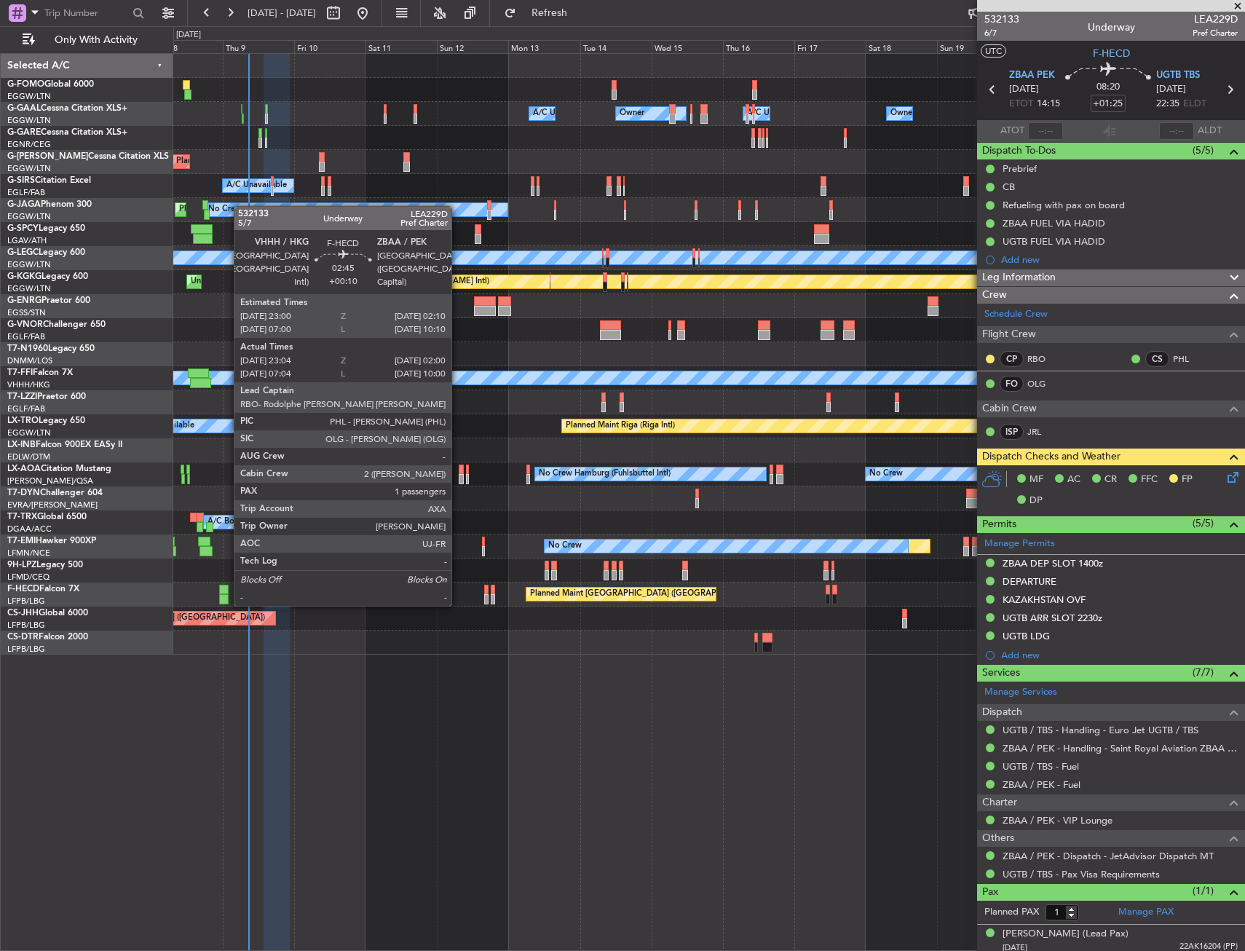
click at [226, 591] on div at bounding box center [223, 590] width 9 height 10
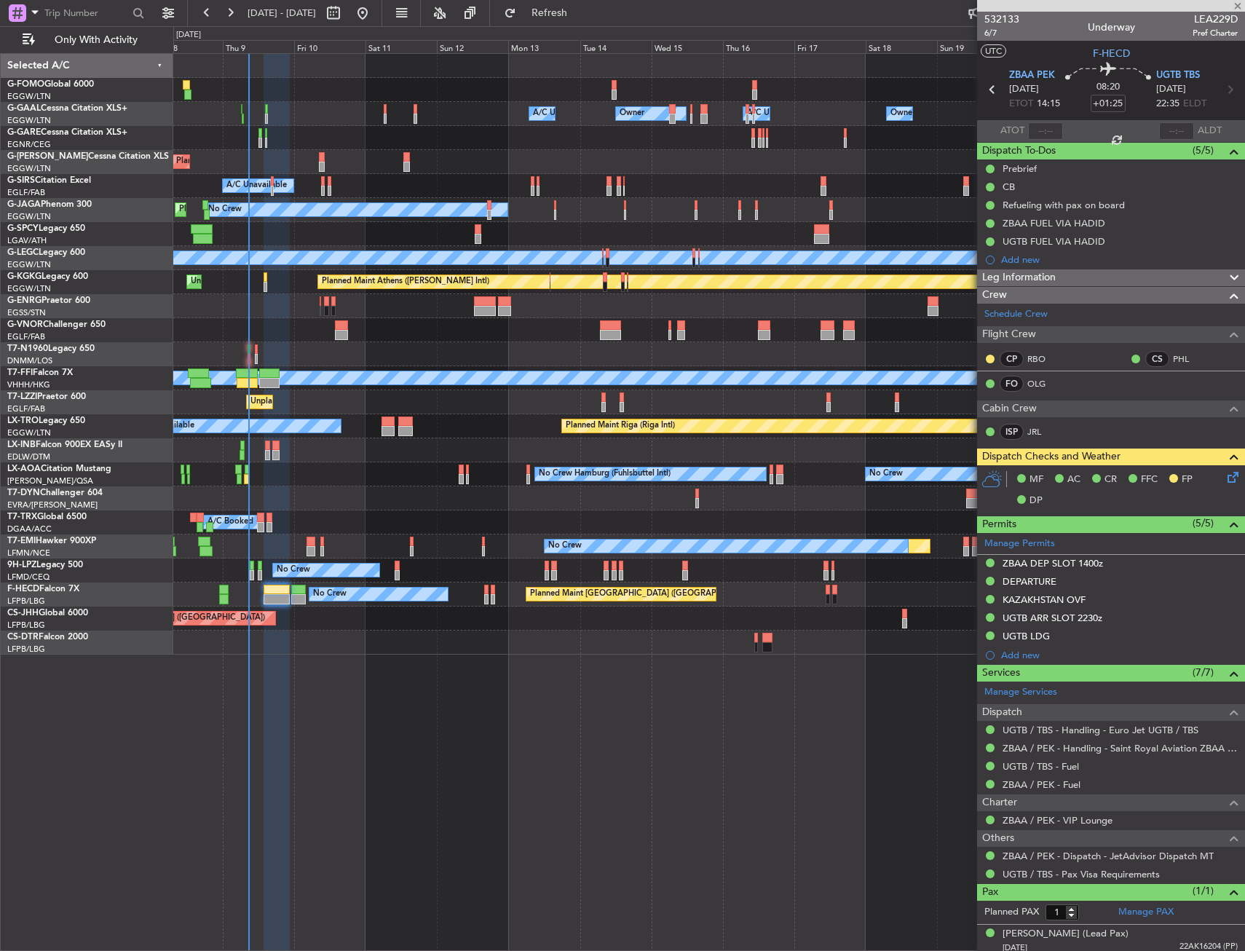
type input "+00:10"
type input "23:14"
type input "01:45"
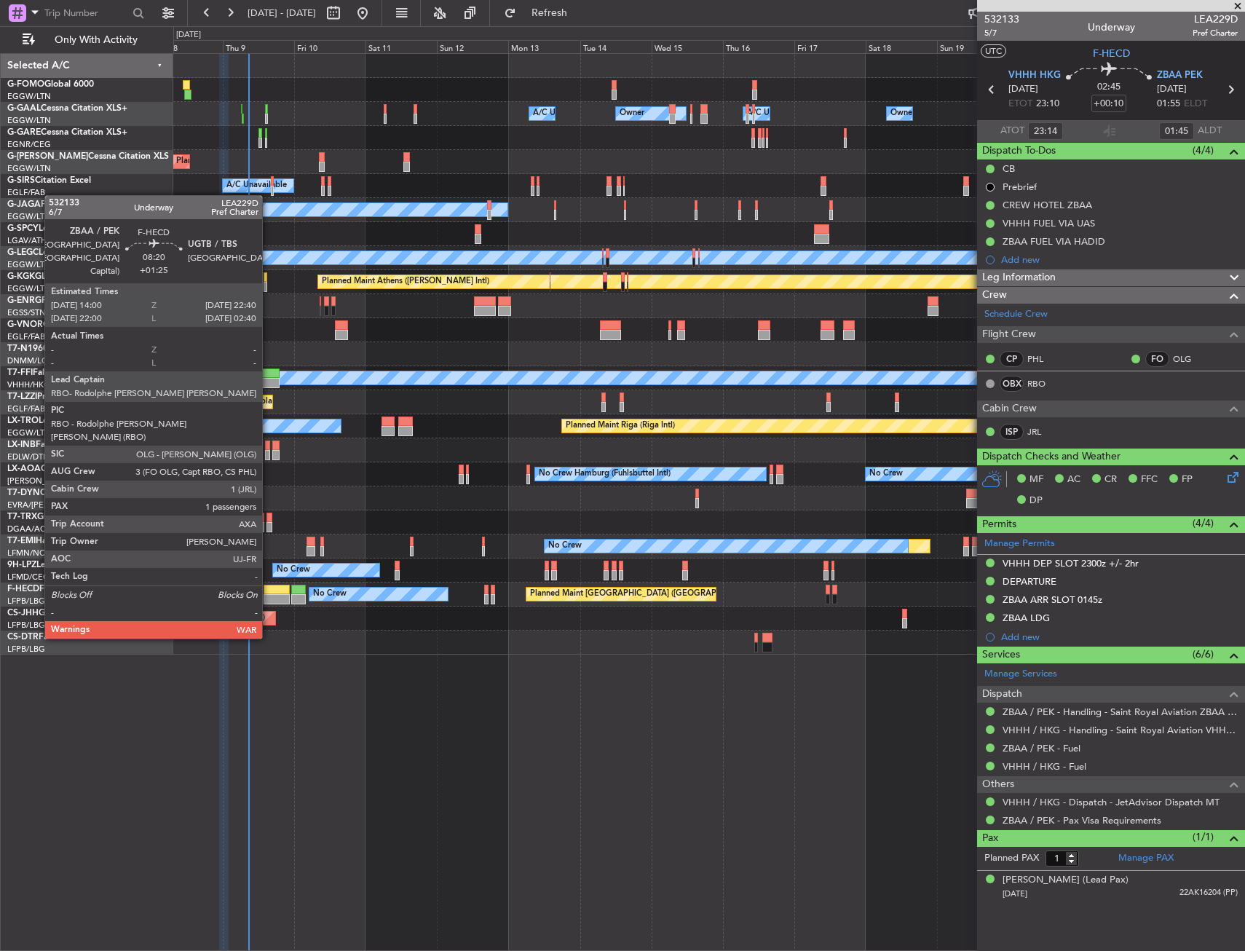
click at [269, 596] on div at bounding box center [277, 599] width 26 height 10
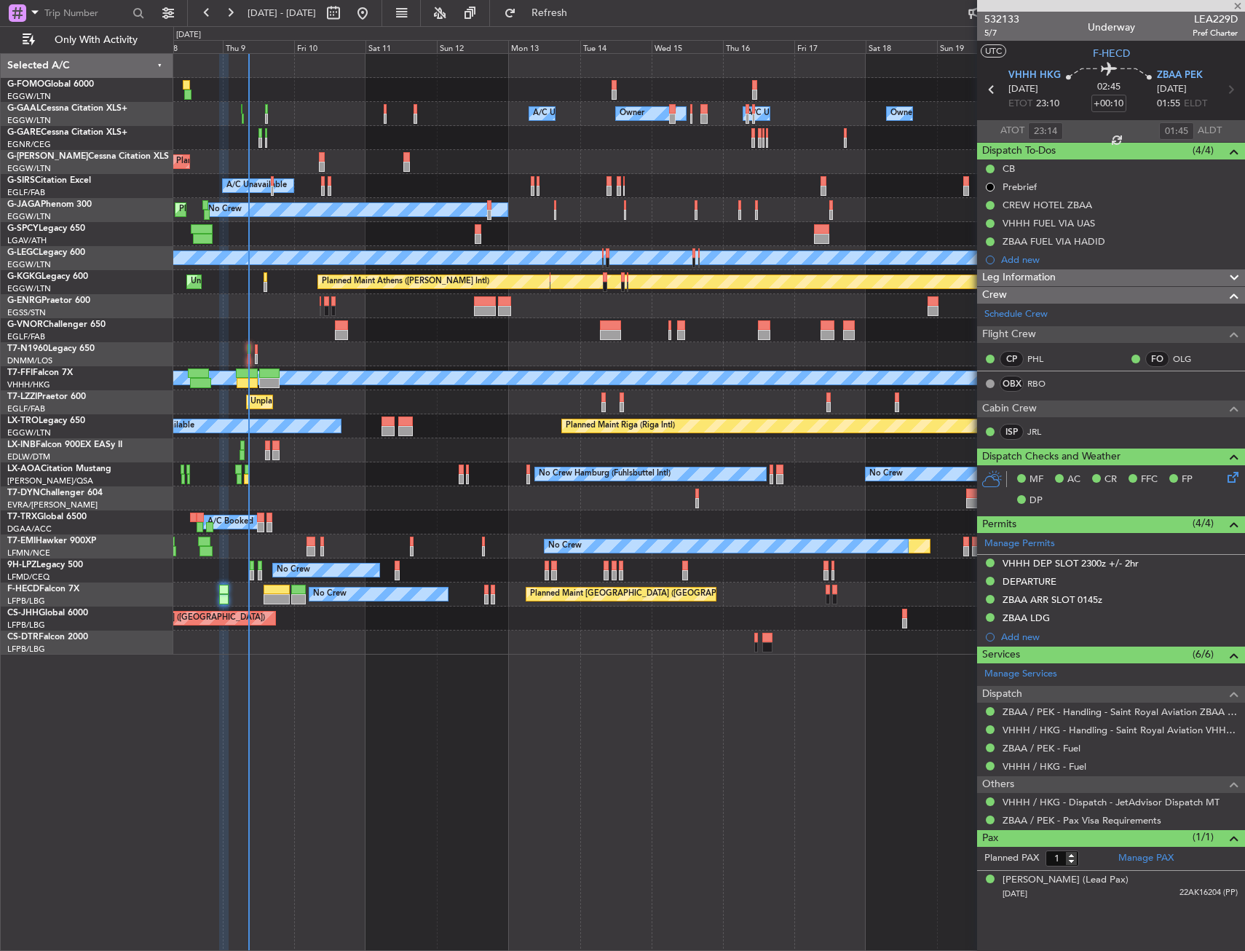
type input "+01:25"
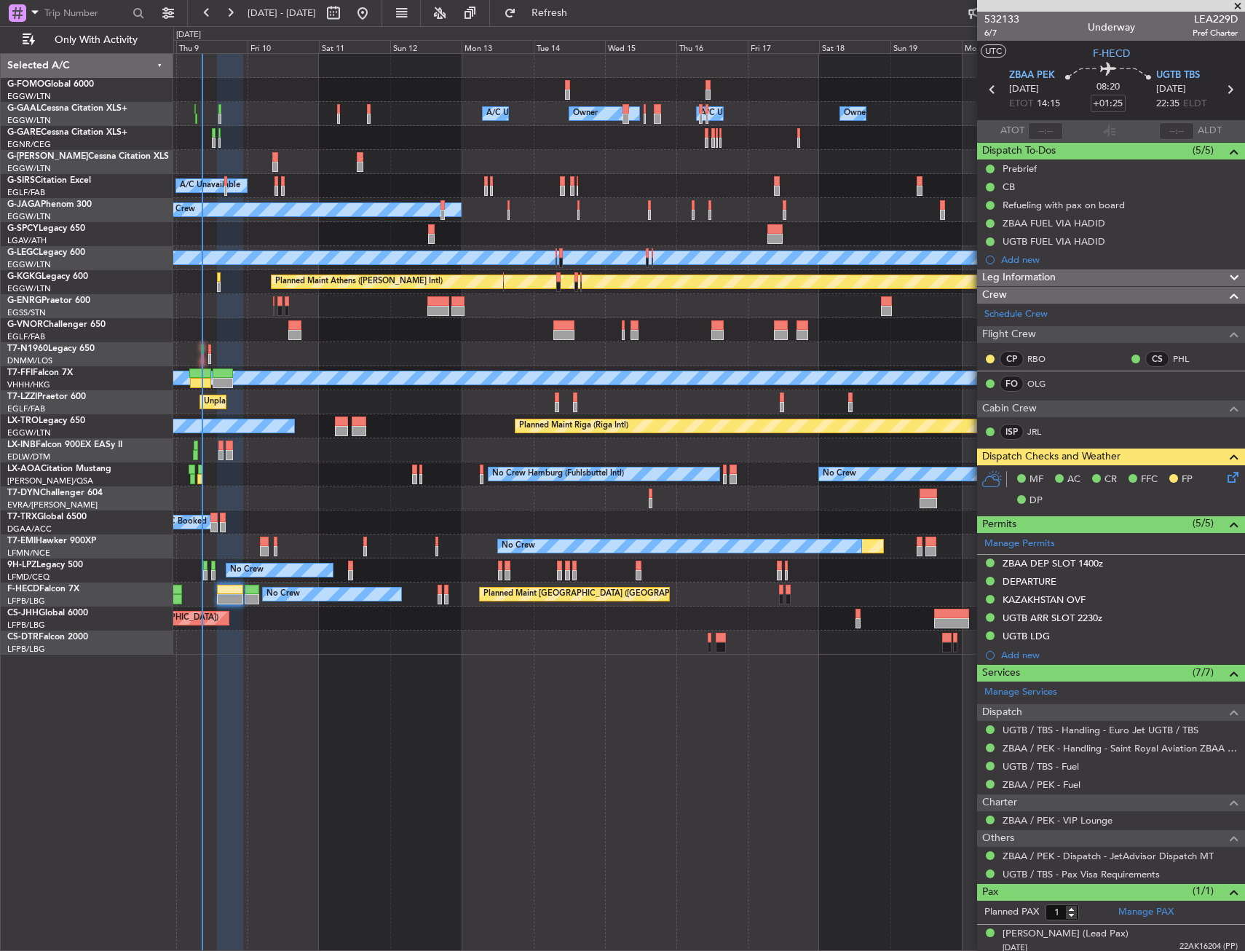
click at [521, 714] on div "Owner A/C Unavailable Owner Owner A/C Unavailable Owner Planned Maint London (L…" at bounding box center [709, 502] width 1072 height 898
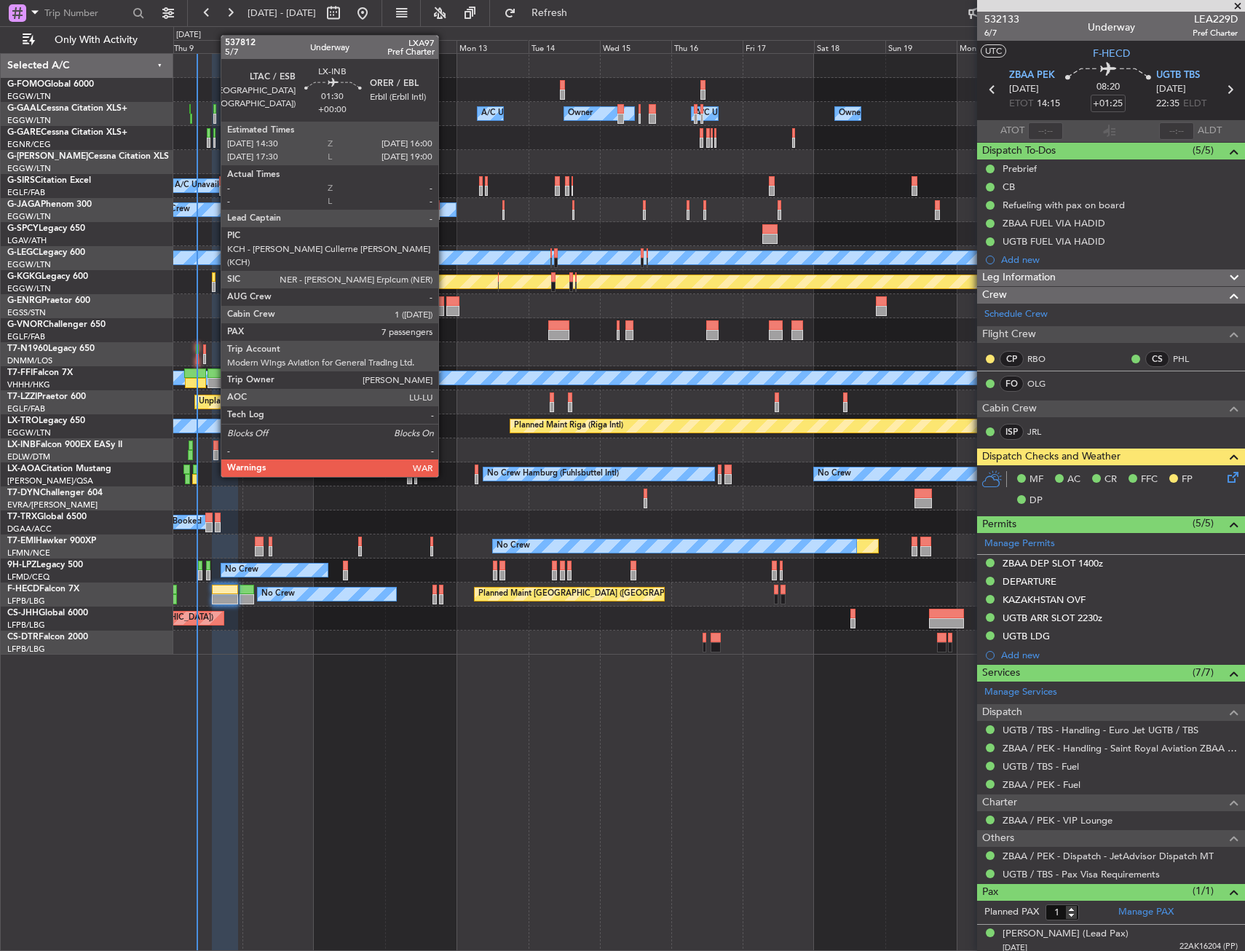
click at [213, 449] on div at bounding box center [215, 446] width 5 height 10
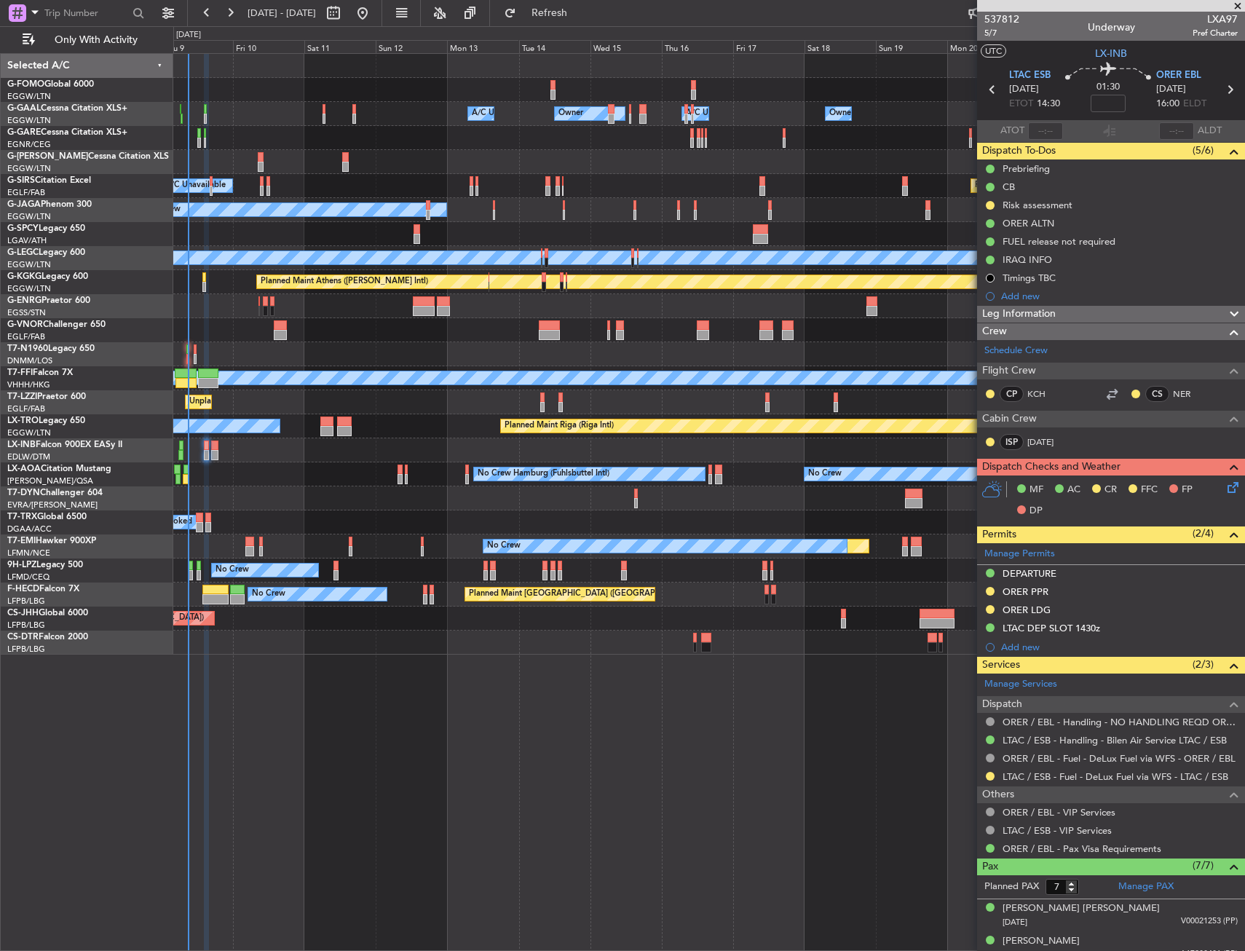
click at [524, 408] on div "Unplanned Maint London (Farnborough) A/C Unavailable London (Luton)" at bounding box center [708, 402] width 1071 height 24
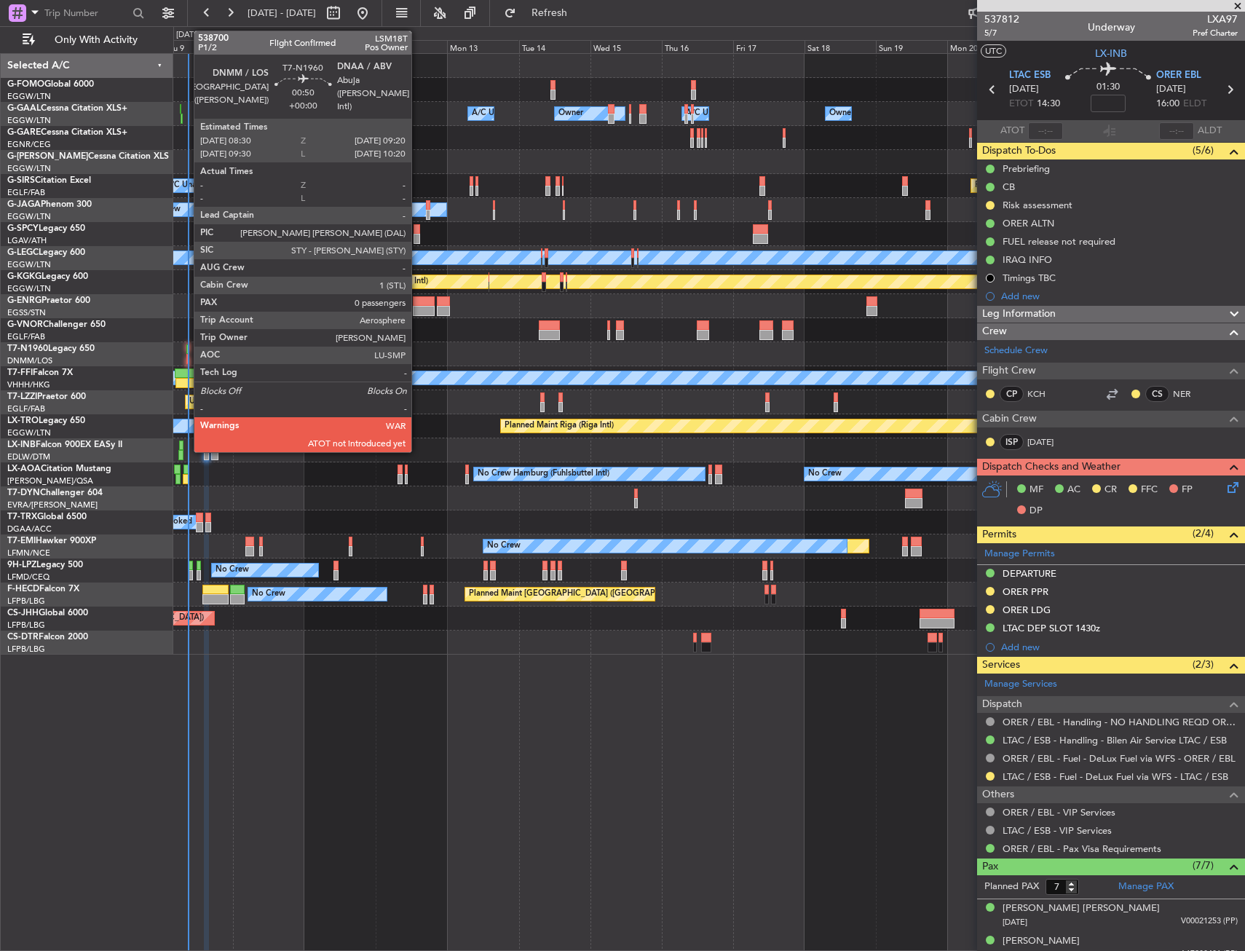
click at [186, 359] on div at bounding box center [187, 359] width 3 height 10
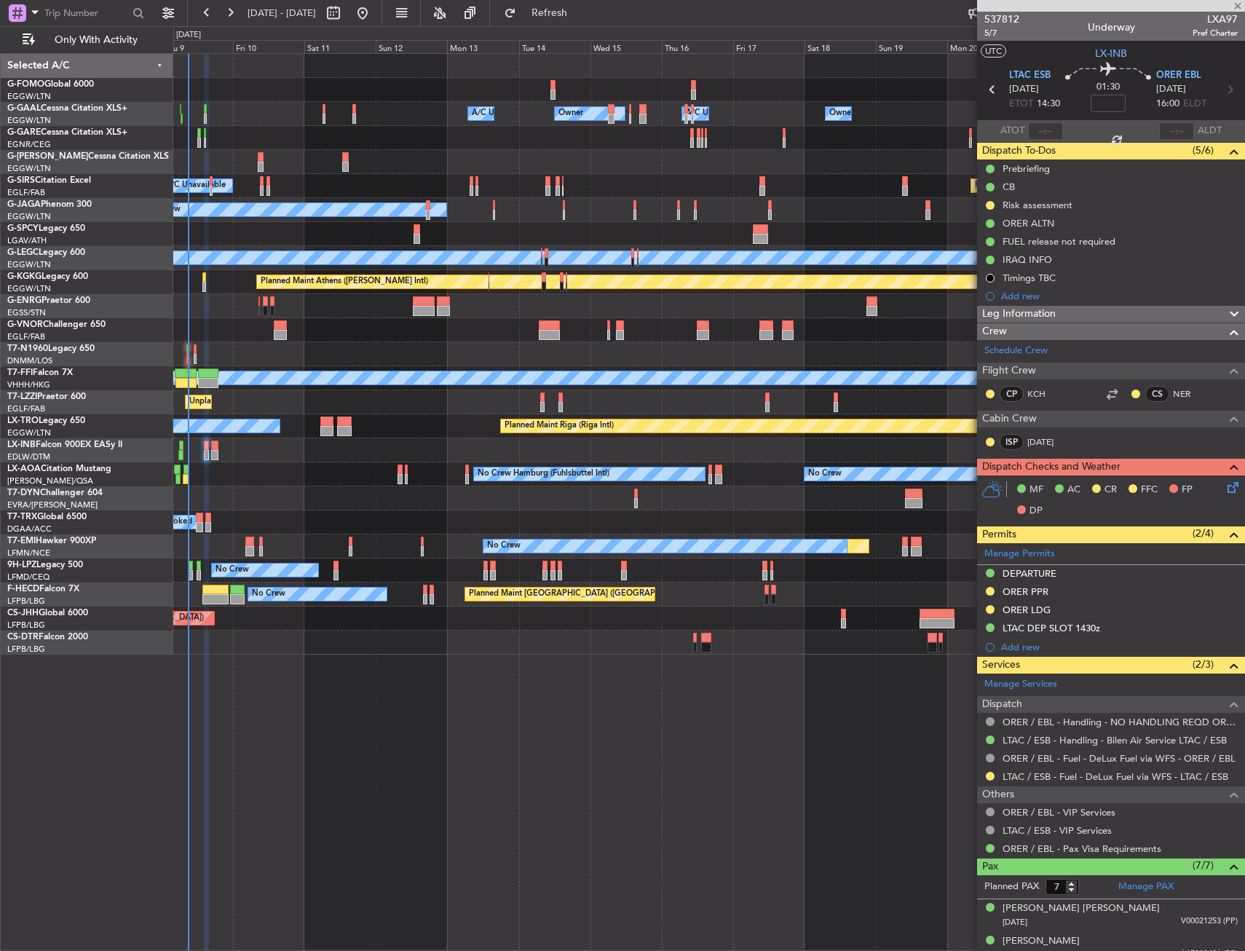
type input "0"
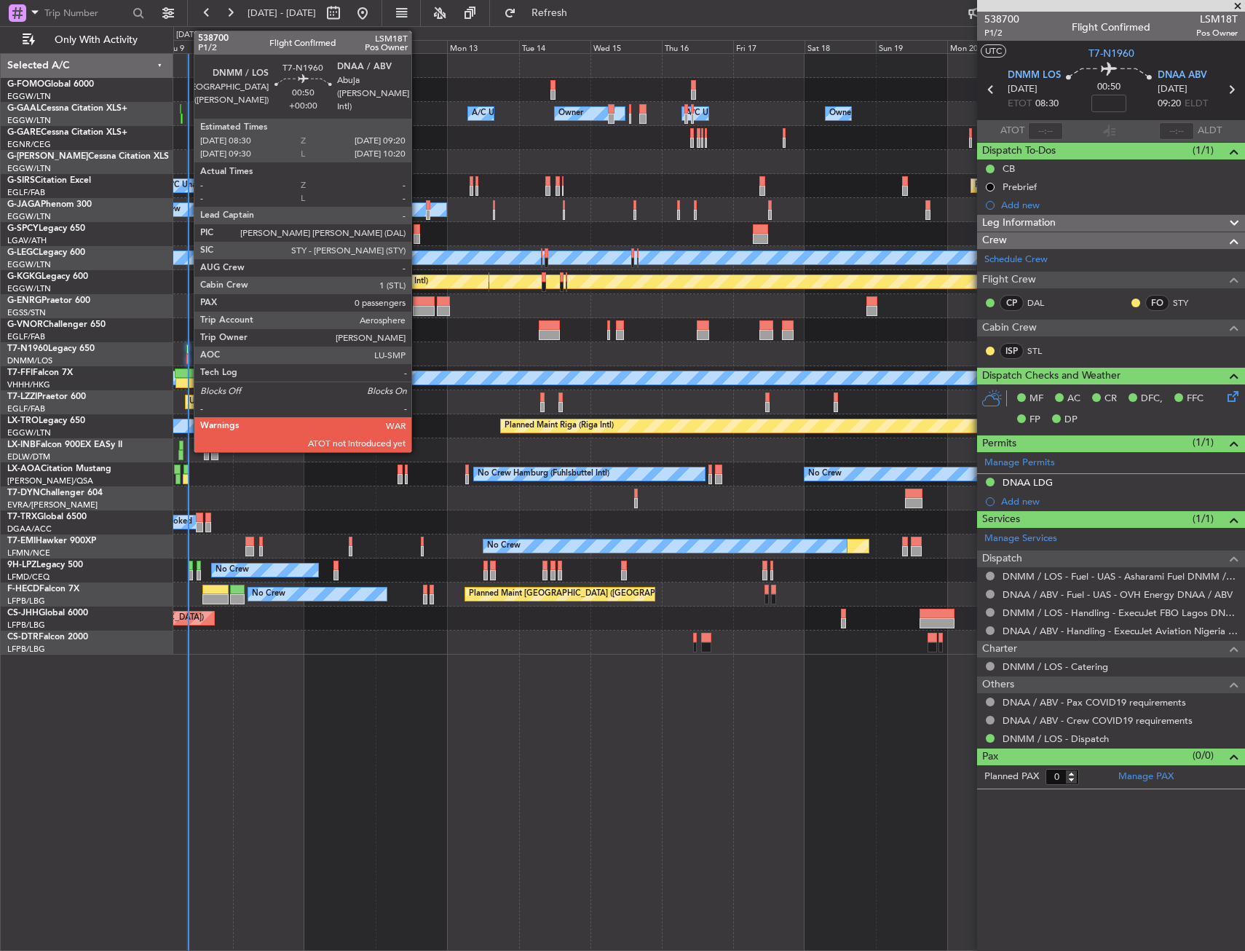
click at [186, 360] on div at bounding box center [187, 359] width 3 height 10
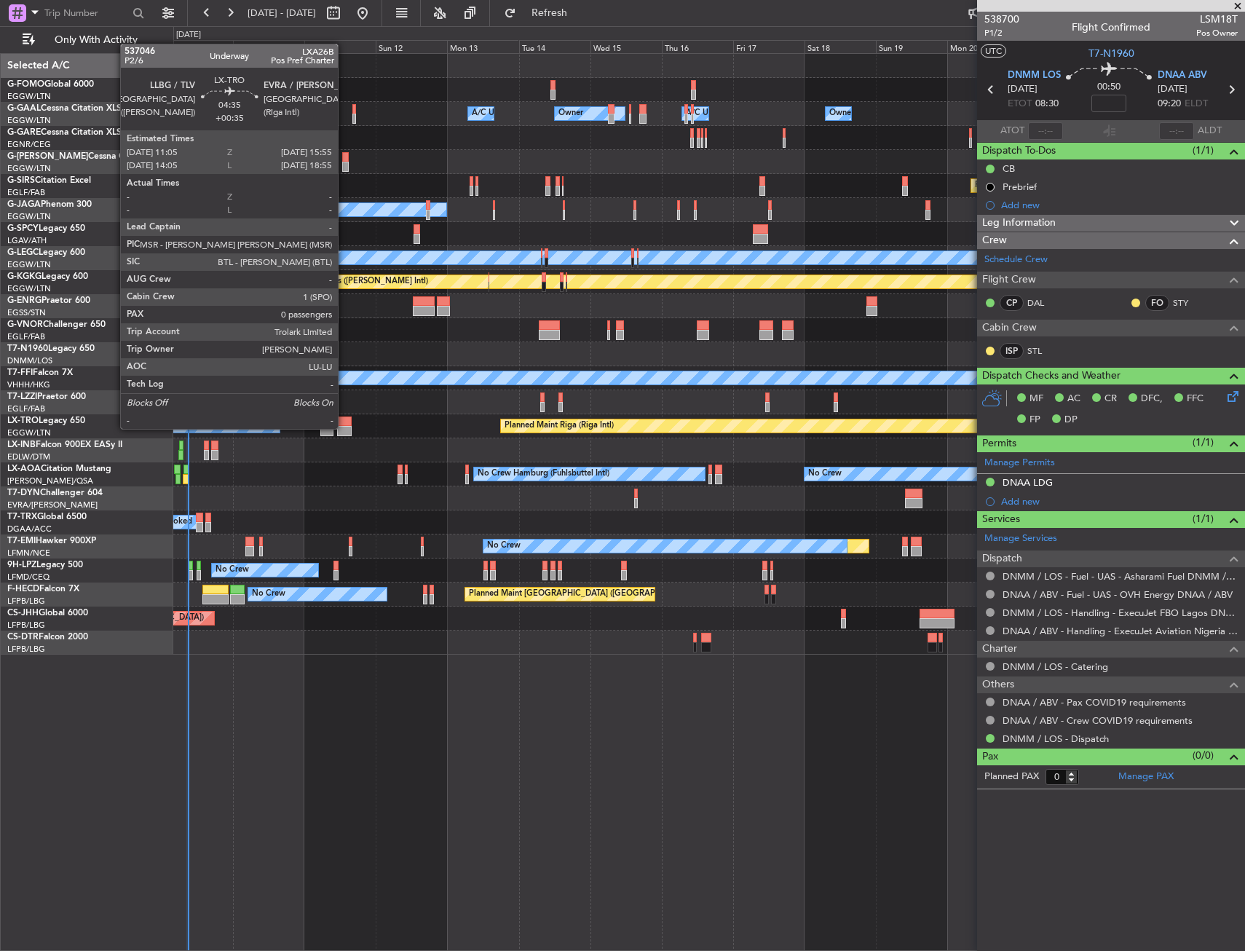
click at [344, 427] on div at bounding box center [344, 431] width 15 height 10
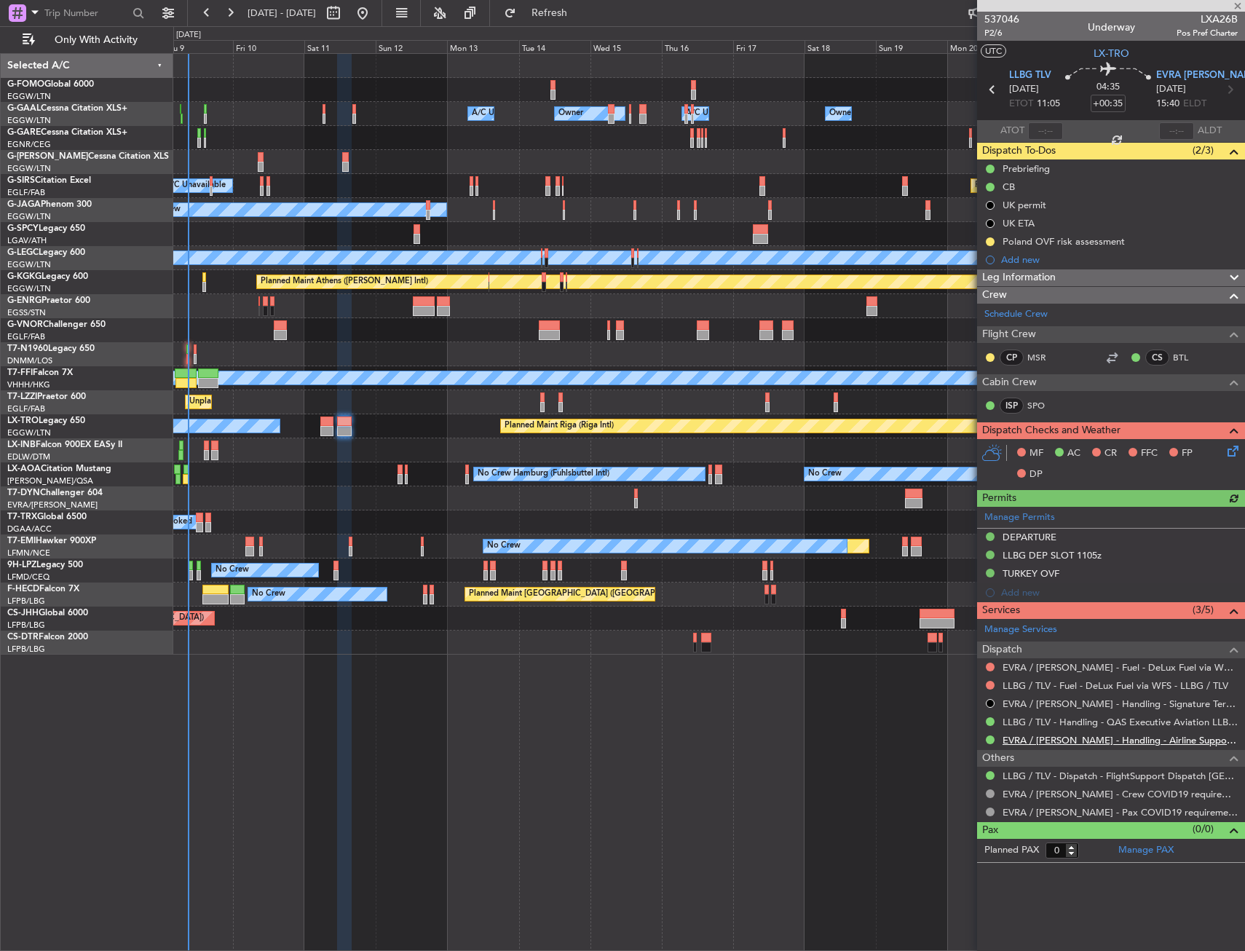
click at [1030, 743] on link "EVRA / [PERSON_NAME] - Handling - Airline Support Baltic ( EVRA / [PERSON_NAME]…" at bounding box center [1120, 740] width 235 height 12
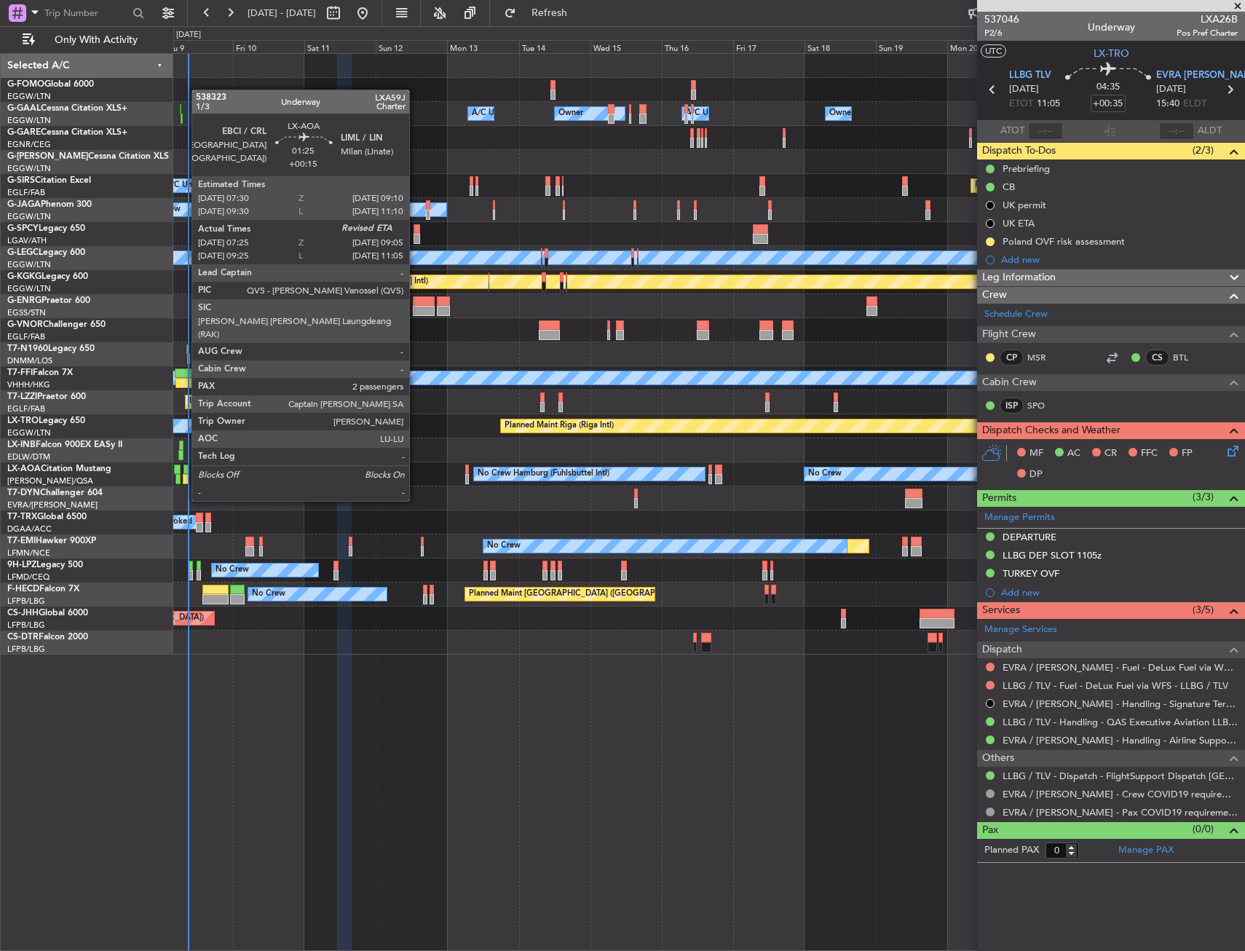
click at [184, 473] on div at bounding box center [185, 470] width 5 height 10
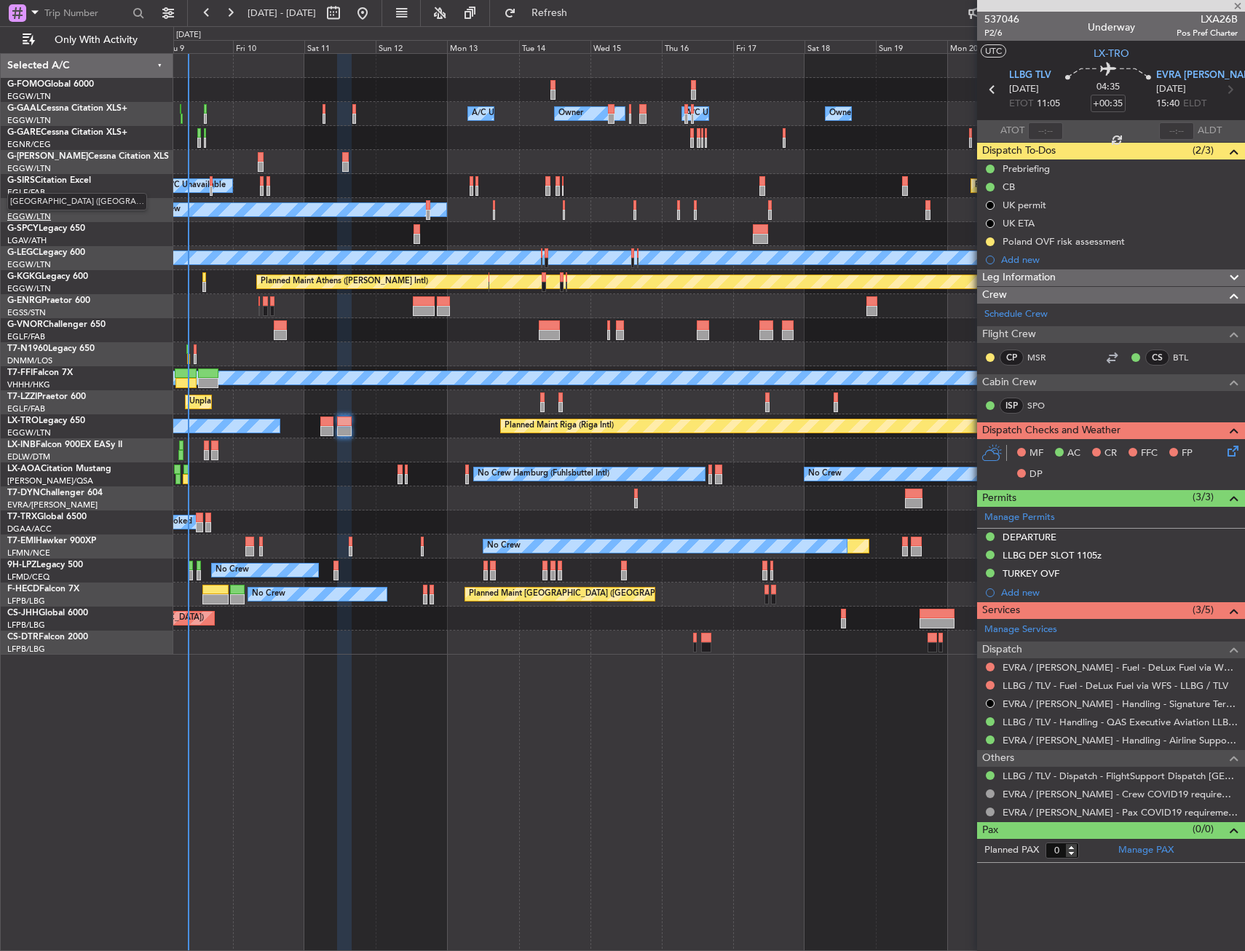
type input "+00:15"
type input "07:35"
type input "2"
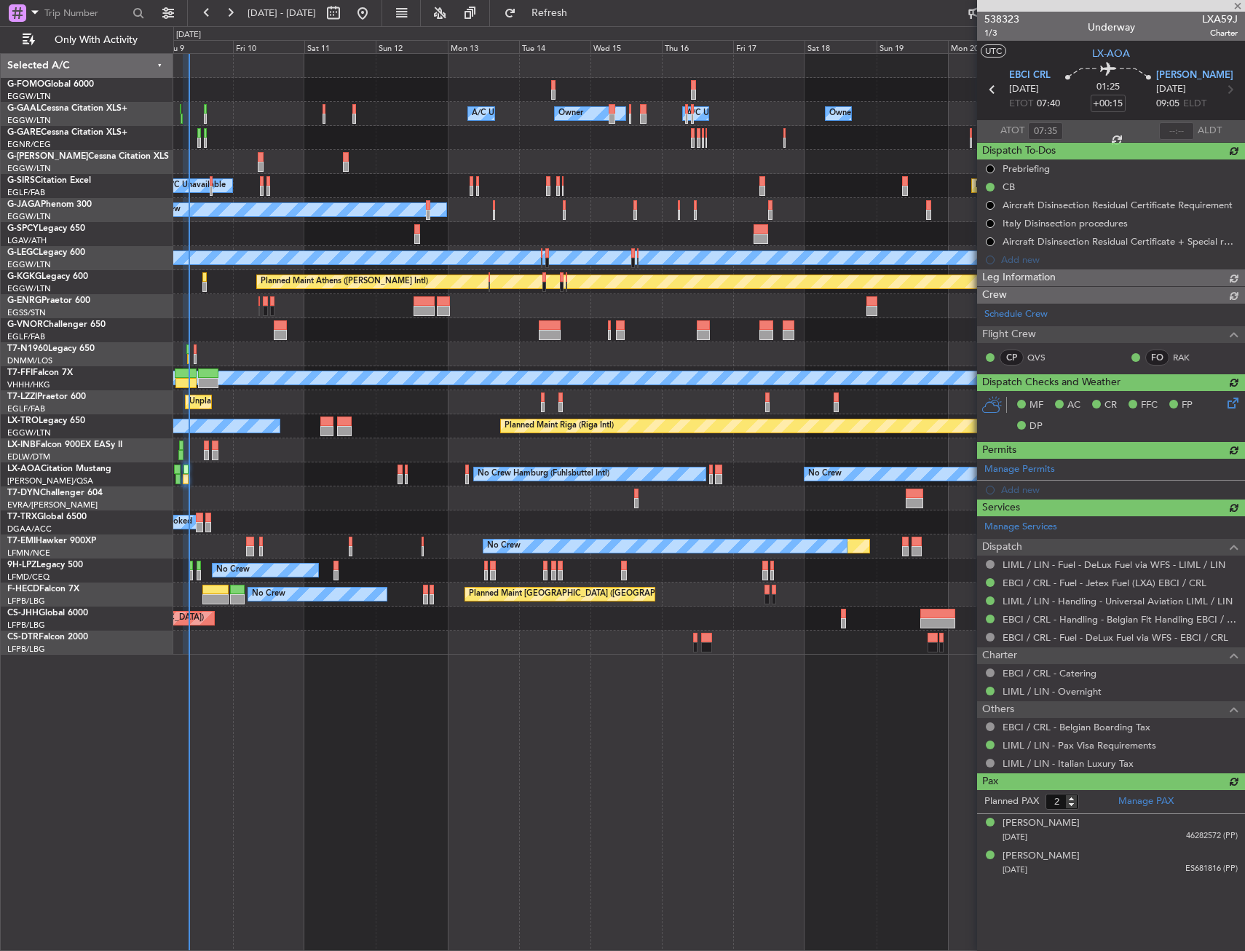
type input "08:57"
